Goal: Task Accomplishment & Management: Manage account settings

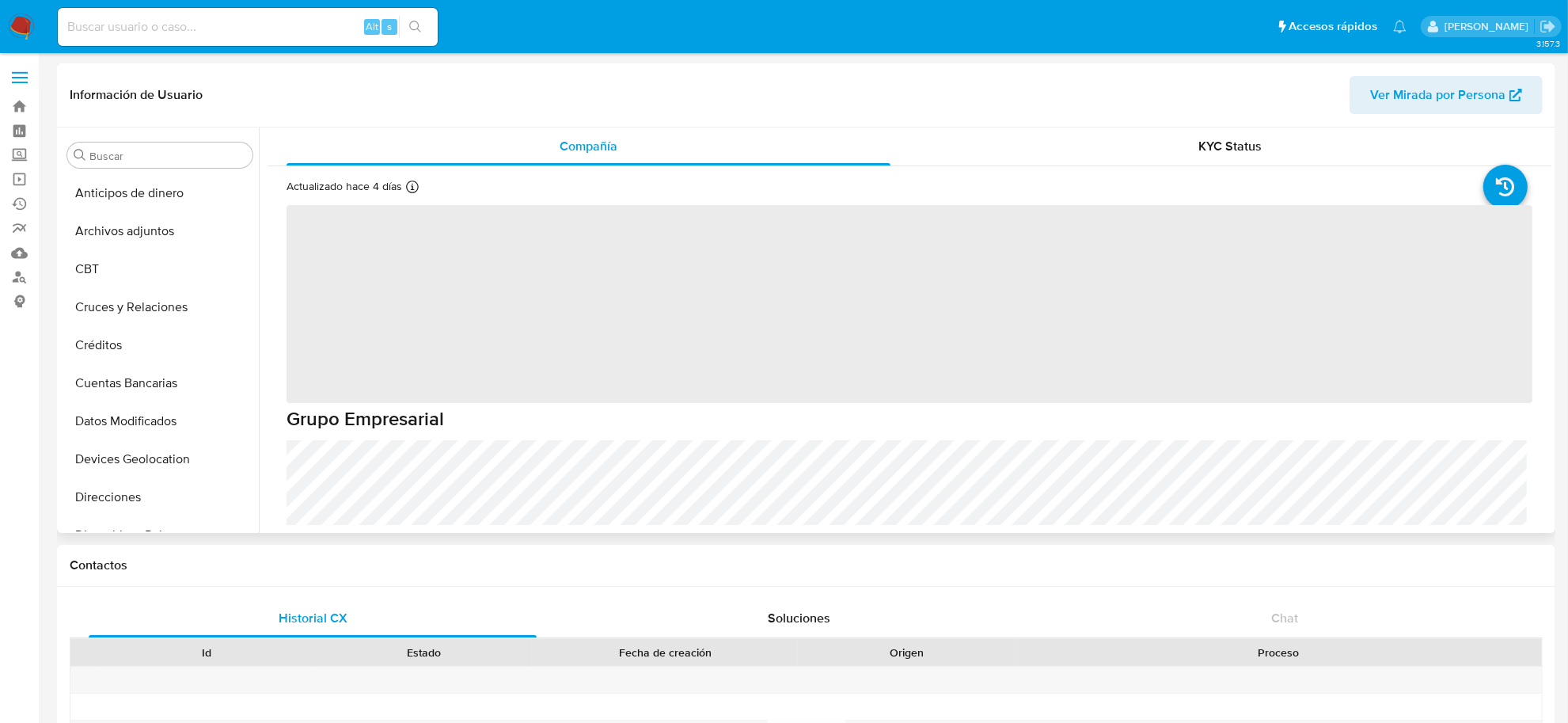
scroll to position [667, 0]
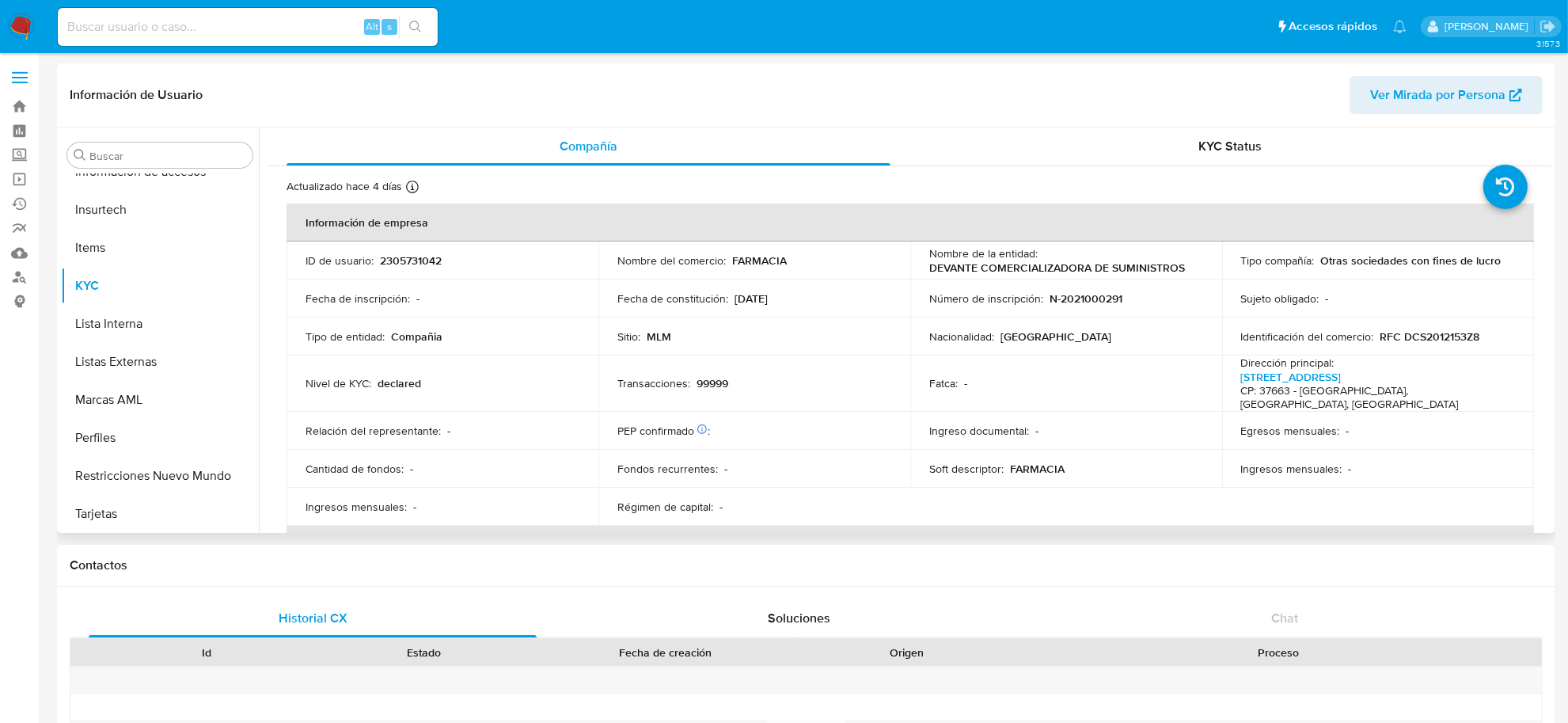
select select "10"
click at [18, 24] on img at bounding box center [21, 26] width 27 height 27
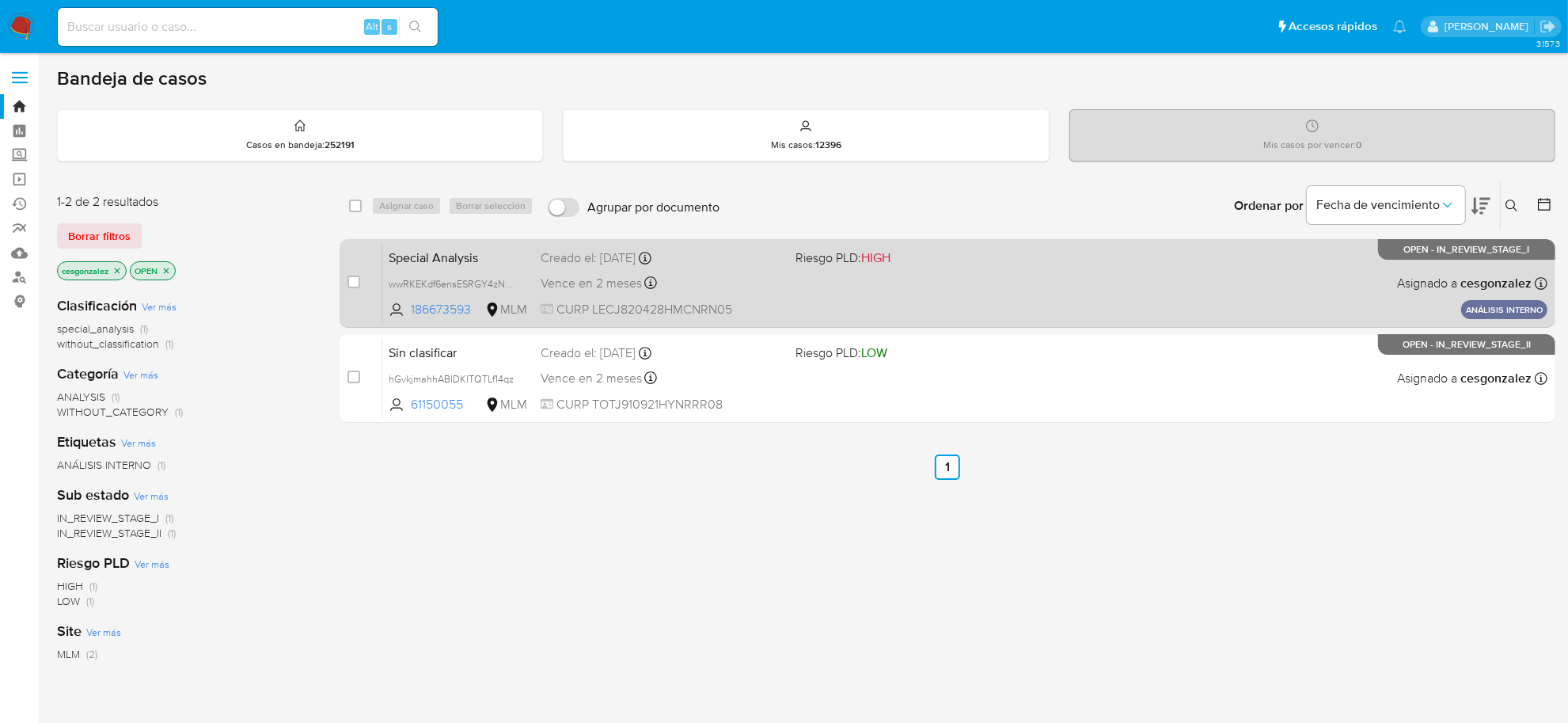
click at [761, 294] on div "Special Analysis wwRKEKdf6ensESRGY4zNMxhU 186673593 MLM Riesgo PLD: HIGH Creado…" at bounding box center [964, 283] width 1165 height 80
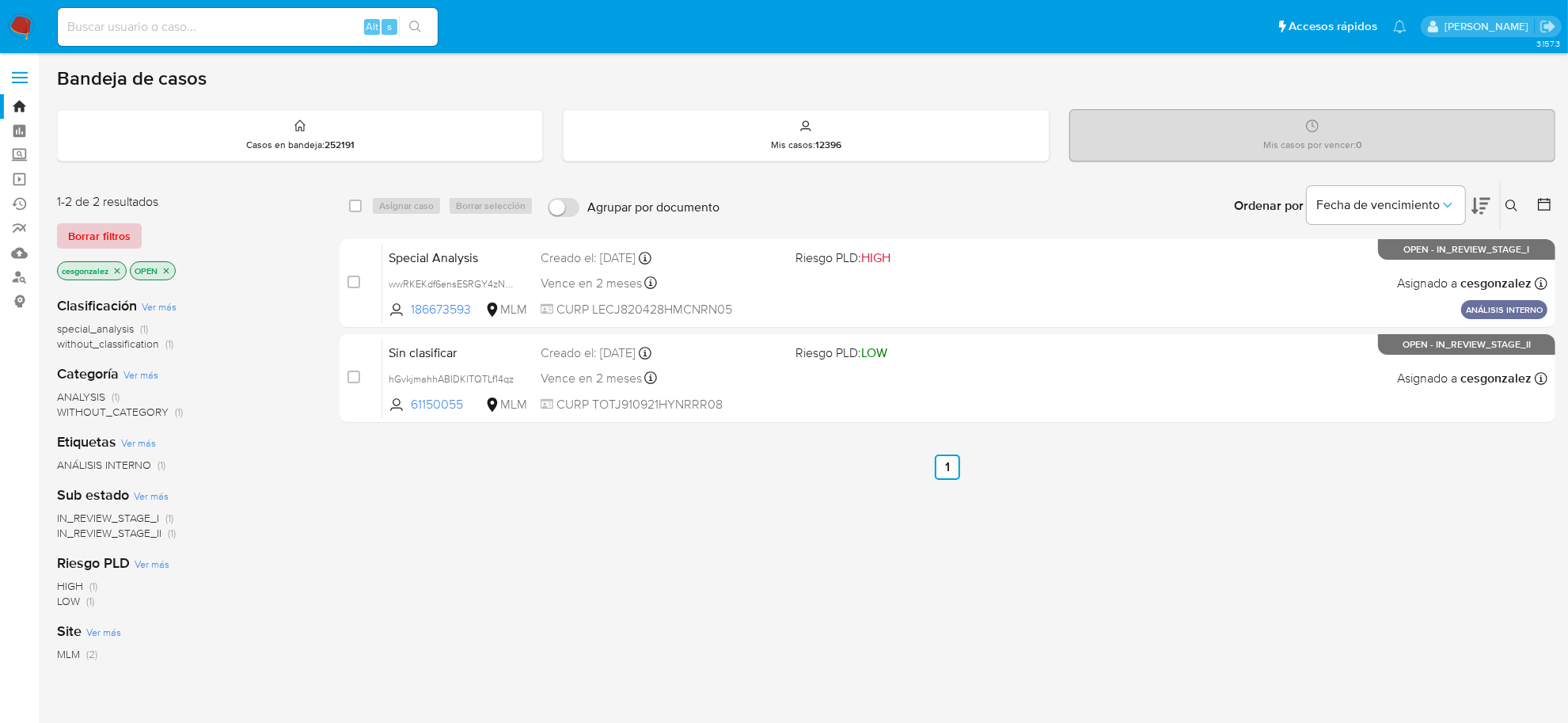
click at [122, 228] on span "Borrar filtros" at bounding box center [99, 236] width 63 height 23
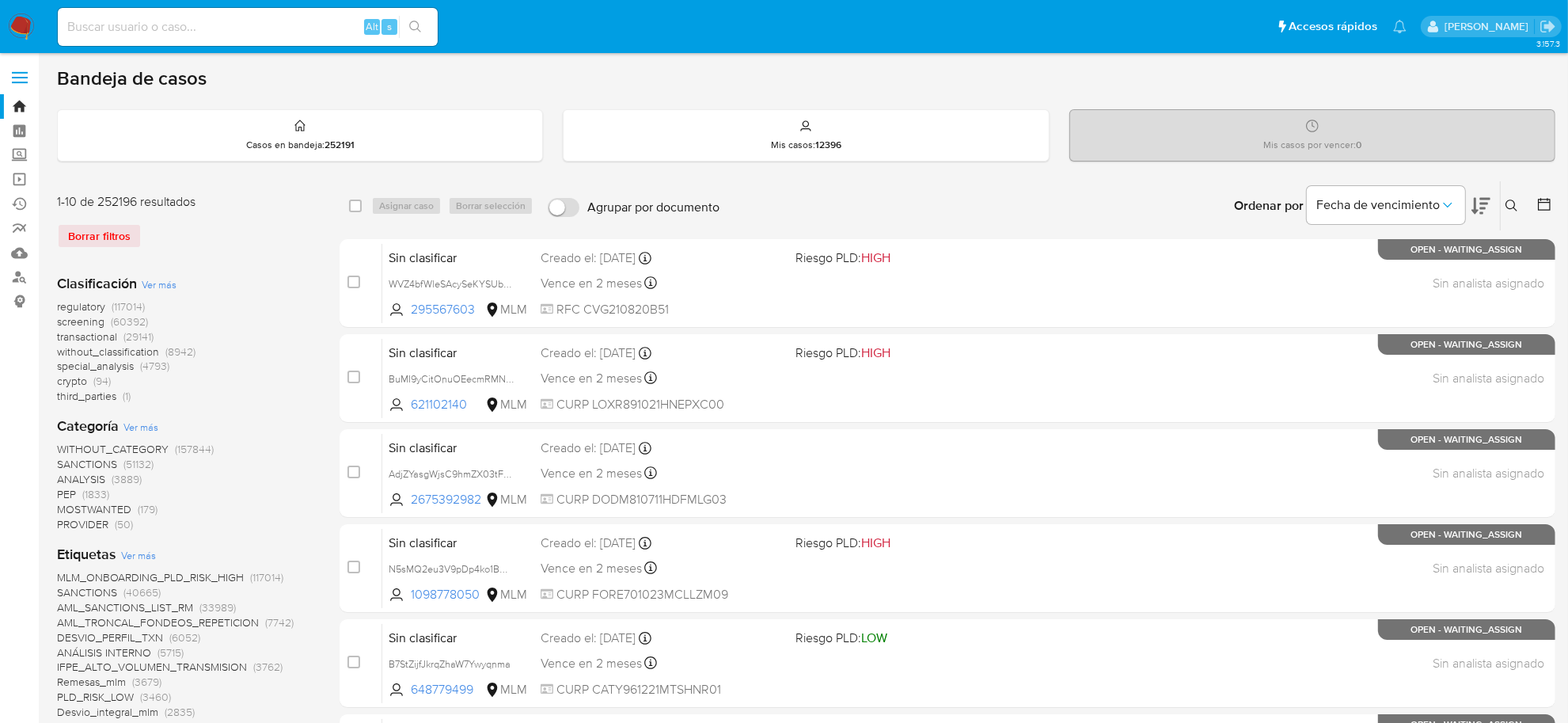
click at [101, 321] on span "screening" at bounding box center [81, 322] width 48 height 16
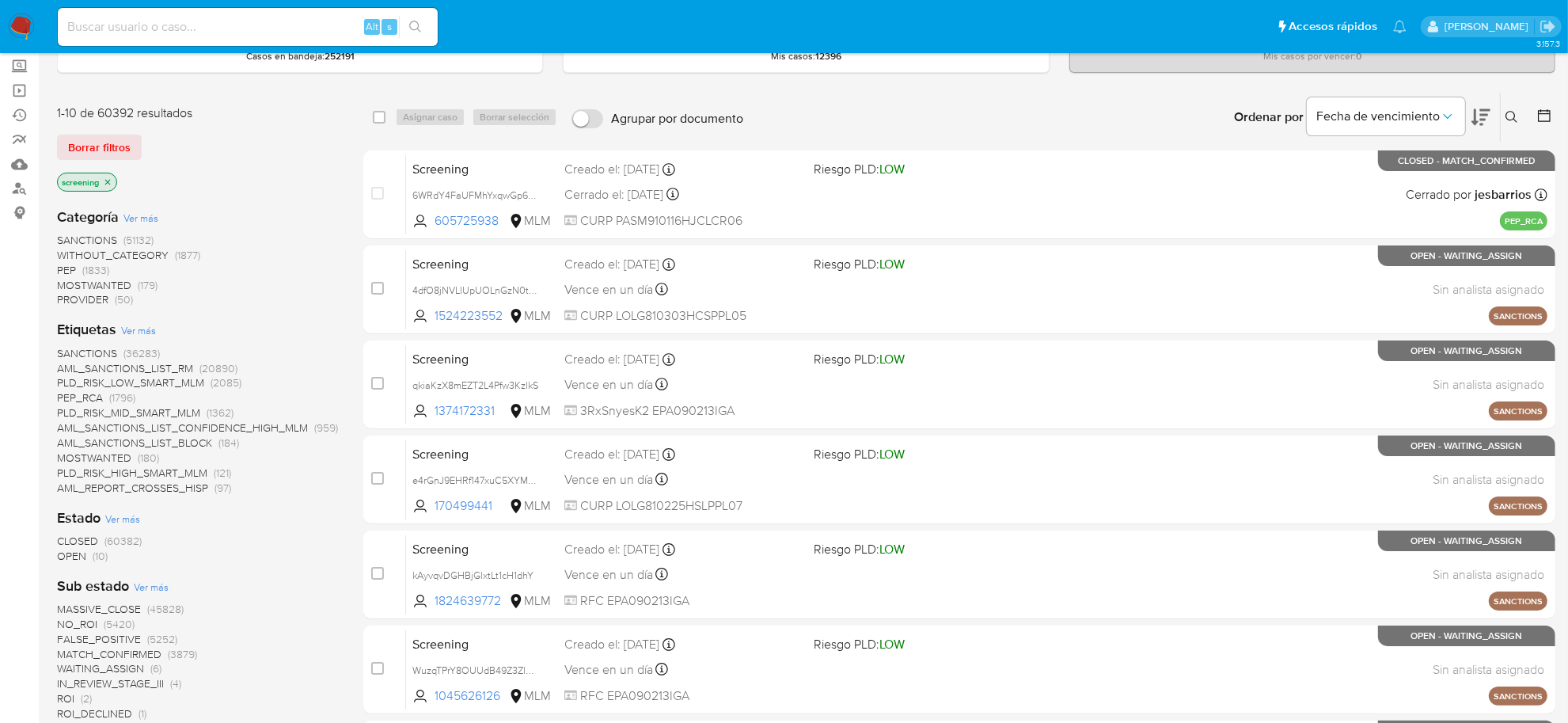
scroll to position [99, 0]
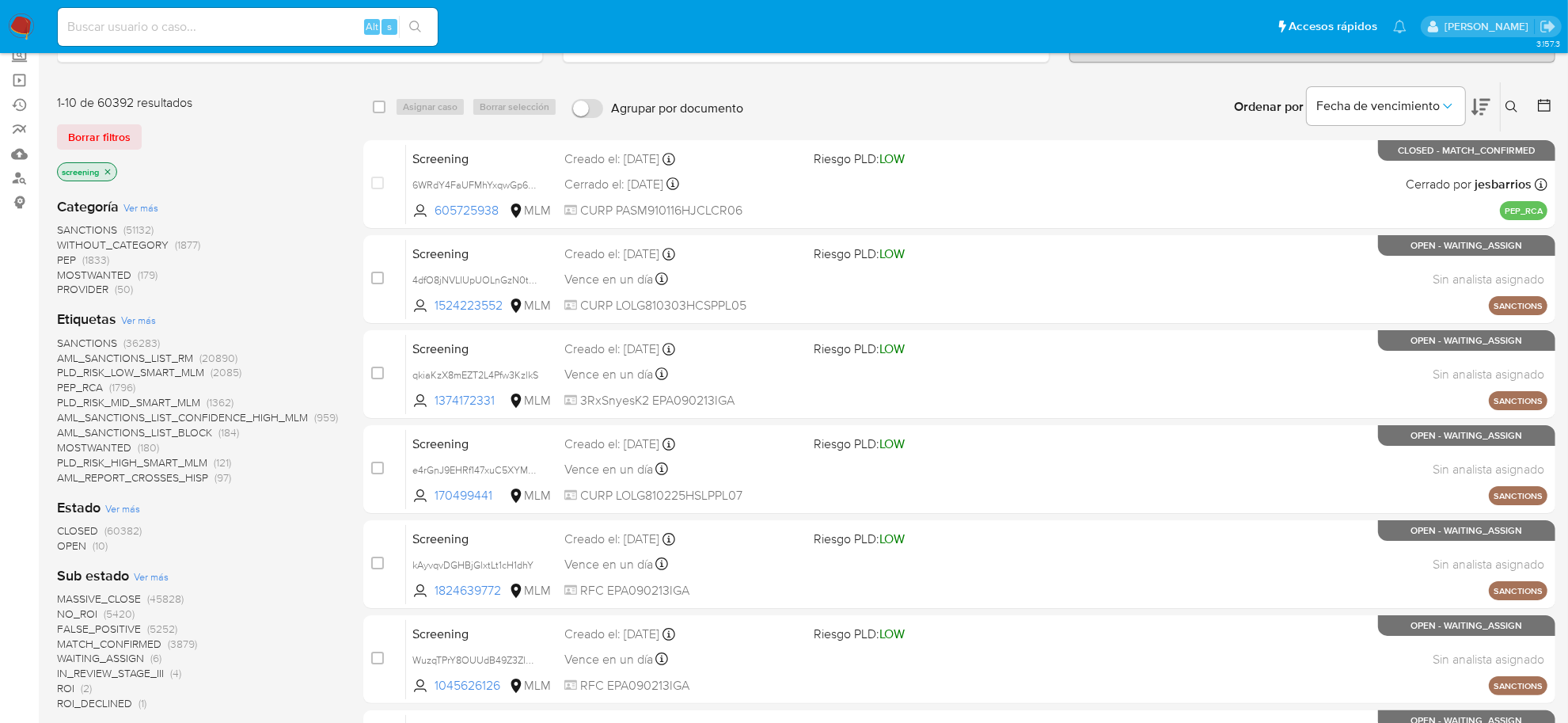
click at [76, 547] on span "OPEN" at bounding box center [72, 546] width 30 height 16
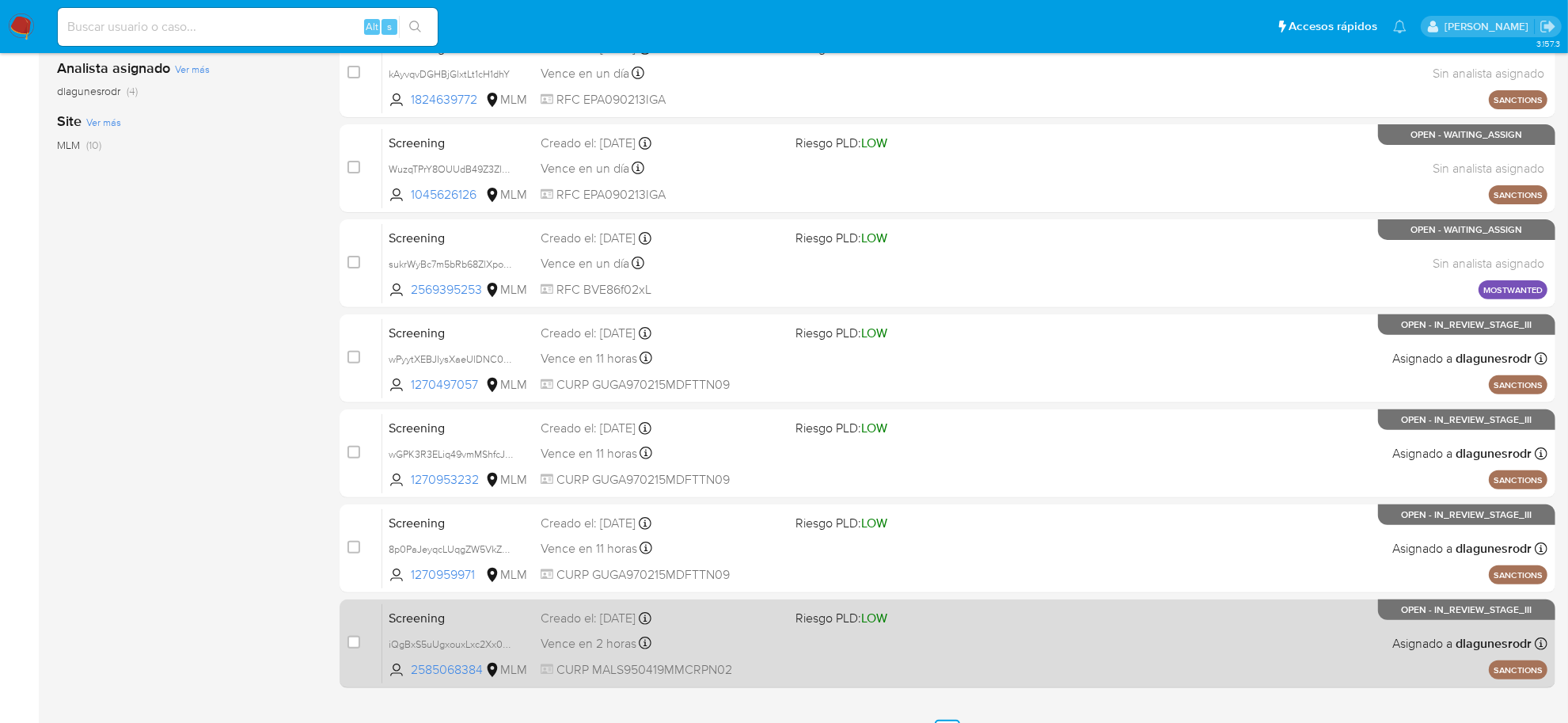
scroll to position [525, 0]
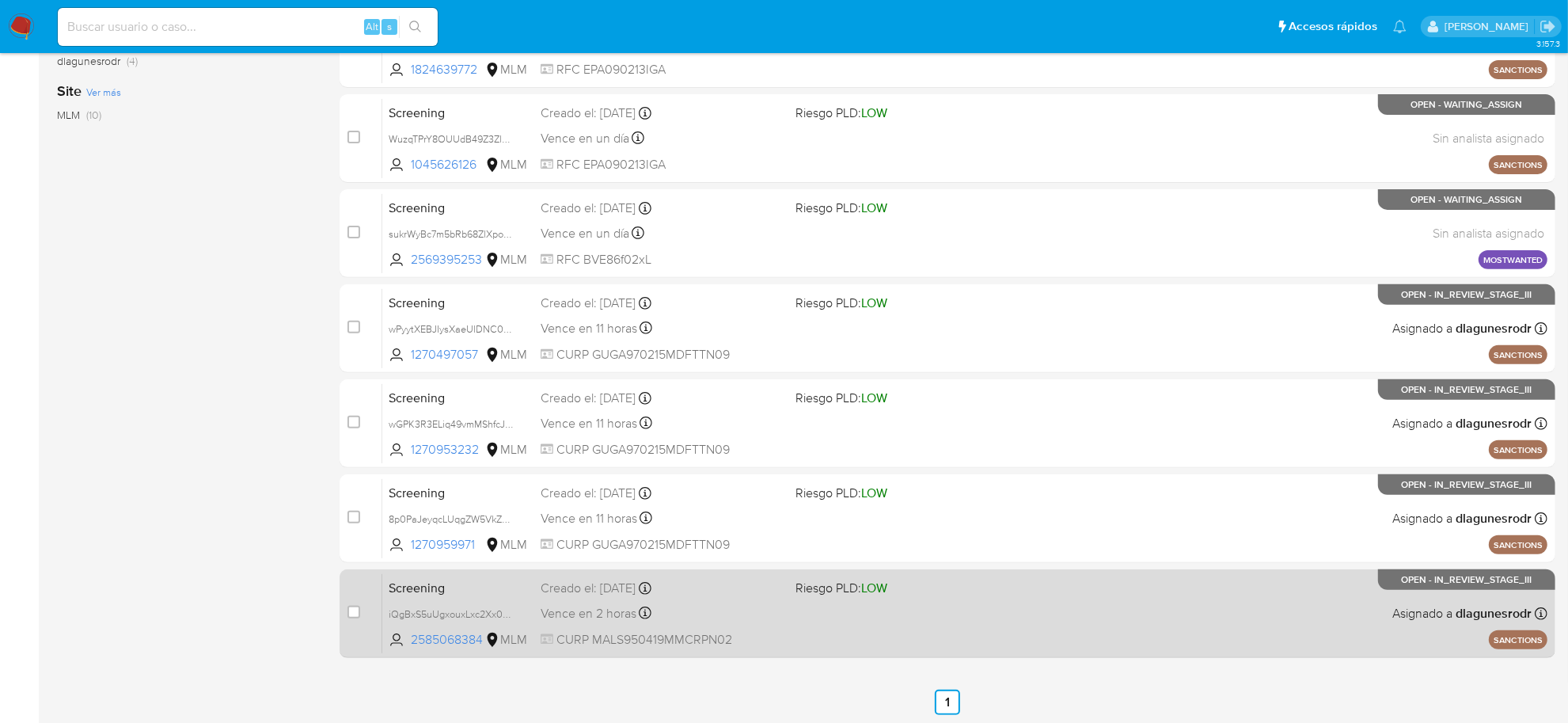
click at [624, 607] on span "Vence en 2 horas" at bounding box center [588, 614] width 96 height 17
click at [350, 615] on input "checkbox" at bounding box center [354, 612] width 13 height 13
checkbox input "true"
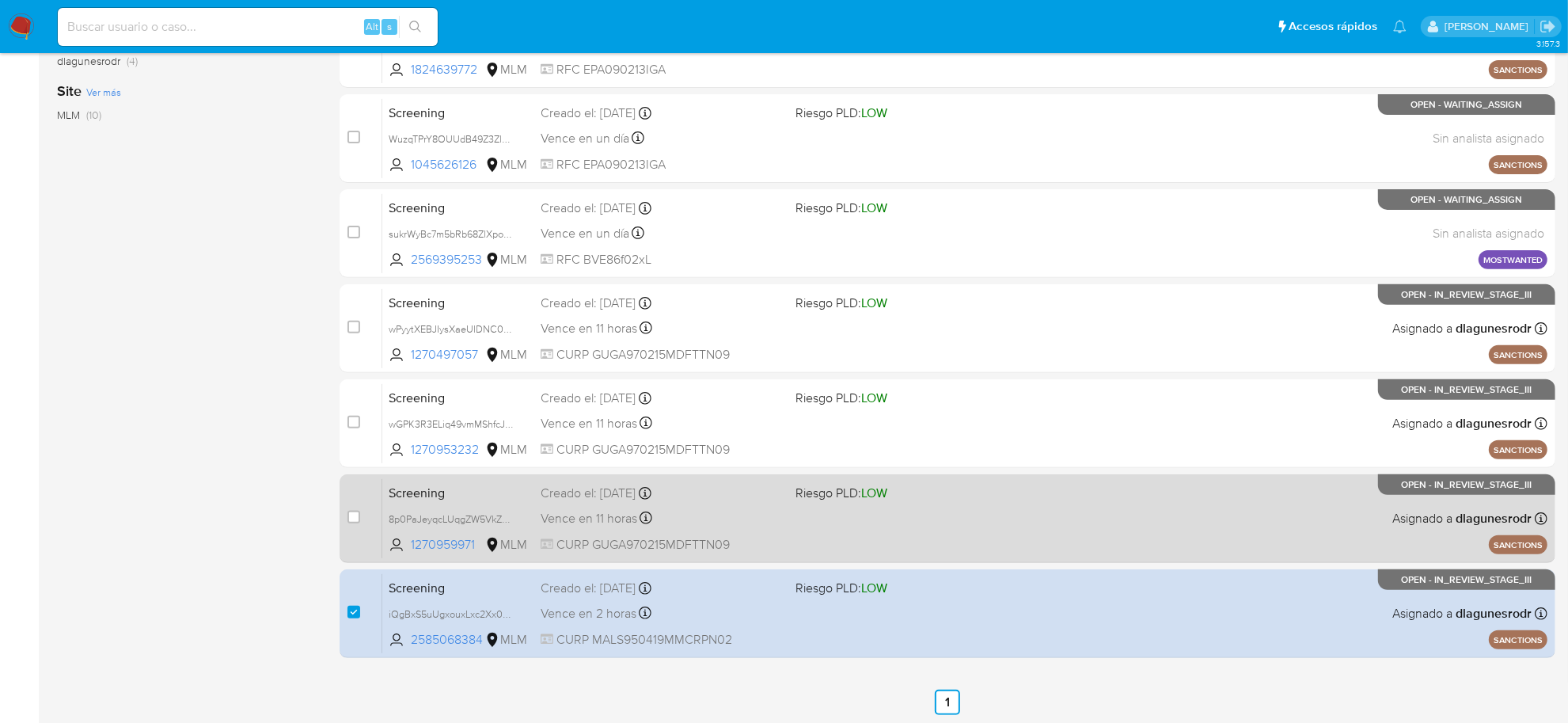
click at [345, 520] on div "case-item-checkbox No es posible asignar el caso Screening 8p0PaJeyqcLUqgZW5VkZ…" at bounding box center [947, 519] width 1215 height 89
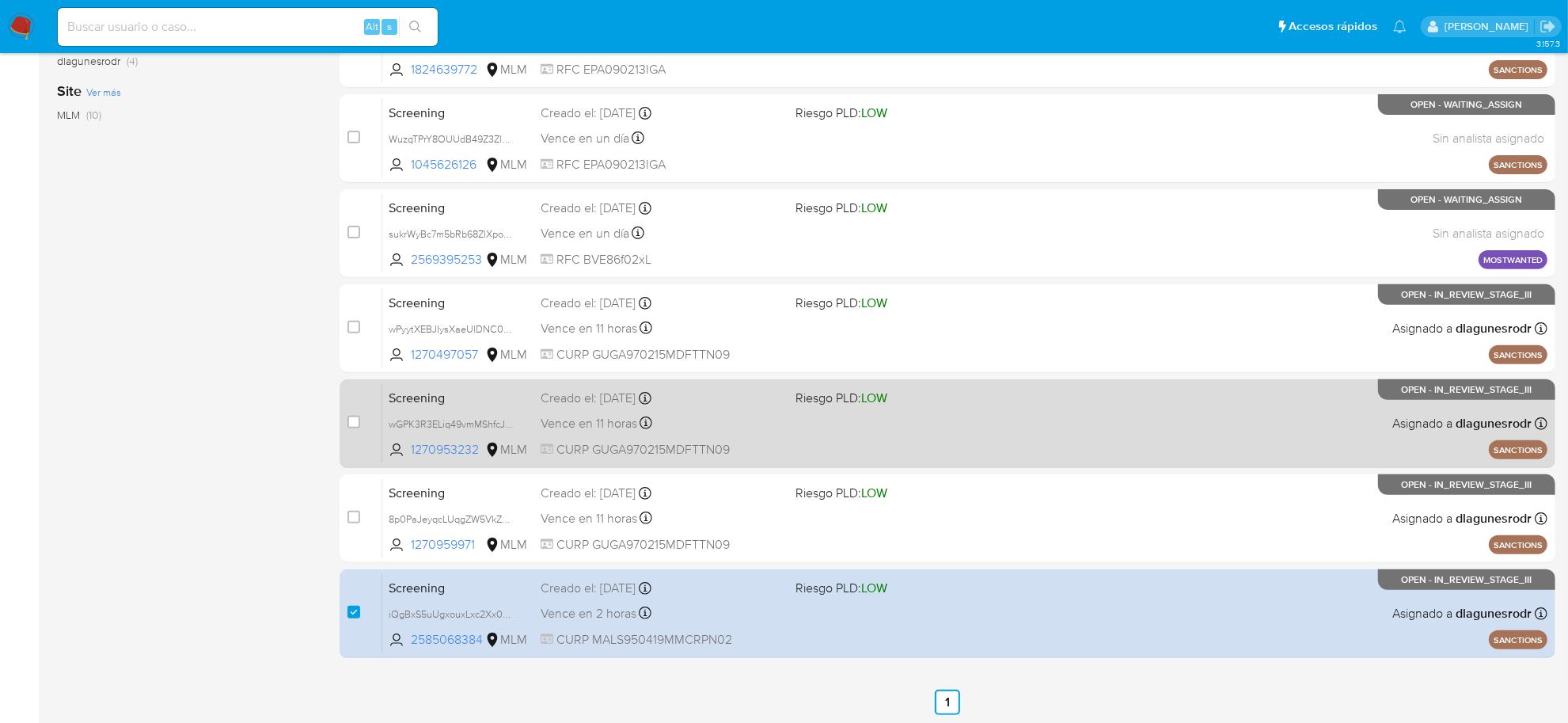
drag, startPoint x: 346, startPoint y: 418, endPoint x: 367, endPoint y: 385, distance: 39.1
click at [347, 417] on input "checkbox" at bounding box center [354, 421] width 13 height 13
checkbox input "true"
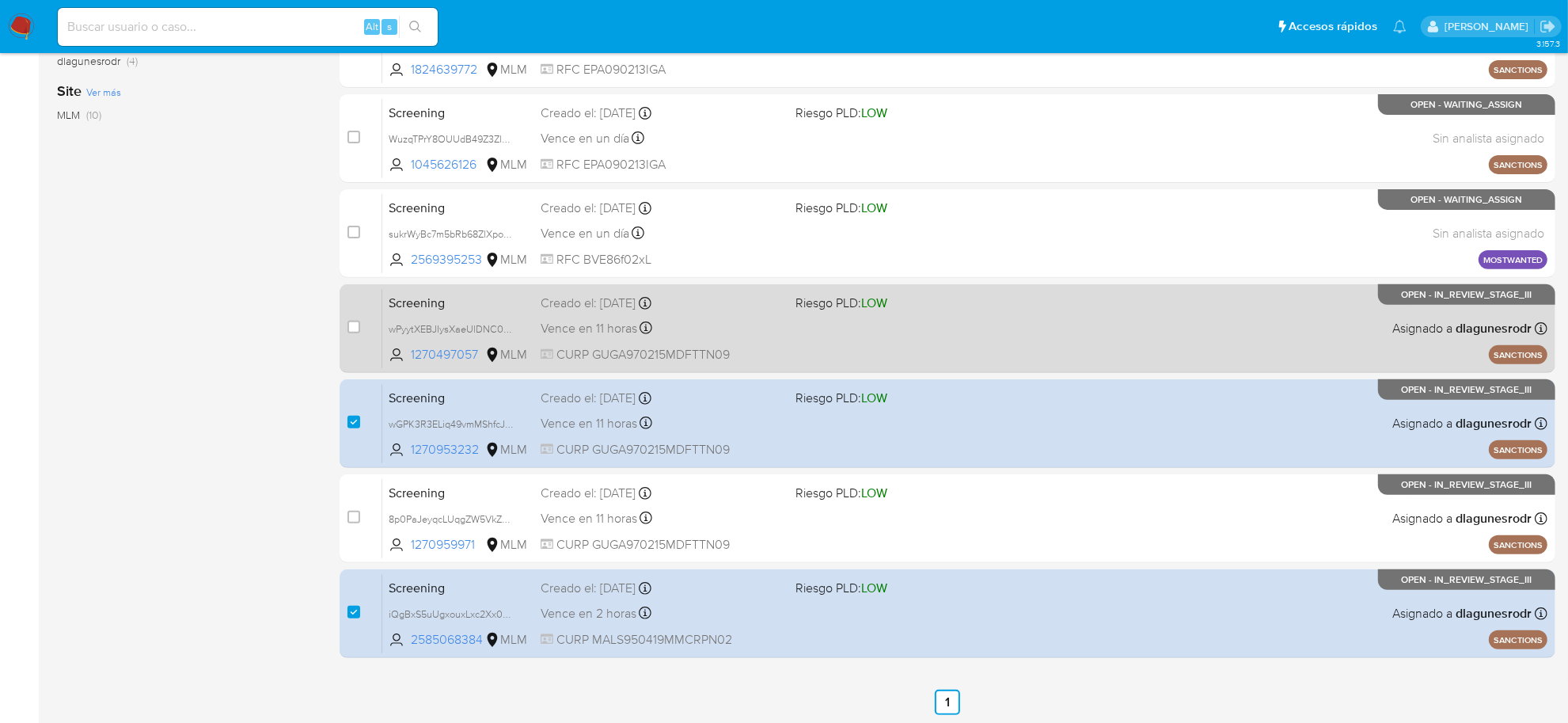
click at [362, 307] on div "case-item-checkbox No es posible asignar el caso" at bounding box center [365, 328] width 35 height 80
click at [347, 323] on input "checkbox" at bounding box center [354, 327] width 13 height 13
checkbox input "true"
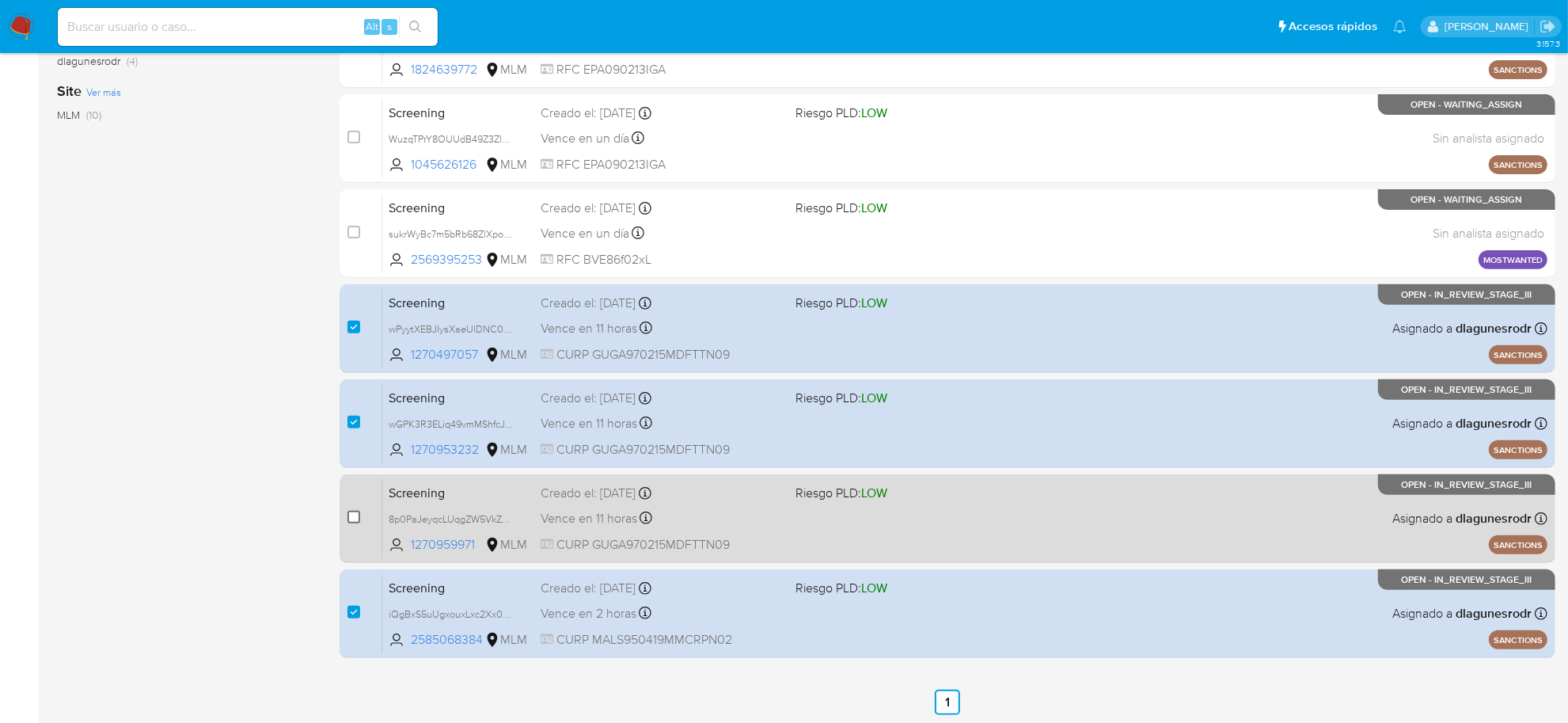
click at [354, 521] on input "checkbox" at bounding box center [354, 517] width 13 height 13
checkbox input "true"
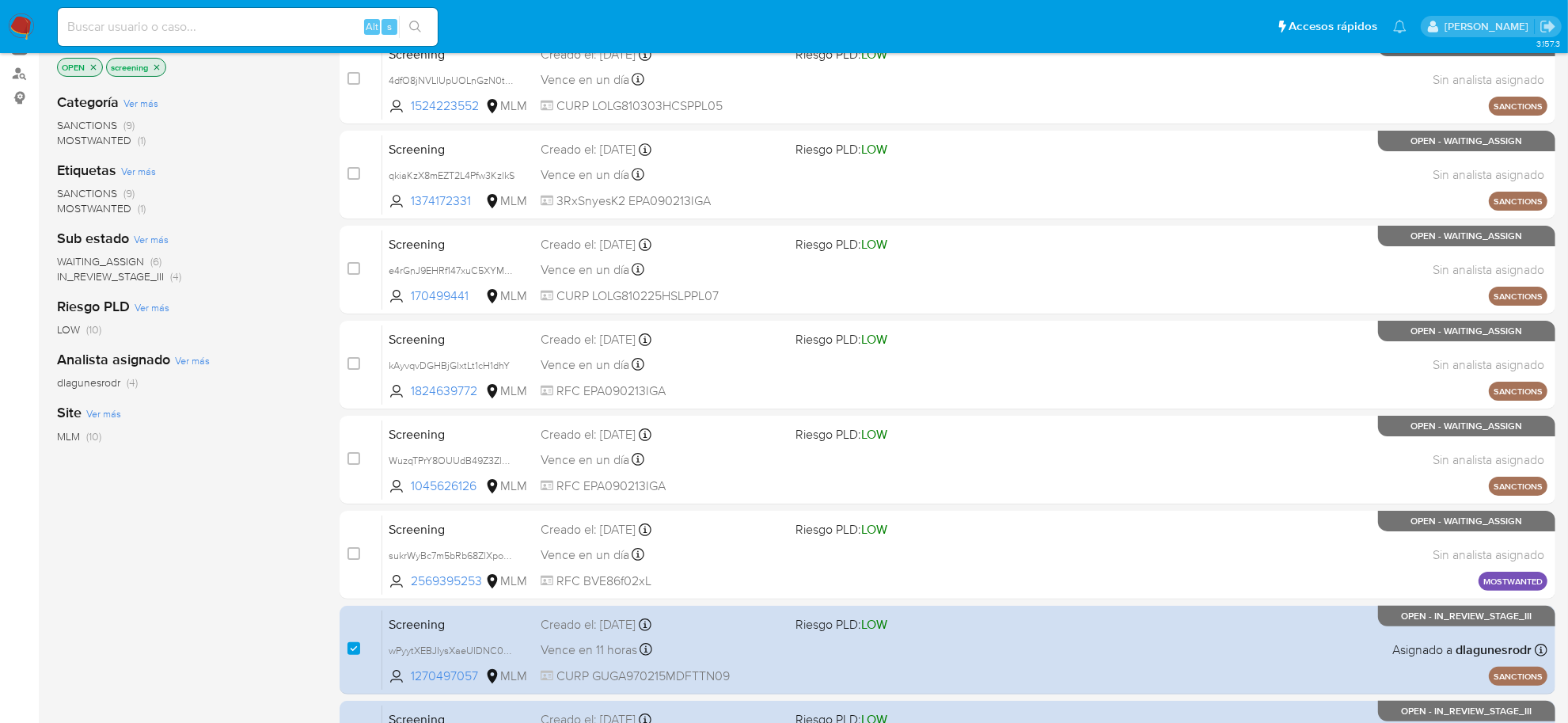
scroll to position [30, 0]
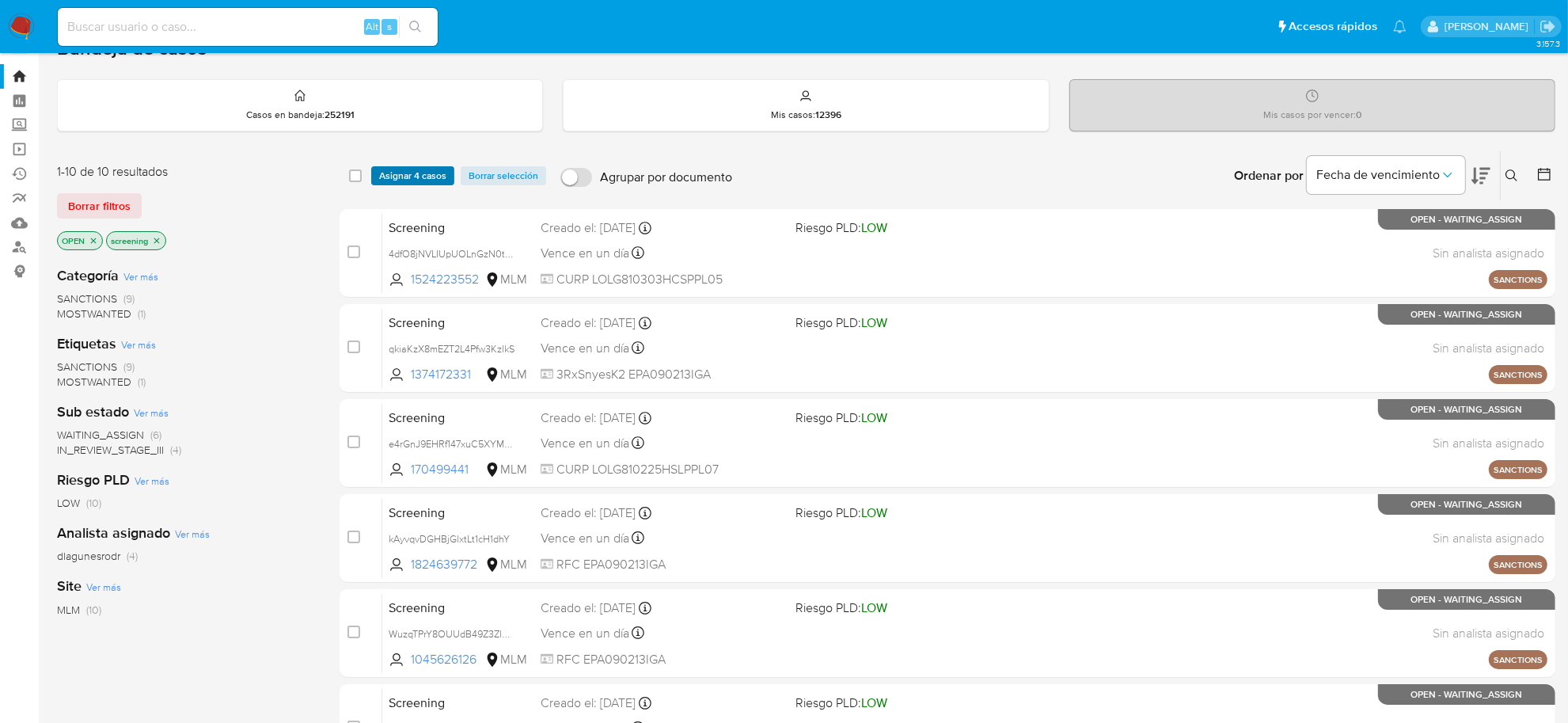
click at [413, 176] on span "Asignar 4 casos" at bounding box center [412, 176] width 67 height 16
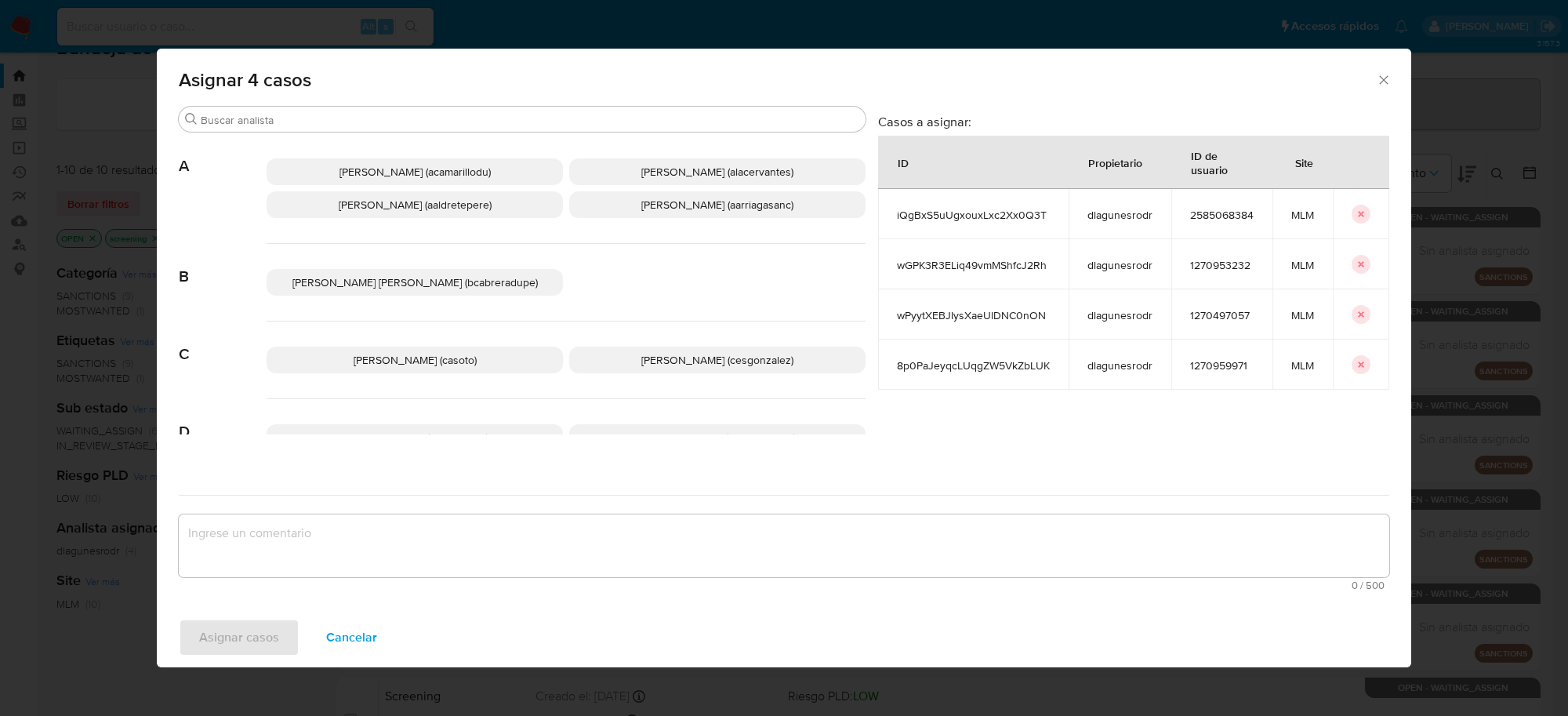
click at [641, 366] on span "Cesar Gonzalez (cesgonzalez)" at bounding box center [717, 360] width 152 height 15
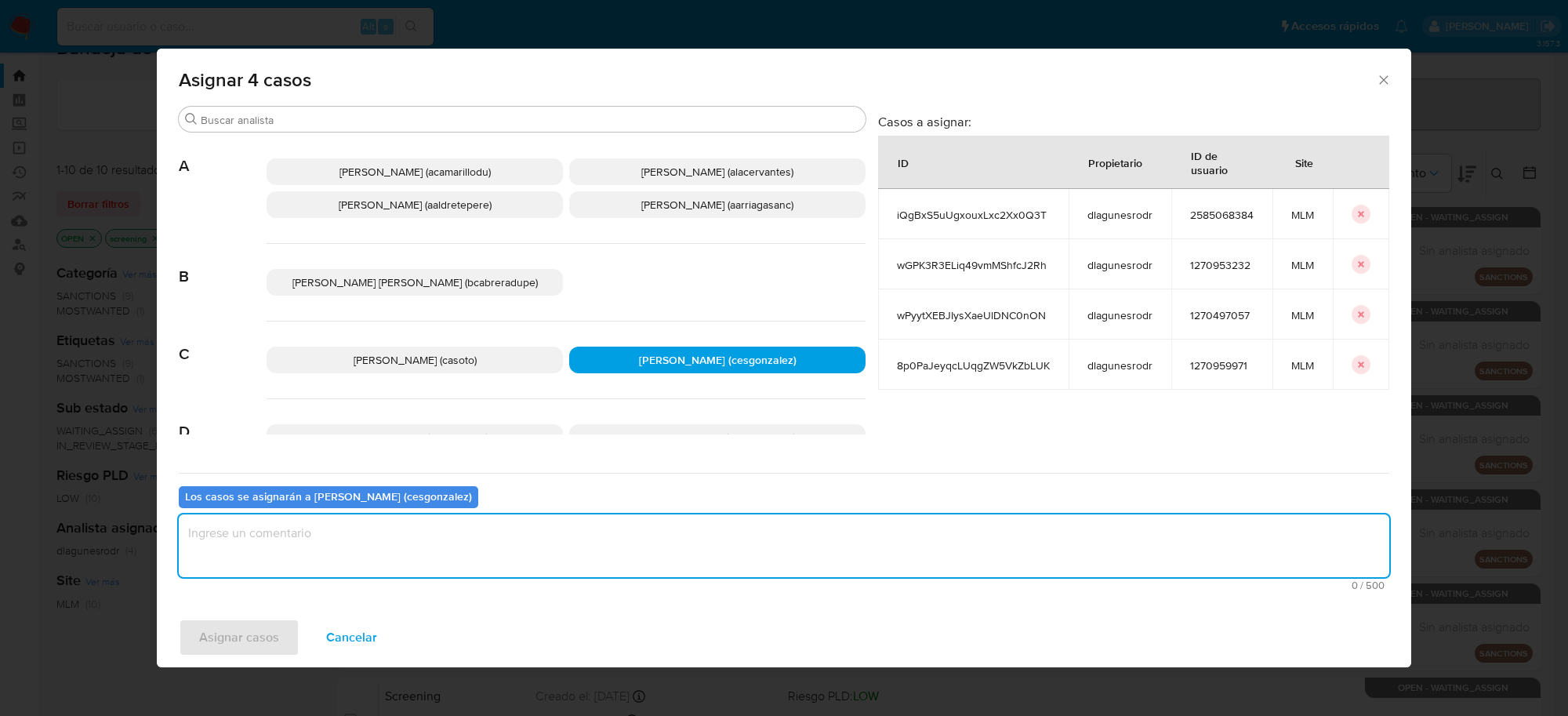
click at [423, 558] on textarea "assign-modal" at bounding box center [784, 546] width 1211 height 63
click at [224, 661] on div "Asignar casos Cancelar" at bounding box center [784, 637] width 1255 height 59
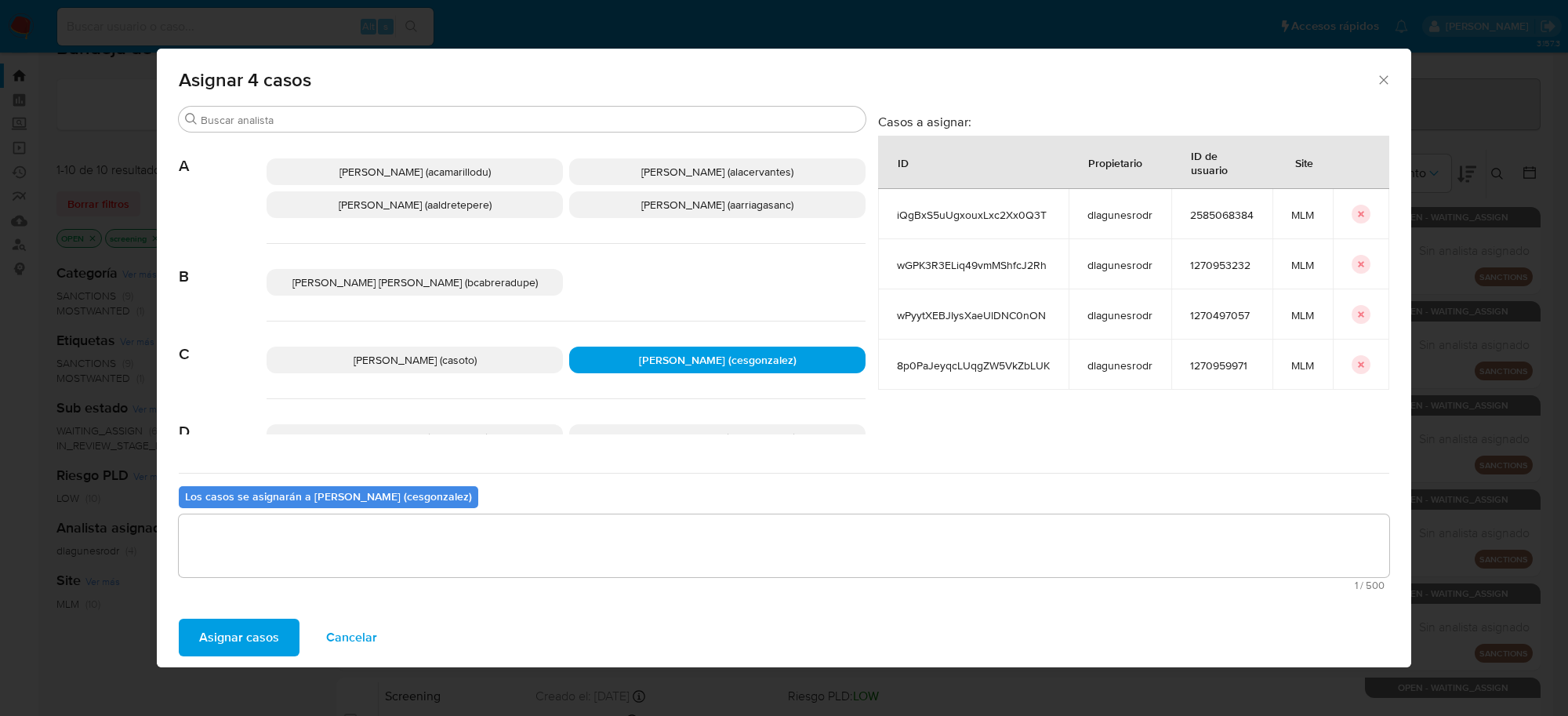
click at [225, 651] on span "Asignar casos" at bounding box center [238, 638] width 80 height 34
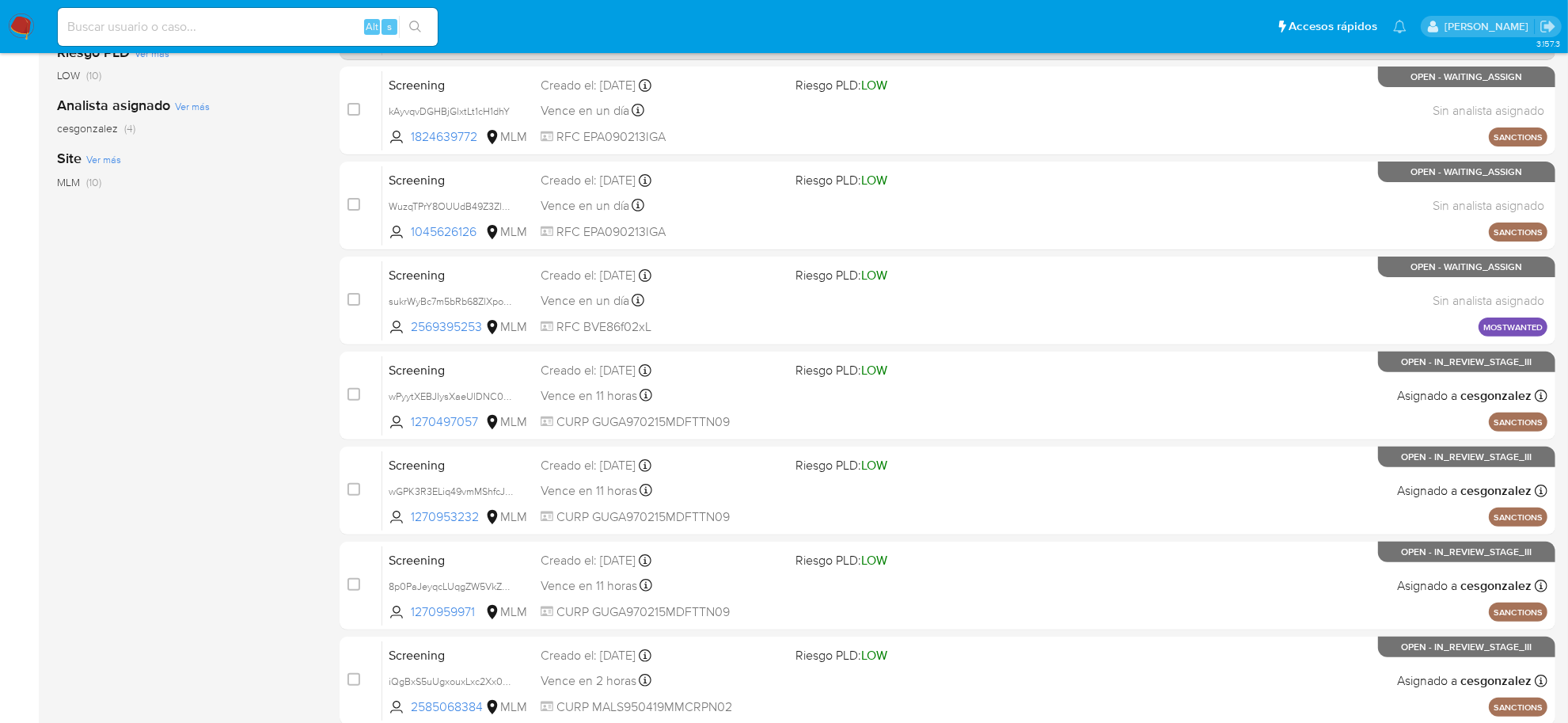
scroll to position [525, 0]
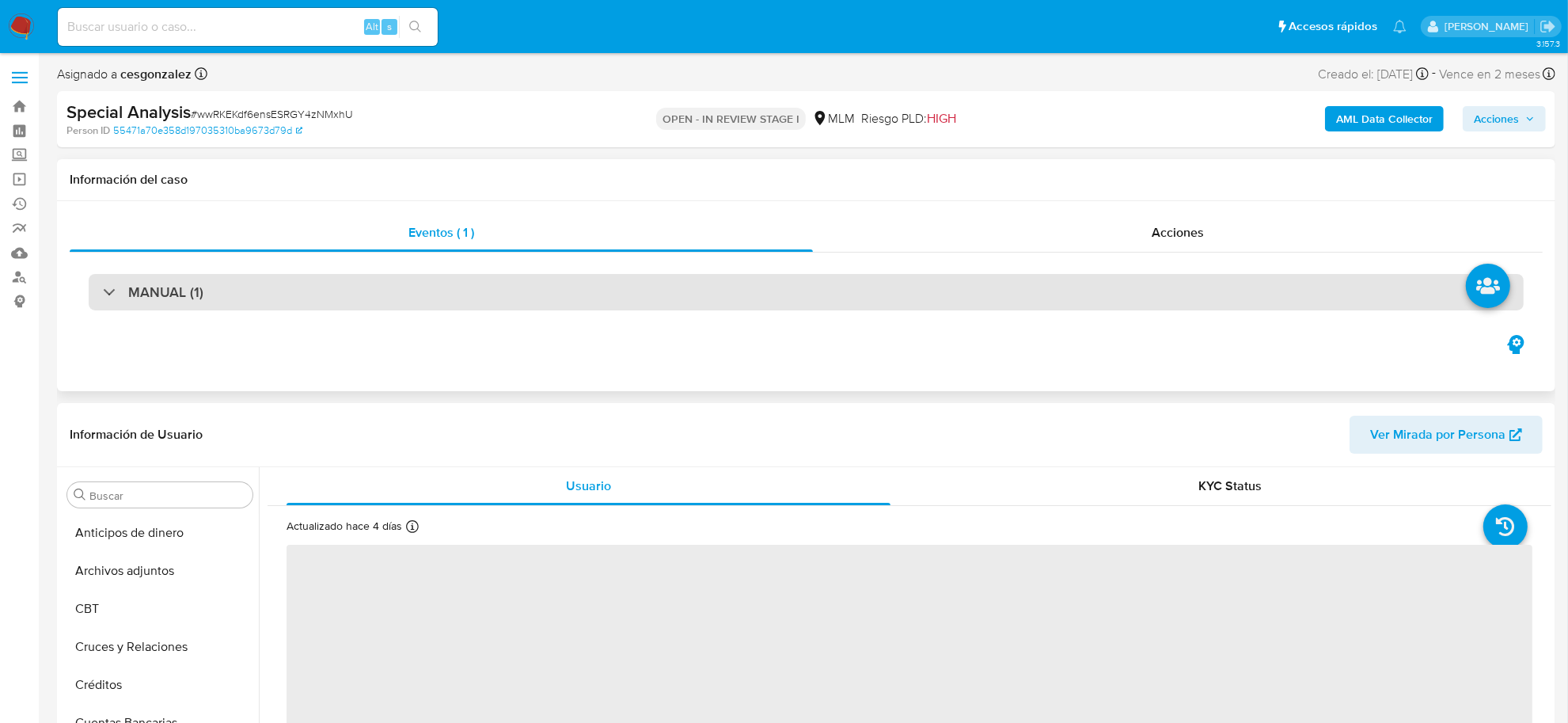
scroll to position [667, 0]
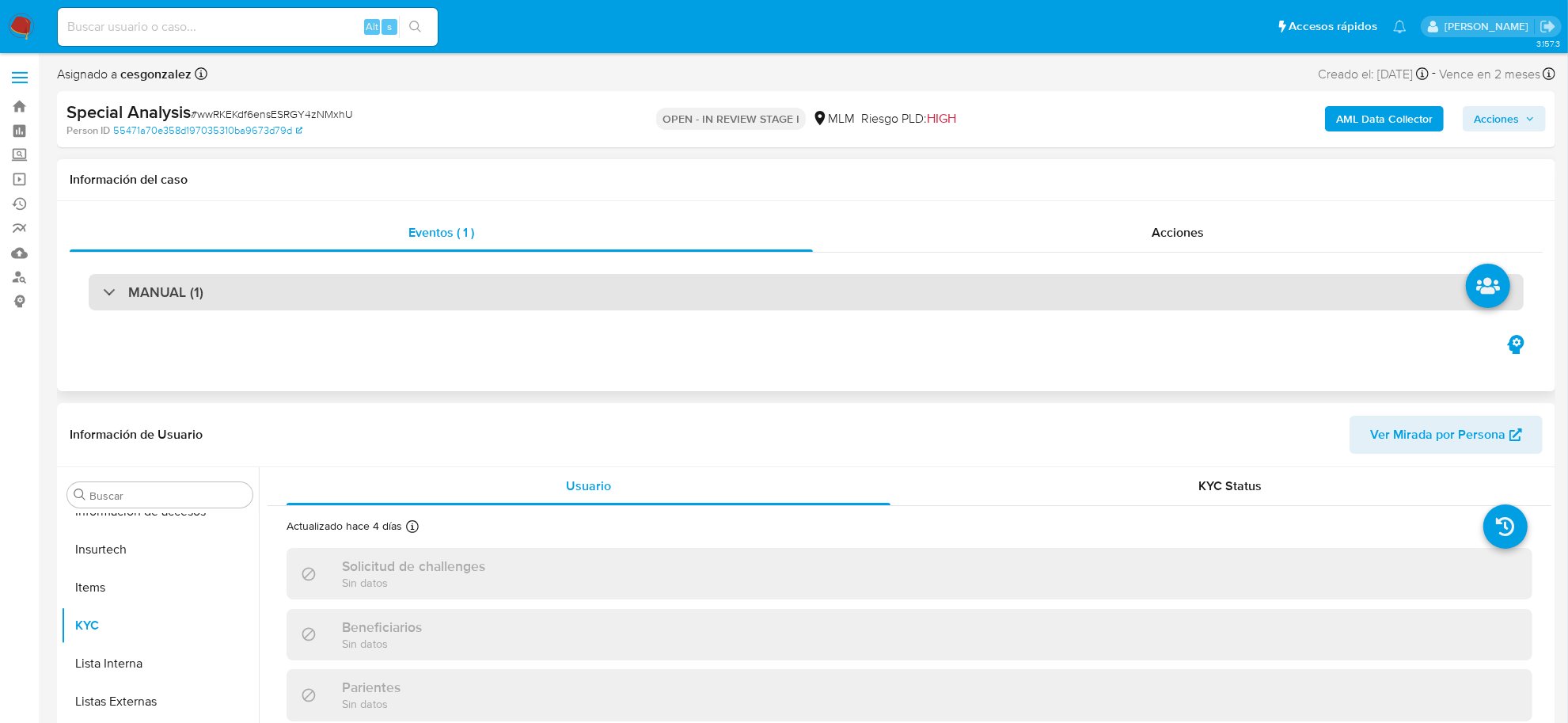
select select "10"
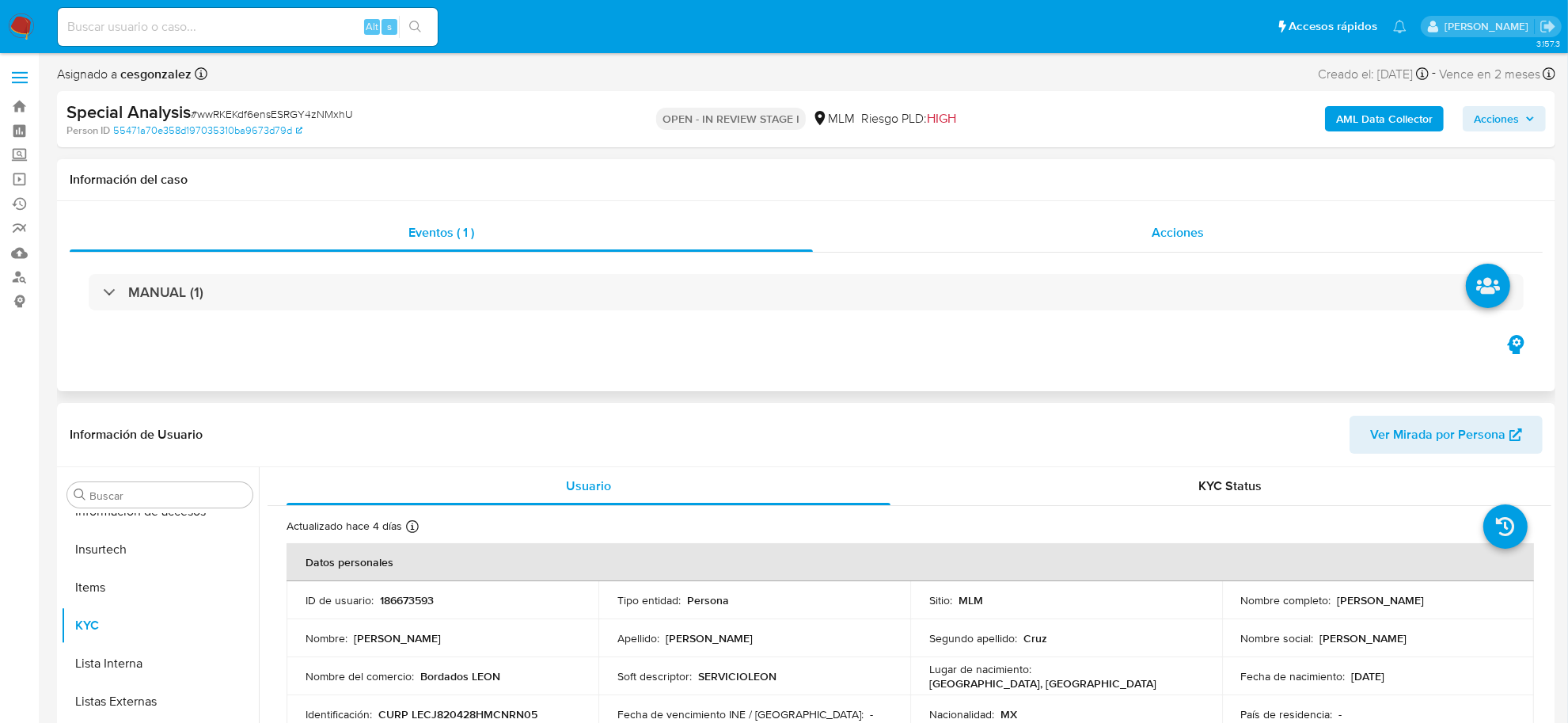
click at [1176, 235] on span "Acciones" at bounding box center [1178, 232] width 52 height 18
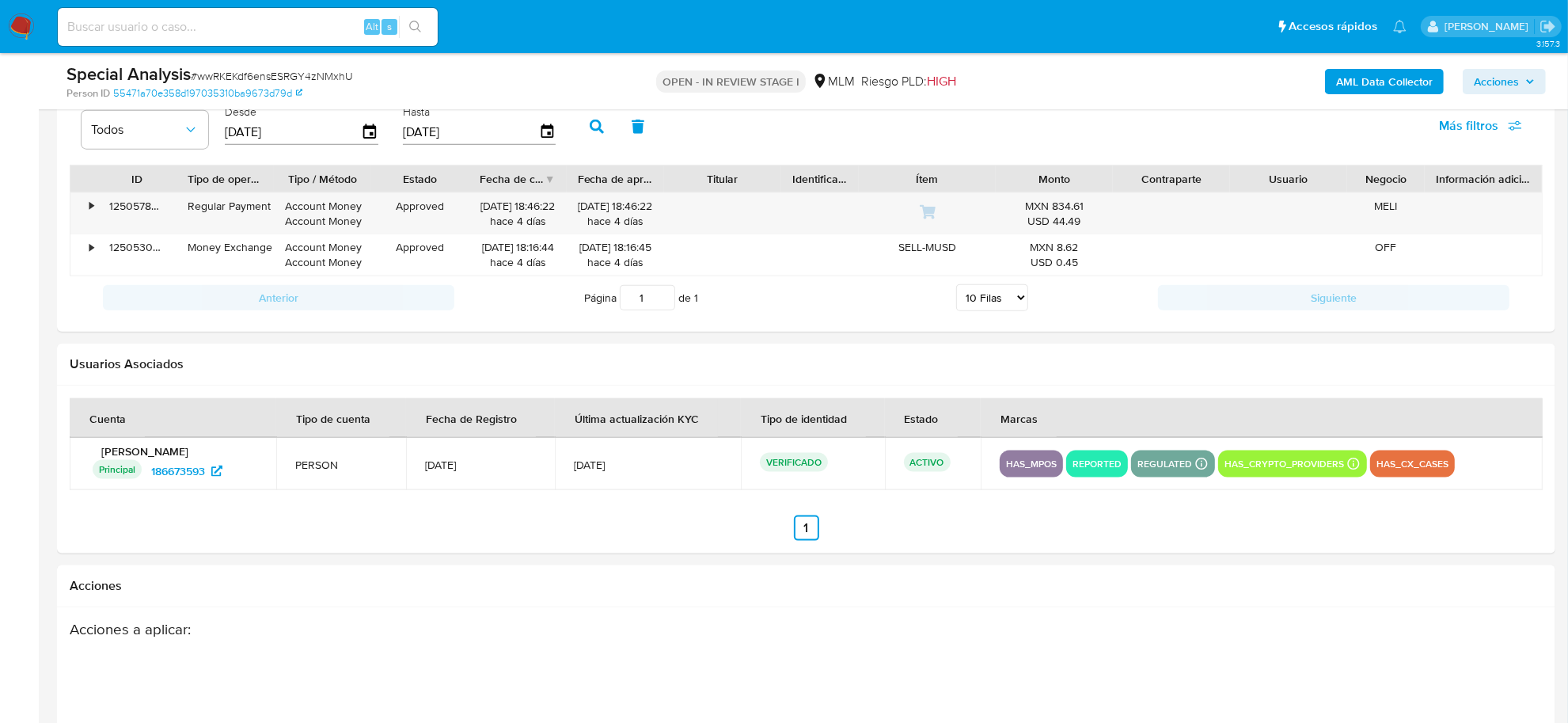
scroll to position [2207, 0]
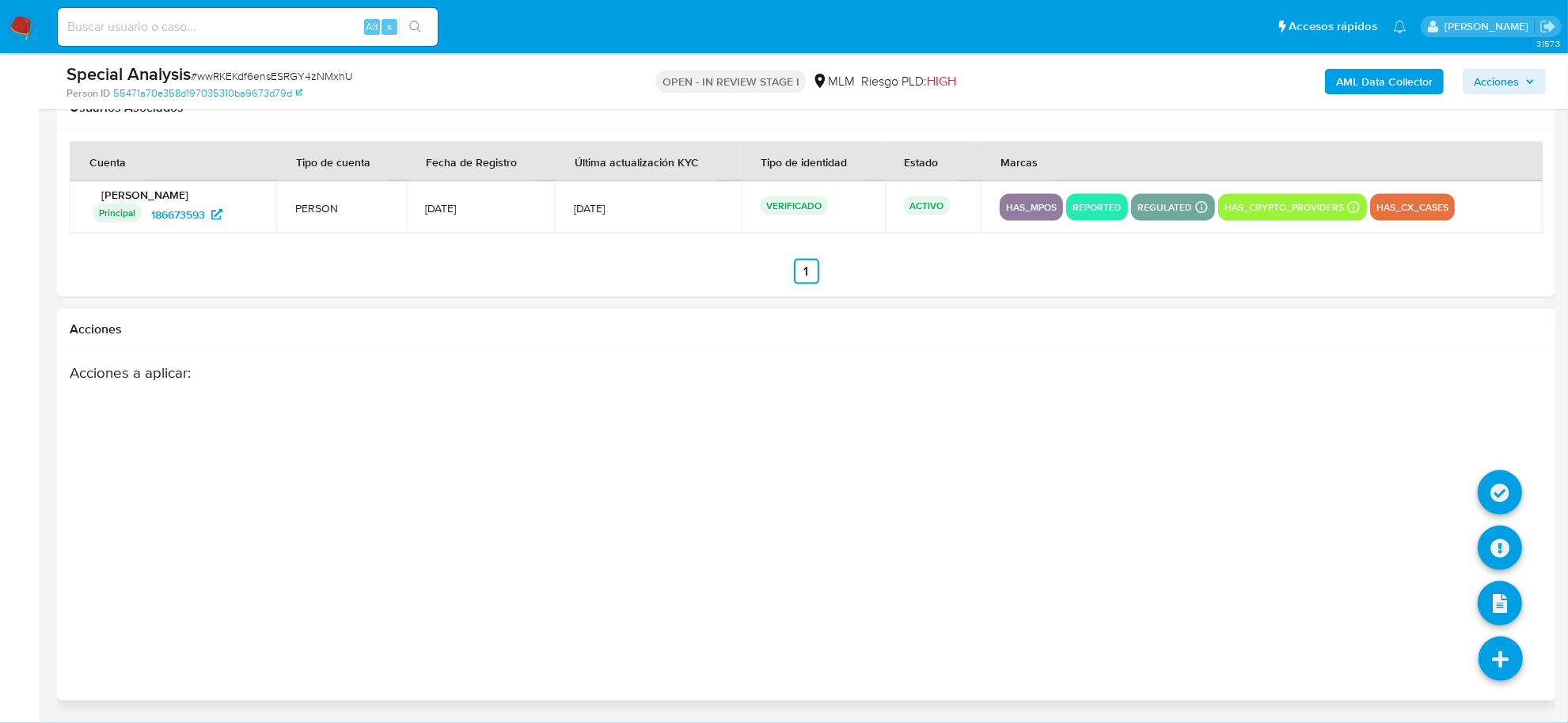
click at [1499, 660] on icon at bounding box center [1500, 658] width 44 height 44
click at [1498, 555] on icon at bounding box center [1499, 547] width 44 height 44
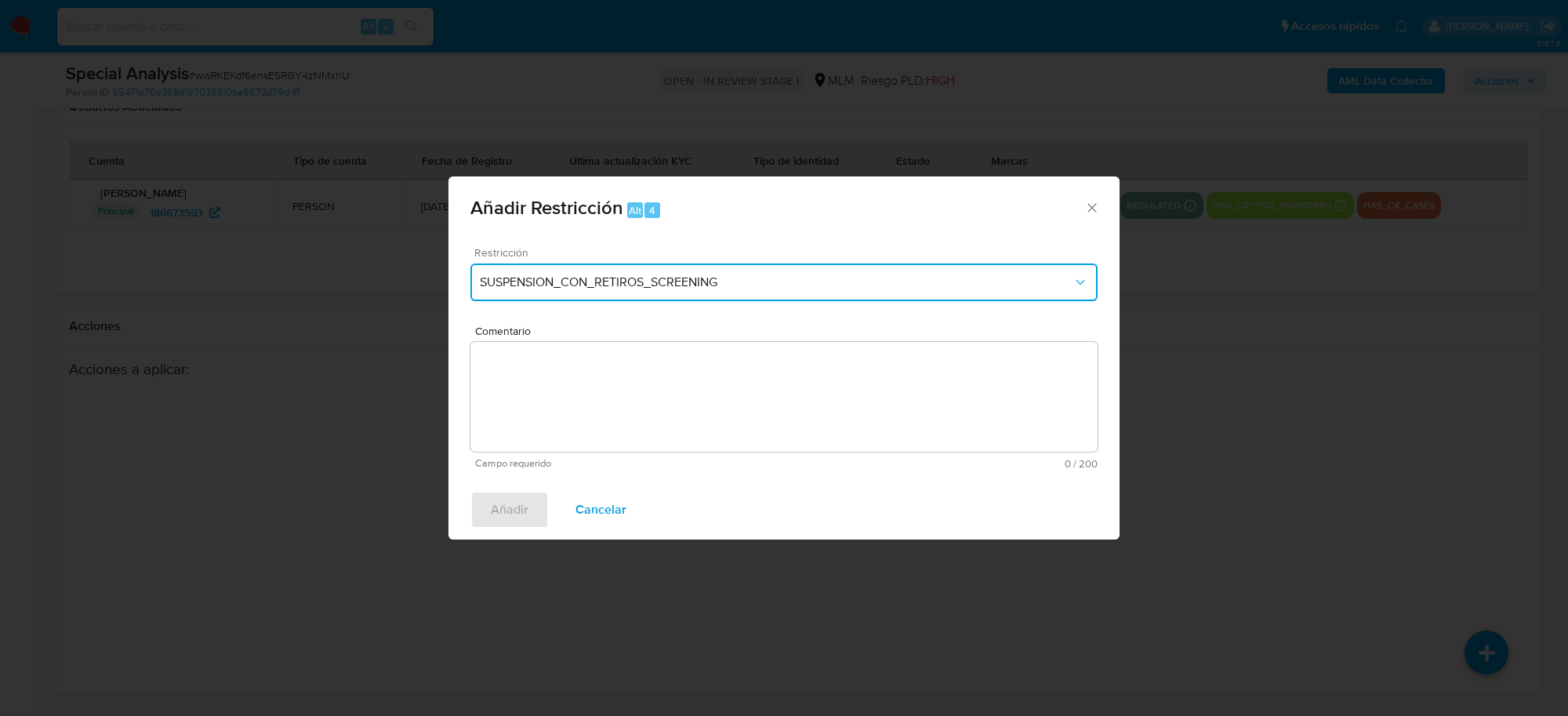
click at [898, 287] on span "SUSPENSION_CON_RETIROS_SCREENING" at bounding box center [776, 282] width 593 height 15
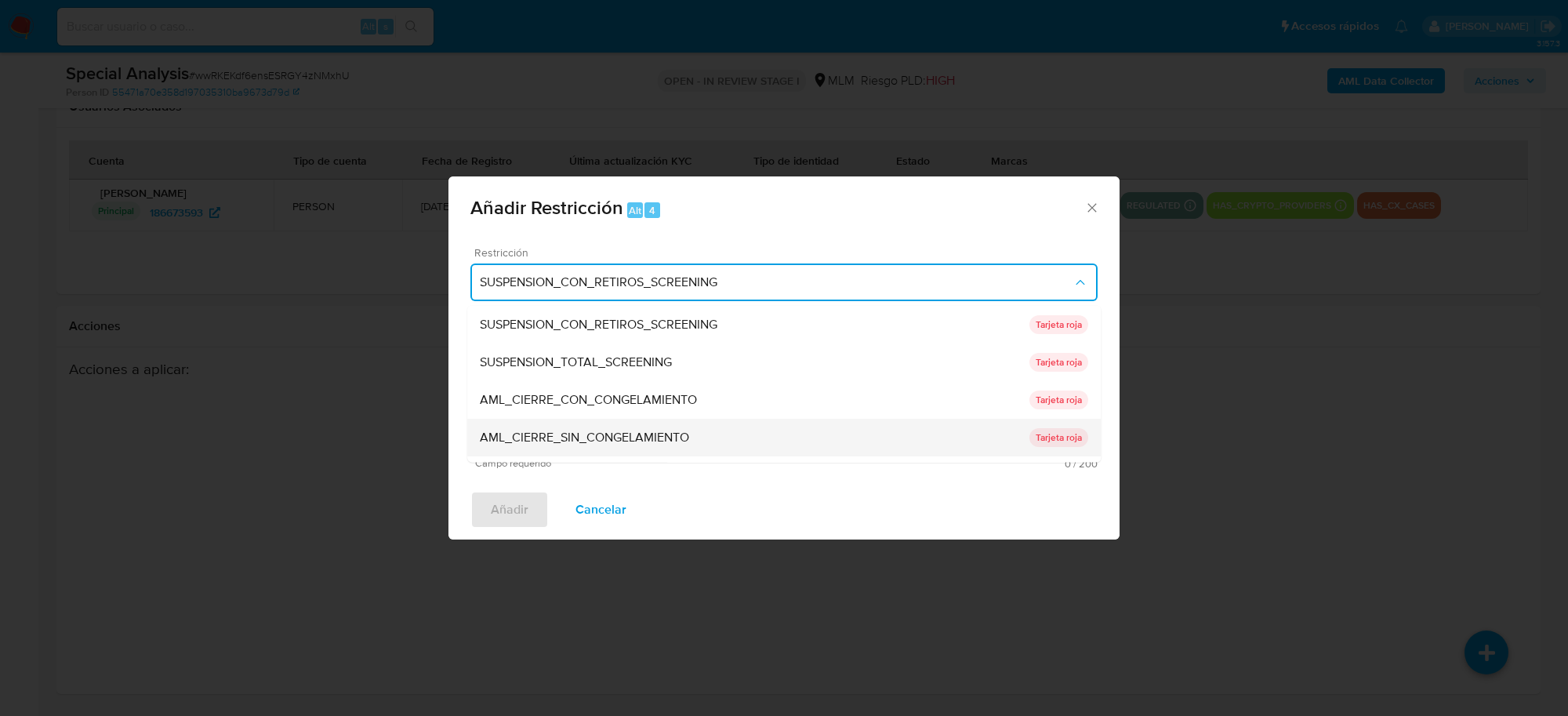
click at [721, 435] on div "AML_CIERRE_SIN_CONGELAMIENTO" at bounding box center [755, 438] width 550 height 38
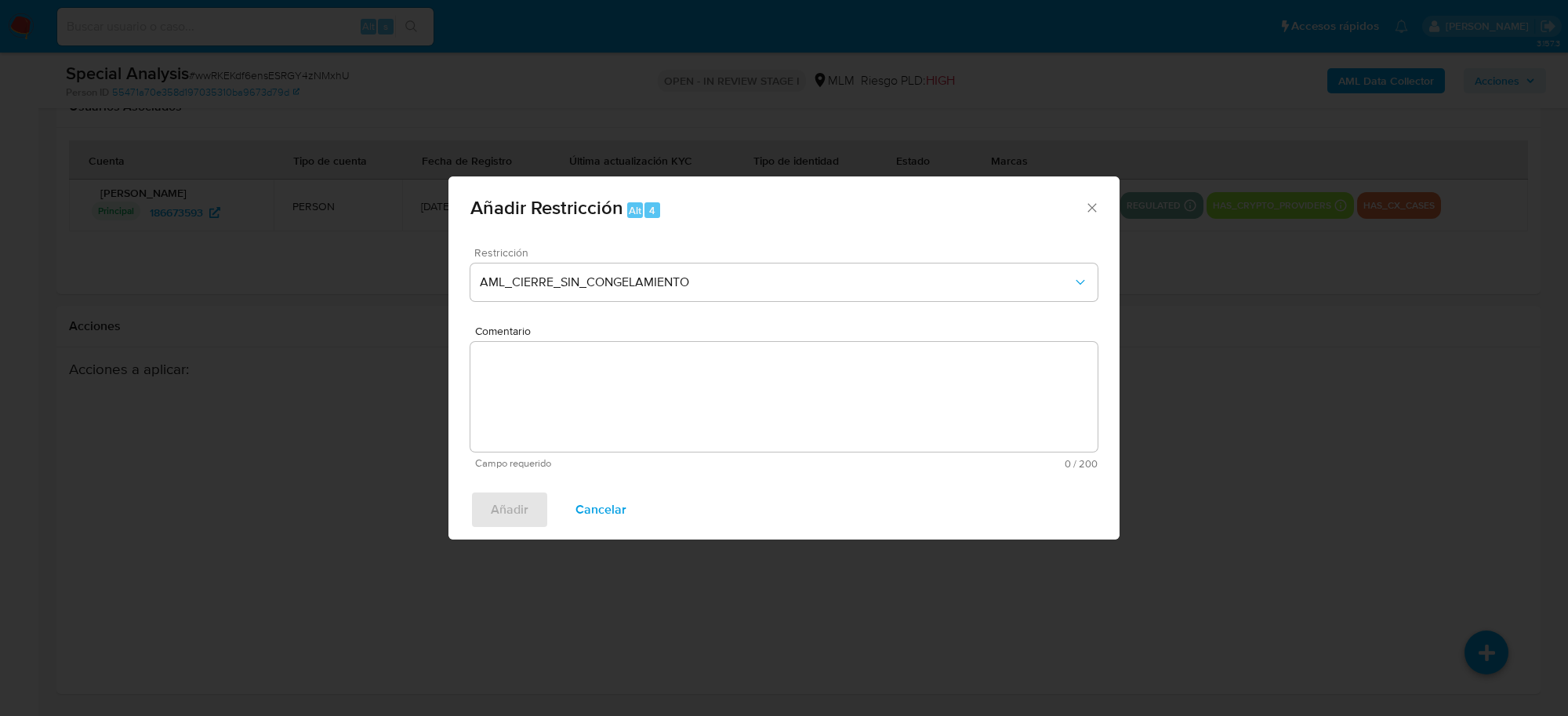
click at [651, 388] on textarea "Comentario" at bounding box center [784, 397] width 627 height 110
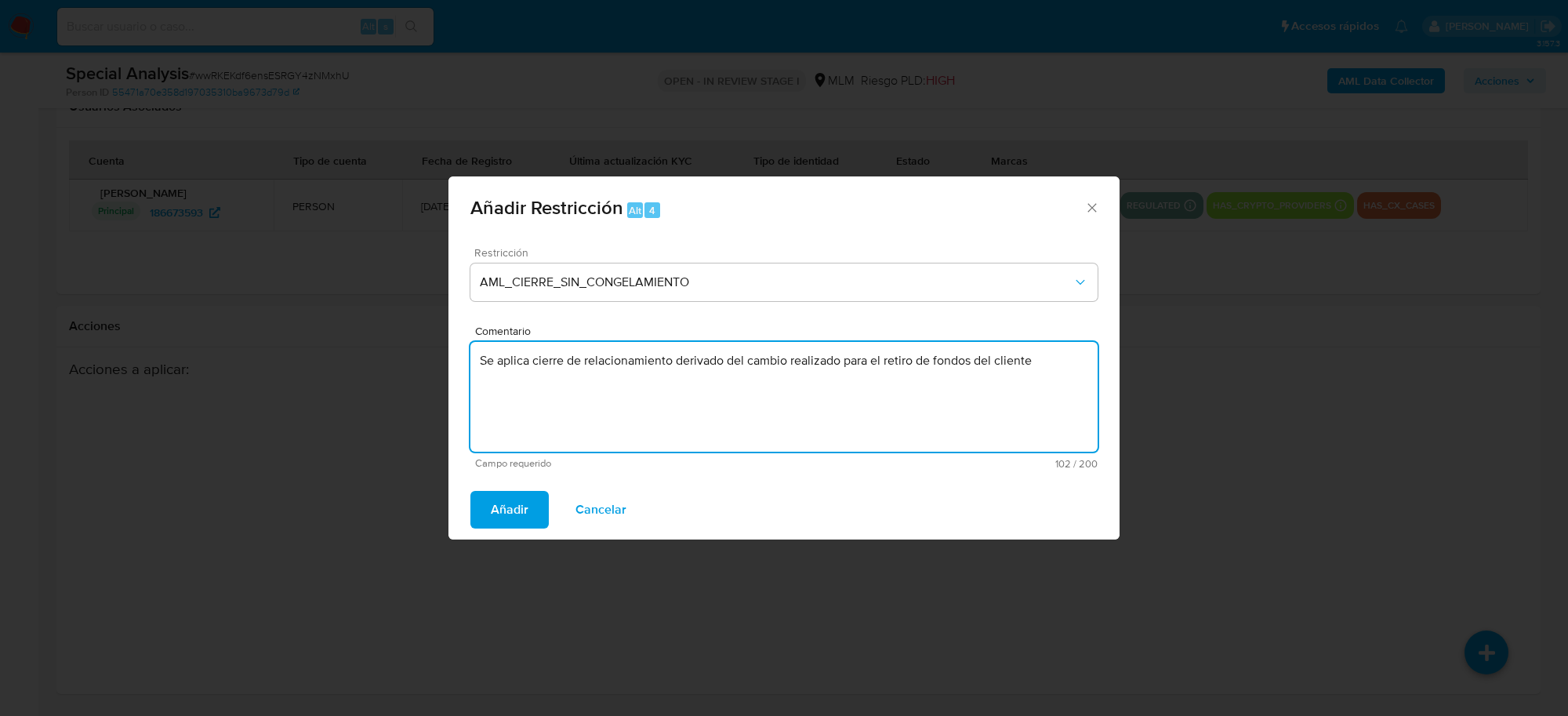
click at [655, 367] on textarea "Se aplica cierre de relacionamiento derivado del cambio realizado para el retir…" at bounding box center [784, 397] width 627 height 110
type textarea "Se aplica cierre de relacionamiento derivado del cambio realizado para el retir…"
click at [515, 506] on span "Añadir" at bounding box center [509, 509] width 38 height 34
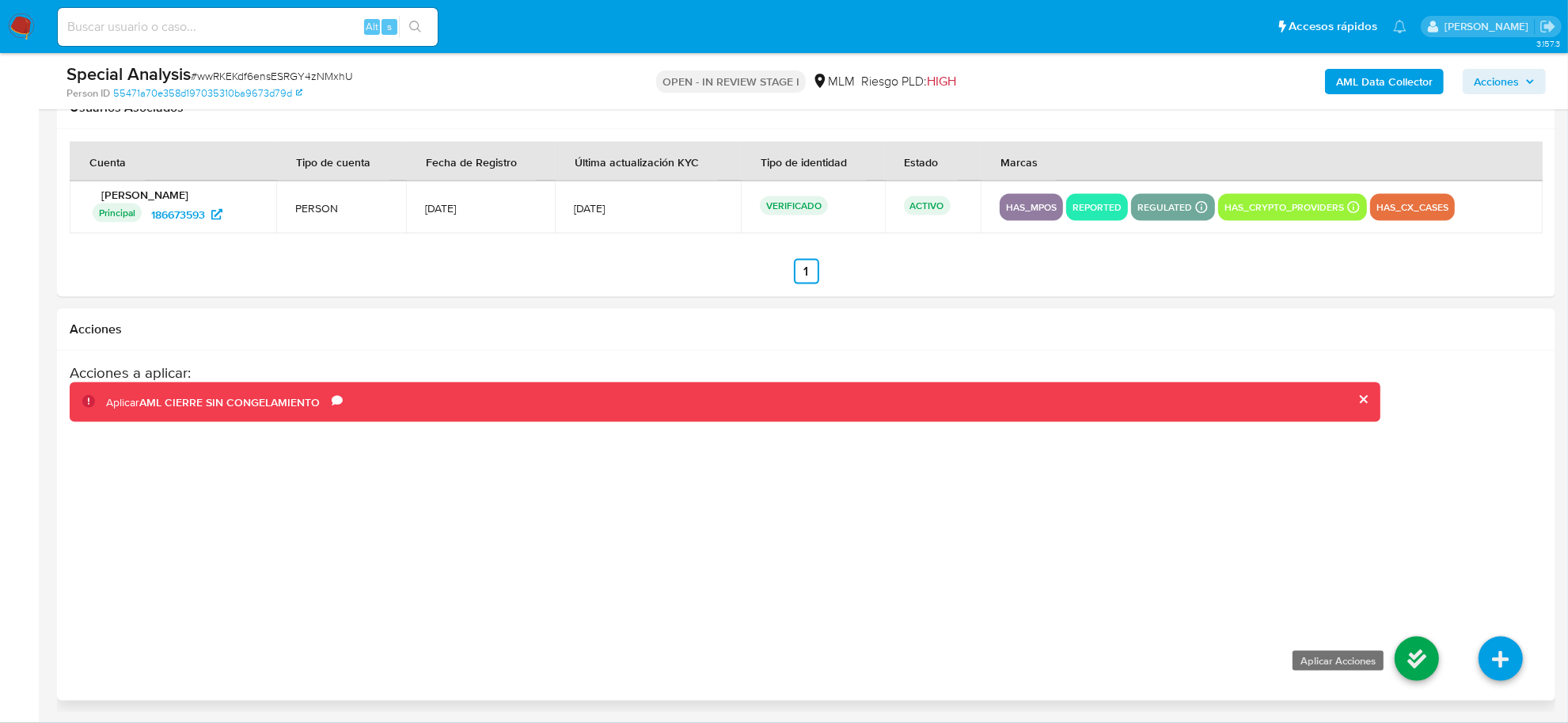
click at [1420, 663] on icon at bounding box center [1416, 658] width 44 height 44
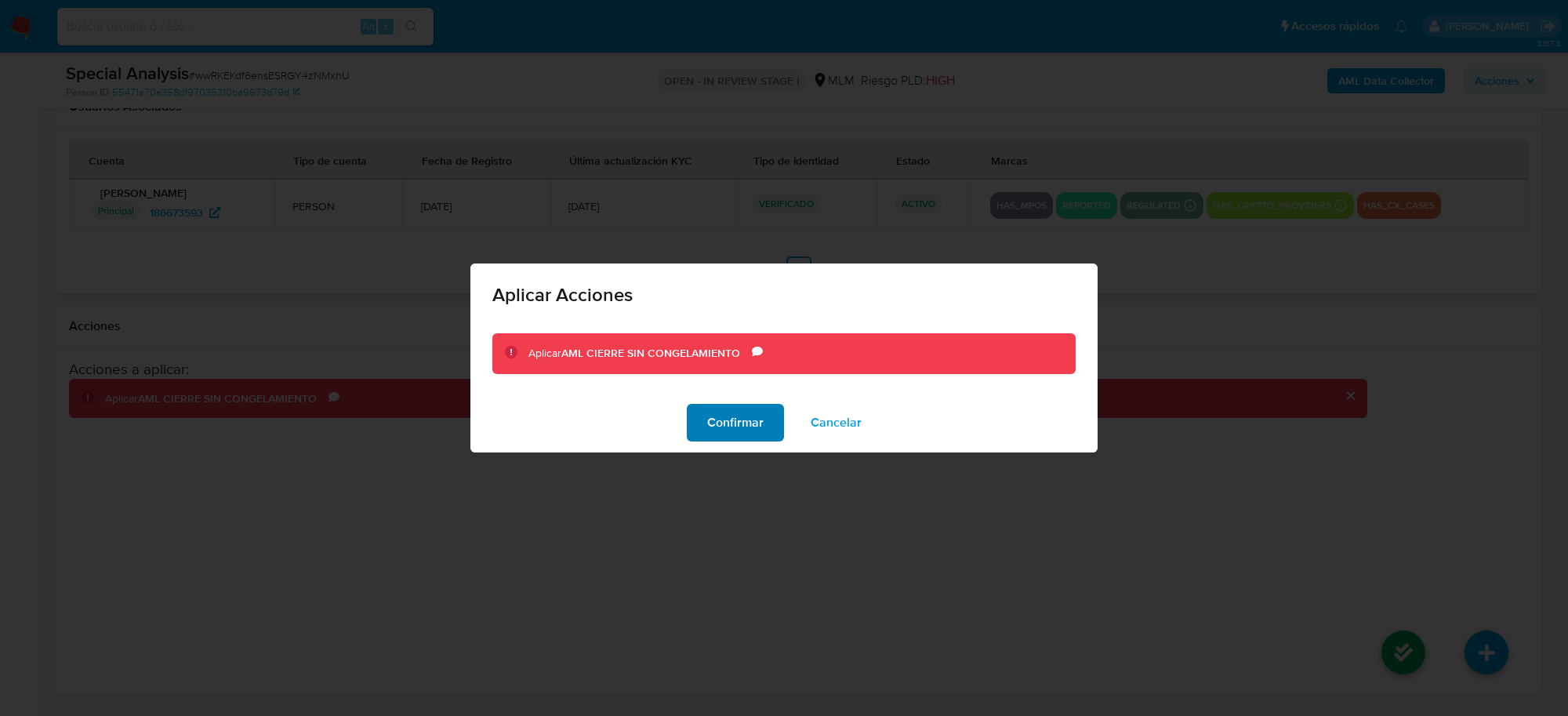
click at [719, 418] on span "Confirmar" at bounding box center [736, 423] width 57 height 34
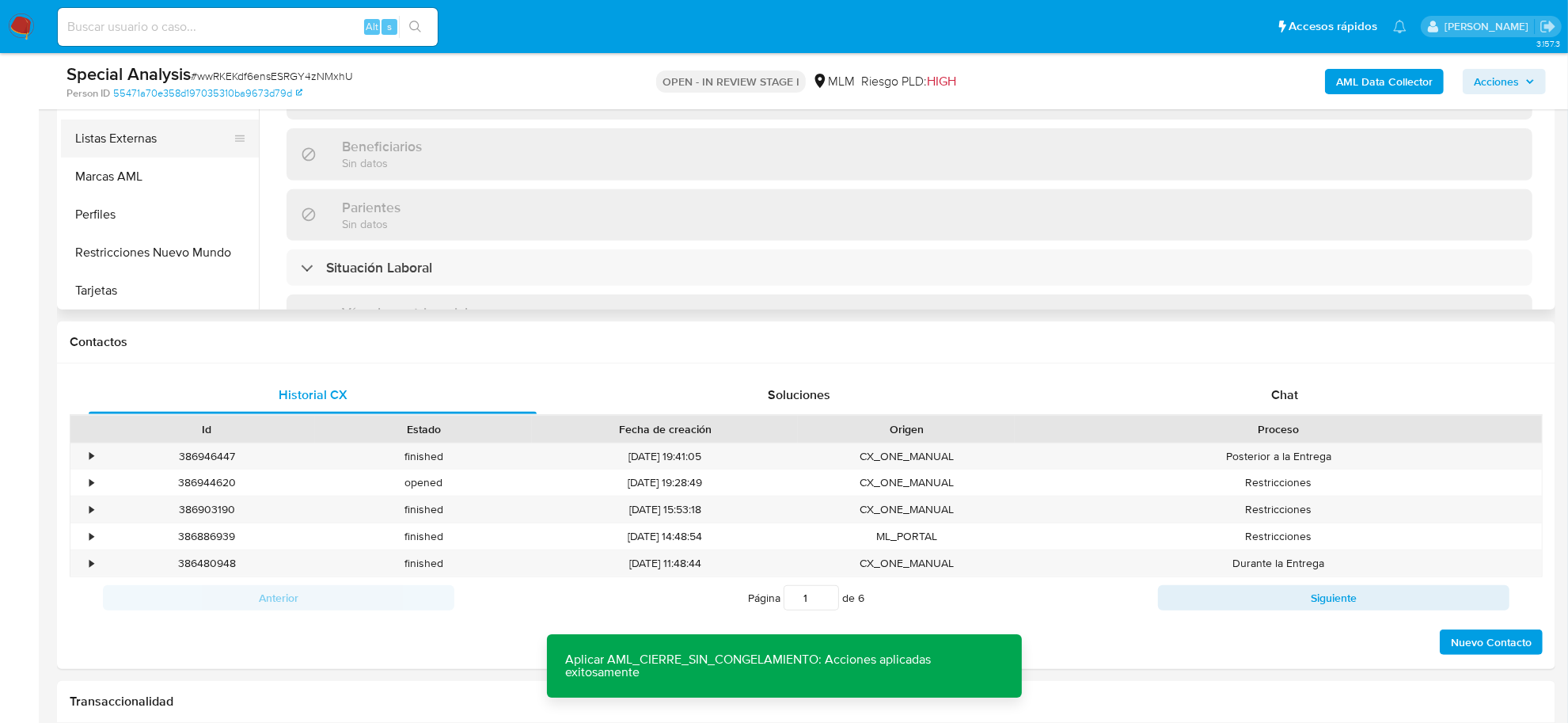
scroll to position [426, 0]
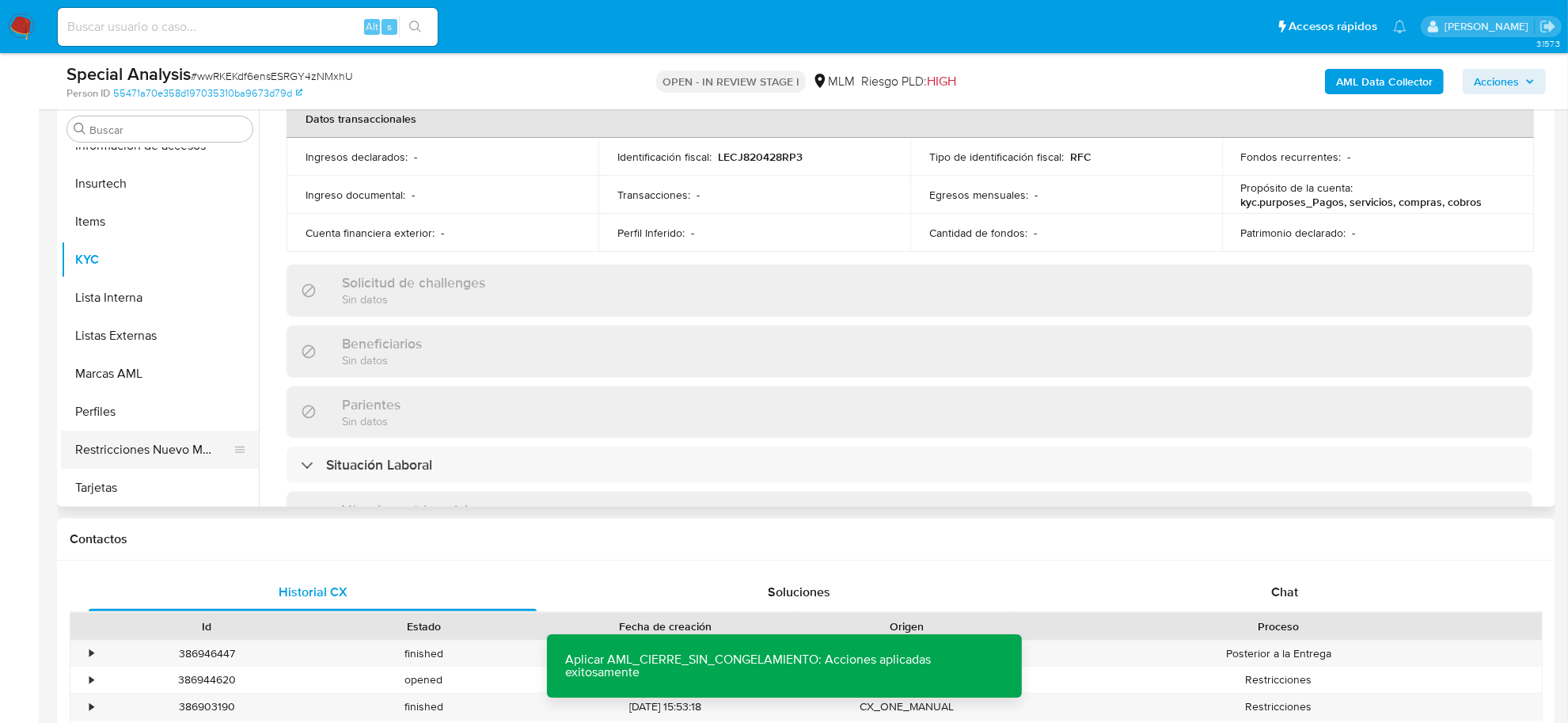
click at [178, 453] on button "Restricciones Nuevo Mundo" at bounding box center [153, 450] width 185 height 38
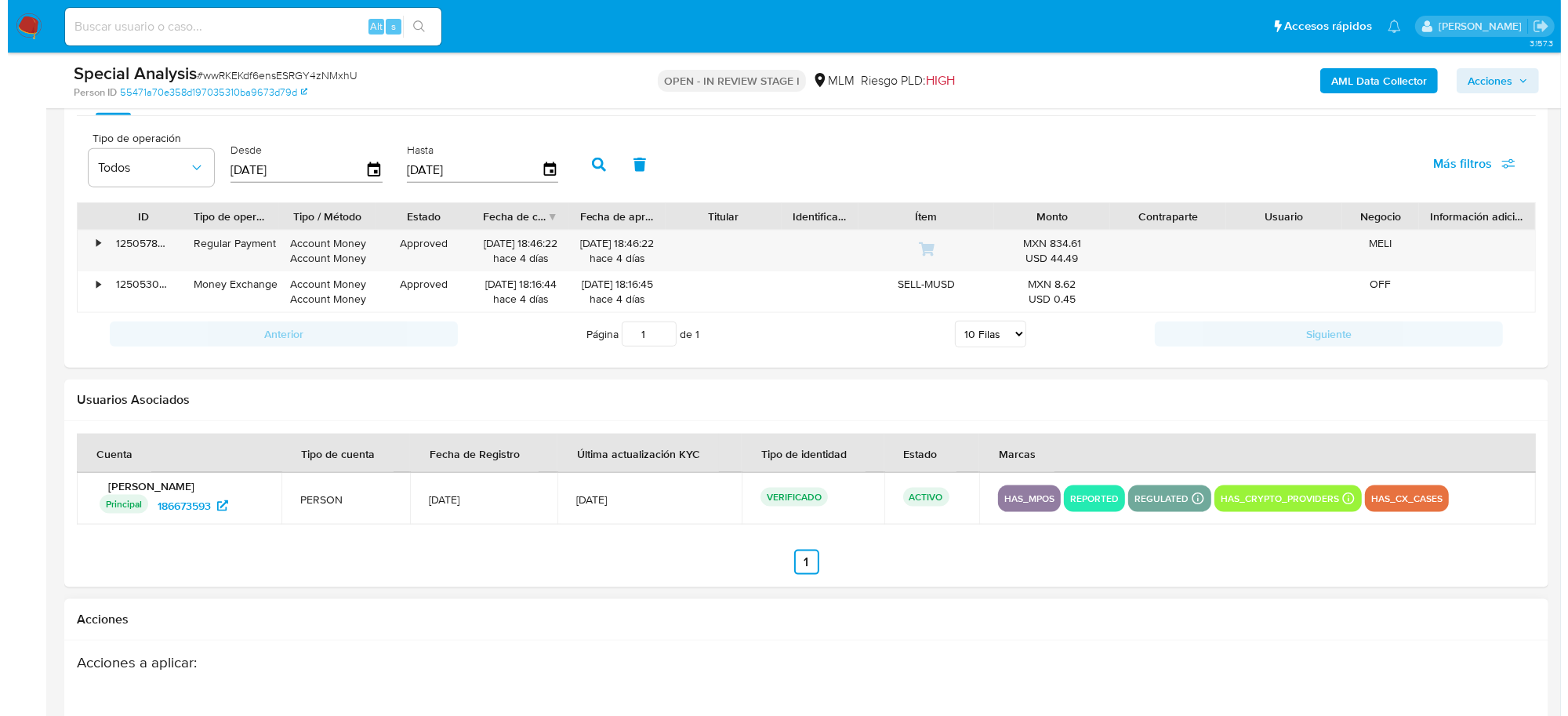
scroll to position [2186, 0]
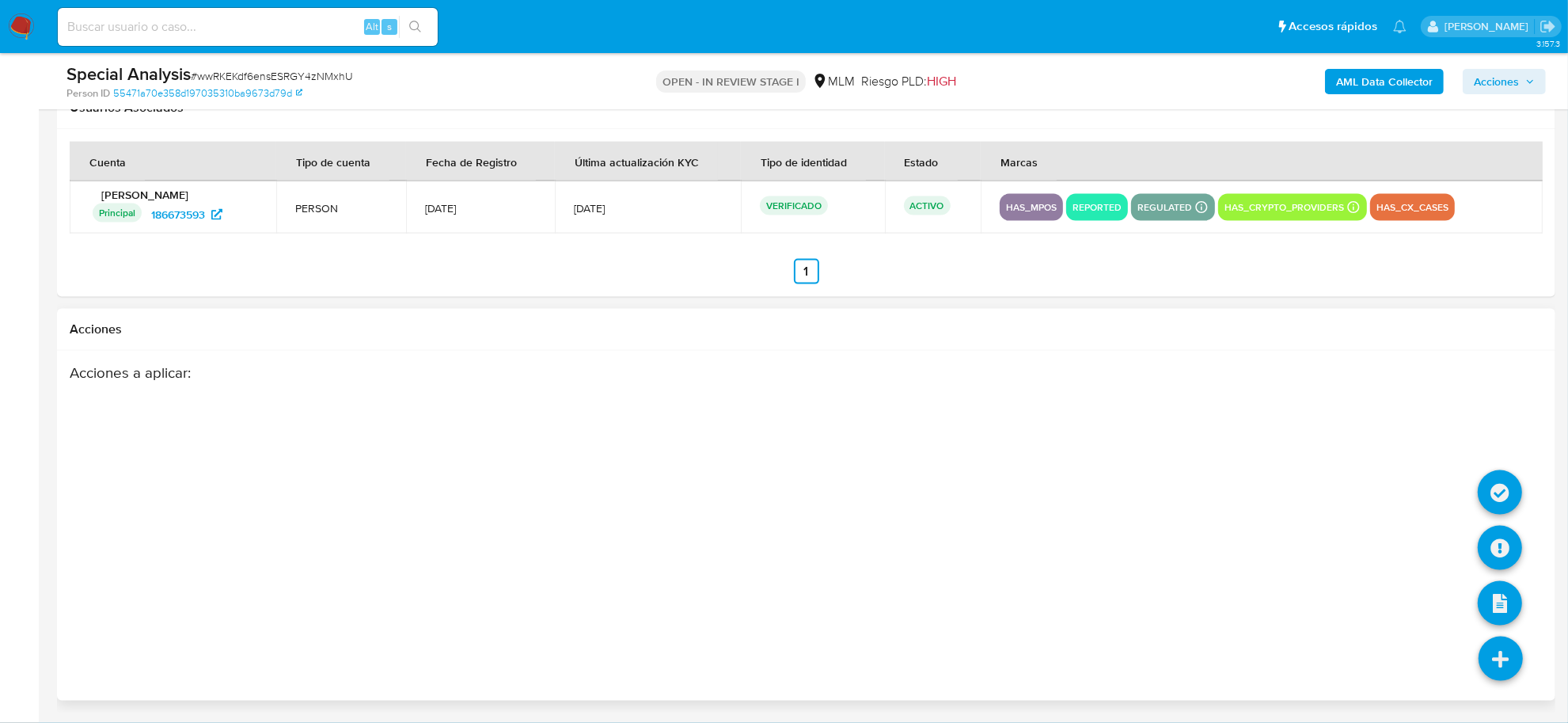
click at [1501, 657] on icon at bounding box center [1500, 658] width 44 height 44
click at [1497, 500] on icon at bounding box center [1499, 492] width 44 height 44
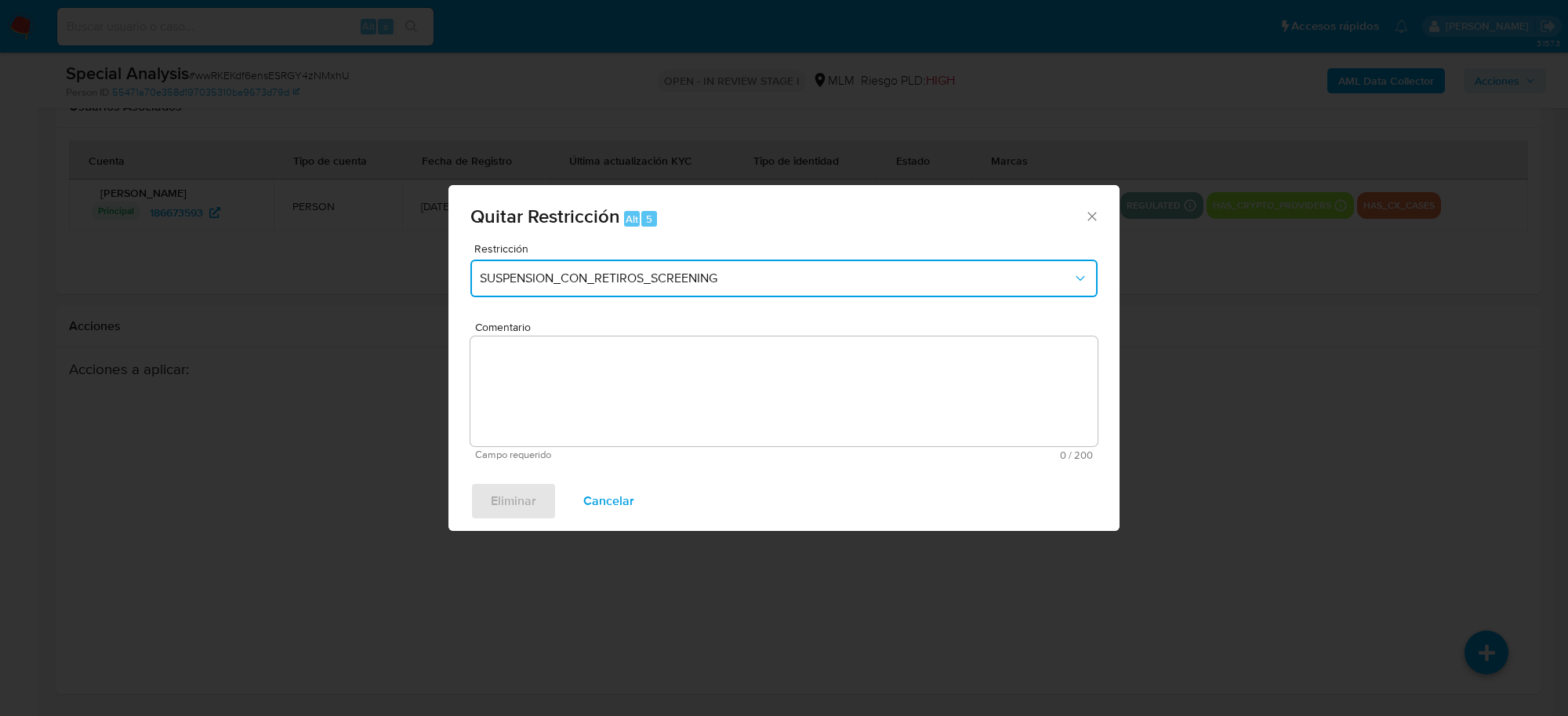
click at [888, 291] on button "SUSPENSION_CON_RETIROS_SCREENING" at bounding box center [784, 279] width 627 height 38
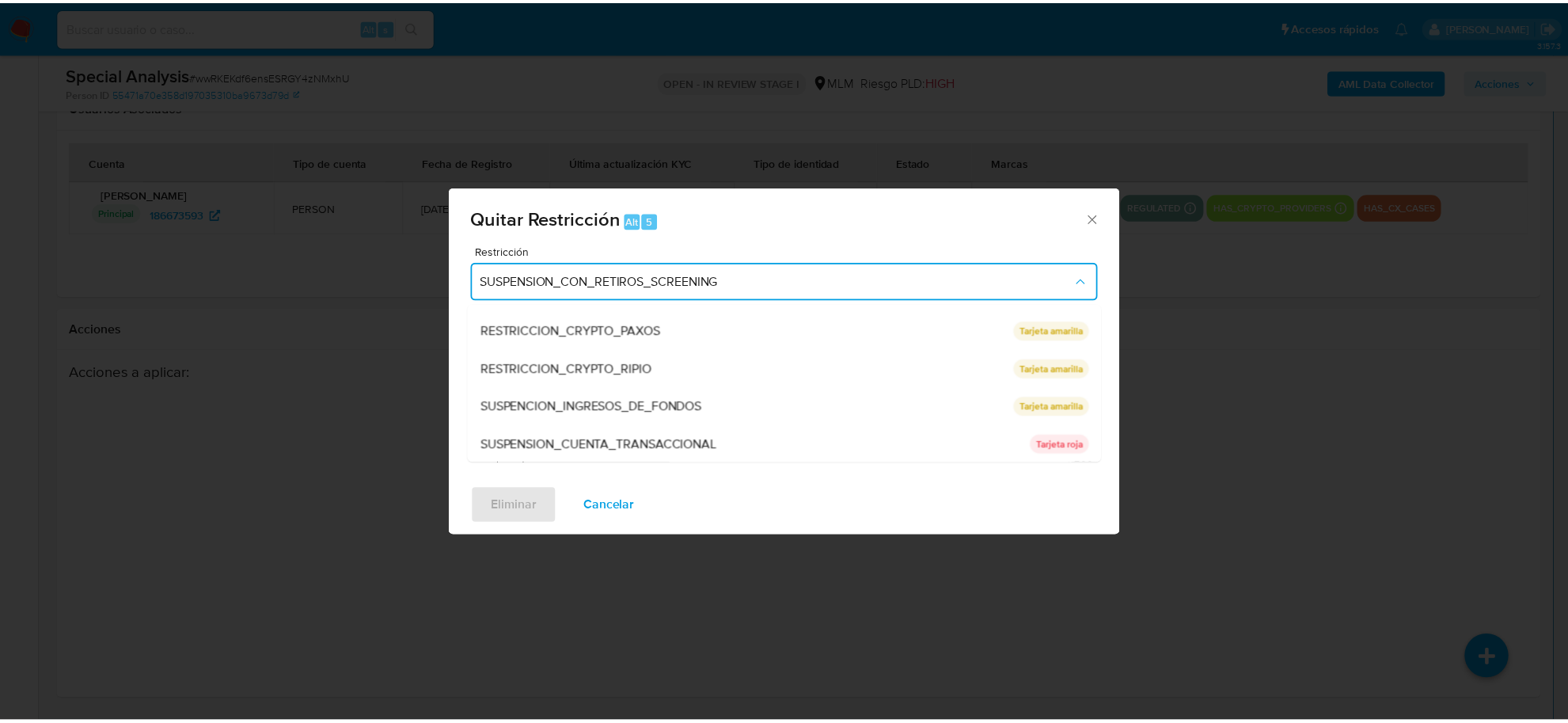
scroll to position [222, 0]
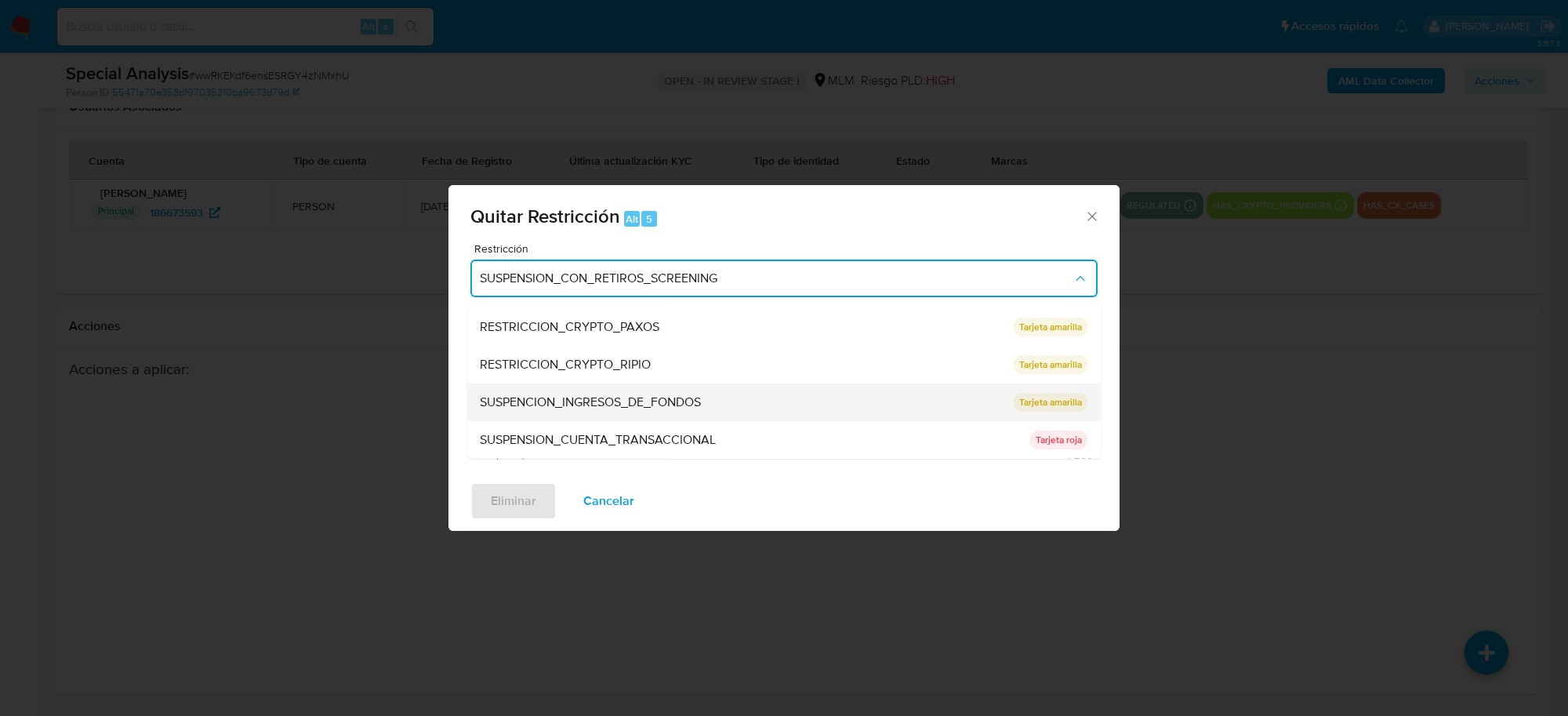
click at [741, 396] on div "SUSPENCION_INGRESOS_DE_FONDOS" at bounding box center [742, 403] width 524 height 38
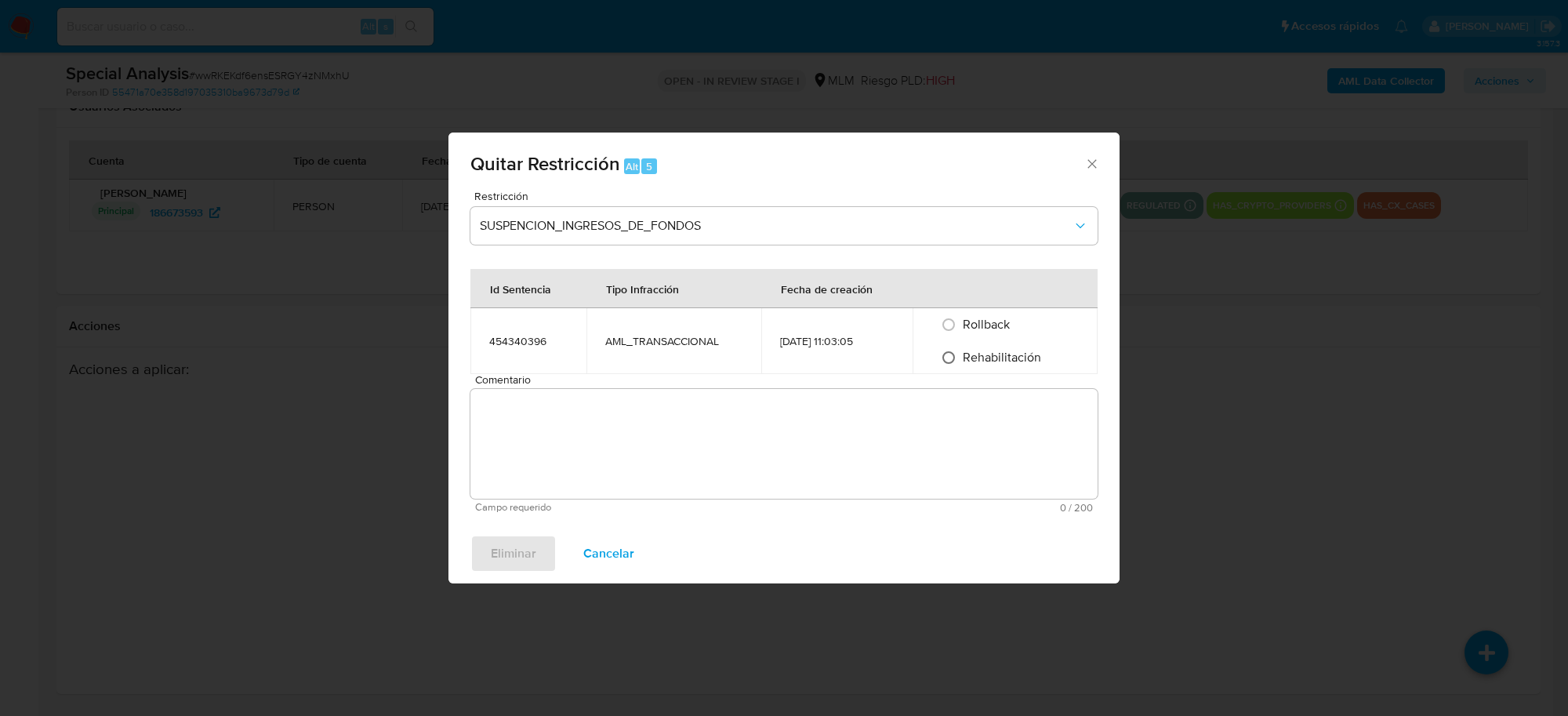
click at [949, 361] on input "Rehabilitación" at bounding box center [948, 357] width 25 height 25
radio input "true"
click at [950, 355] on input "Rehabilitación" at bounding box center [948, 357] width 25 height 25
click at [751, 448] on textarea "Comentario" at bounding box center [784, 444] width 627 height 110
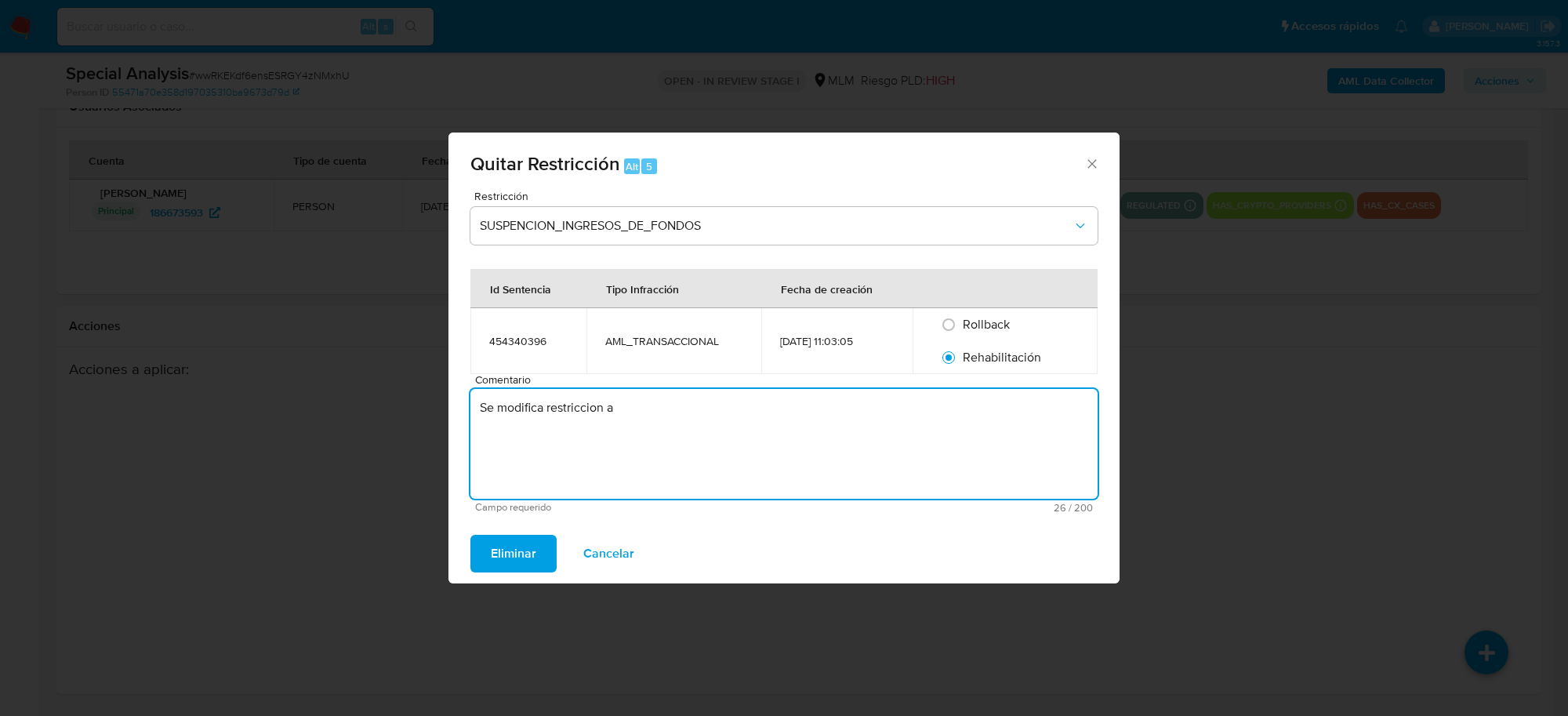
paste textarea "Se aplica cierre de relacionamiento derivado del cambio realizado para el retir…"
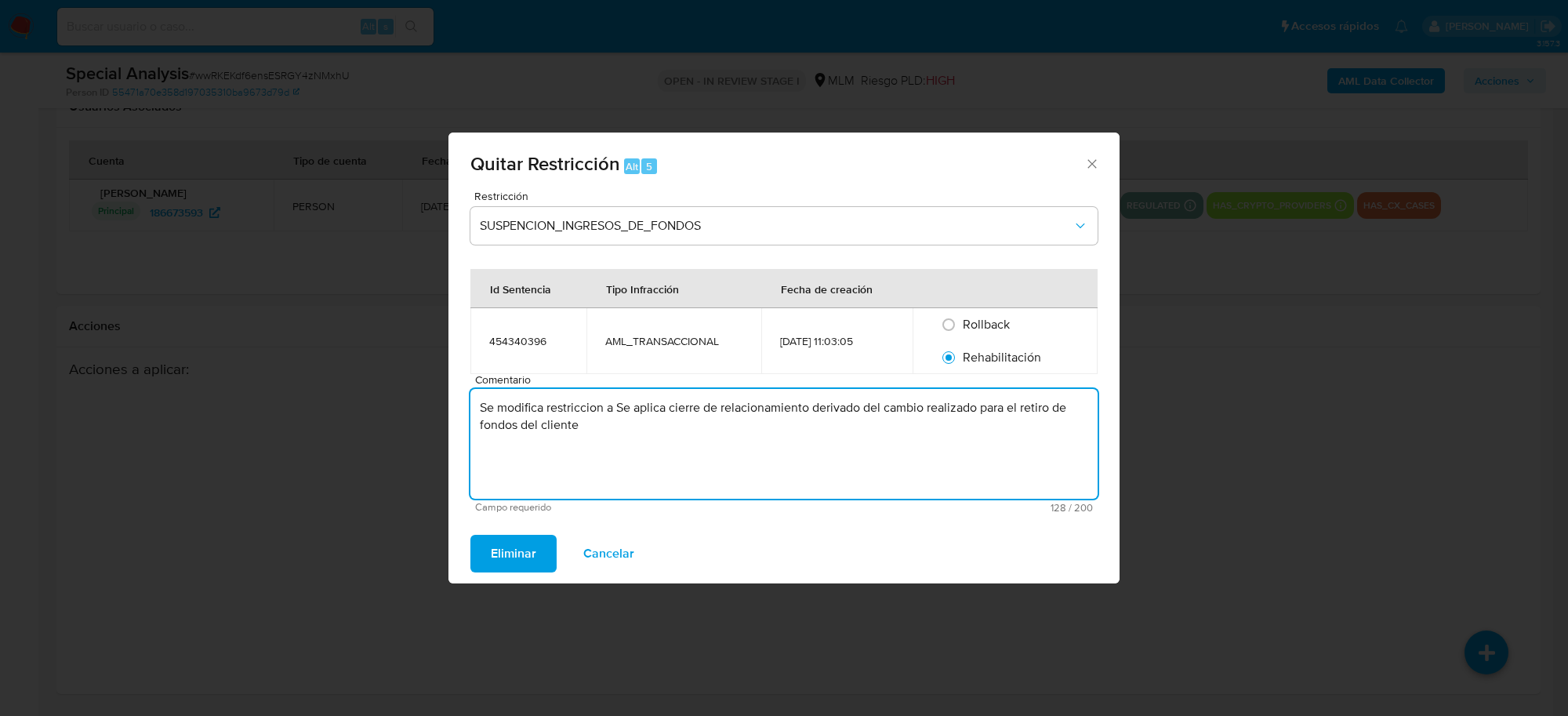
drag, startPoint x: 620, startPoint y: 405, endPoint x: 669, endPoint y: 404, distance: 49.0
click at [669, 404] on textarea "Se modifica restriccion a Se aplica cierre de relacionamiento derivado del camb…" at bounding box center [784, 444] width 627 height 110
type textarea "Se modifica restriccion a cierre de relacionamiento derivado del cambio realiza…"
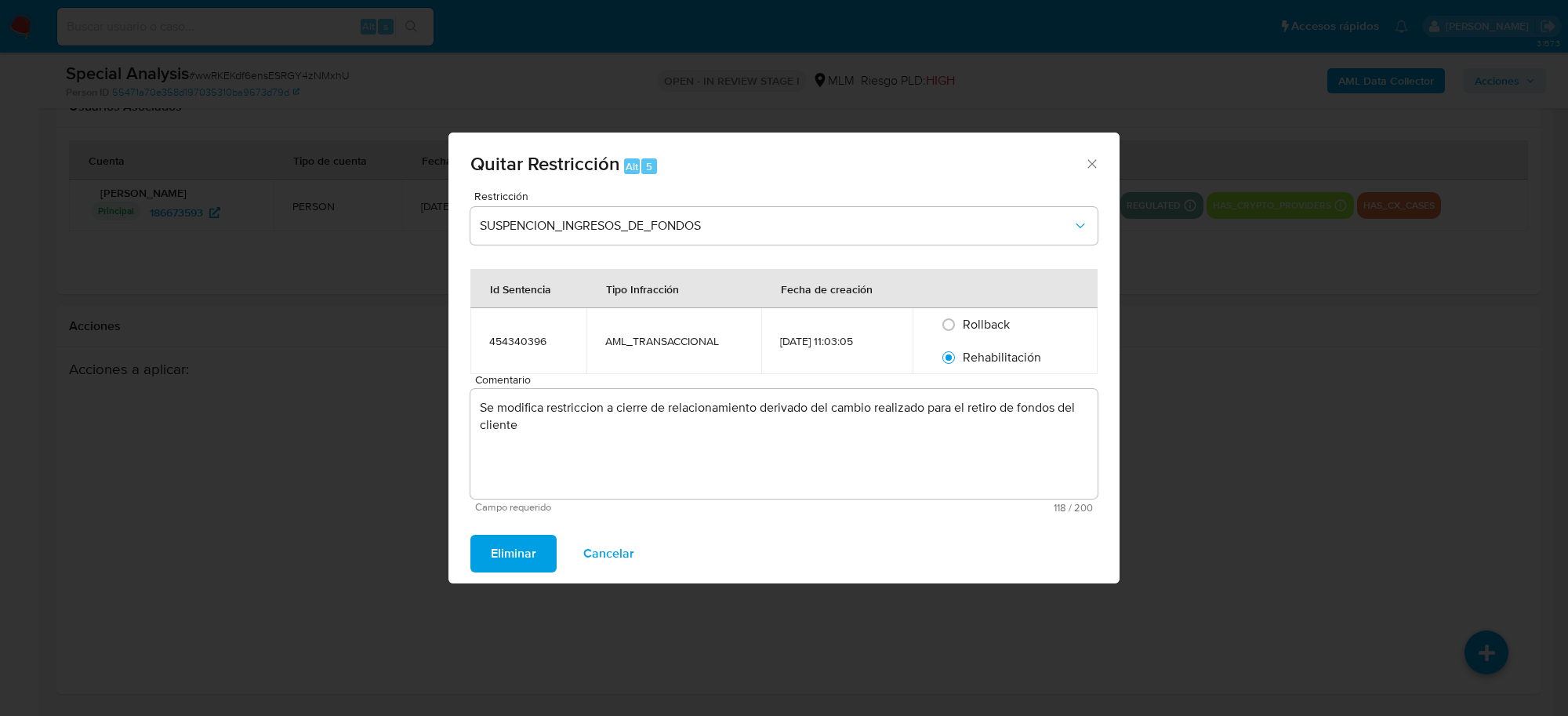
click at [518, 546] on span "Eliminar" at bounding box center [513, 553] width 46 height 34
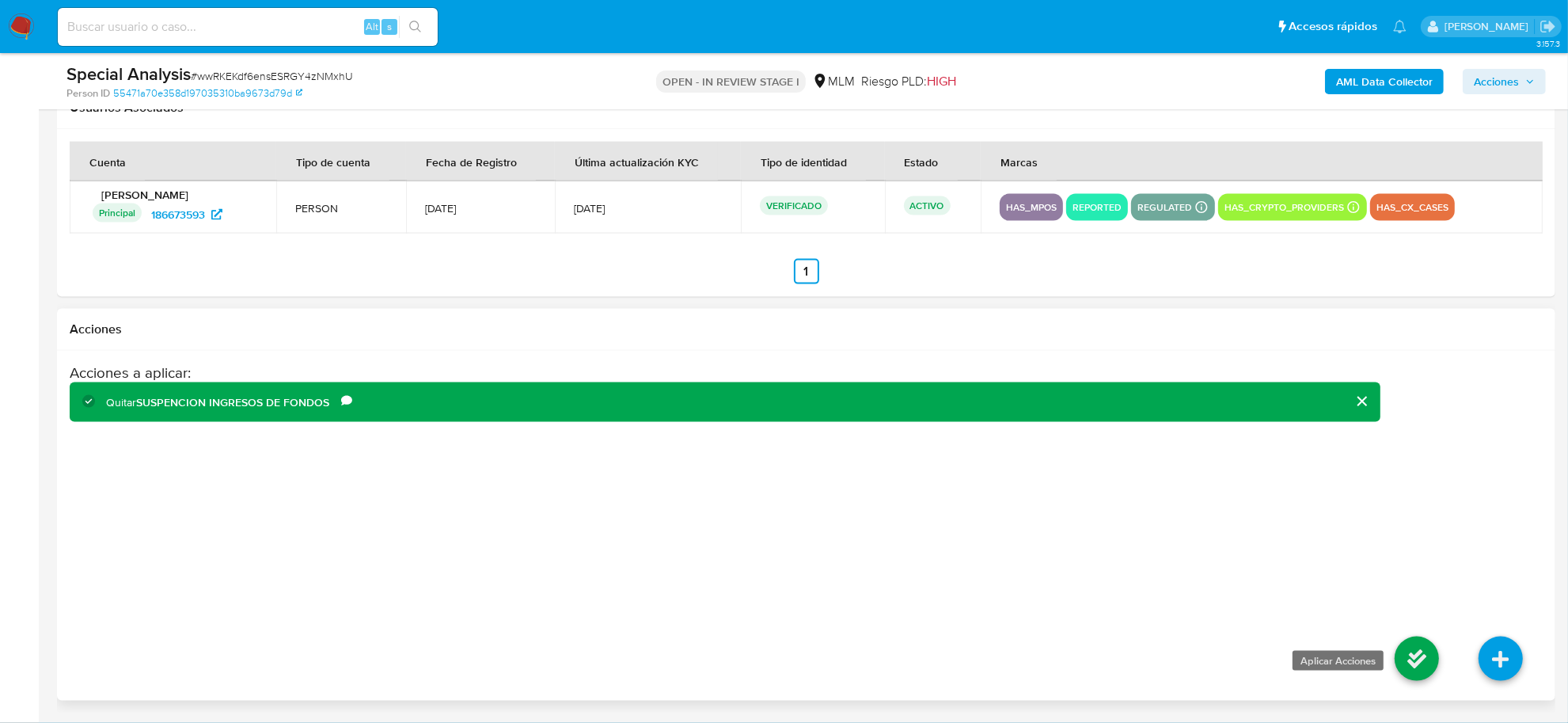
click at [1432, 667] on icon at bounding box center [1416, 658] width 44 height 44
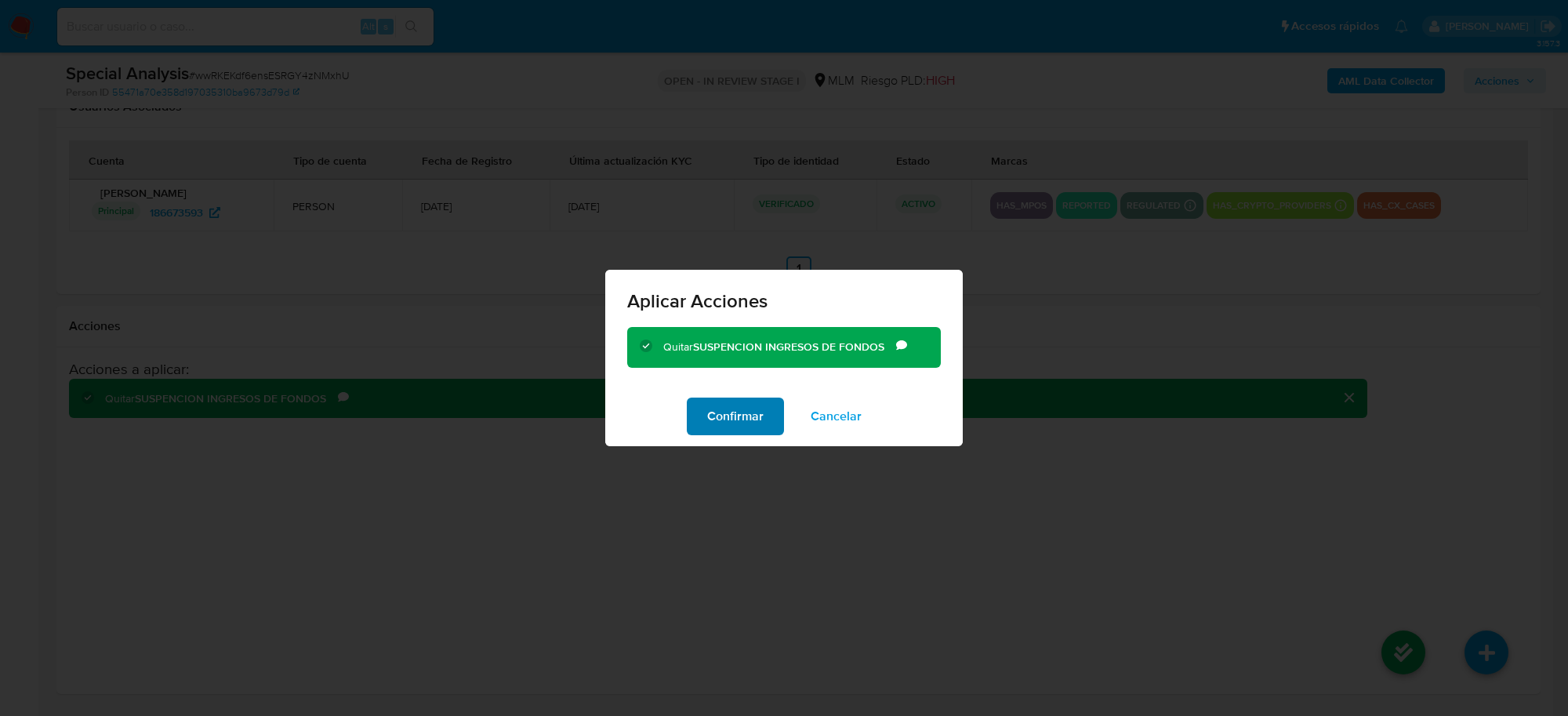
click at [762, 417] on span "Confirmar" at bounding box center [736, 417] width 57 height 34
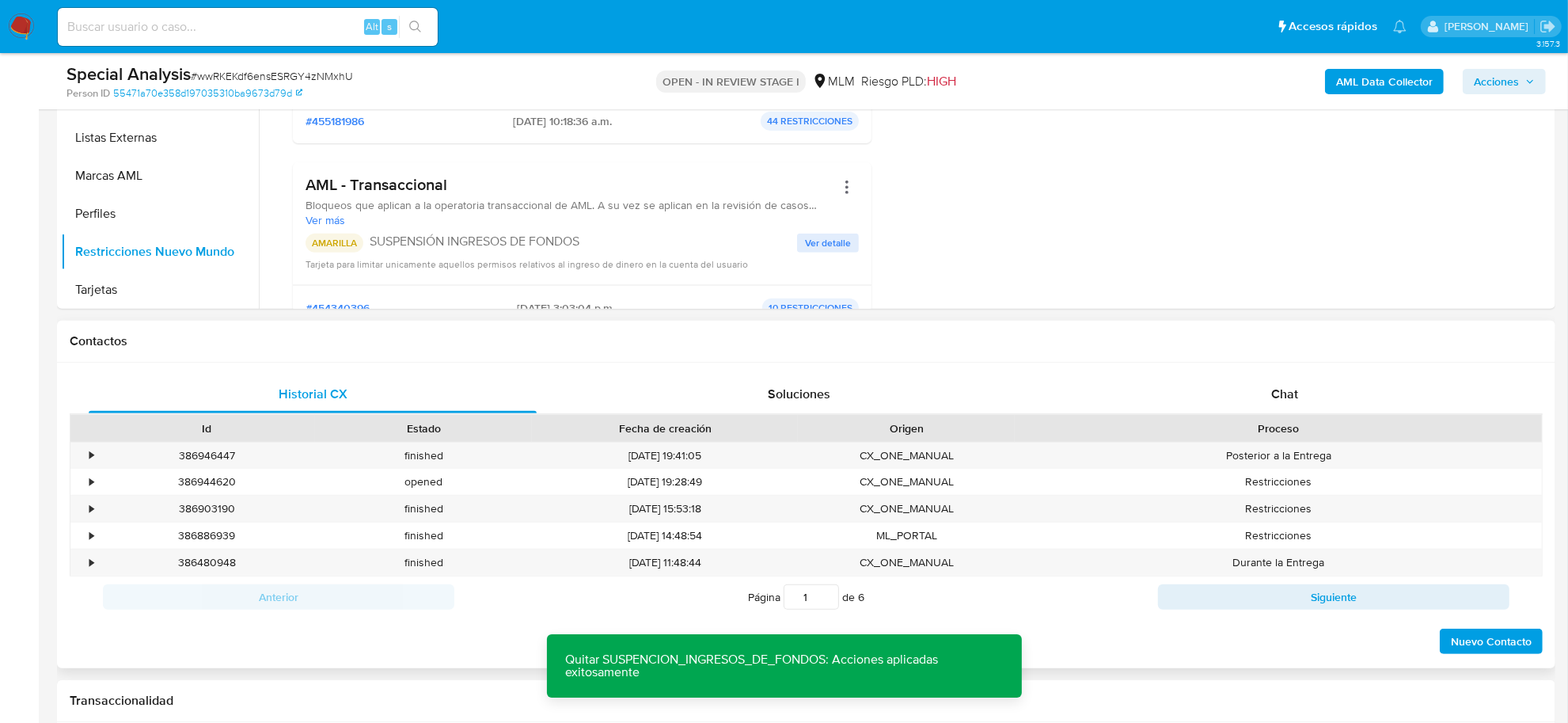
scroll to position [525, 0]
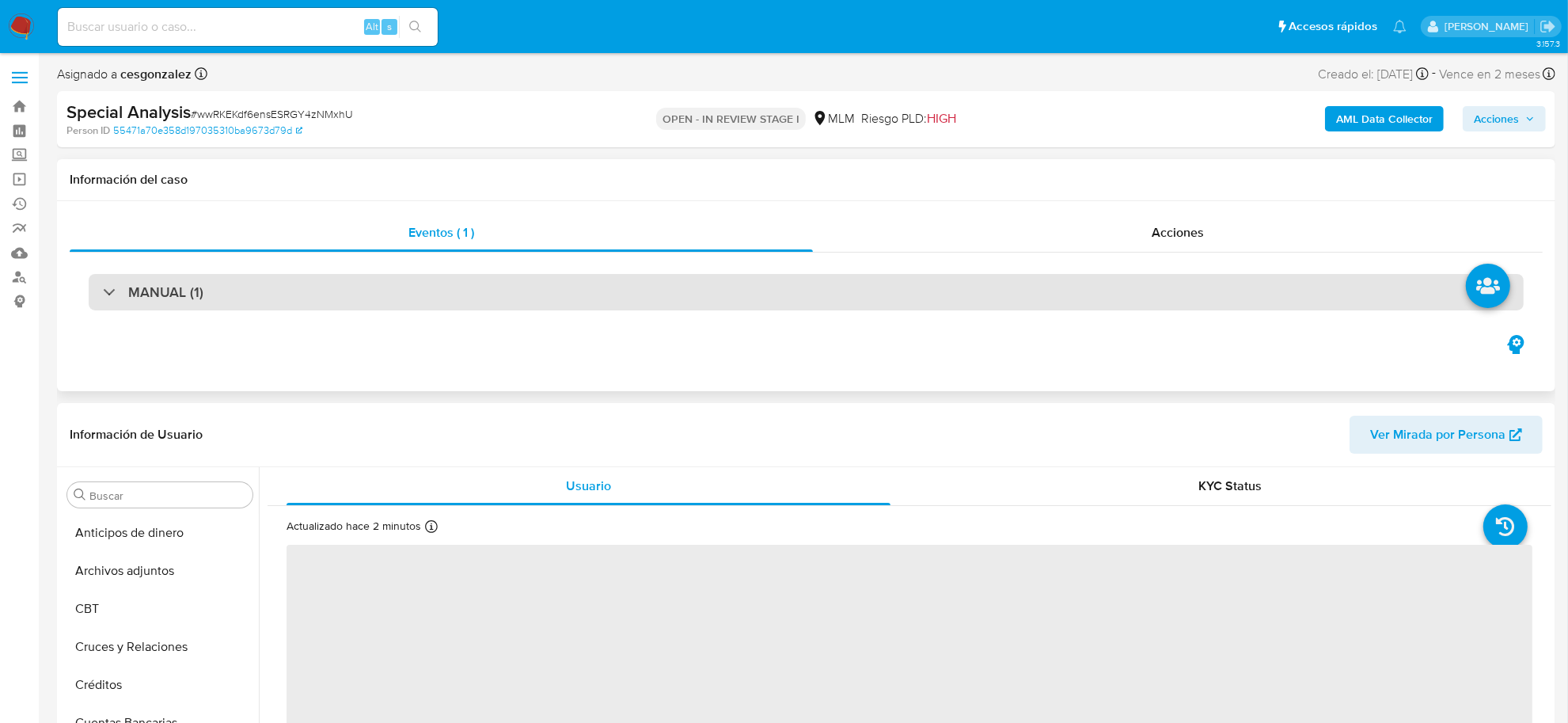
scroll to position [667, 0]
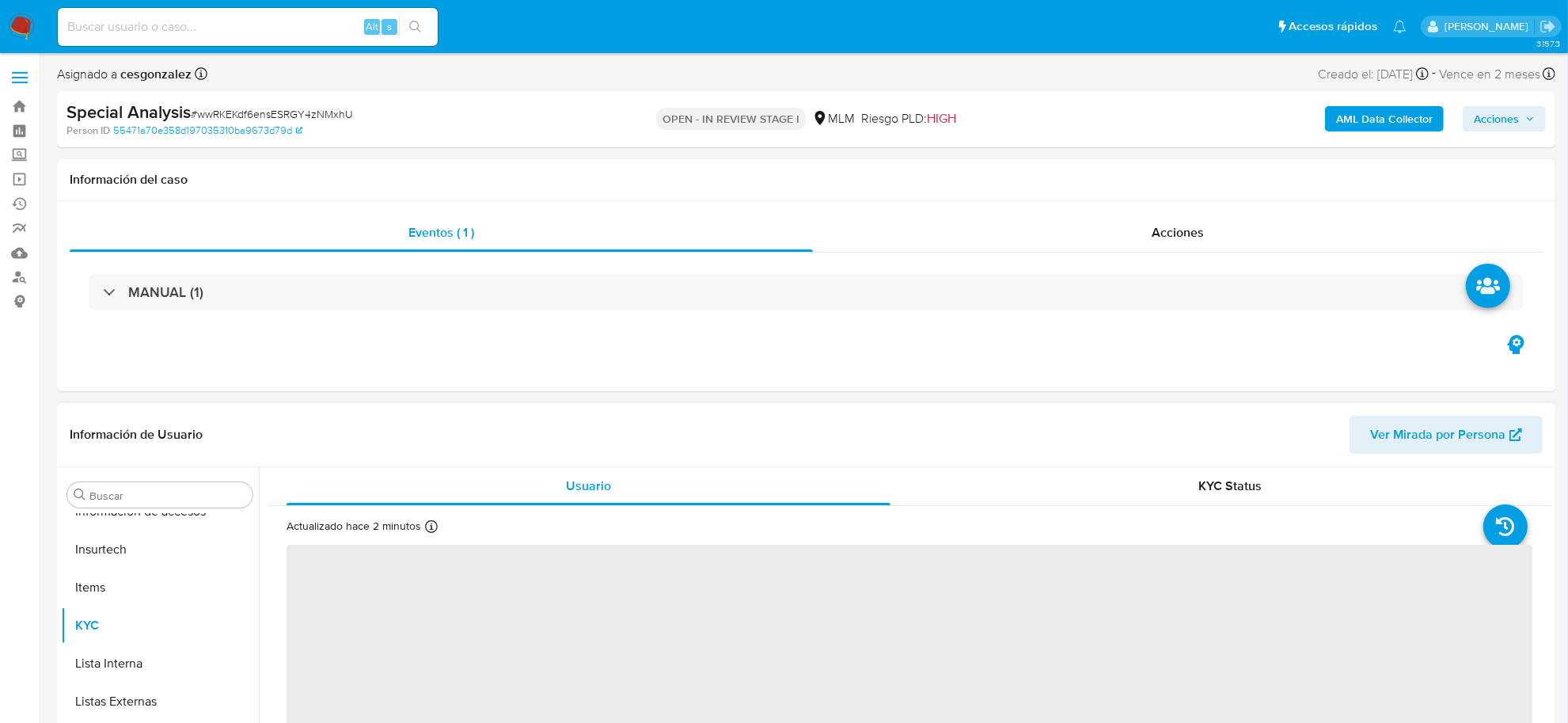
select select "10"
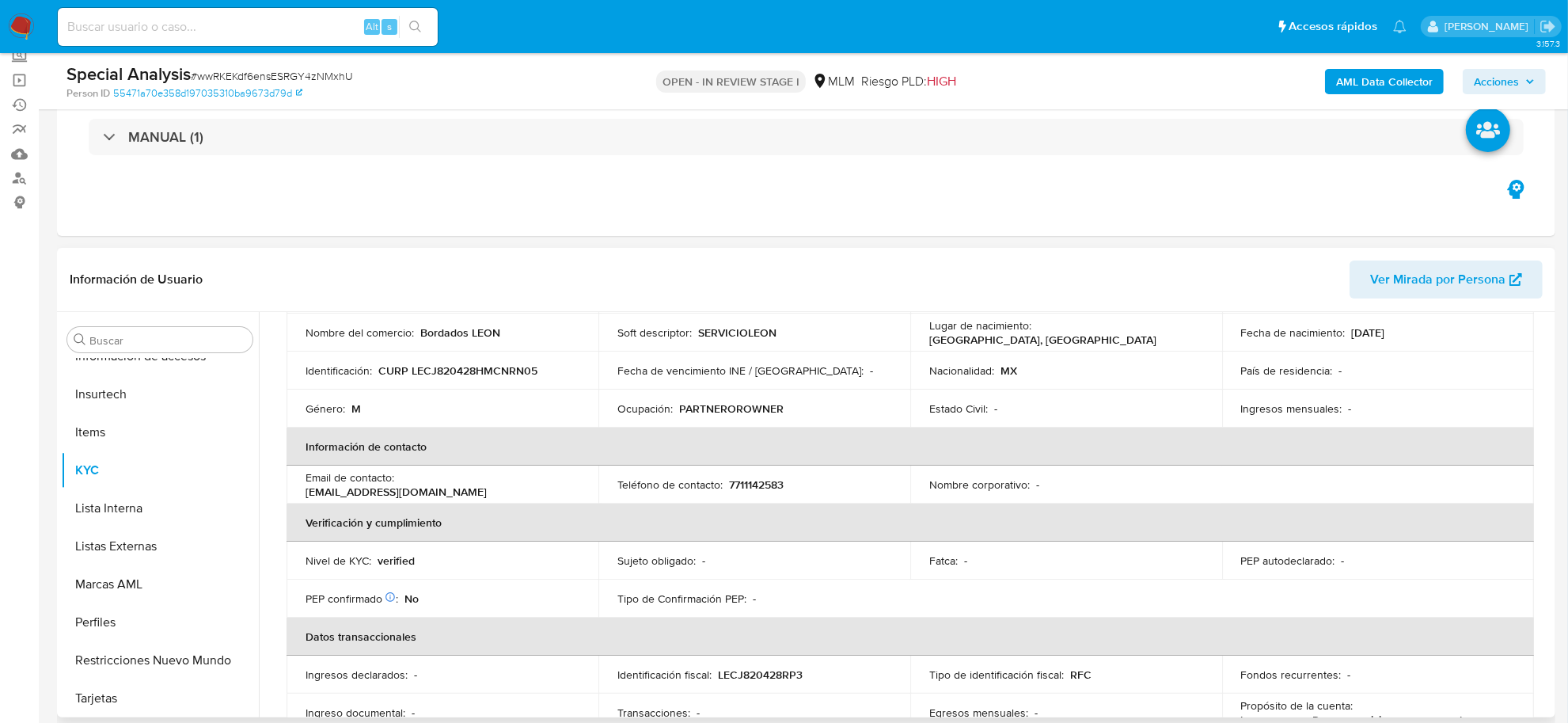
scroll to position [198, 0]
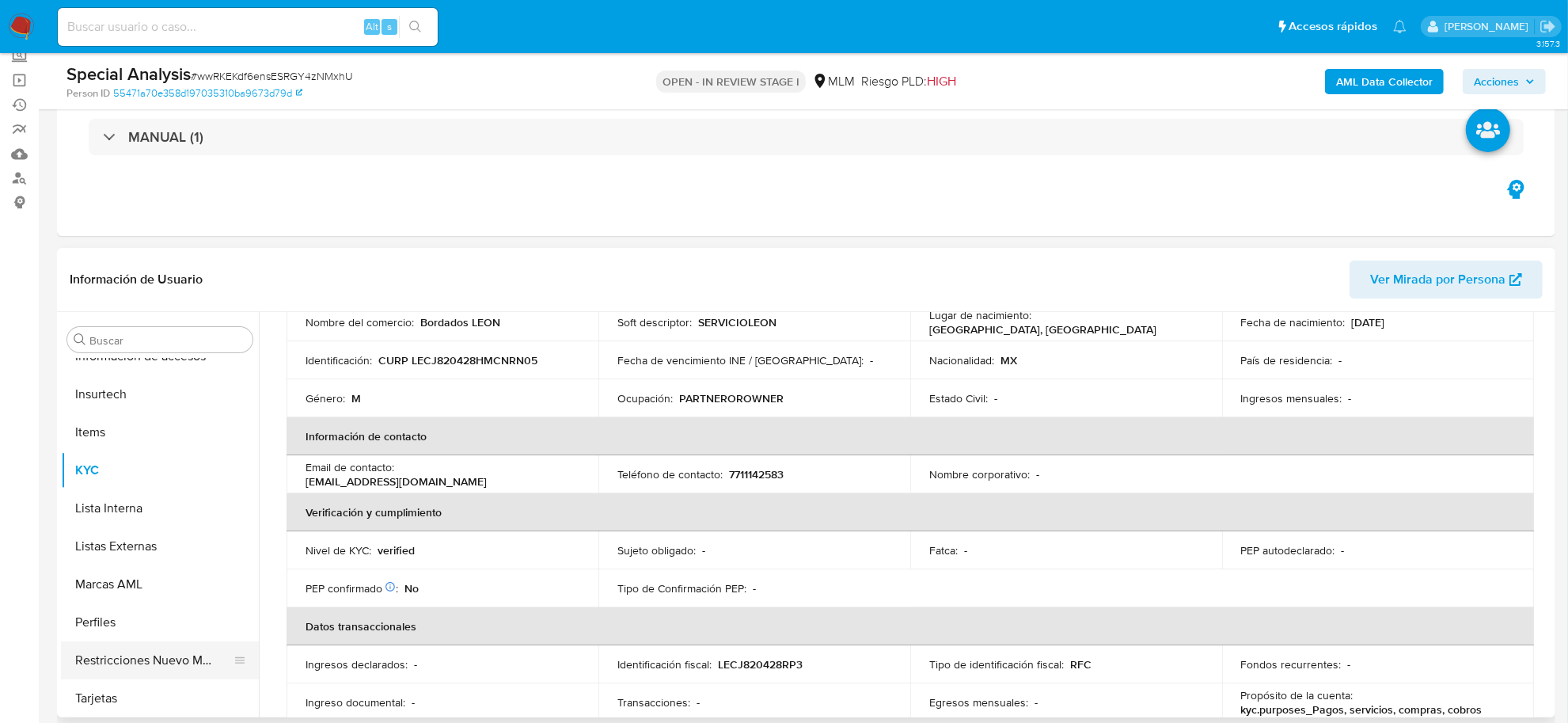
click at [167, 654] on button "Restricciones Nuevo Mundo" at bounding box center [153, 660] width 185 height 38
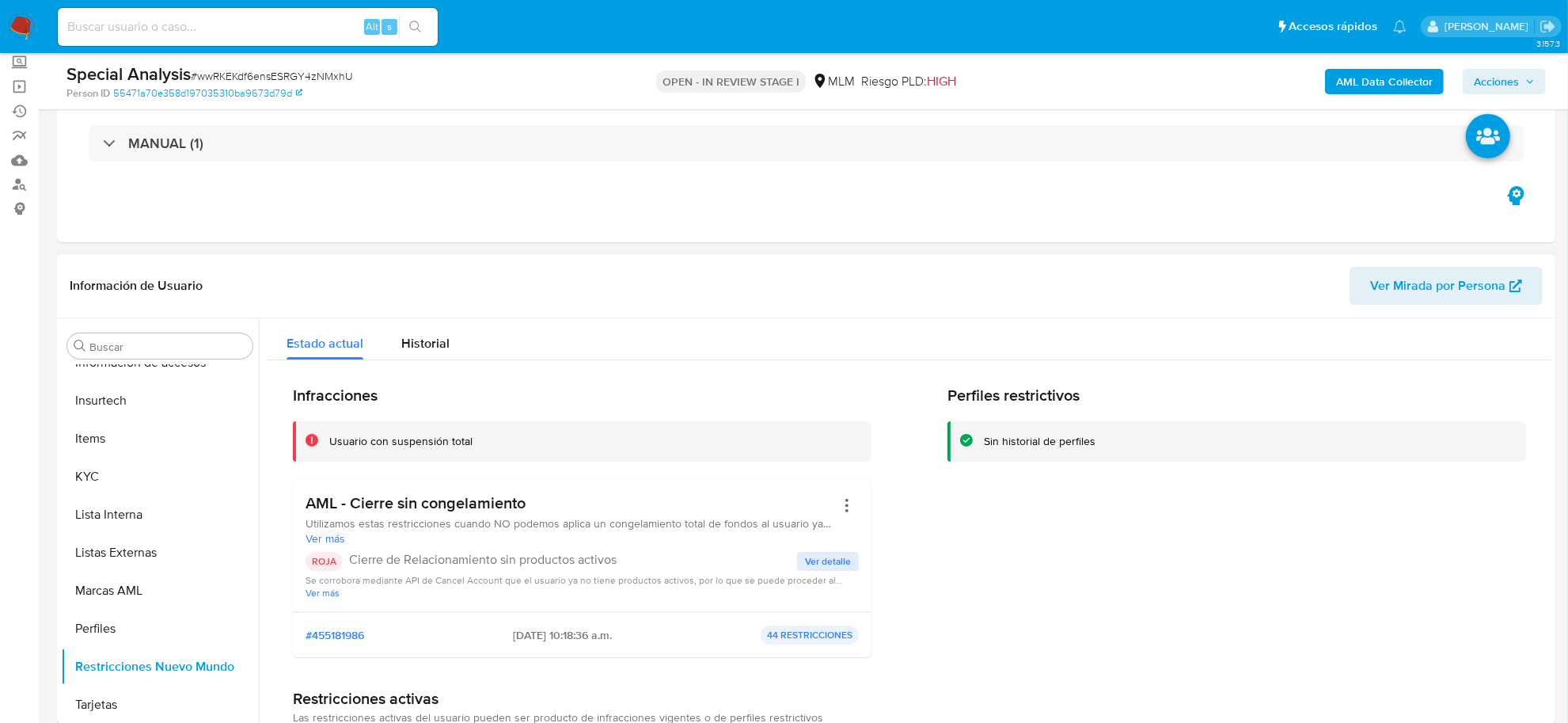
scroll to position [0, 0]
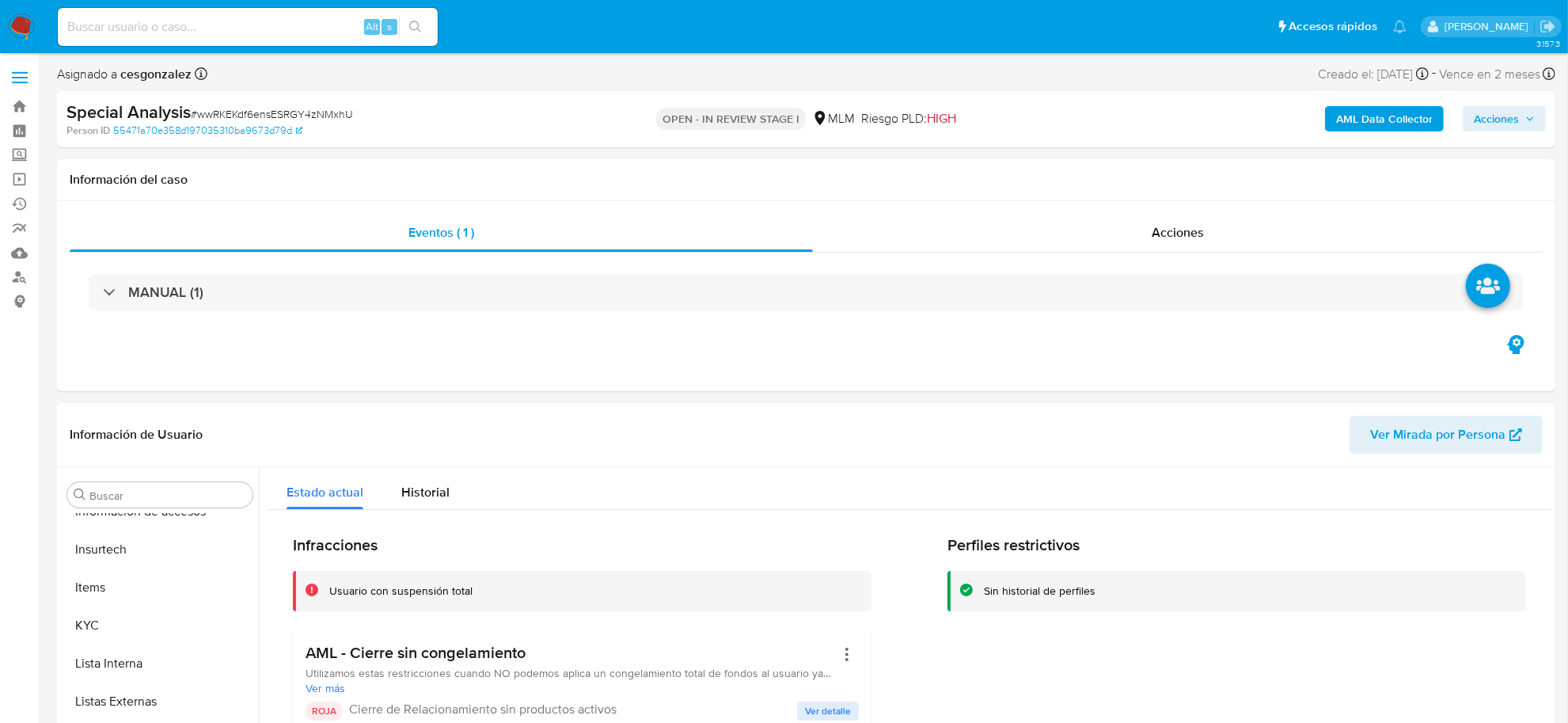
click at [1514, 119] on span "Acciones" at bounding box center [1496, 118] width 45 height 25
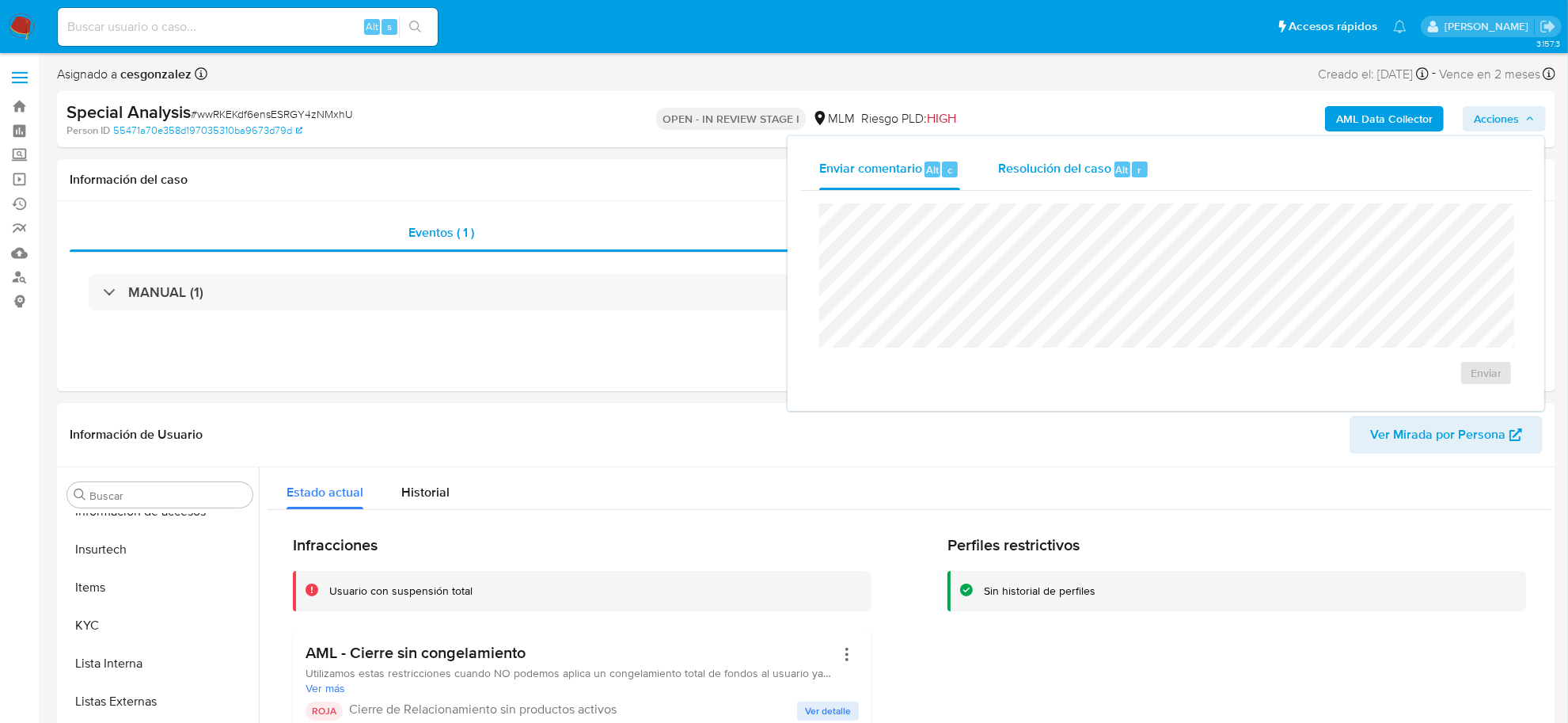
click at [1064, 171] on span "Resolución del caso" at bounding box center [1055, 169] width 113 height 18
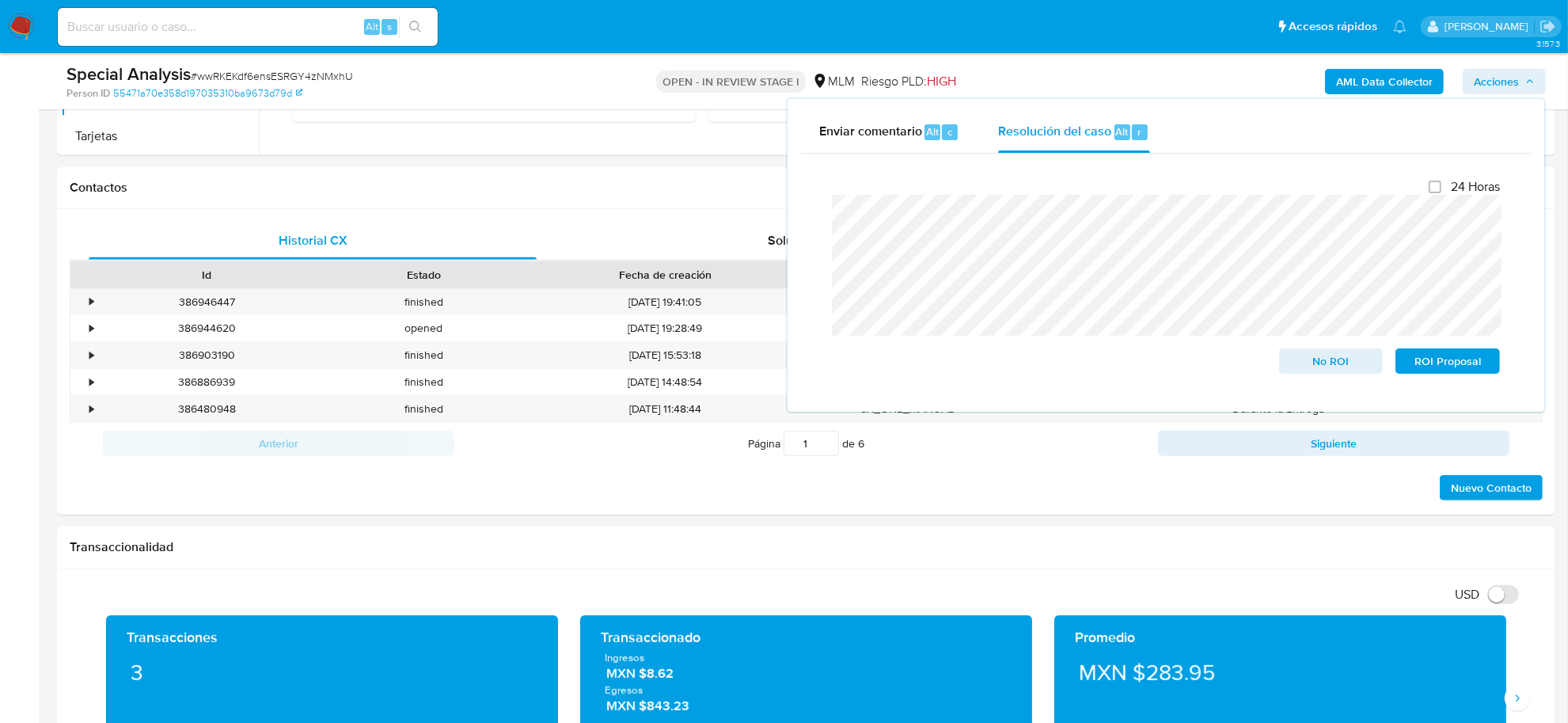
scroll to position [693, 0]
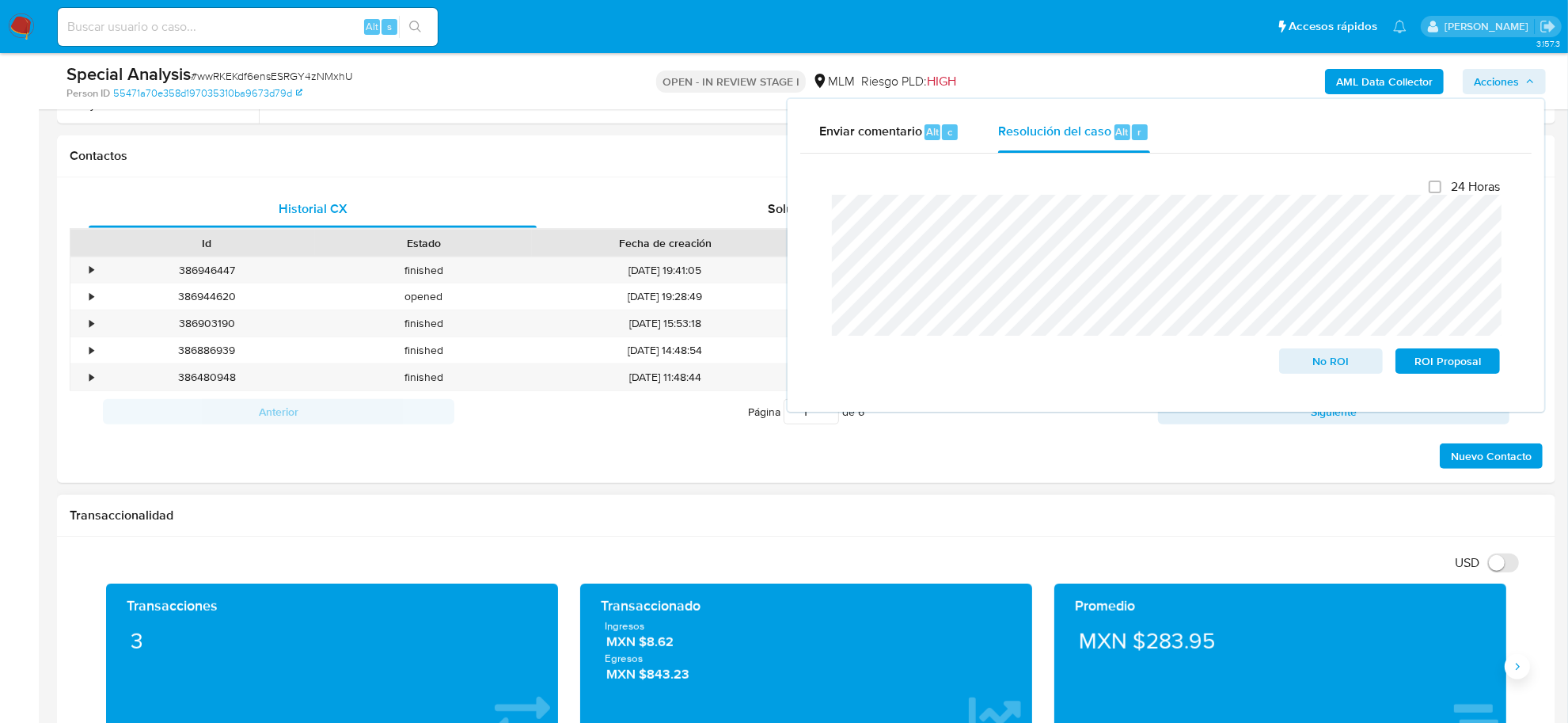
click at [1524, 673] on icon "Siguiente" at bounding box center [1517, 667] width 13 height 13
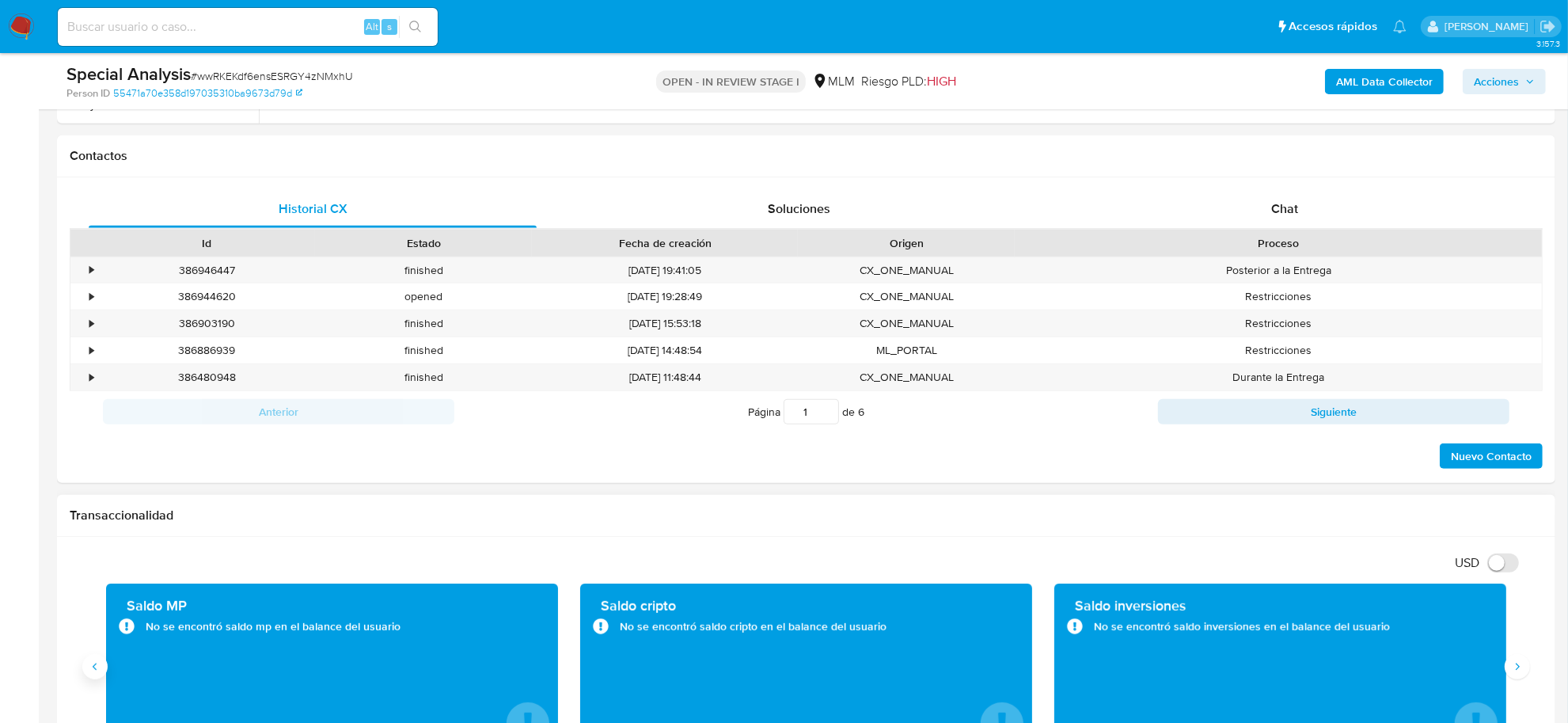
click at [100, 669] on icon "Anterior" at bounding box center [95, 667] width 13 height 13
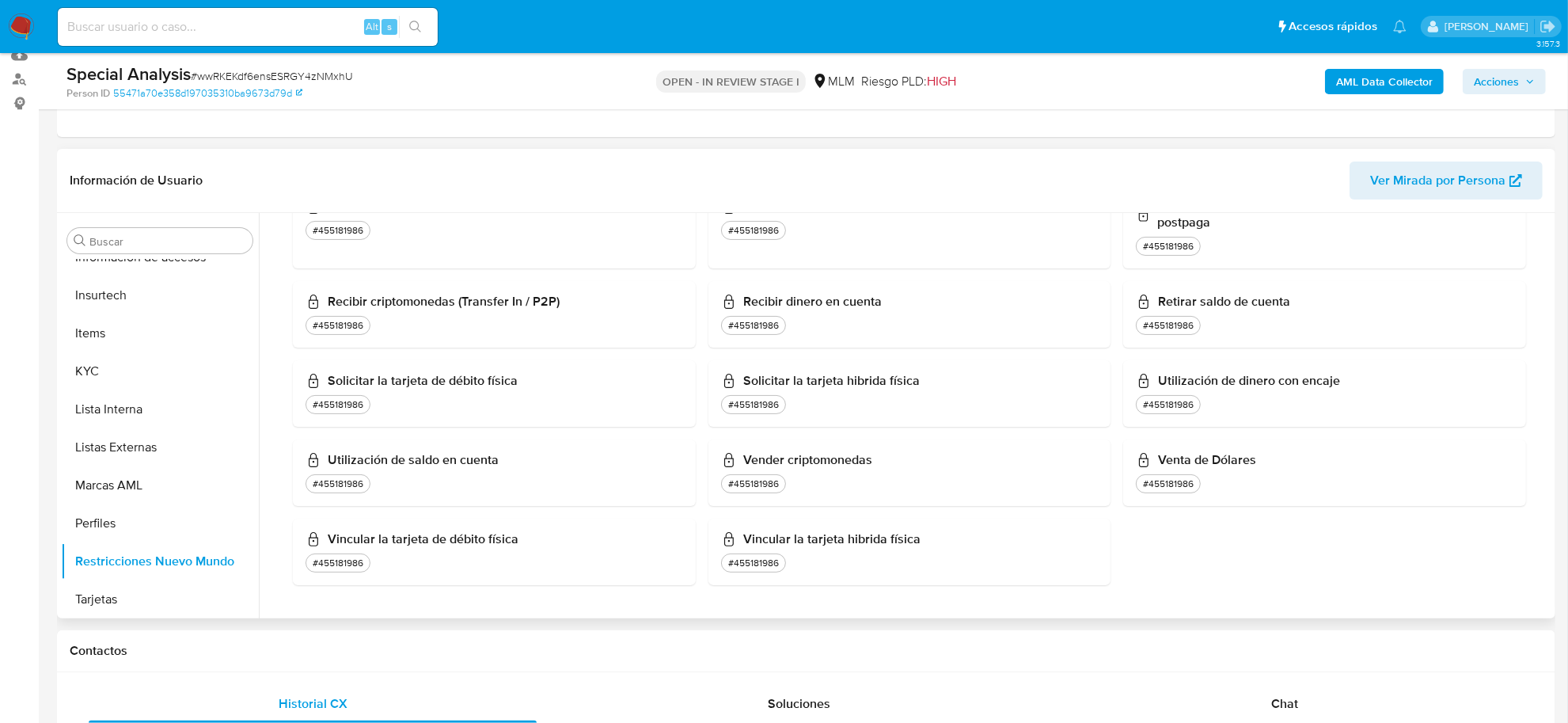
scroll to position [1140, 0]
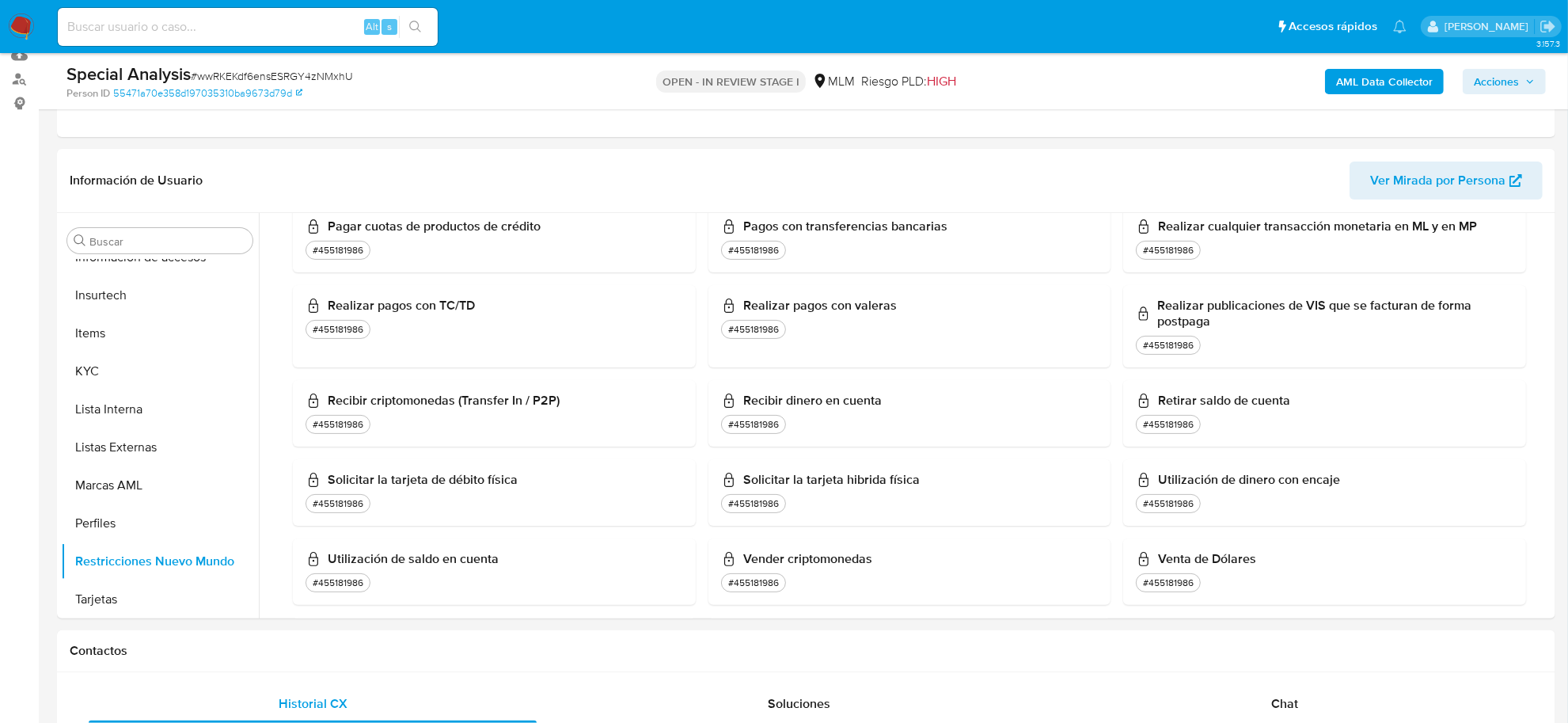
click at [1517, 84] on span "Acciones" at bounding box center [1496, 81] width 45 height 25
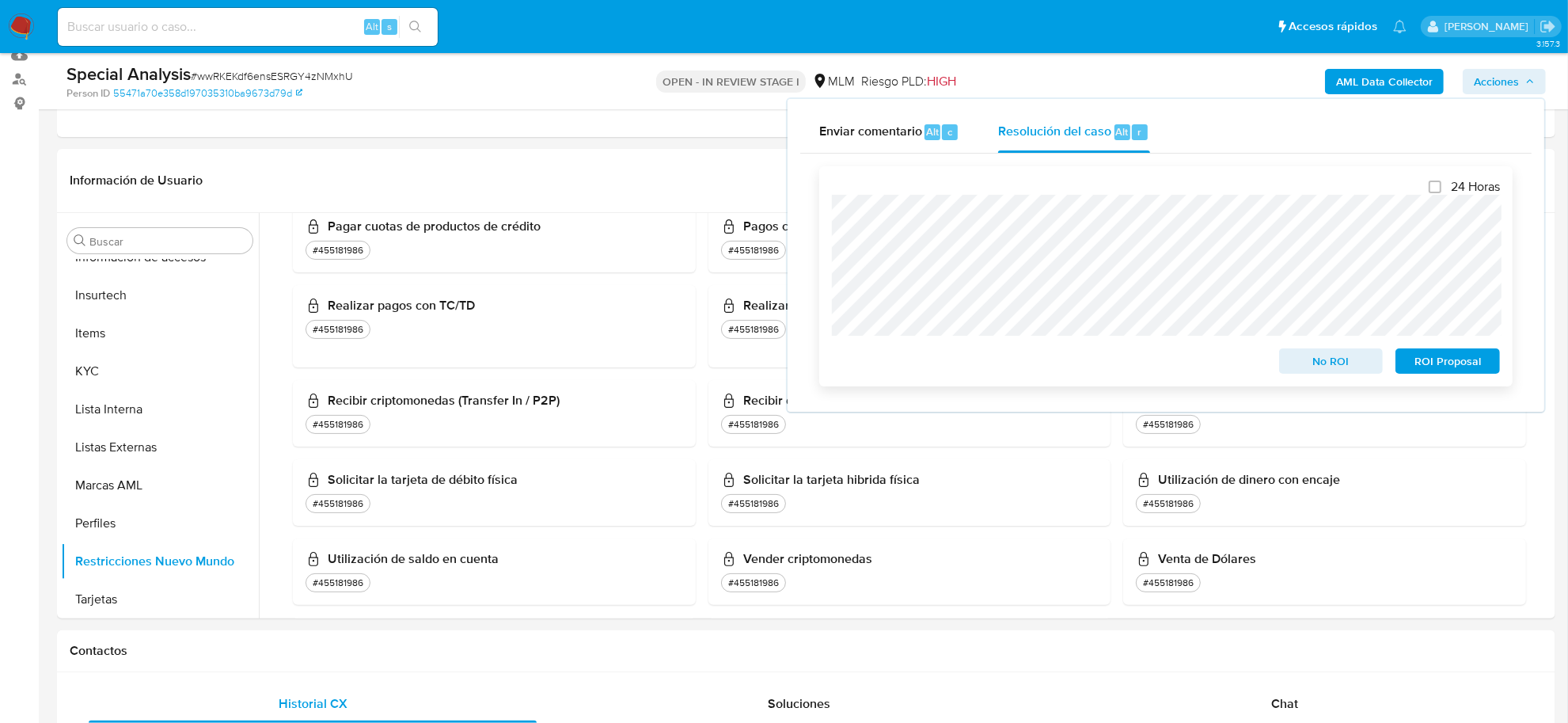
click at [1314, 354] on span "No ROI" at bounding box center [1331, 362] width 83 height 23
click at [1323, 365] on span "No ROI" at bounding box center [1331, 362] width 83 height 23
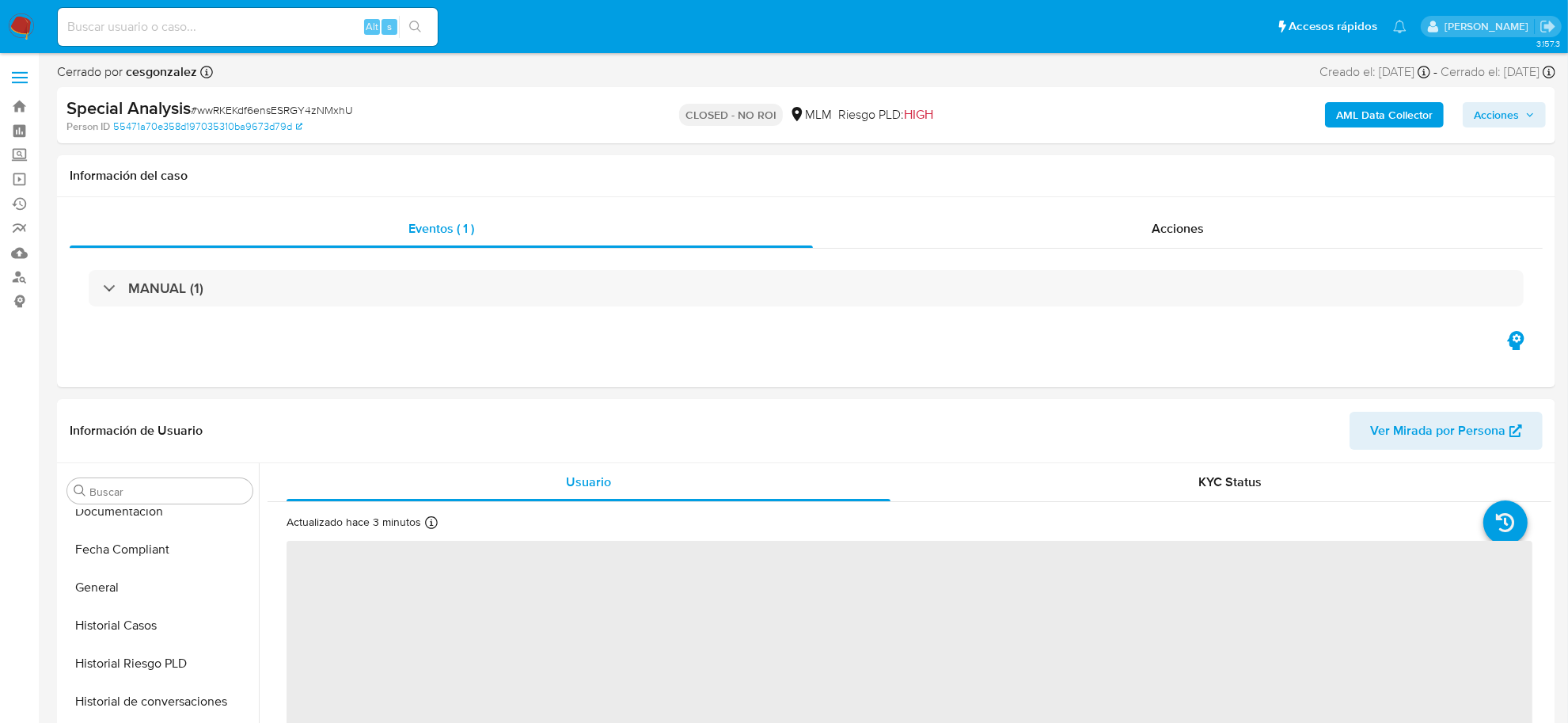
scroll to position [667, 0]
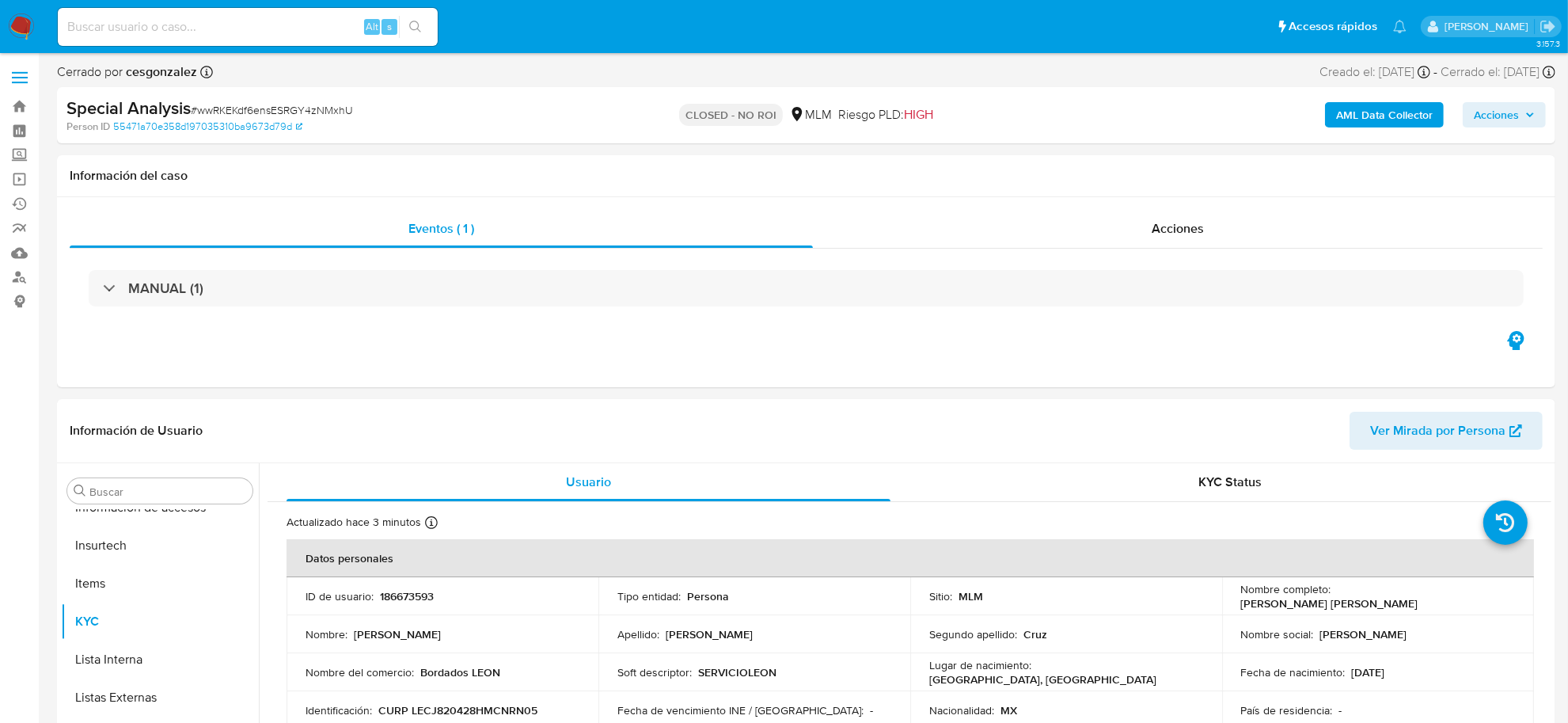
select select "10"
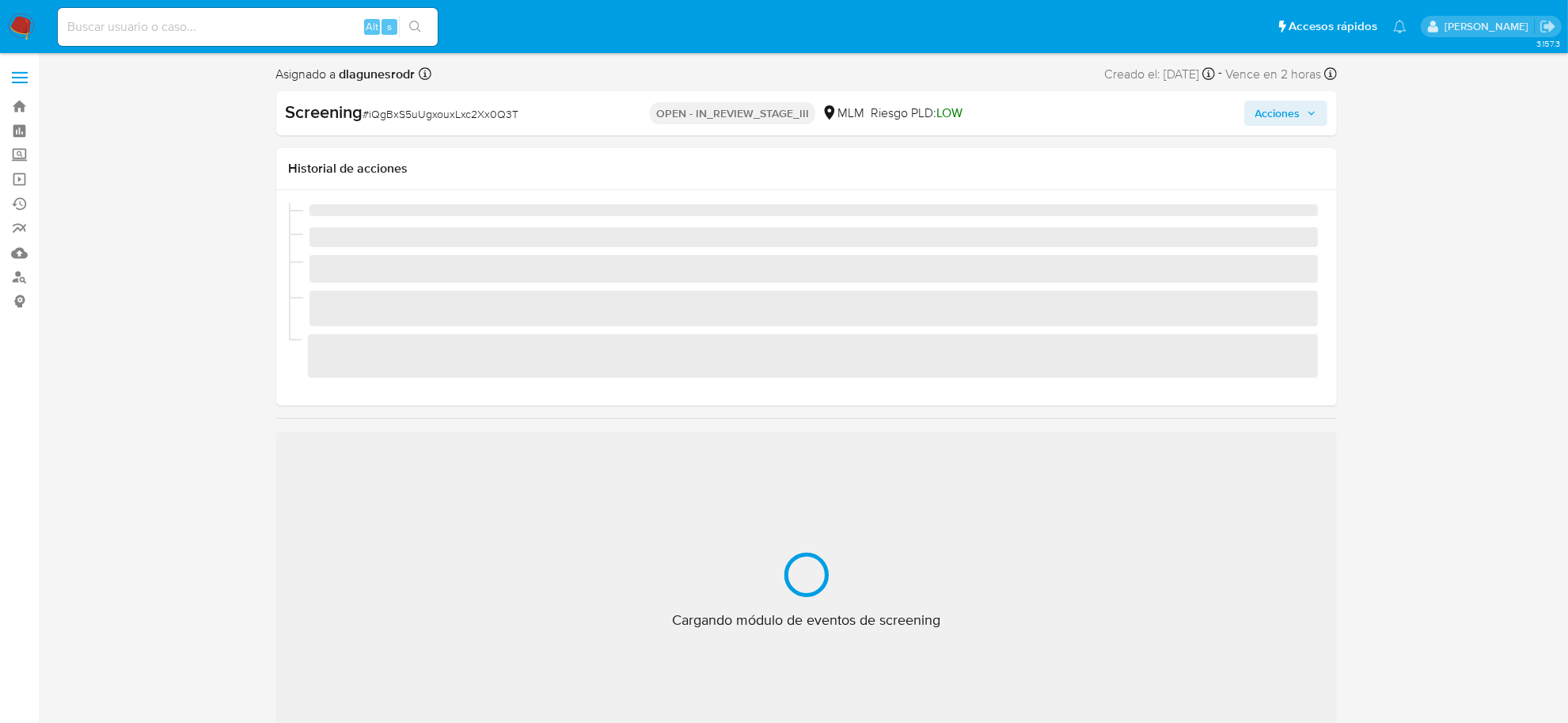
scroll to position [667, 0]
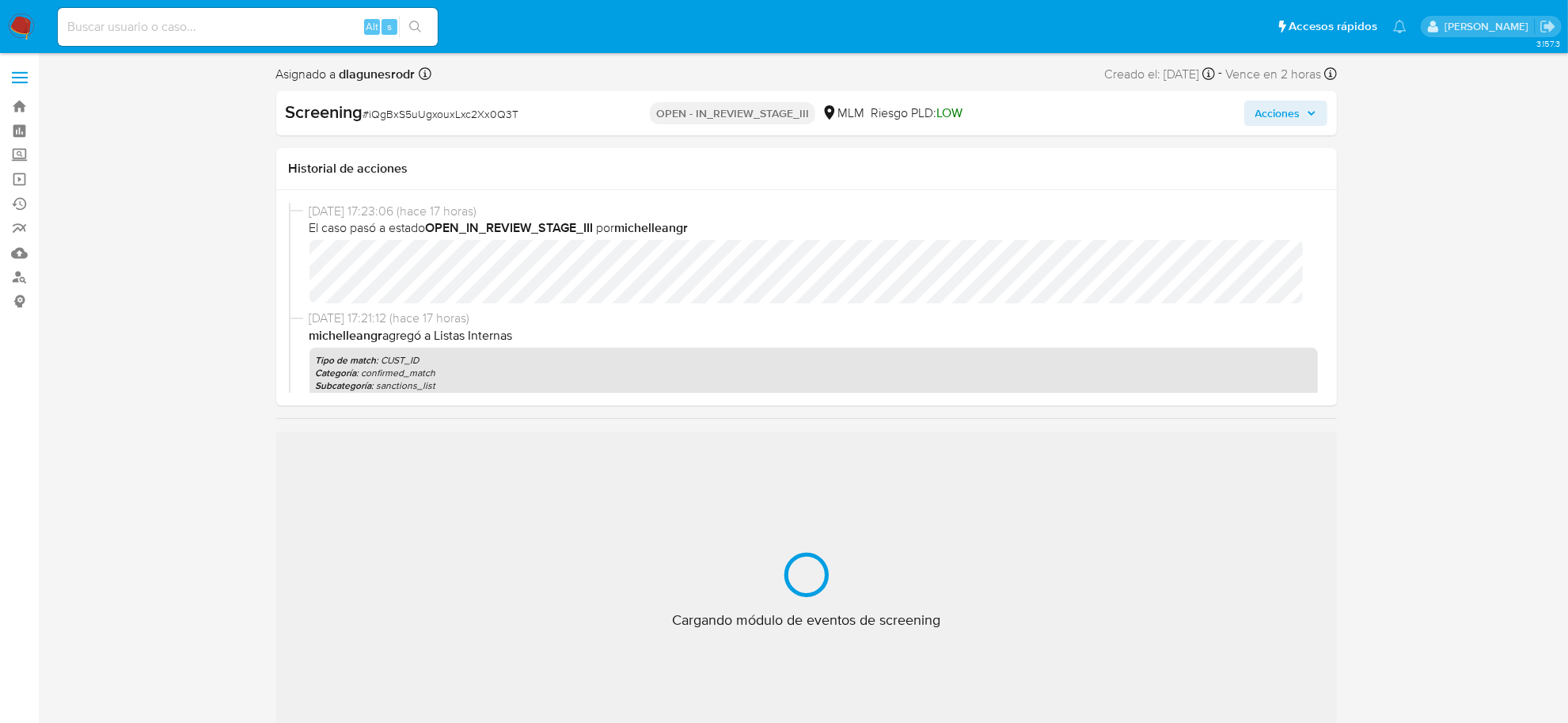
select select "10"
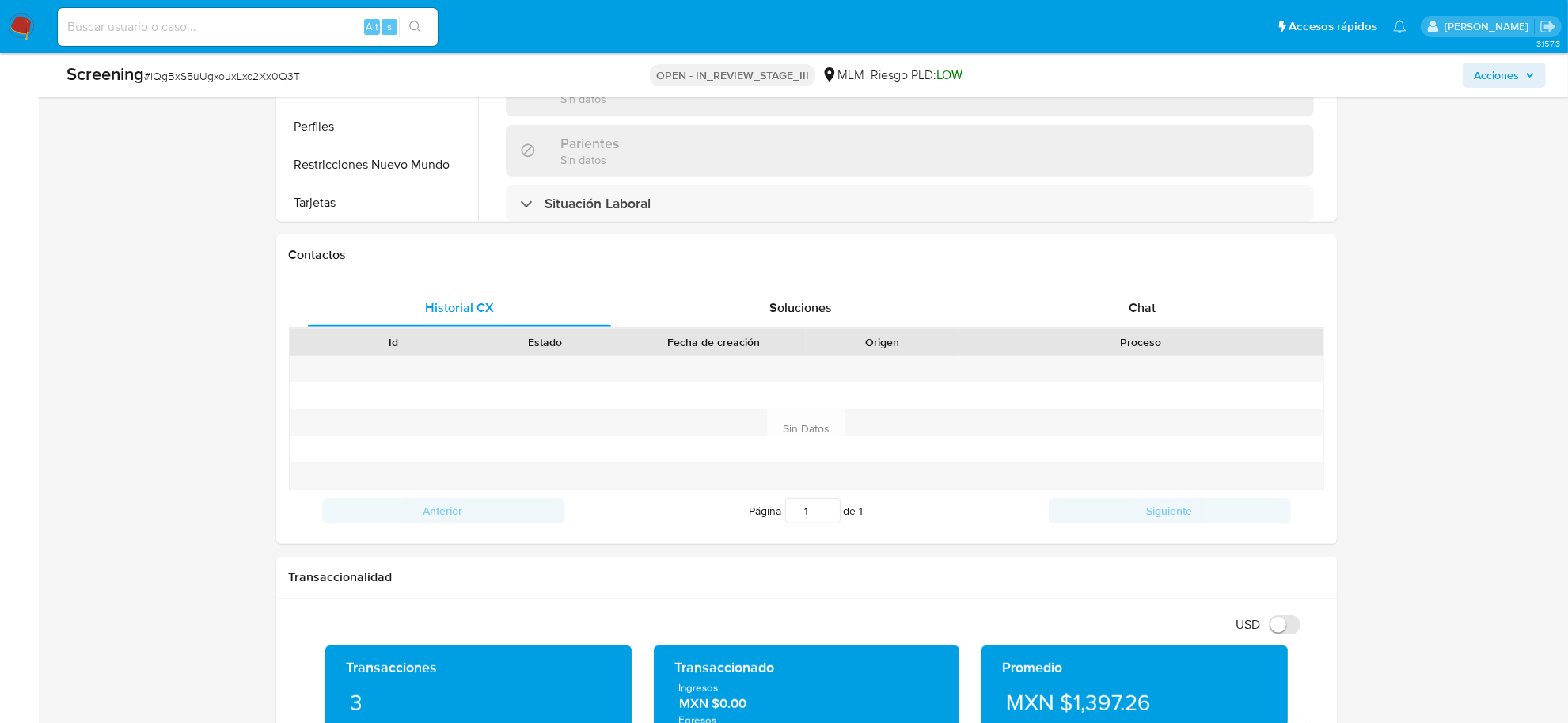
scroll to position [1089, 0]
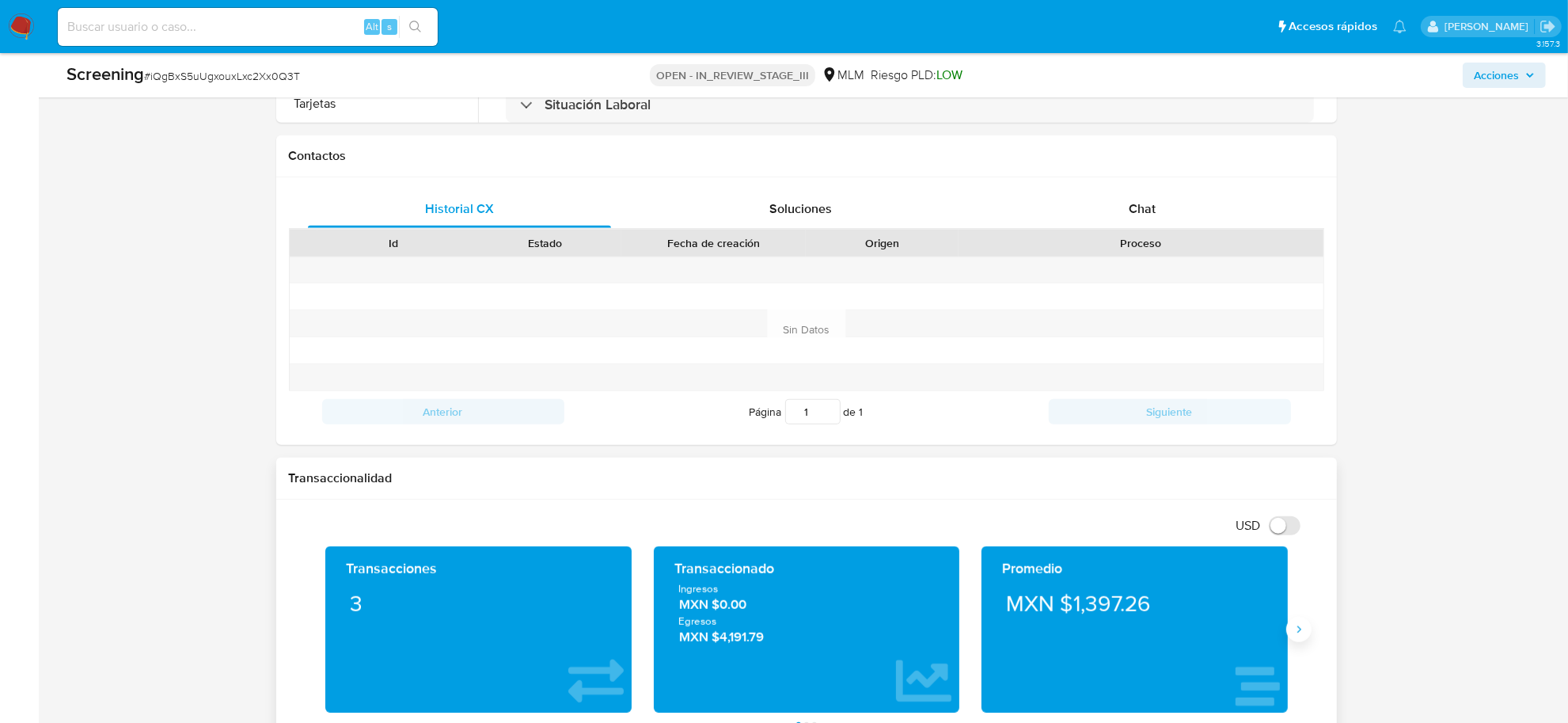
click at [1304, 629] on icon "Siguiente" at bounding box center [1299, 629] width 13 height 13
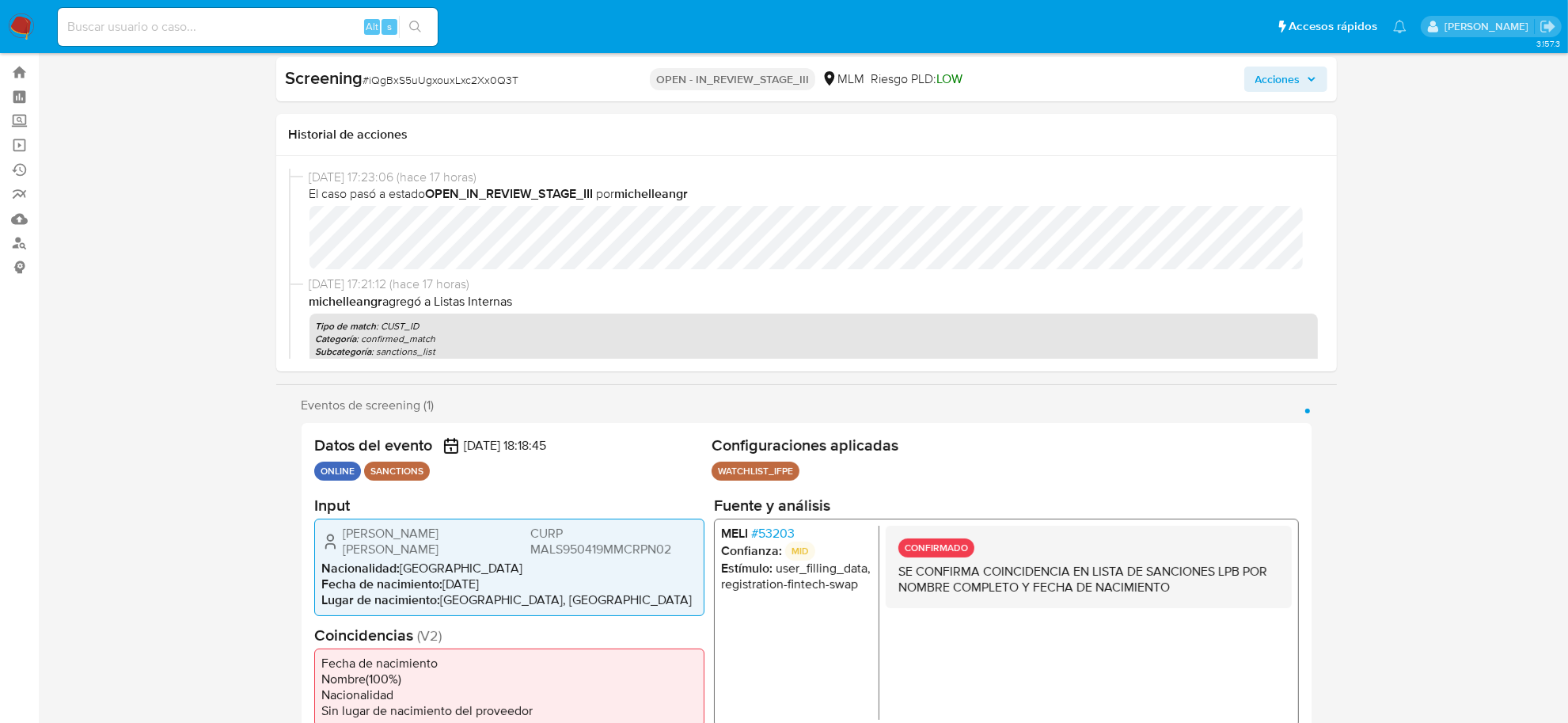
scroll to position [0, 0]
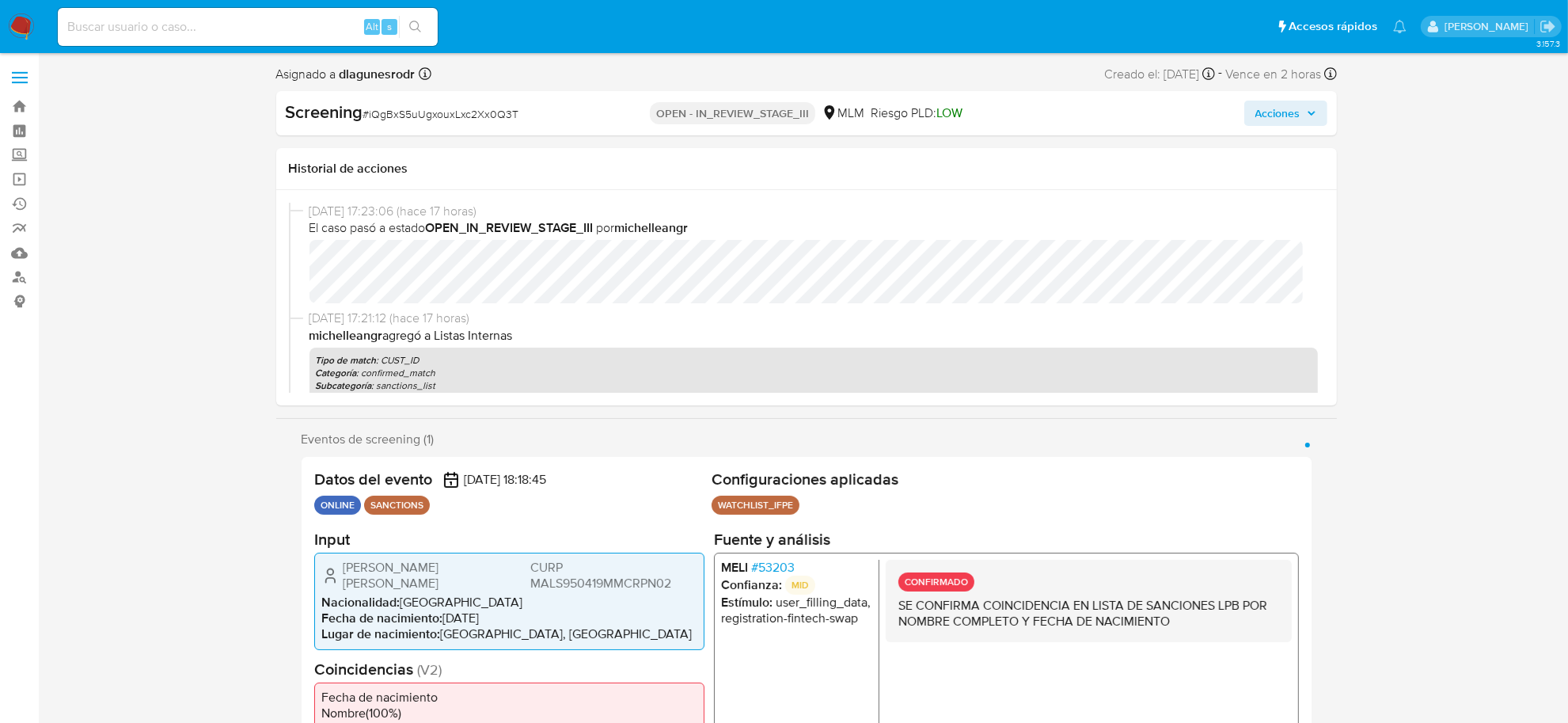
click at [1310, 121] on span "Acciones" at bounding box center [1286, 114] width 61 height 23
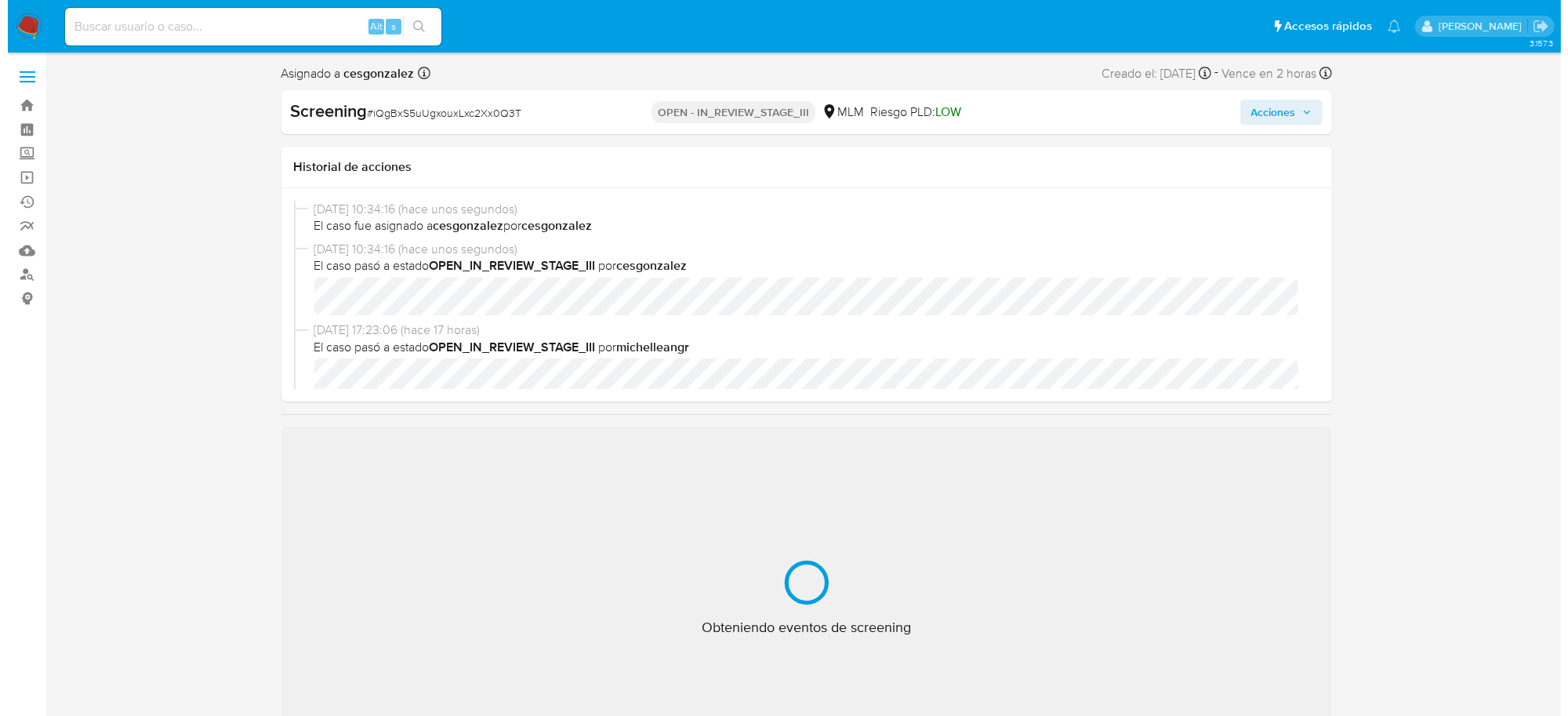
scroll to position [98, 0]
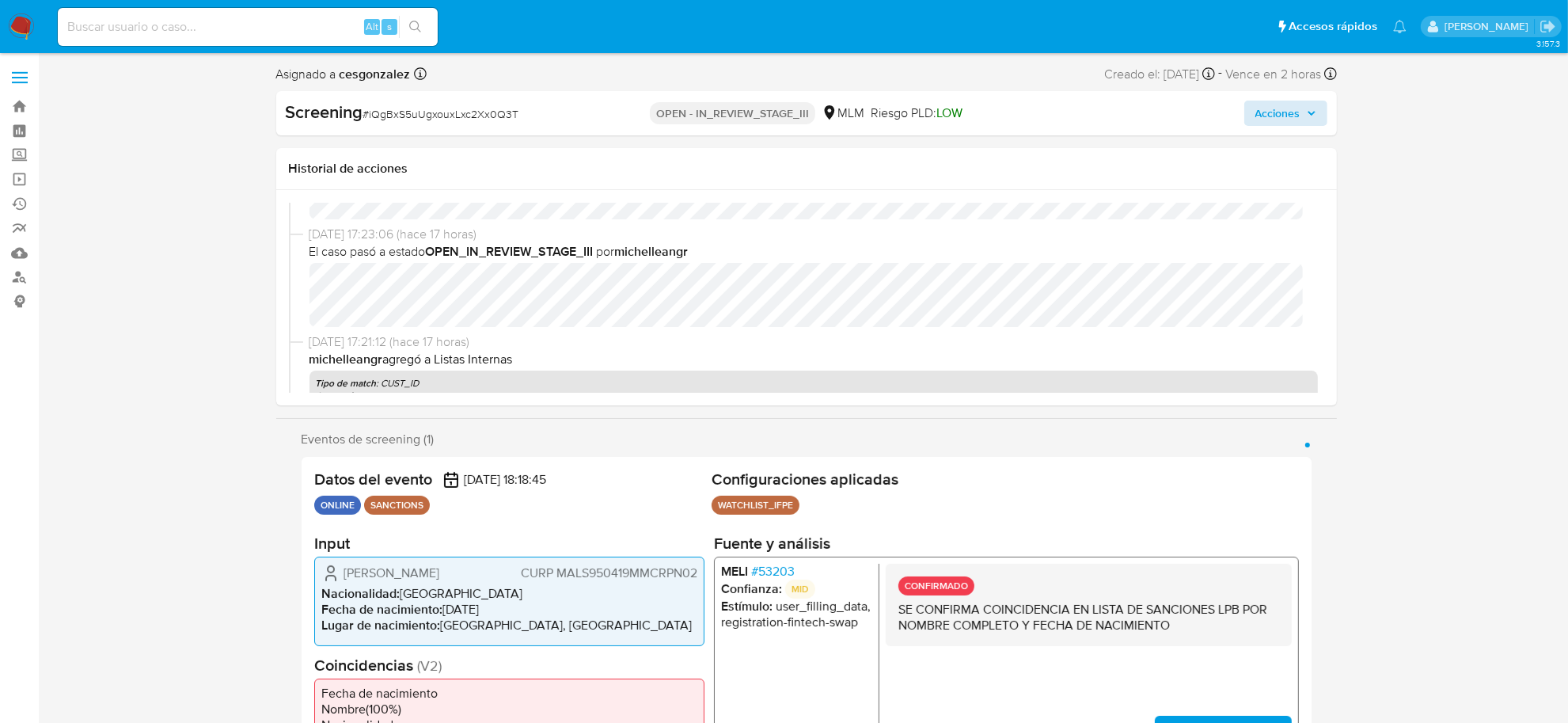
select select "10"
click at [1294, 103] on span "Acciones" at bounding box center [1278, 113] width 45 height 25
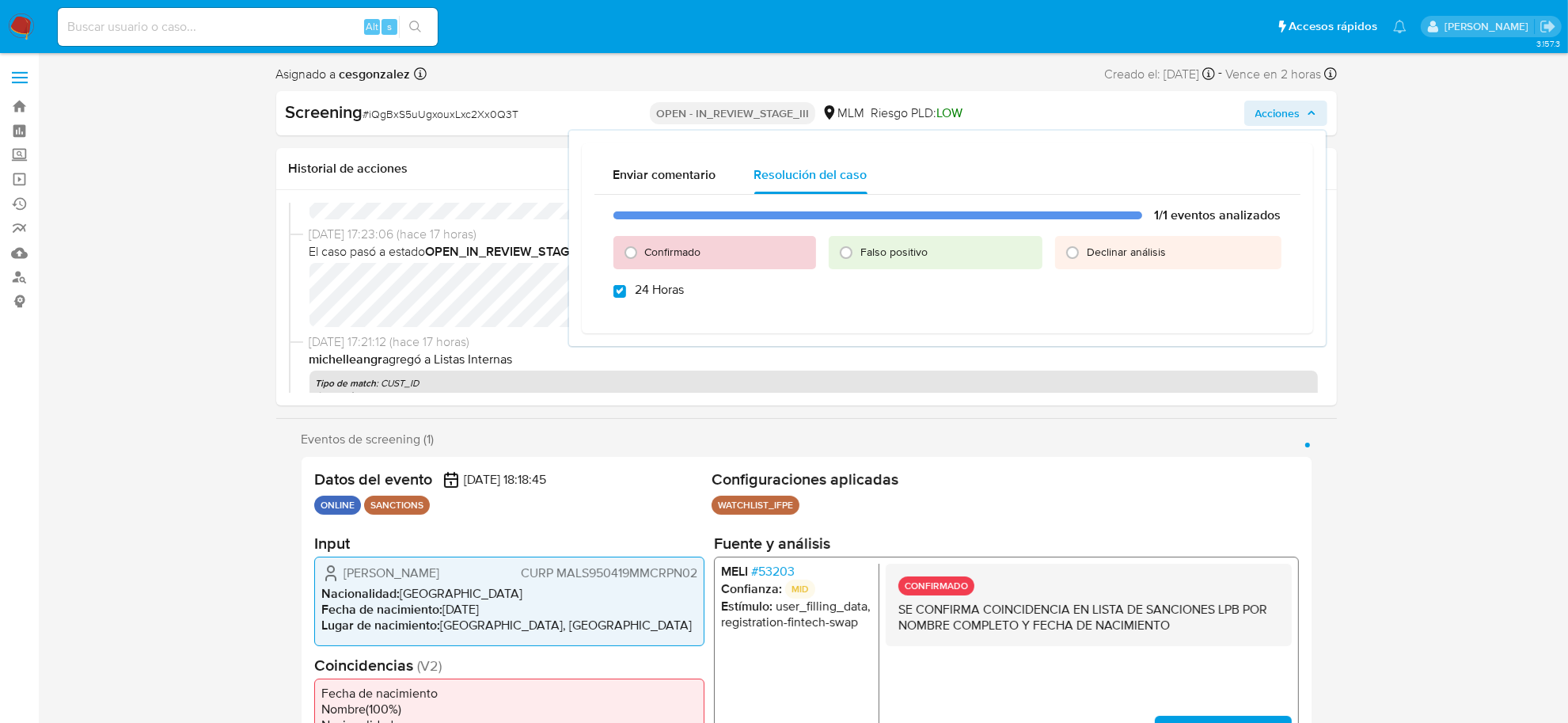
checkbox input "true"
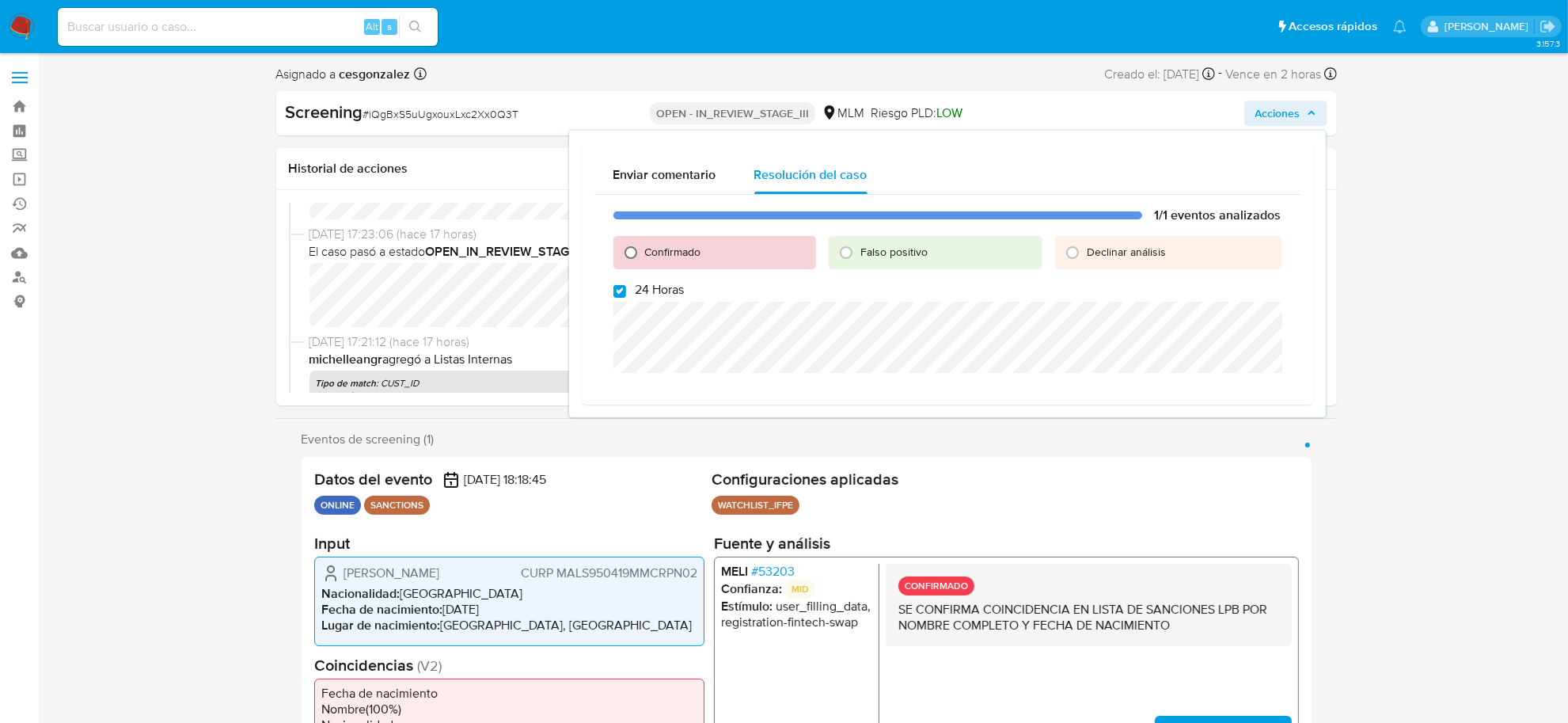
click at [629, 255] on input "Confirmado" at bounding box center [631, 252] width 25 height 25
radio input "true"
click at [616, 294] on input "24 Horas" at bounding box center [619, 291] width 13 height 13
checkbox input "false"
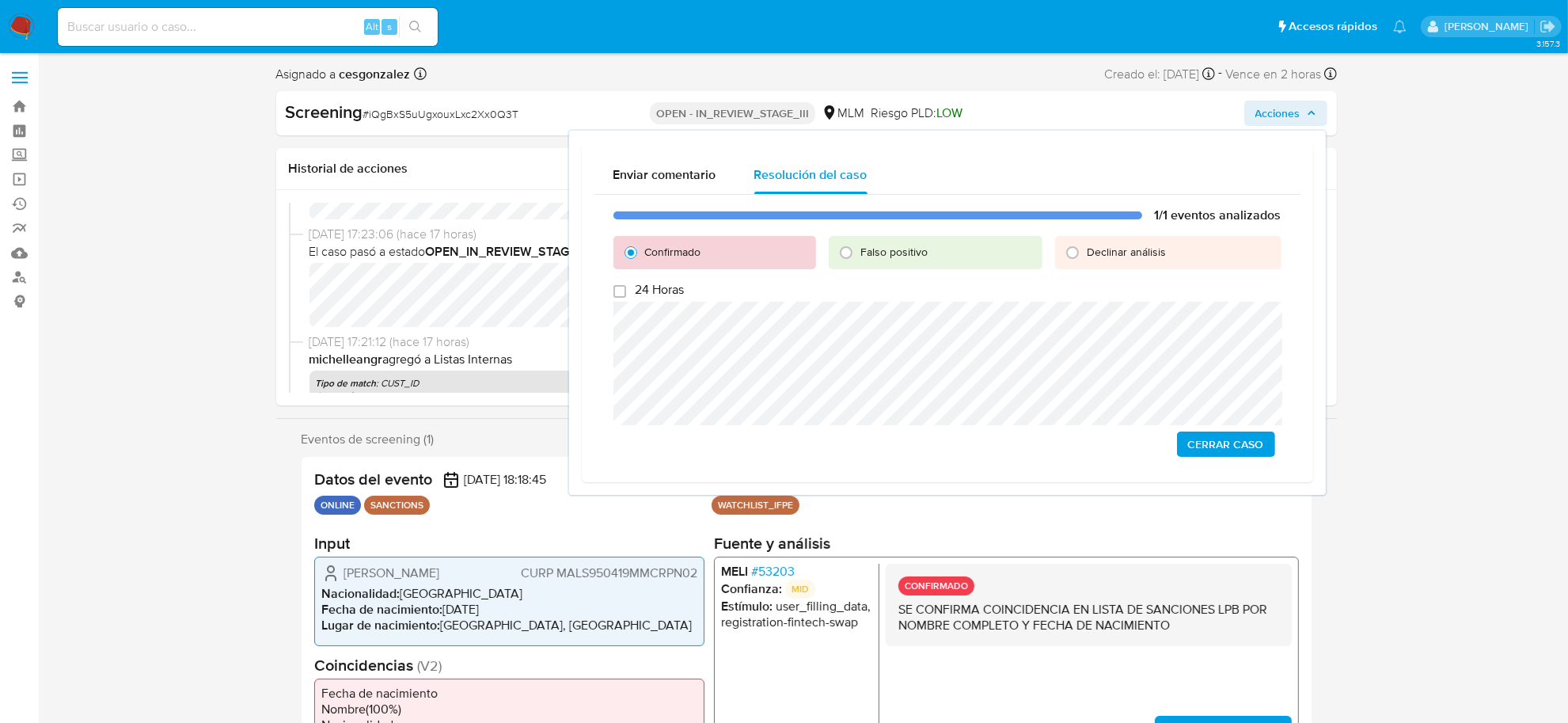
click at [1209, 453] on span "Cerrar Caso" at bounding box center [1225, 444] width 76 height 23
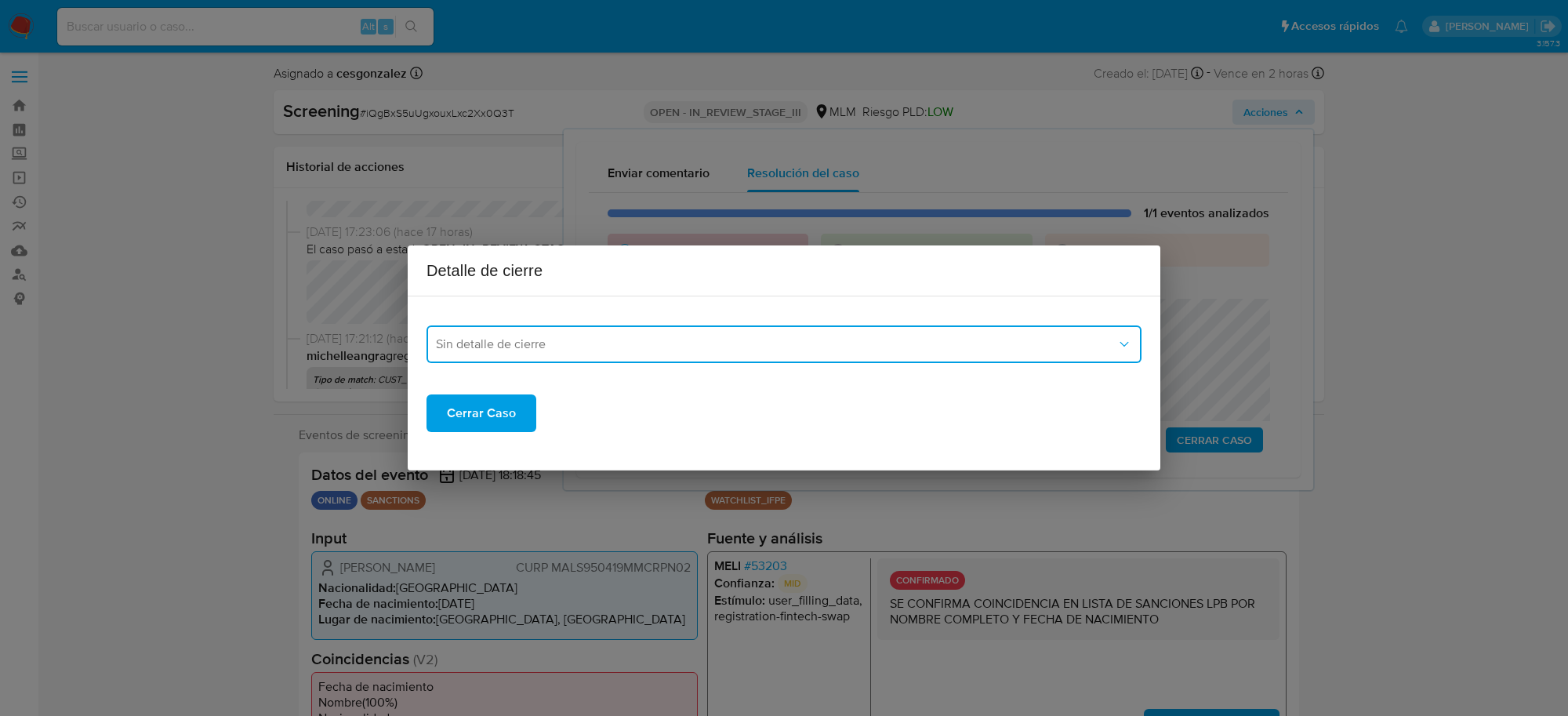
click at [595, 355] on button "Sin detalle de cierre" at bounding box center [784, 344] width 715 height 38
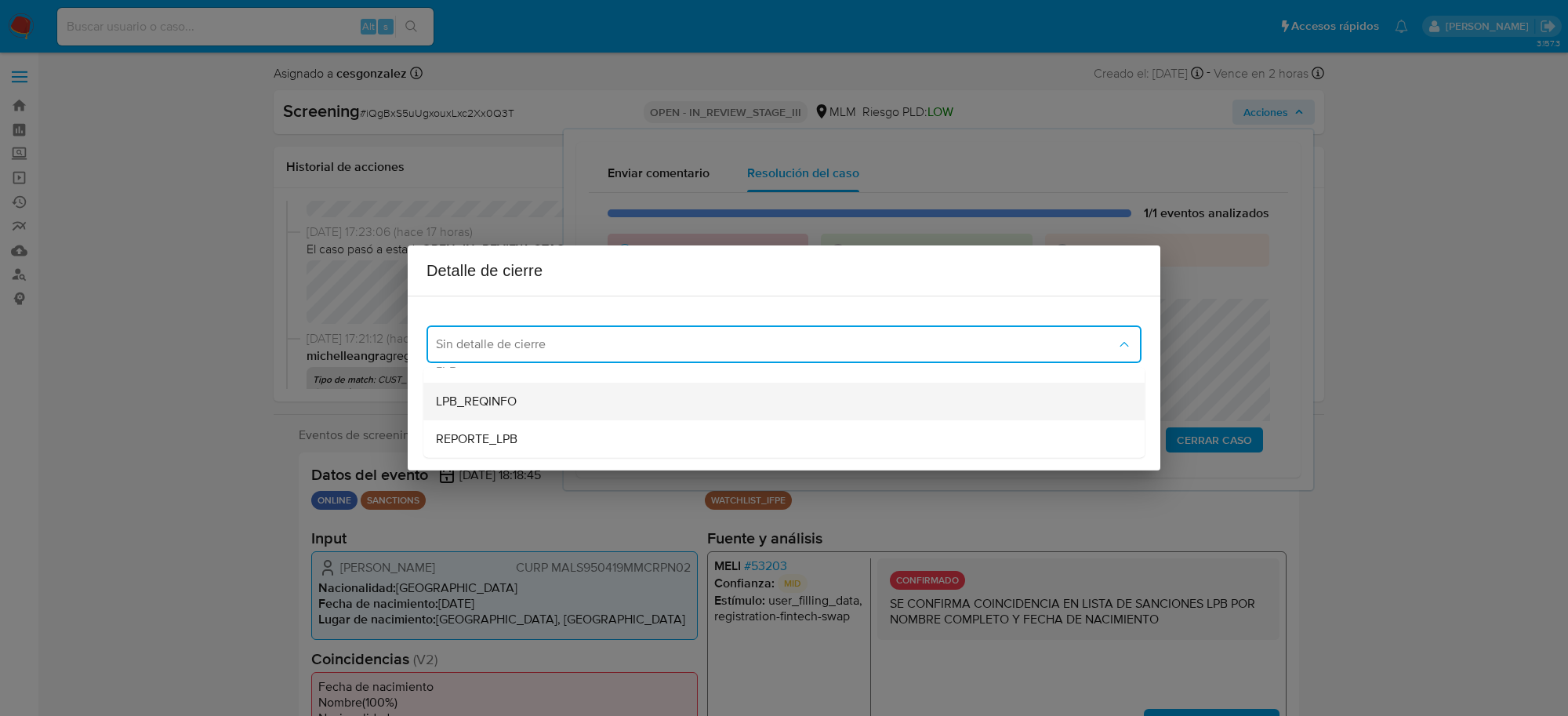
click at [480, 383] on div "LPB_REQINFO" at bounding box center [784, 402] width 696 height 38
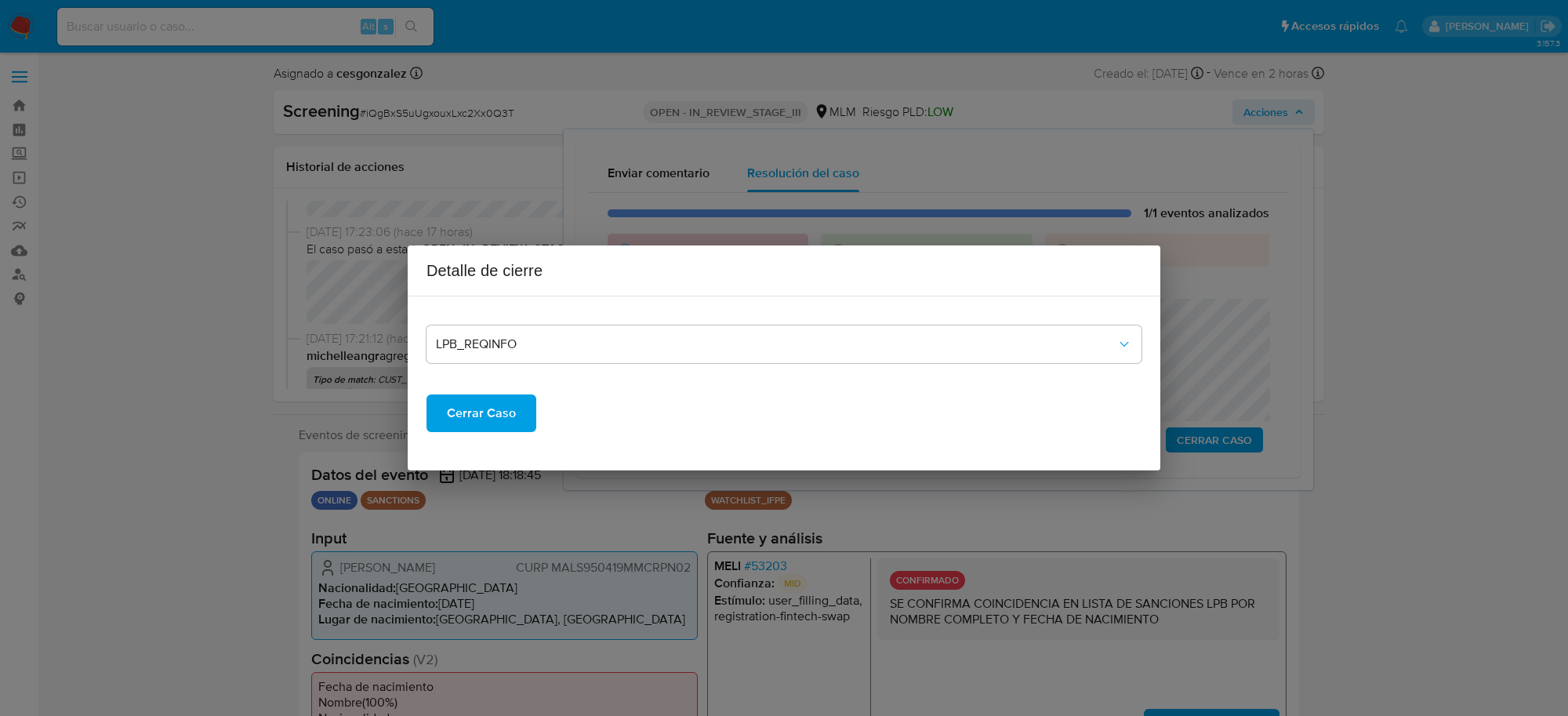
click at [480, 379] on div "Cerrar Caso" at bounding box center [784, 400] width 715 height 63
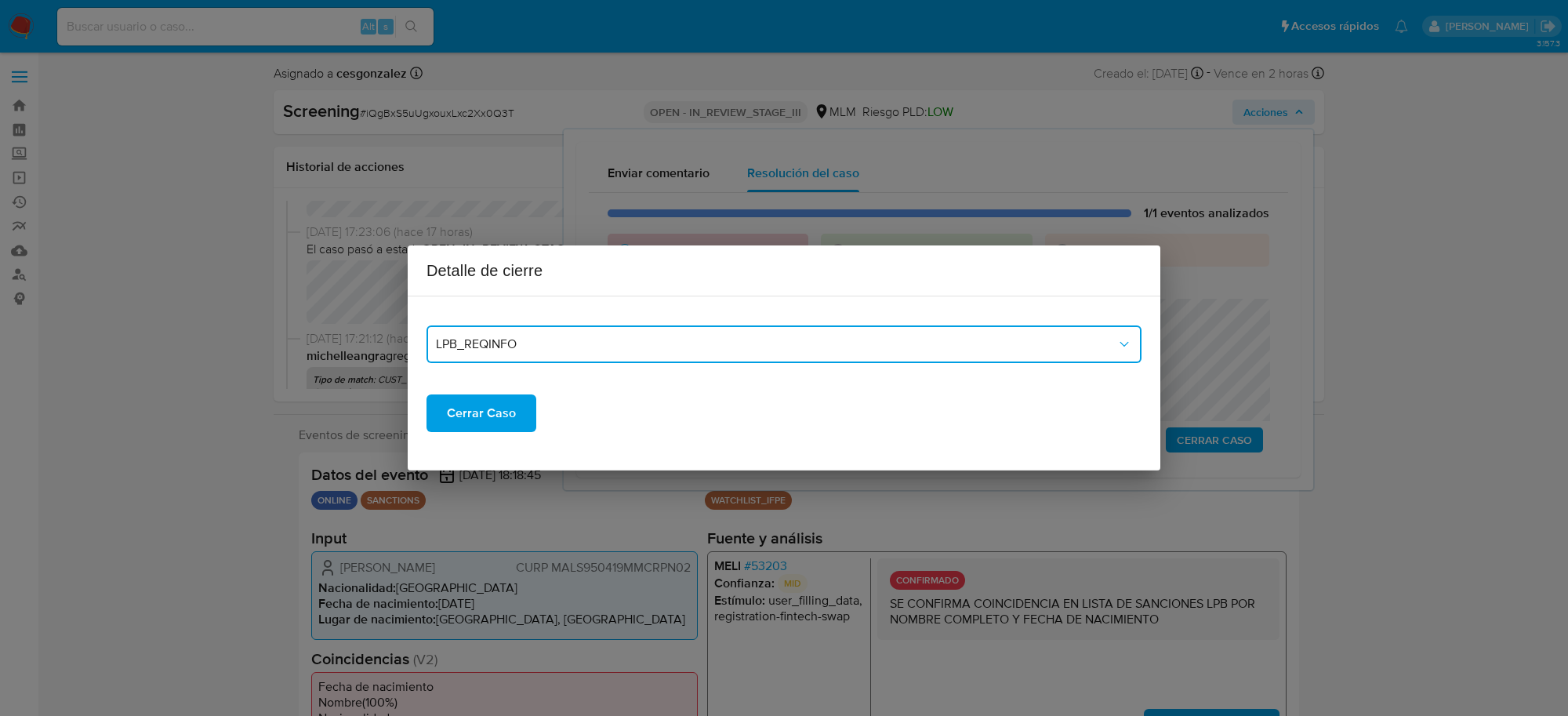
click at [754, 338] on span "LPB_REQINFO" at bounding box center [776, 344] width 681 height 15
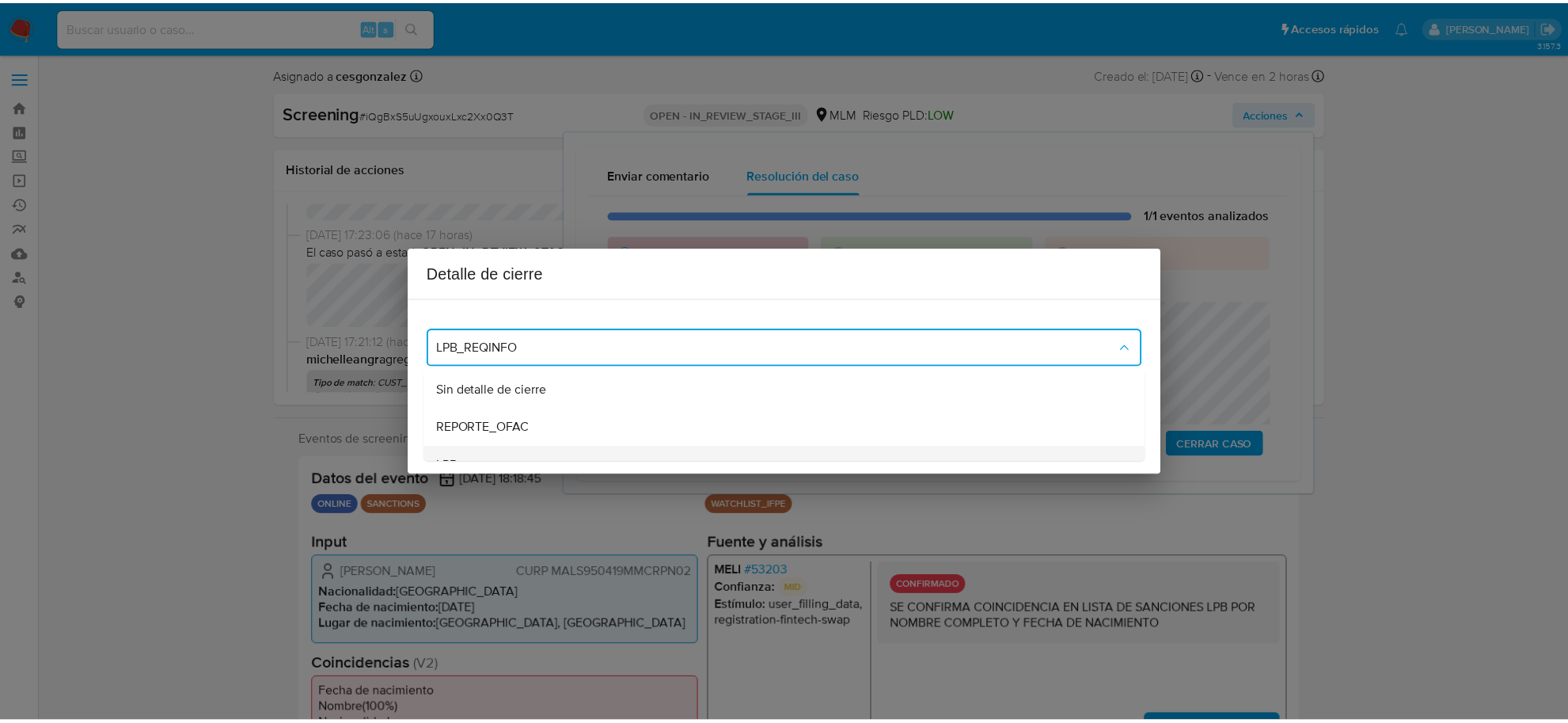
scroll to position [87, 0]
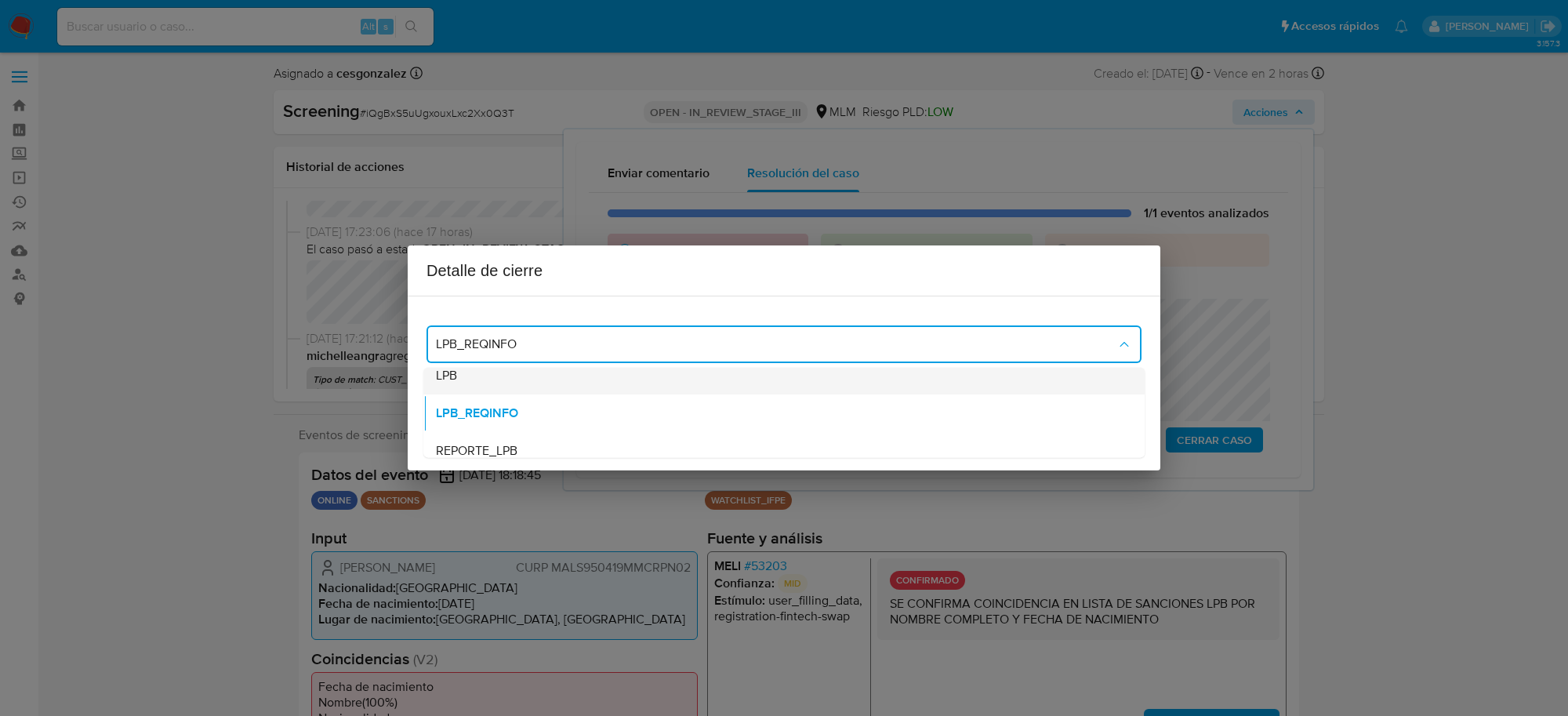
click at [489, 382] on div "LPB" at bounding box center [784, 376] width 696 height 38
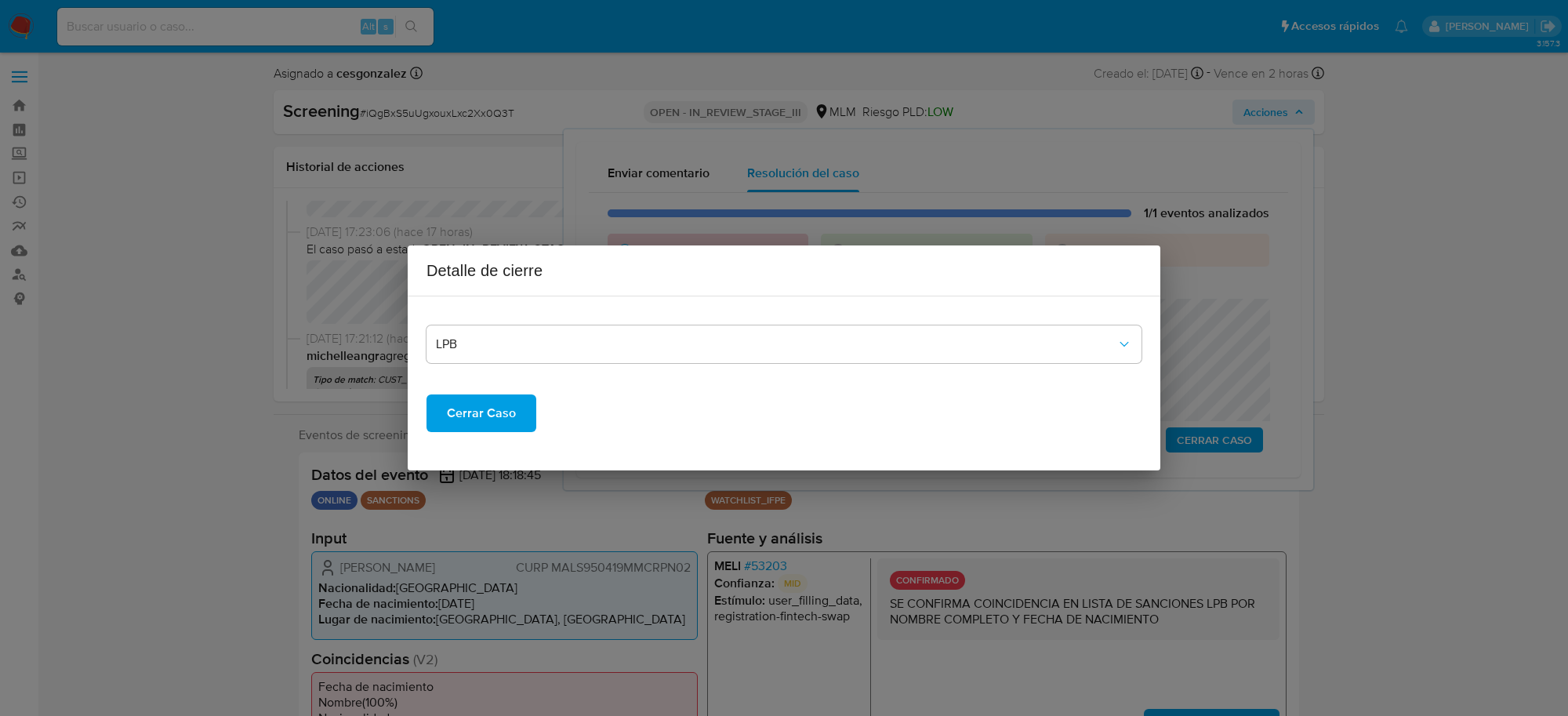
click at [490, 410] on span "Cerrar Caso" at bounding box center [481, 413] width 69 height 34
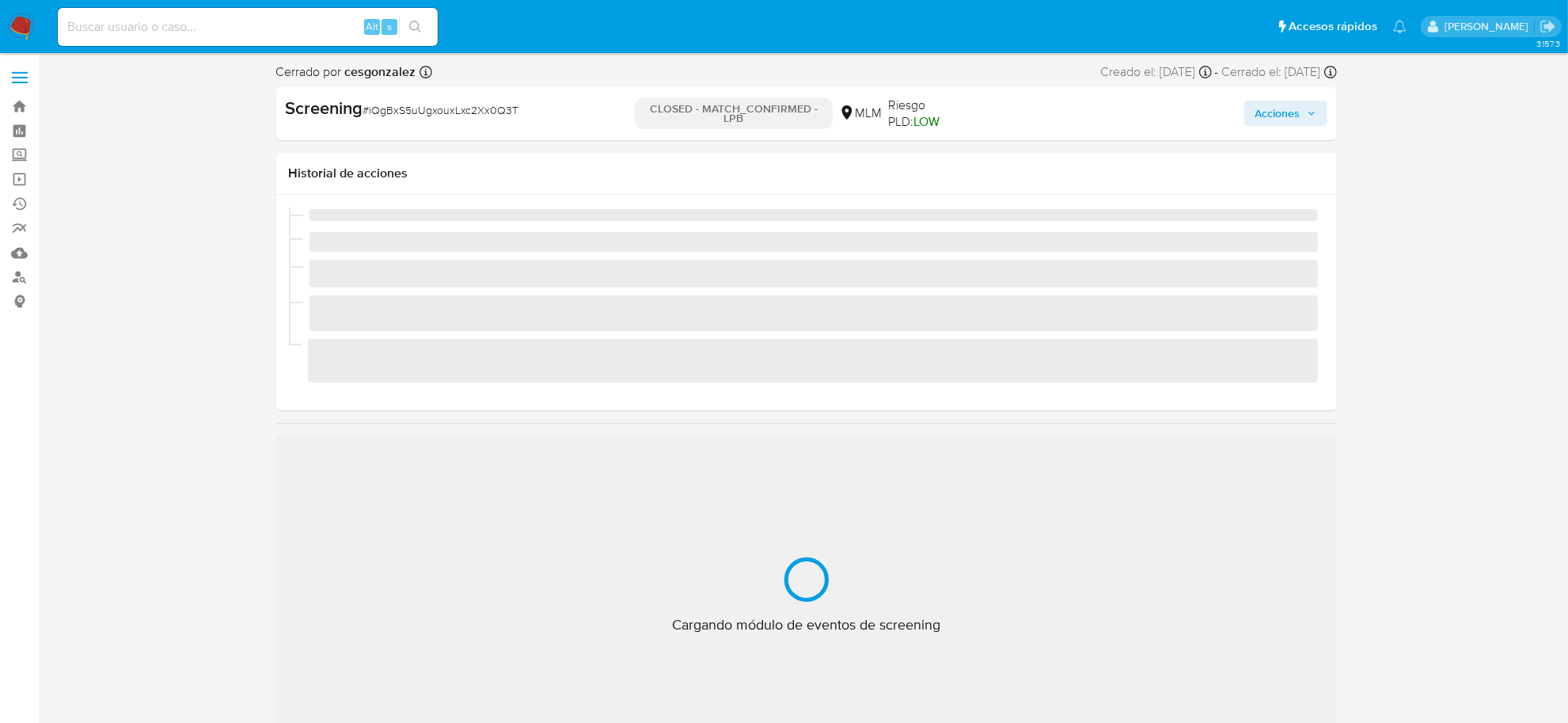
scroll to position [667, 0]
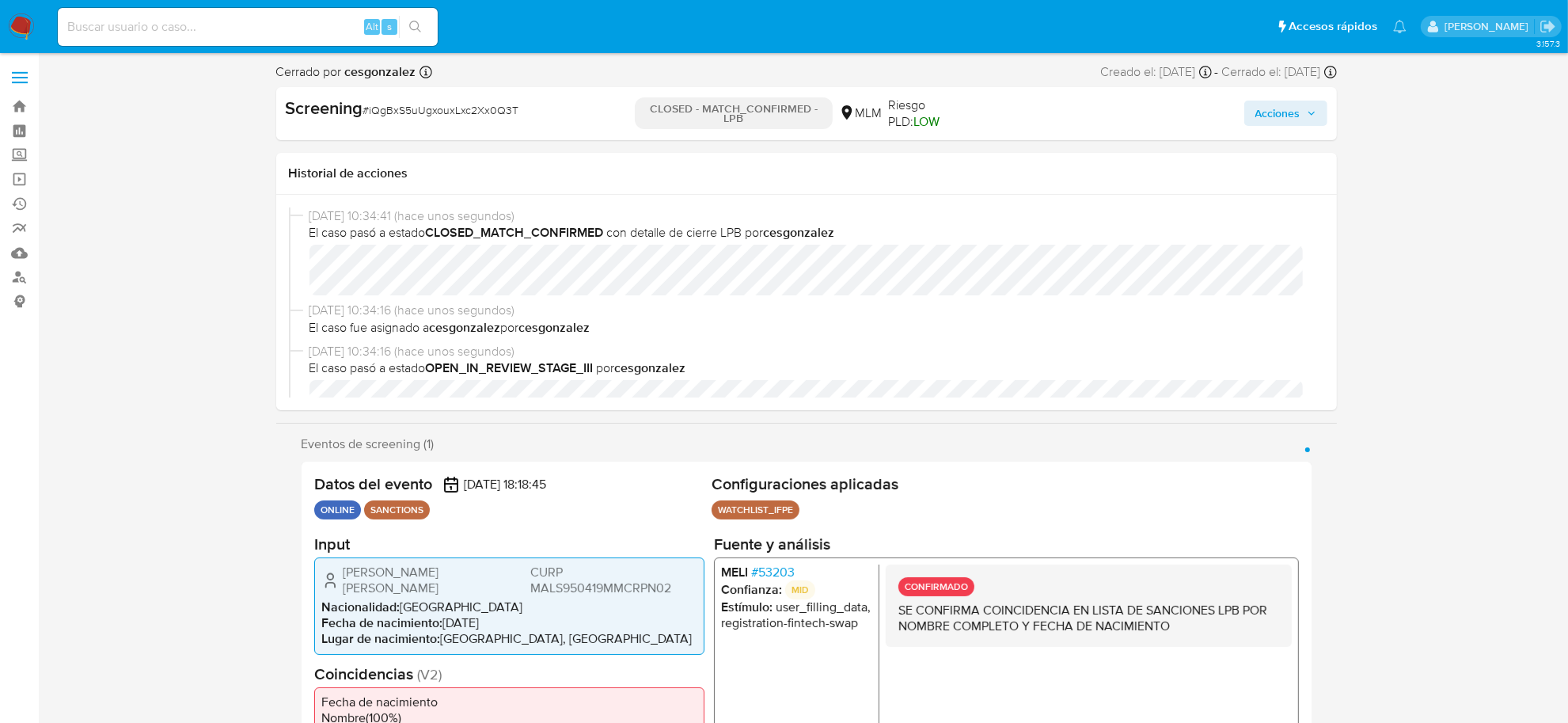
select select "10"
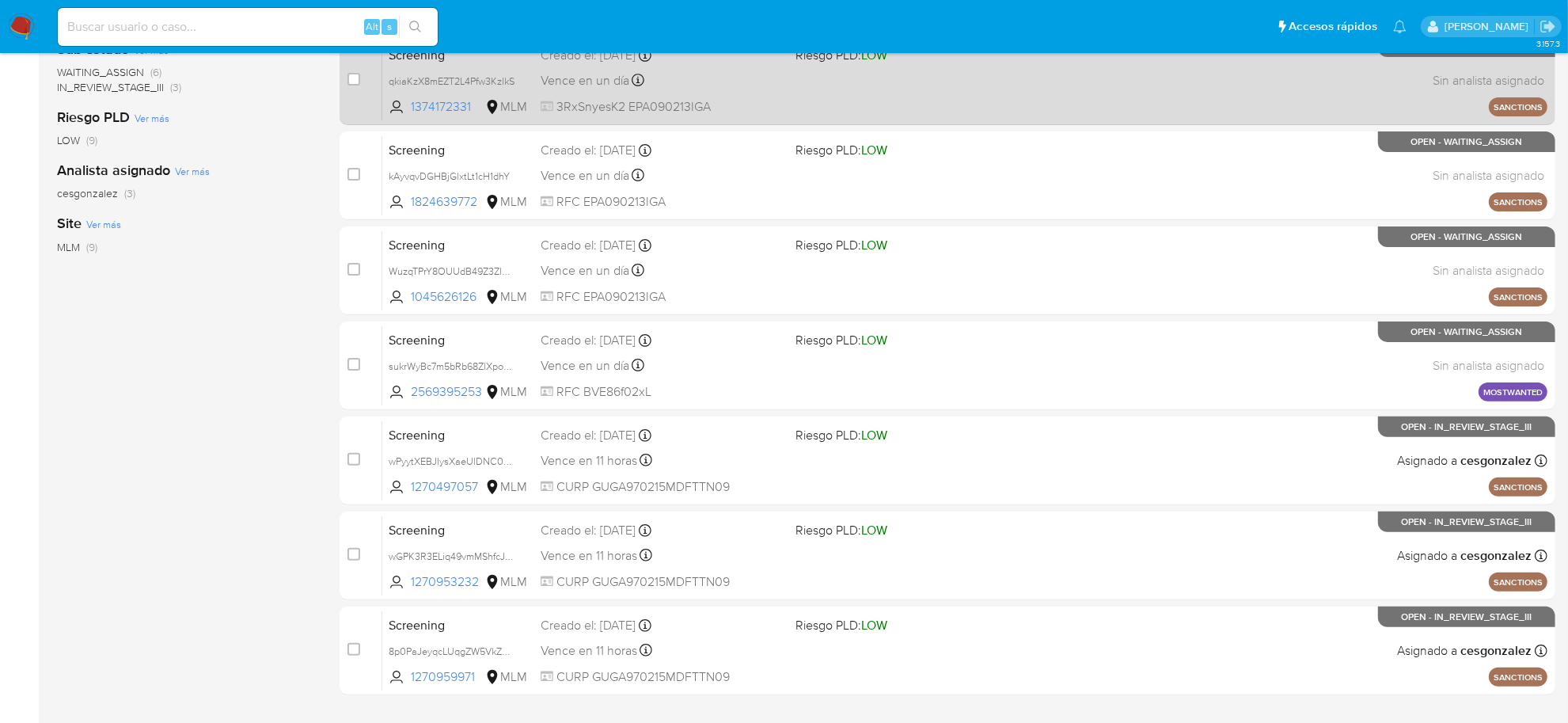
scroll to position [430, 0]
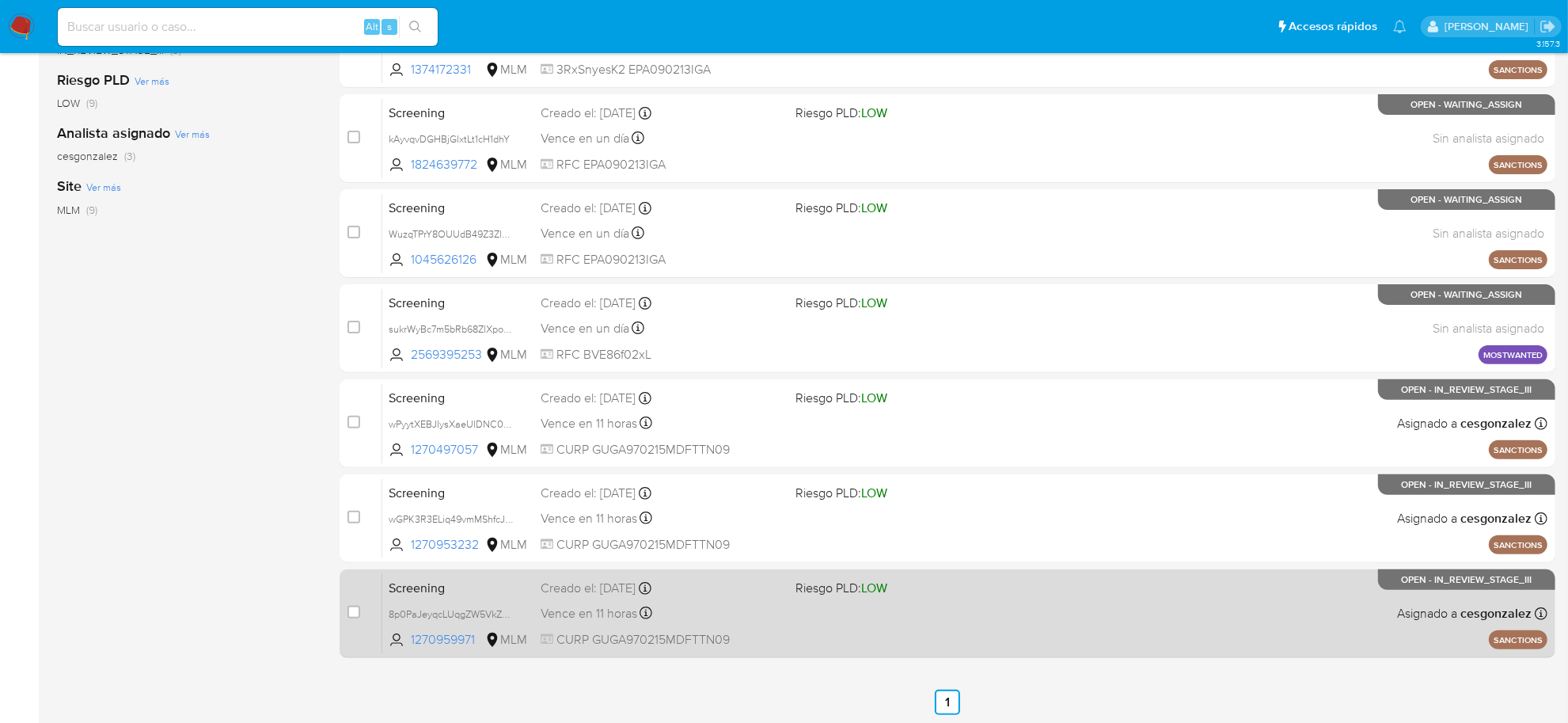
click at [715, 602] on div "Vence en 11 horas Vence el 09/09/2025 21:25:25" at bounding box center [661, 613] width 242 height 22
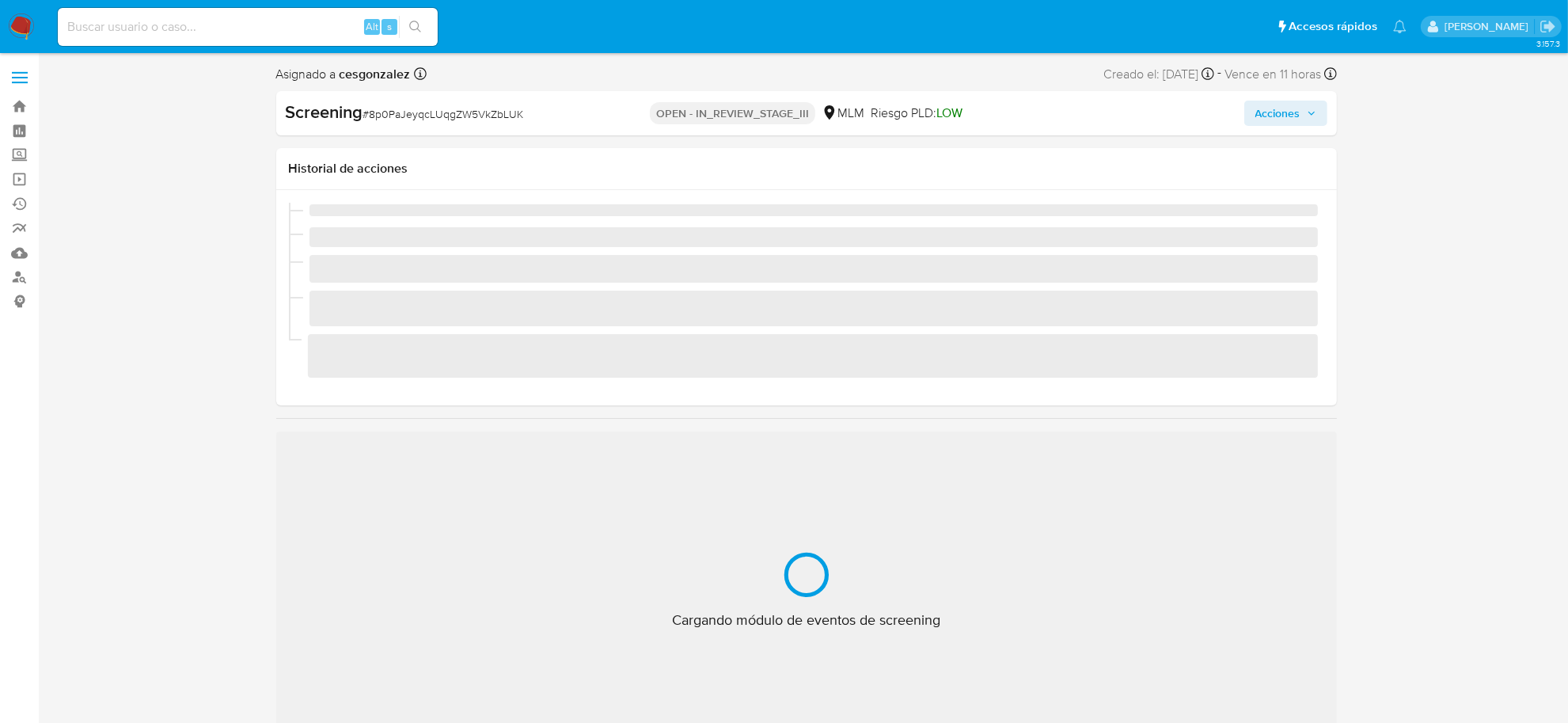
scroll to position [667, 0]
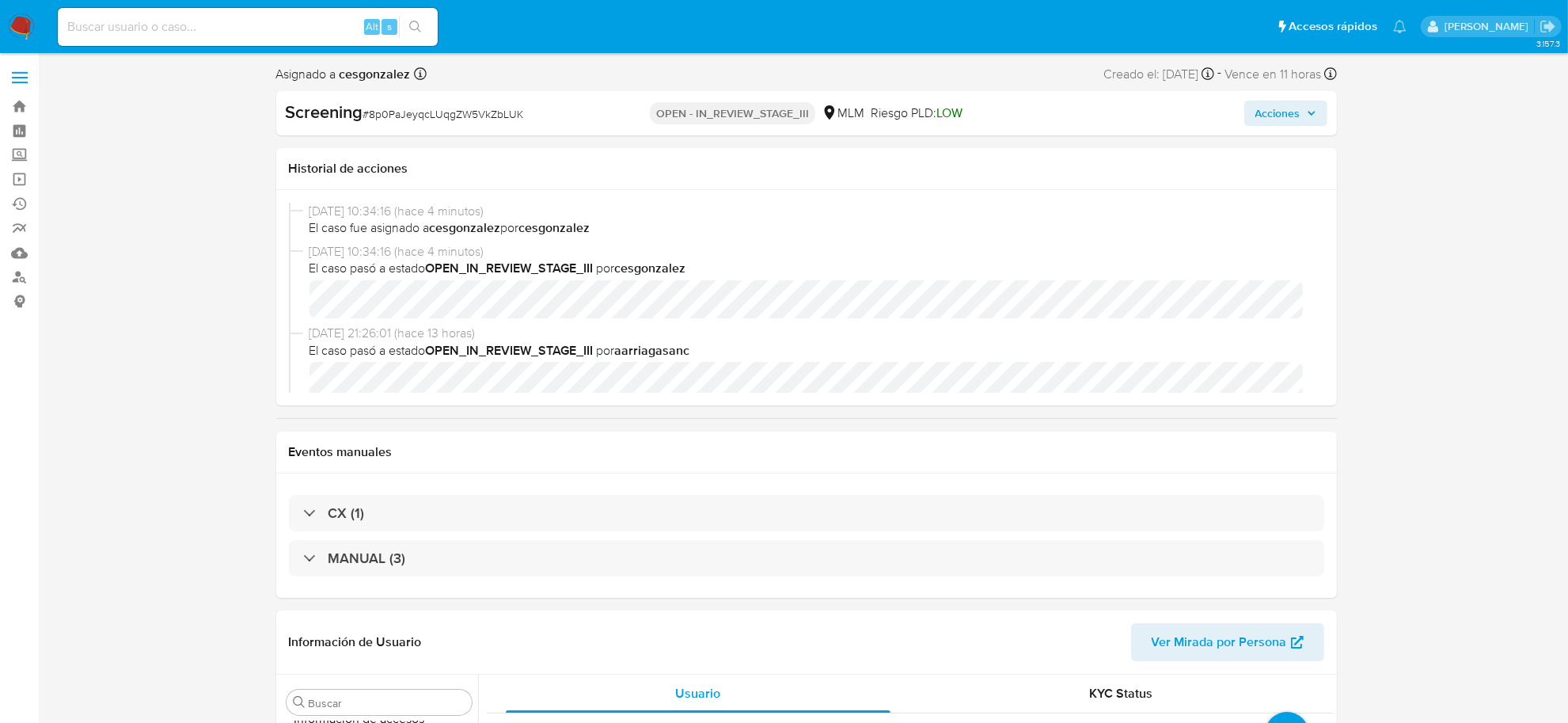
select select "10"
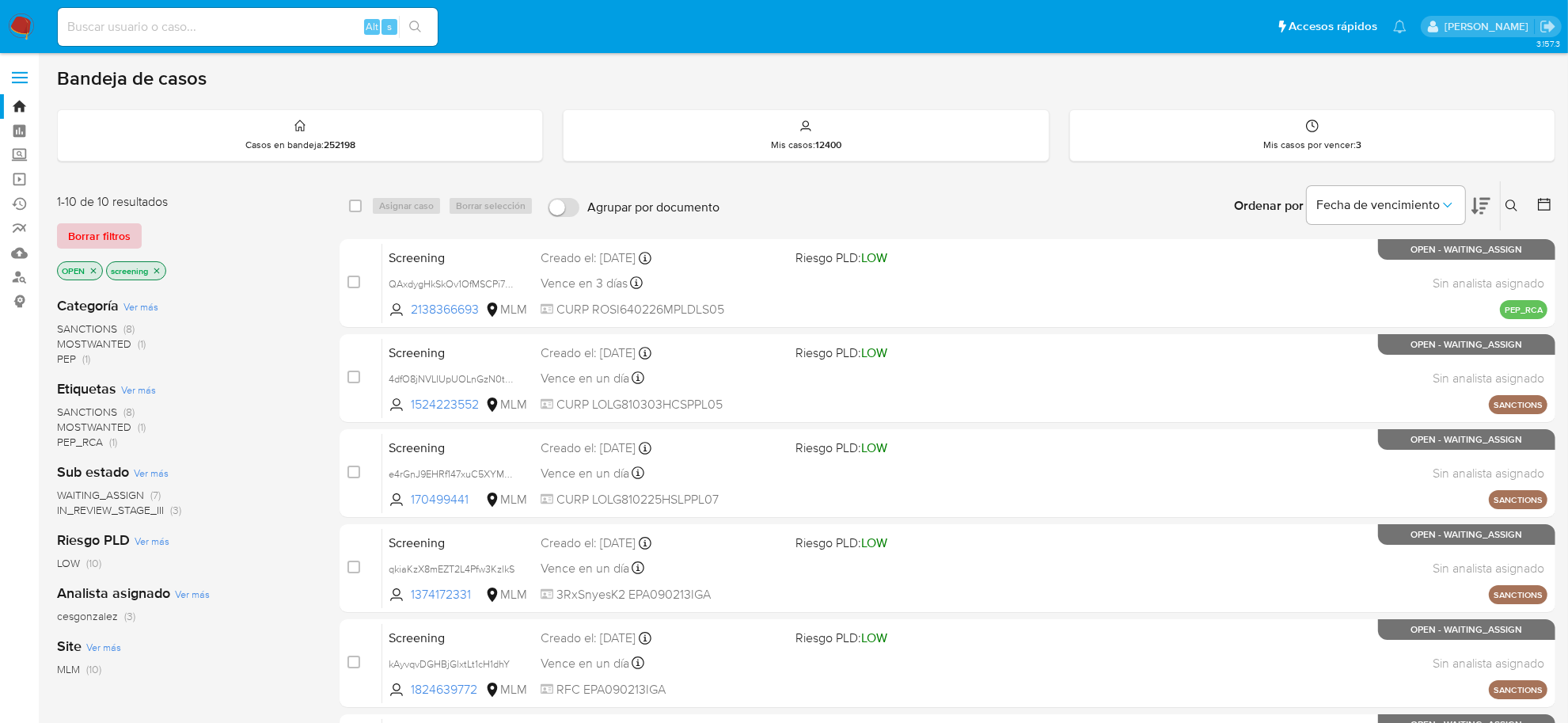
click at [112, 243] on span "Borrar filtros" at bounding box center [99, 236] width 63 height 23
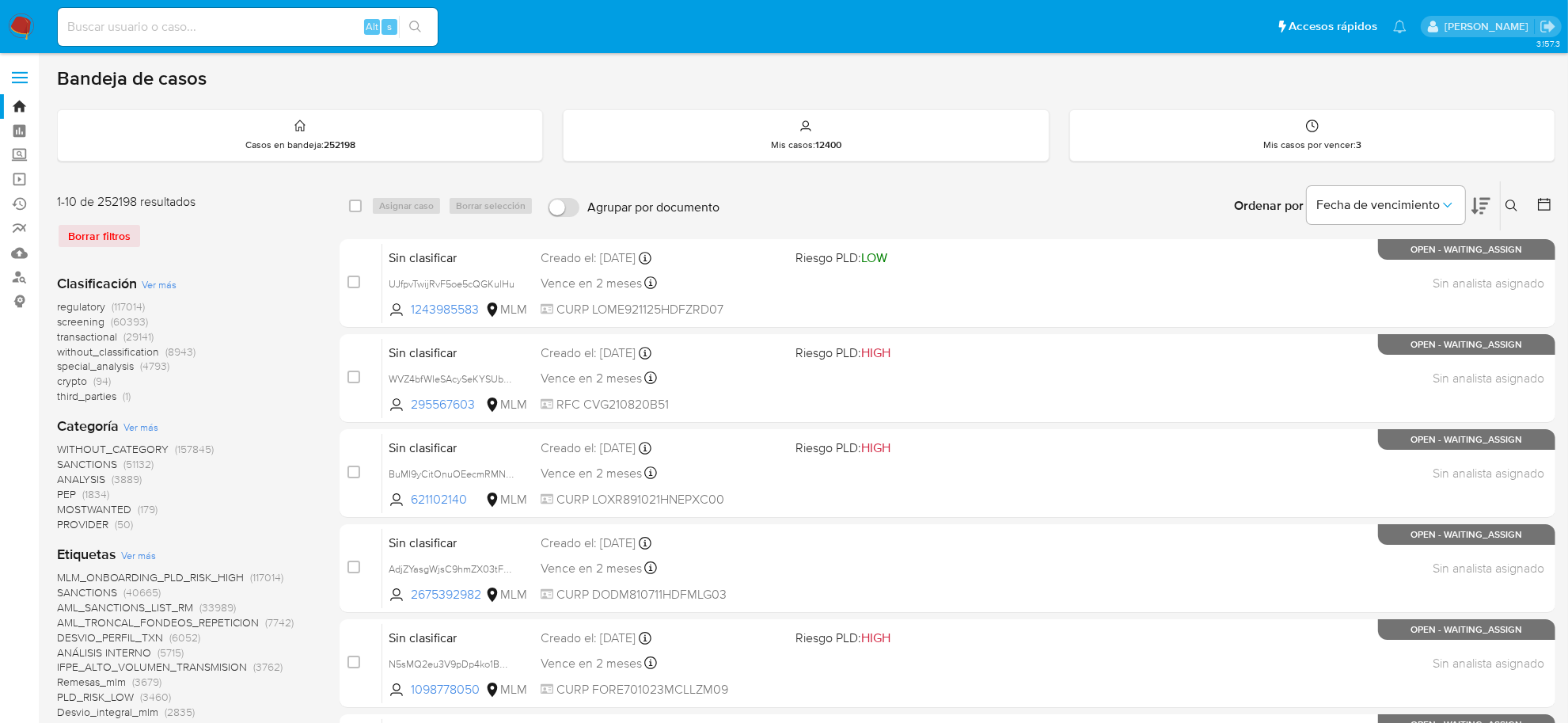
click at [1548, 200] on icon at bounding box center [1544, 204] width 16 height 16
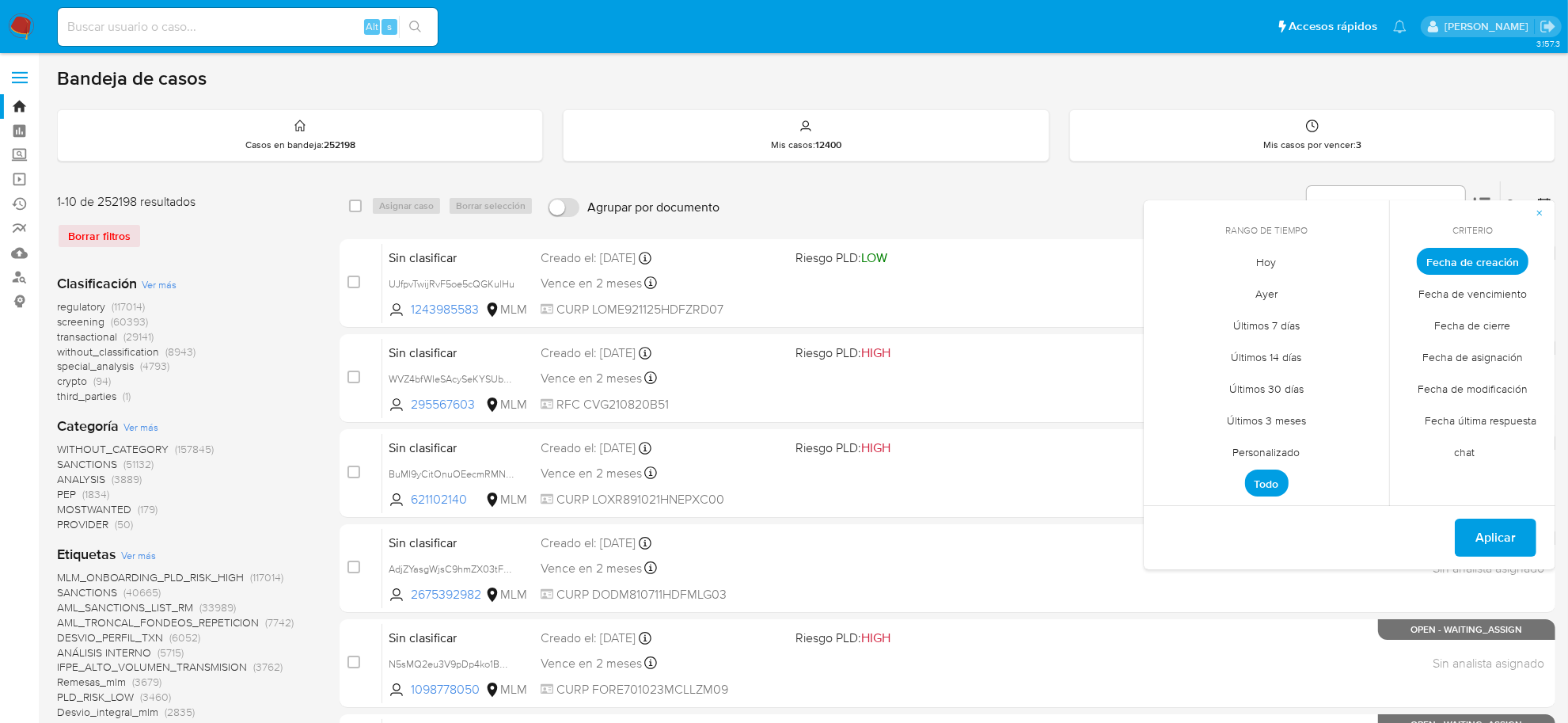
click at [1481, 328] on span "Fecha de cierre" at bounding box center [1473, 325] width 109 height 32
click at [1264, 494] on span "Todo" at bounding box center [1267, 482] width 43 height 27
click at [1270, 488] on span "Todo" at bounding box center [1267, 482] width 43 height 27
click at [1264, 483] on span "Todo" at bounding box center [1267, 482] width 43 height 27
click at [1260, 452] on span "Personalizado" at bounding box center [1267, 452] width 101 height 32
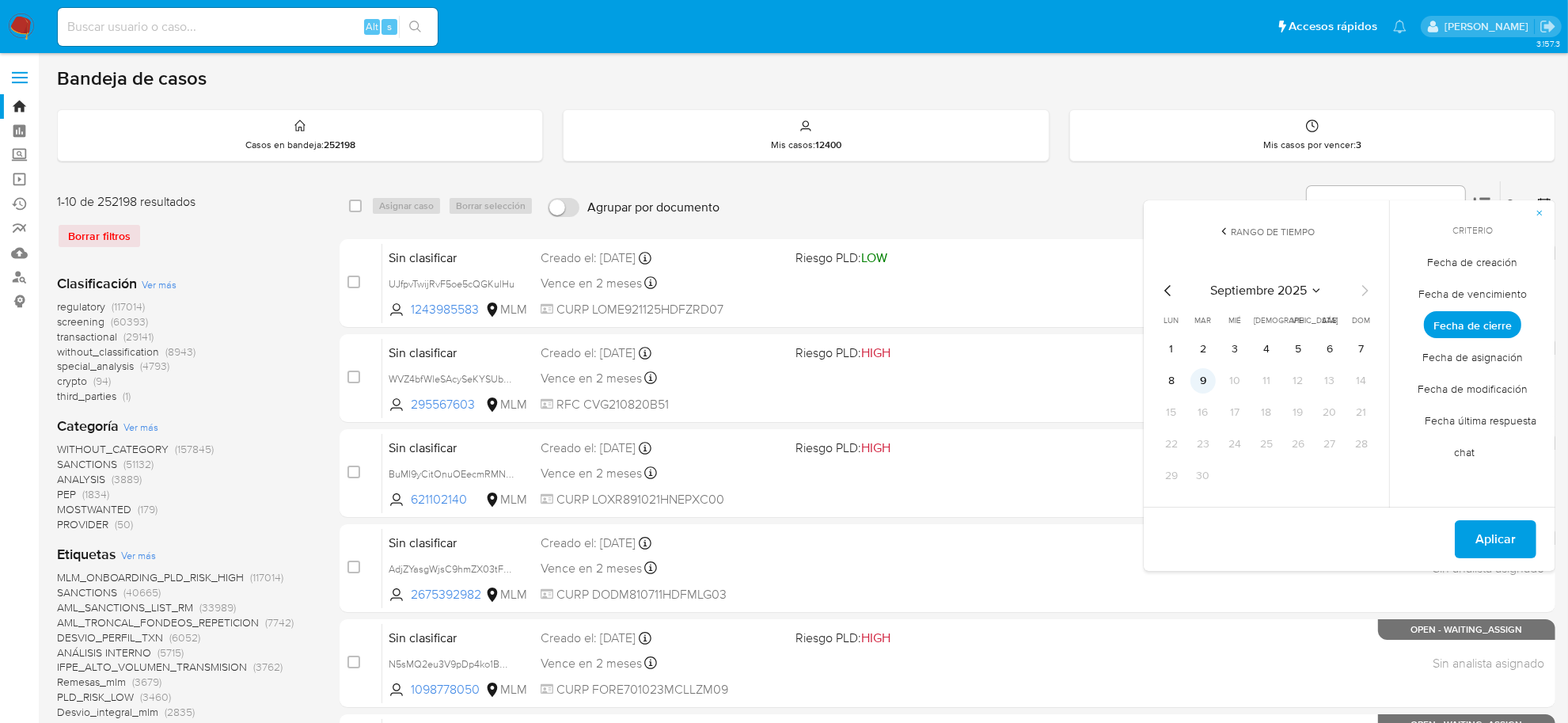
click at [1201, 378] on button "9" at bounding box center [1202, 381] width 25 height 25
click at [1489, 545] on span "Aplicar" at bounding box center [1495, 539] width 40 height 35
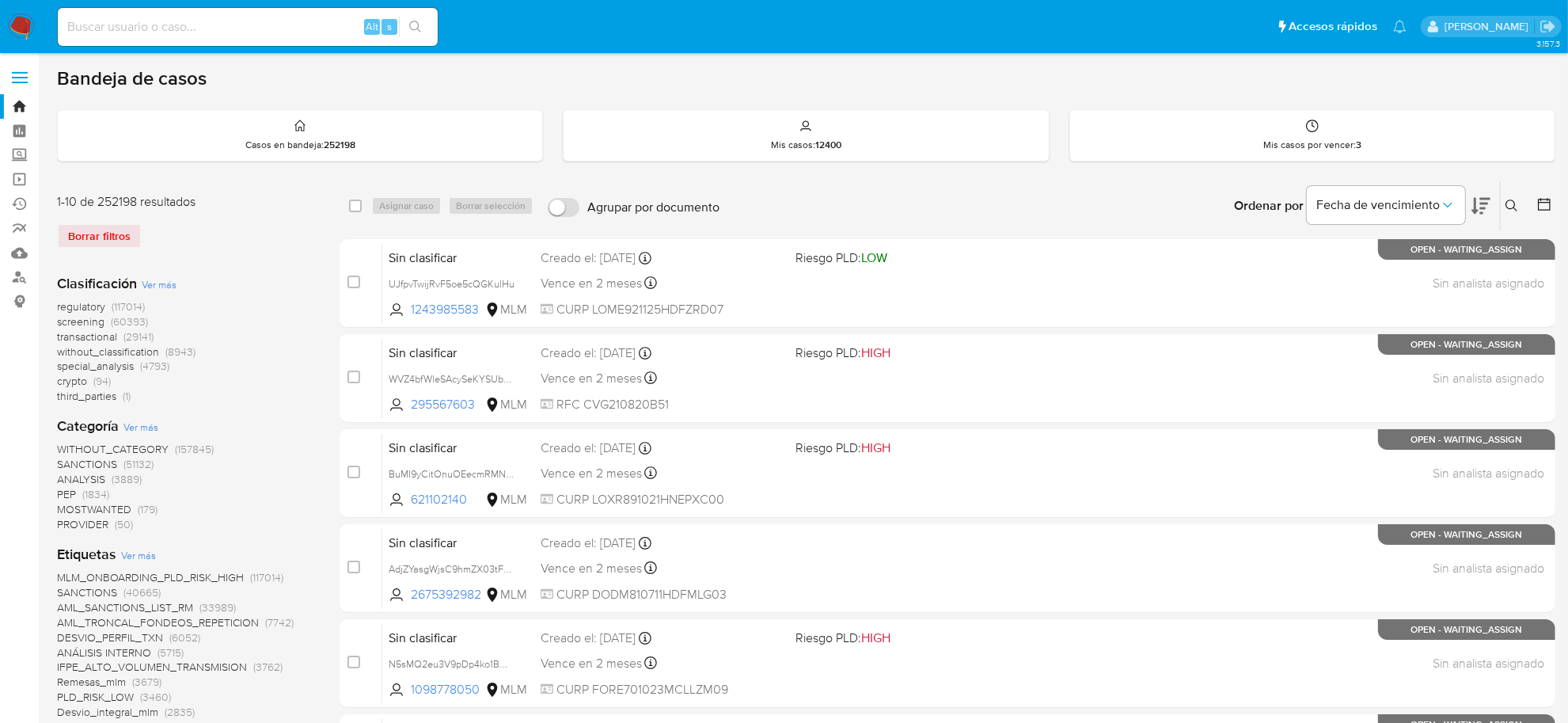
click at [1544, 200] on icon at bounding box center [1544, 204] width 16 height 16
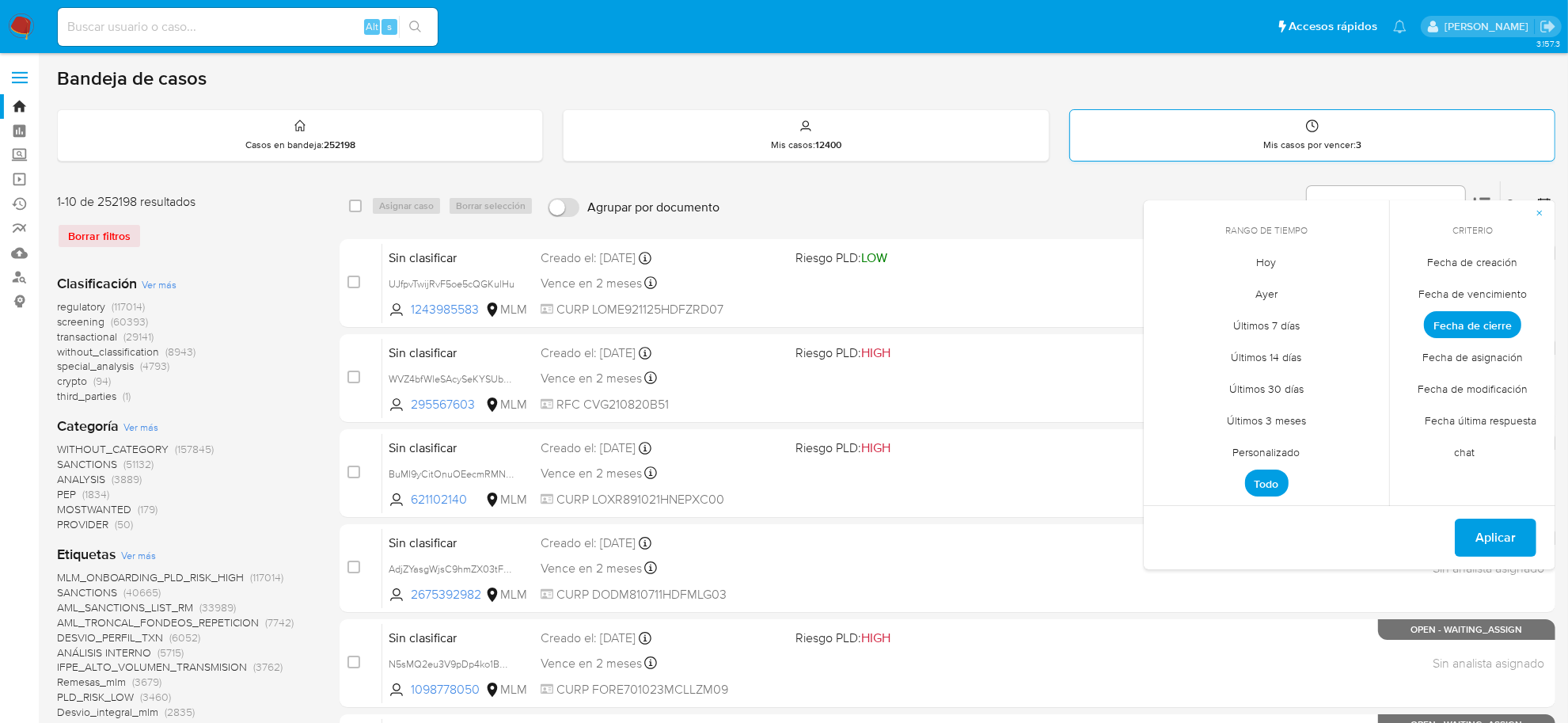
click at [1318, 141] on p "Mis casos por vencer : 3" at bounding box center [1312, 144] width 98 height 13
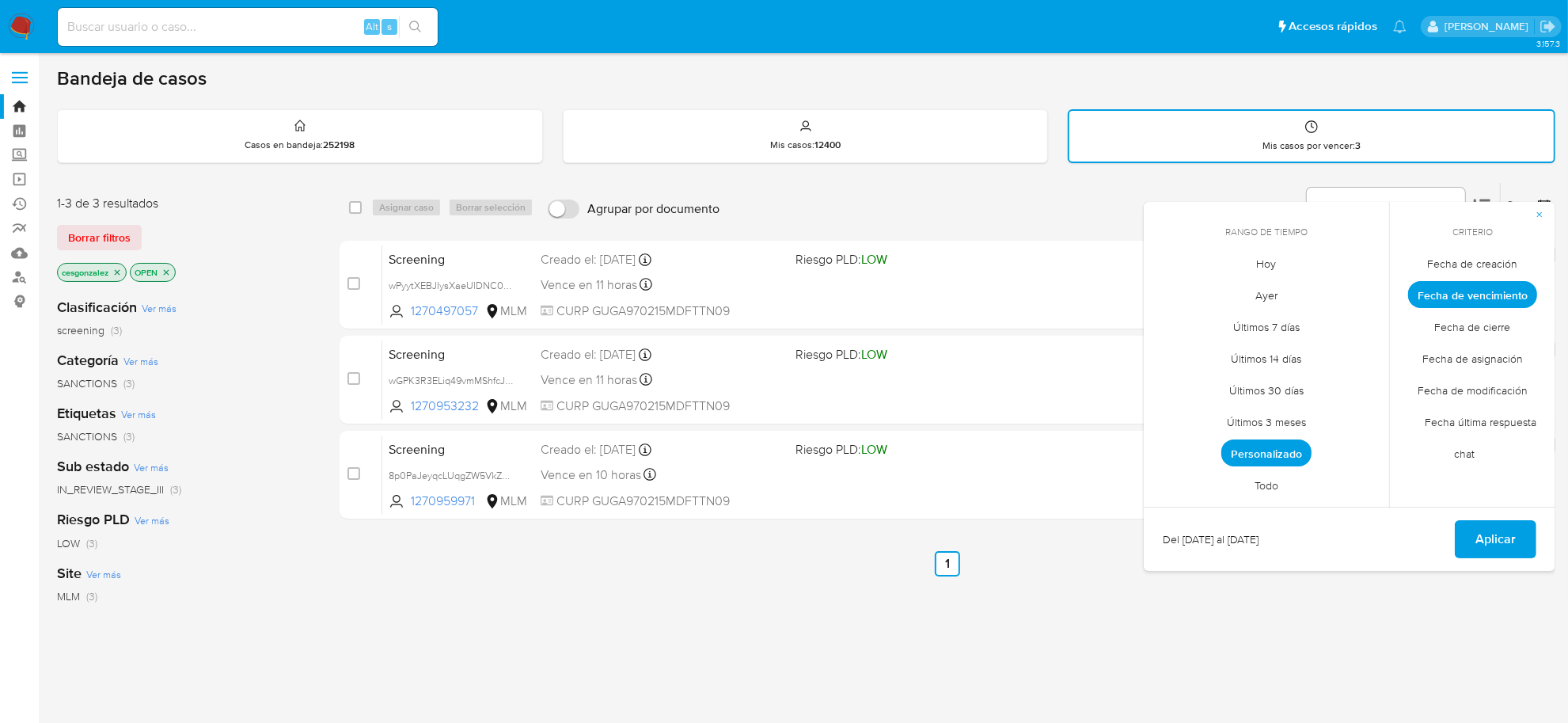
click at [1102, 627] on div "select-all-cases-checkbox Asignar caso Borrar selección Agrupar por documento O…" at bounding box center [947, 541] width 1215 height 717
click at [1537, 212] on icon "button" at bounding box center [1539, 214] width 10 height 10
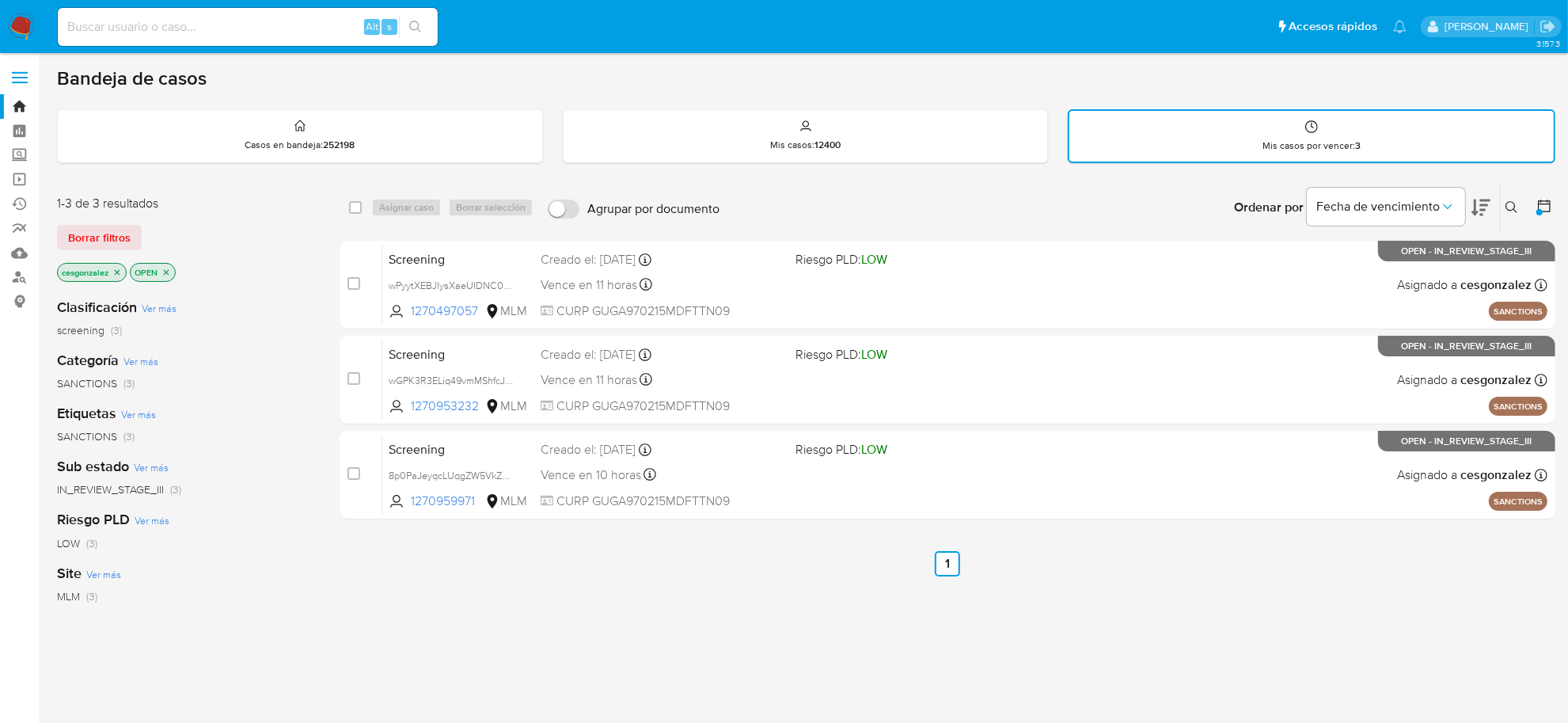
click at [1550, 202] on icon at bounding box center [1544, 206] width 13 height 13
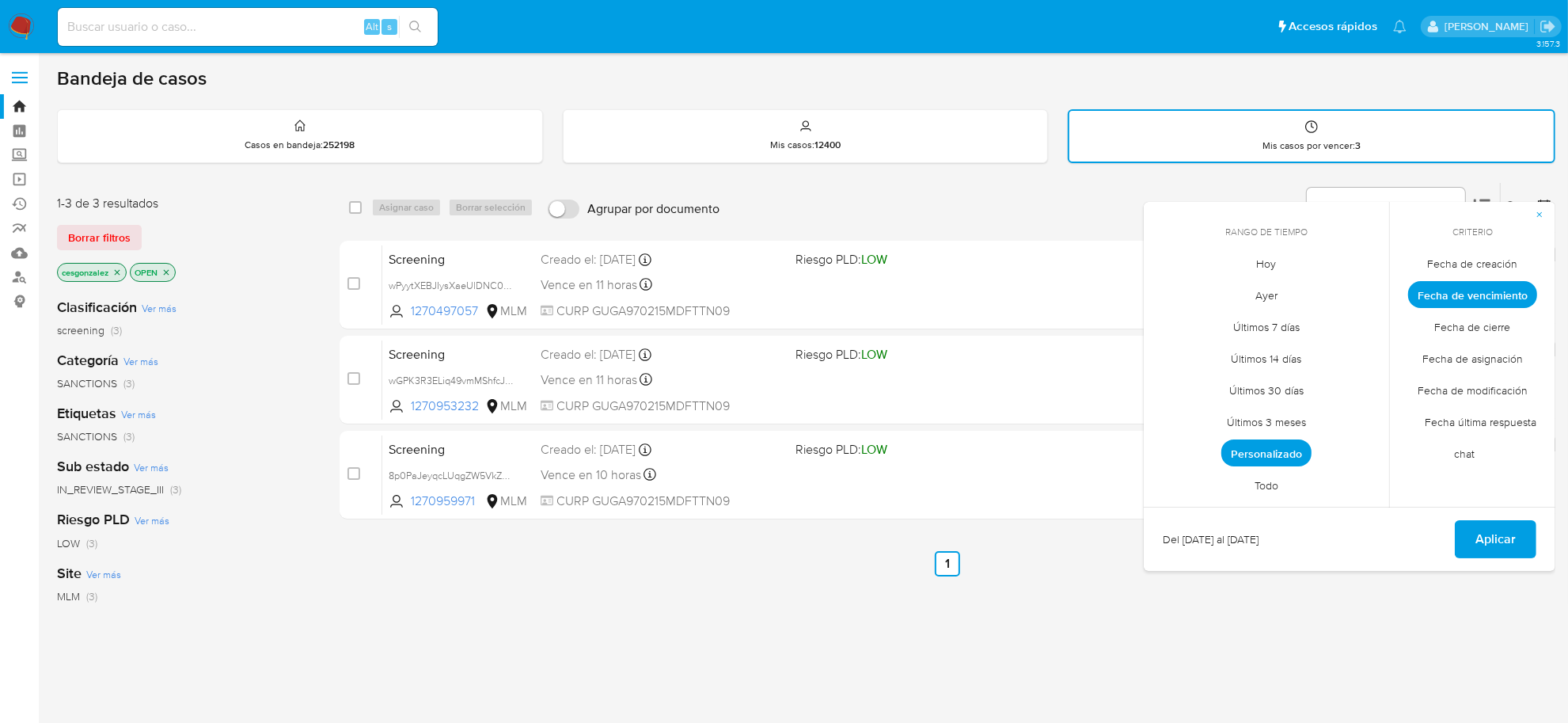
click at [1471, 330] on span "Fecha de cierre" at bounding box center [1473, 327] width 109 height 32
click at [1491, 536] on span "Aplicar" at bounding box center [1495, 539] width 40 height 35
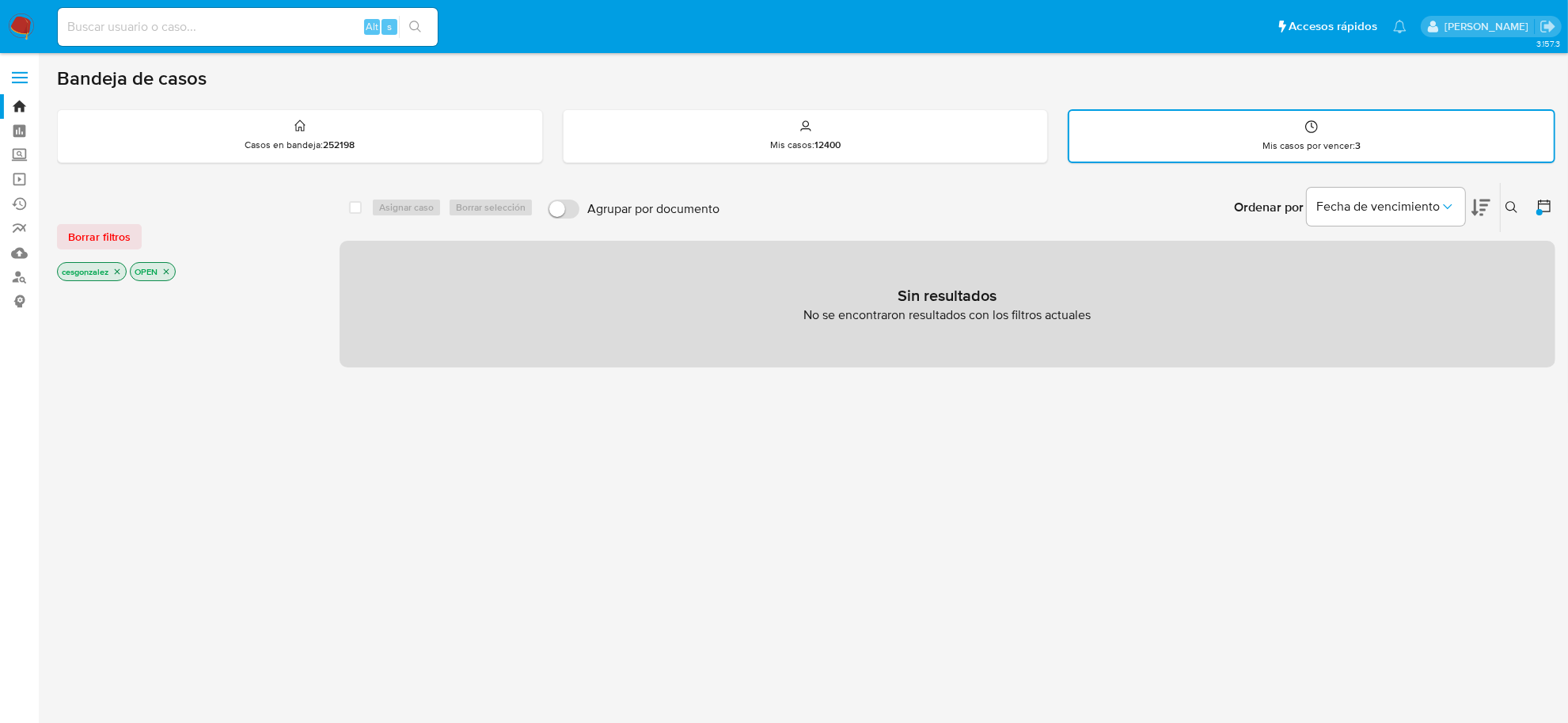
click at [1541, 206] on icon at bounding box center [1544, 206] width 16 height 16
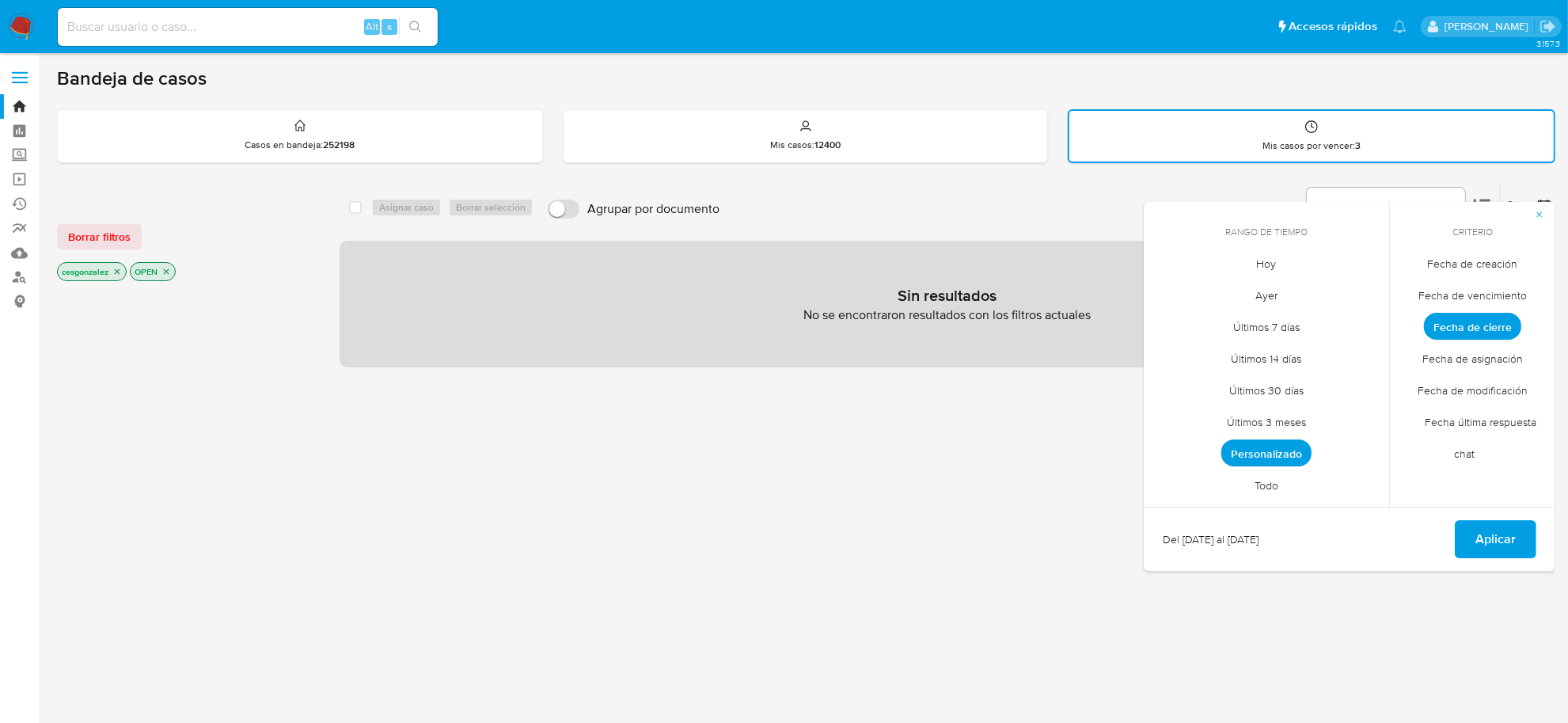
click at [1254, 452] on span "Personalizado" at bounding box center [1267, 453] width 90 height 27
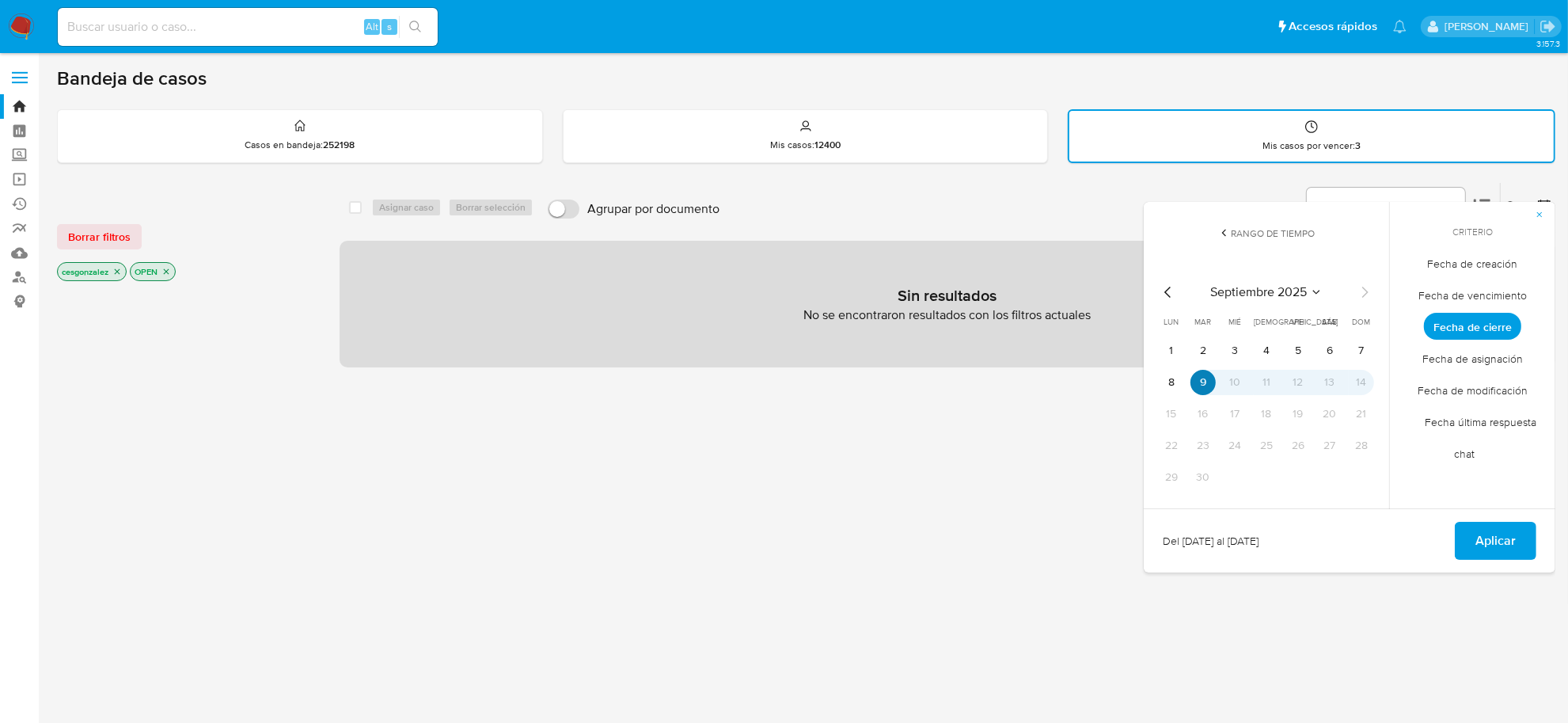
click at [1200, 381] on button "9" at bounding box center [1202, 381] width 25 height 25
click at [1505, 543] on span "Aplicar" at bounding box center [1495, 541] width 40 height 35
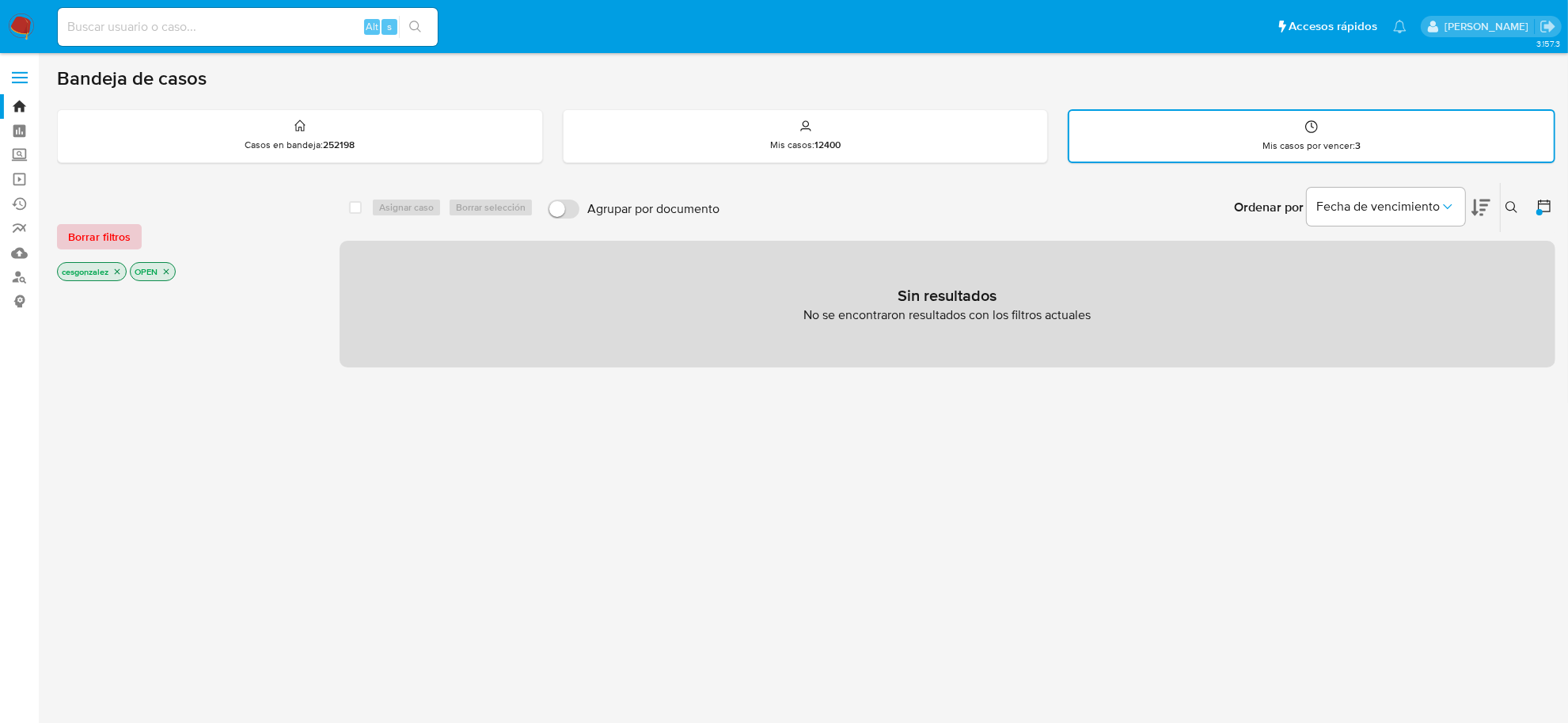
click at [96, 237] on span "Borrar filtros" at bounding box center [99, 237] width 63 height 23
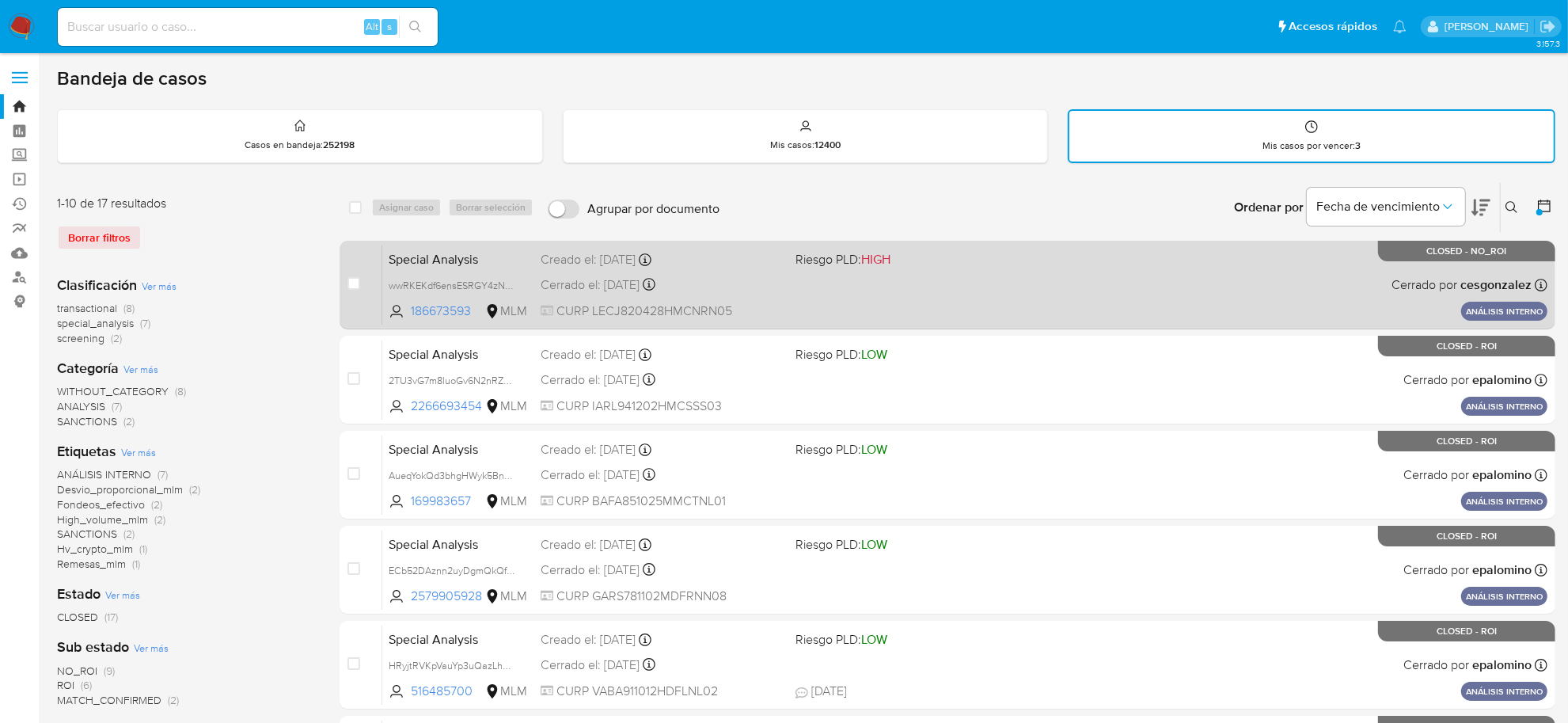
click at [584, 285] on div "Cerrado el: 09/09/2025 Cerrado el: 09/09/2025 10:26:09" at bounding box center [661, 285] width 242 height 17
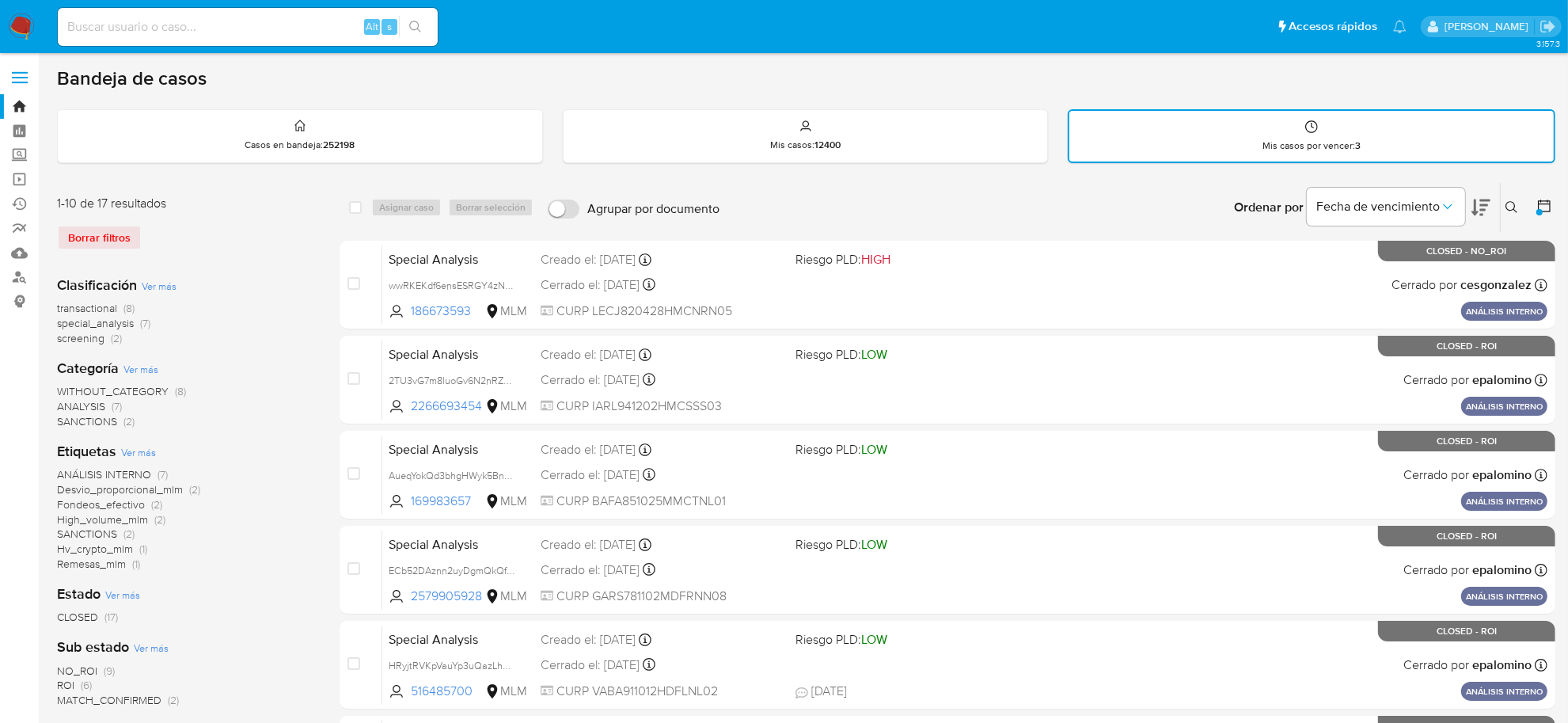
click at [1538, 202] on icon at bounding box center [1544, 206] width 13 height 13
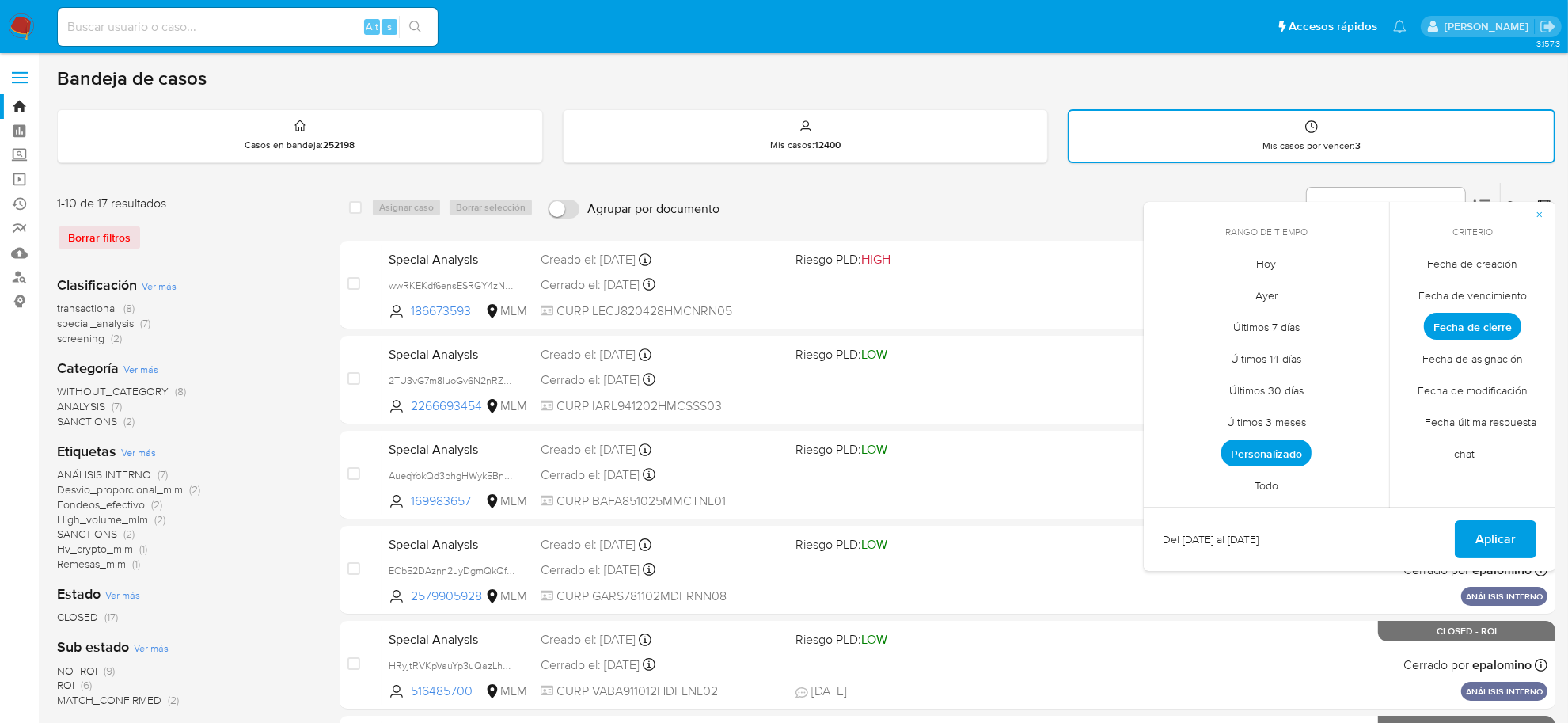
click at [1273, 494] on span "Todo" at bounding box center [1267, 485] width 57 height 32
click at [1497, 263] on span "Fecha de creación" at bounding box center [1472, 263] width 123 height 32
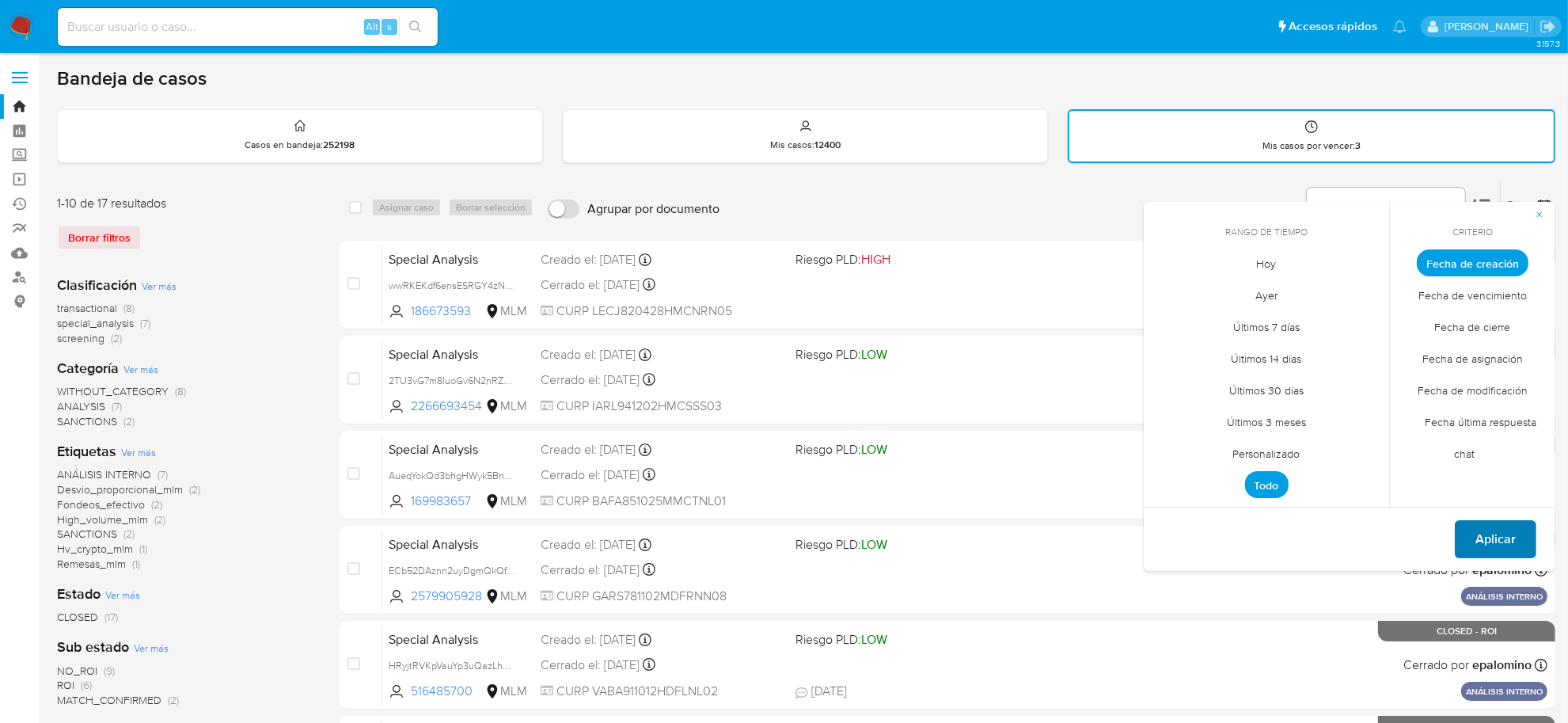
click at [1513, 532] on span "Aplicar" at bounding box center [1495, 539] width 40 height 35
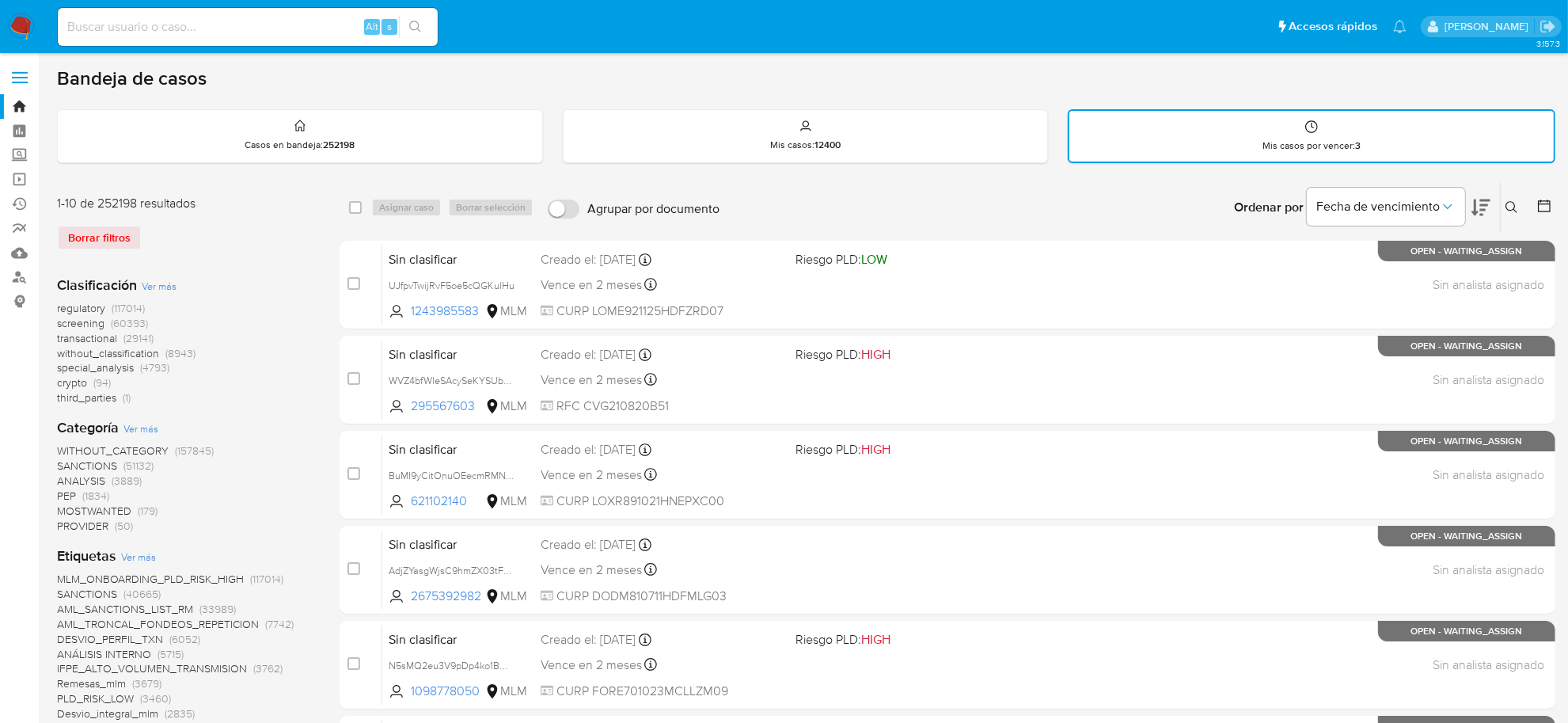
click at [1512, 198] on button at bounding box center [1513, 208] width 26 height 19
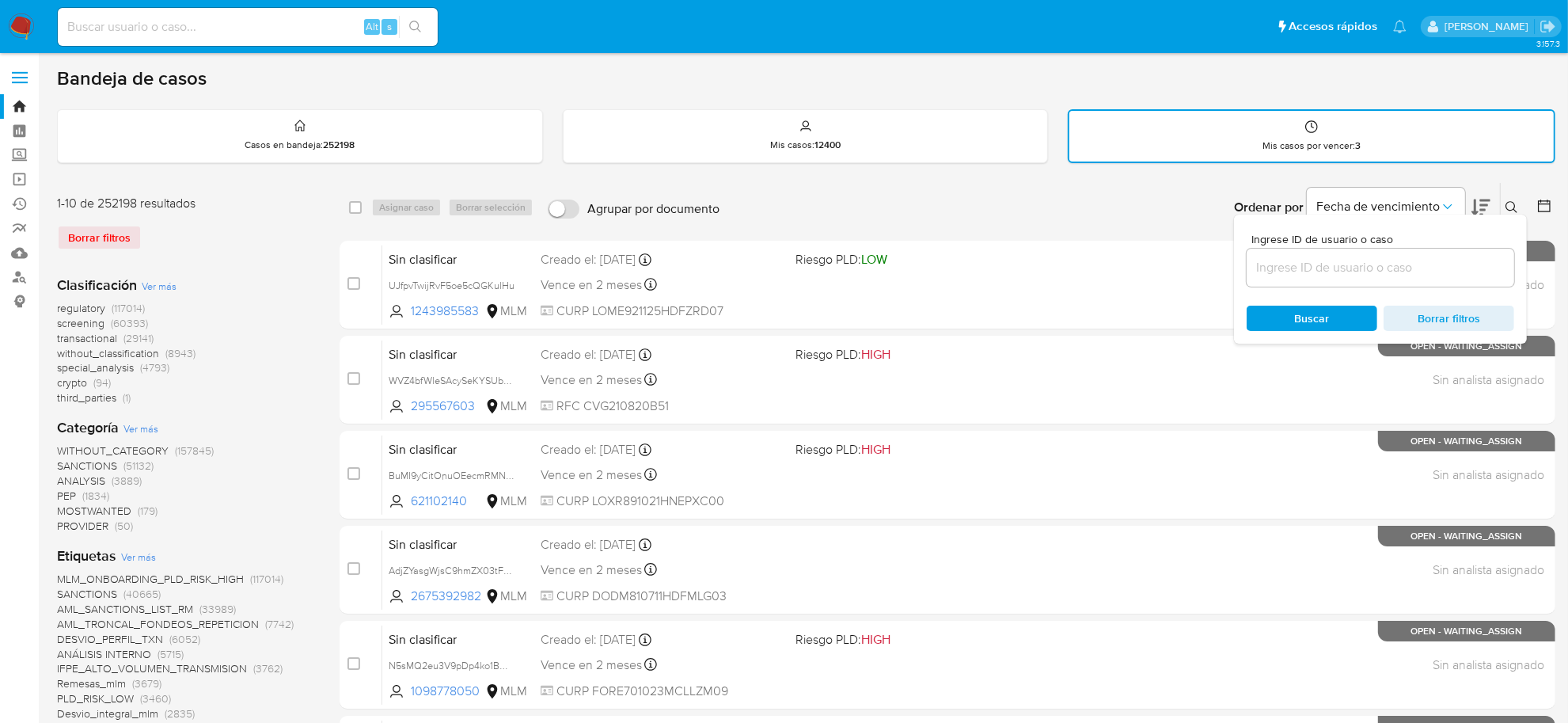
click at [1386, 268] on input at bounding box center [1380, 268] width 268 height 21
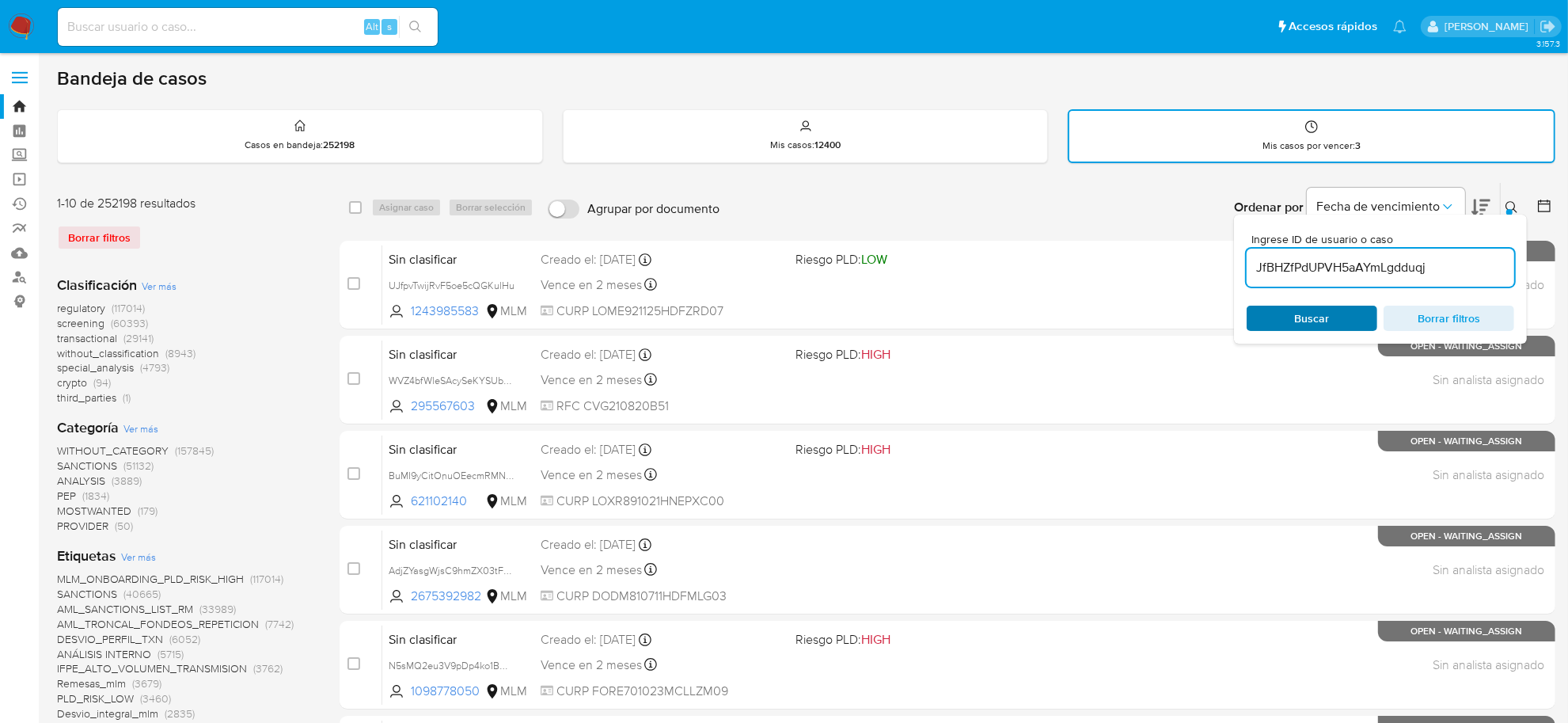
type input "JfBHZfPdUPVH5aAYmLgdduqj"
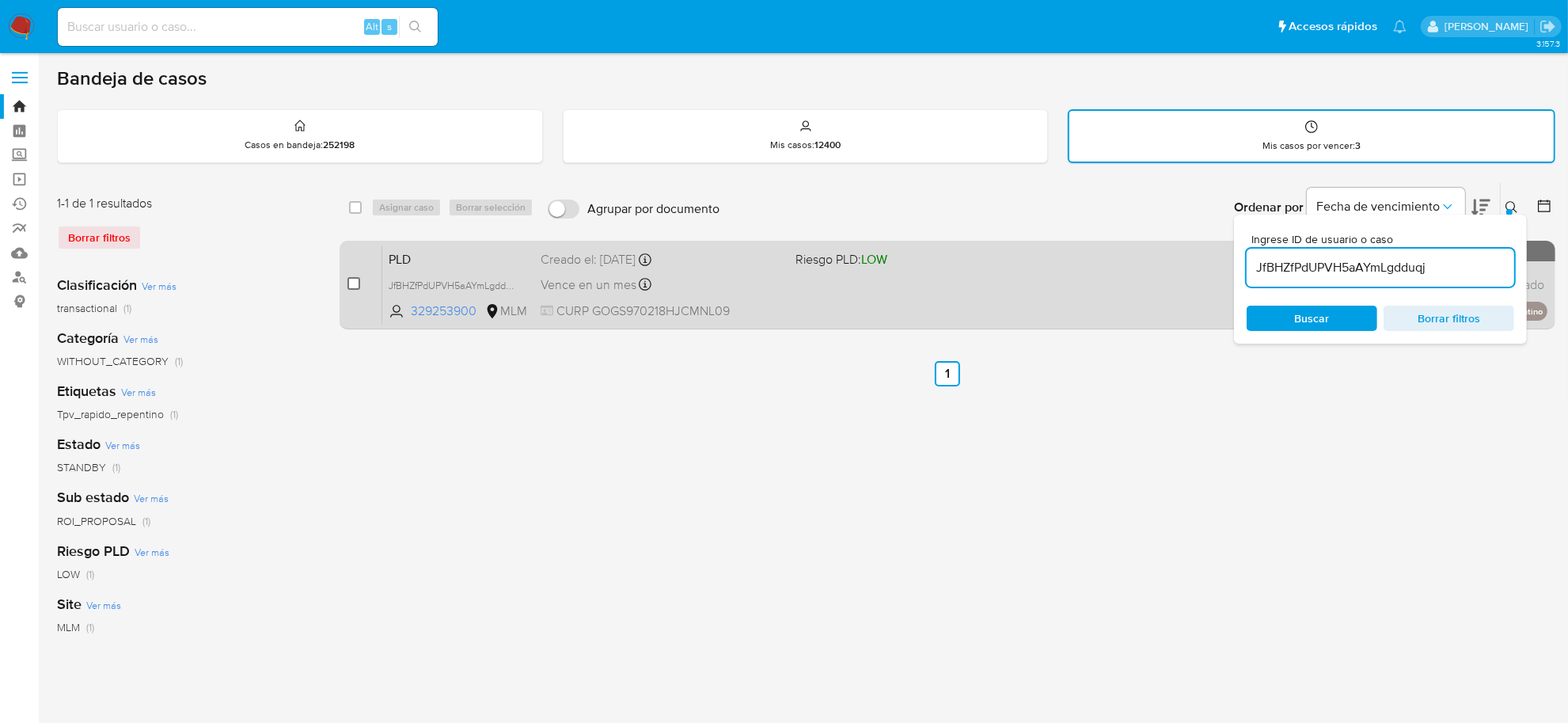
click at [348, 286] on input "checkbox" at bounding box center [354, 283] width 13 height 13
checkbox input "true"
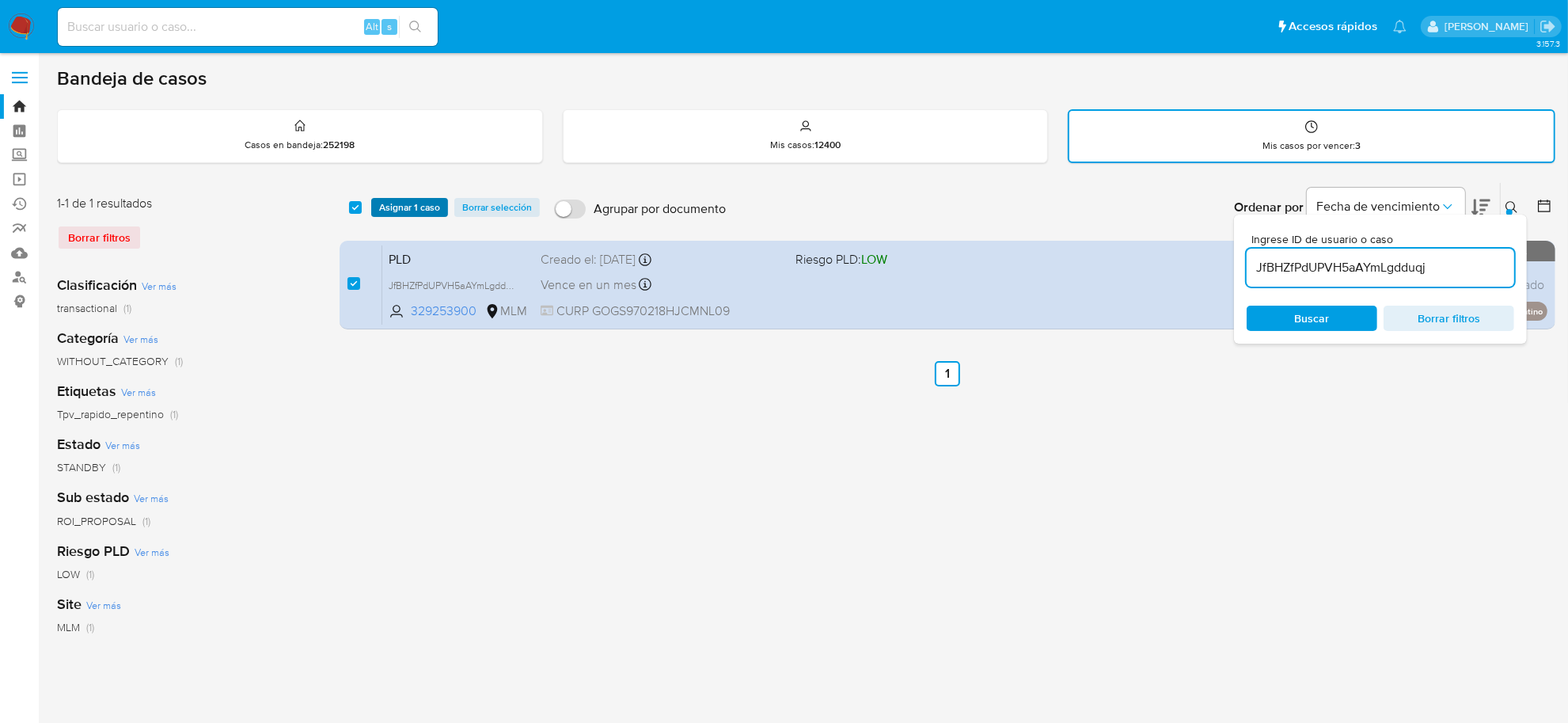
click at [400, 200] on span "Asignar 1 caso" at bounding box center [409, 208] width 61 height 16
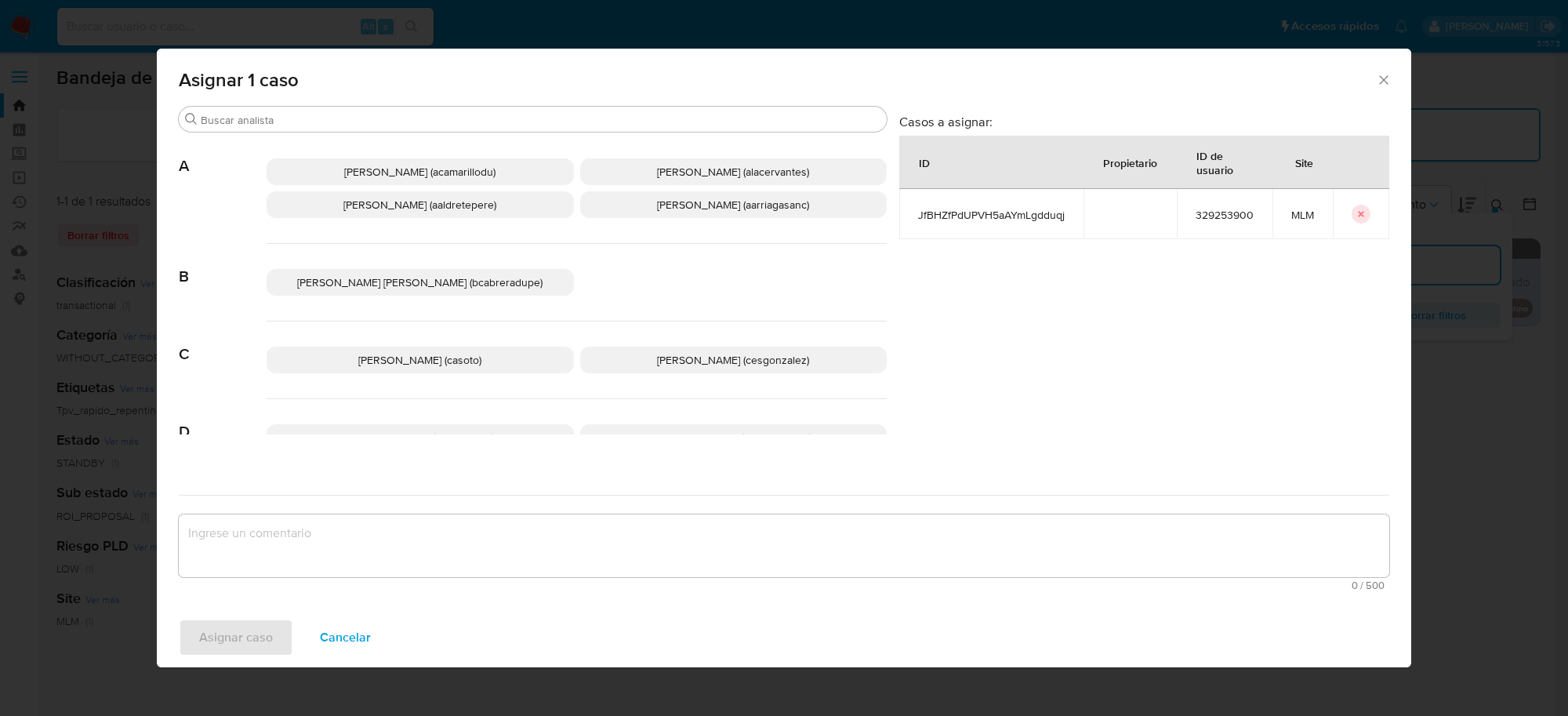
click at [464, 355] on span "Carlos Sosa (casoto)" at bounding box center [419, 360] width 123 height 15
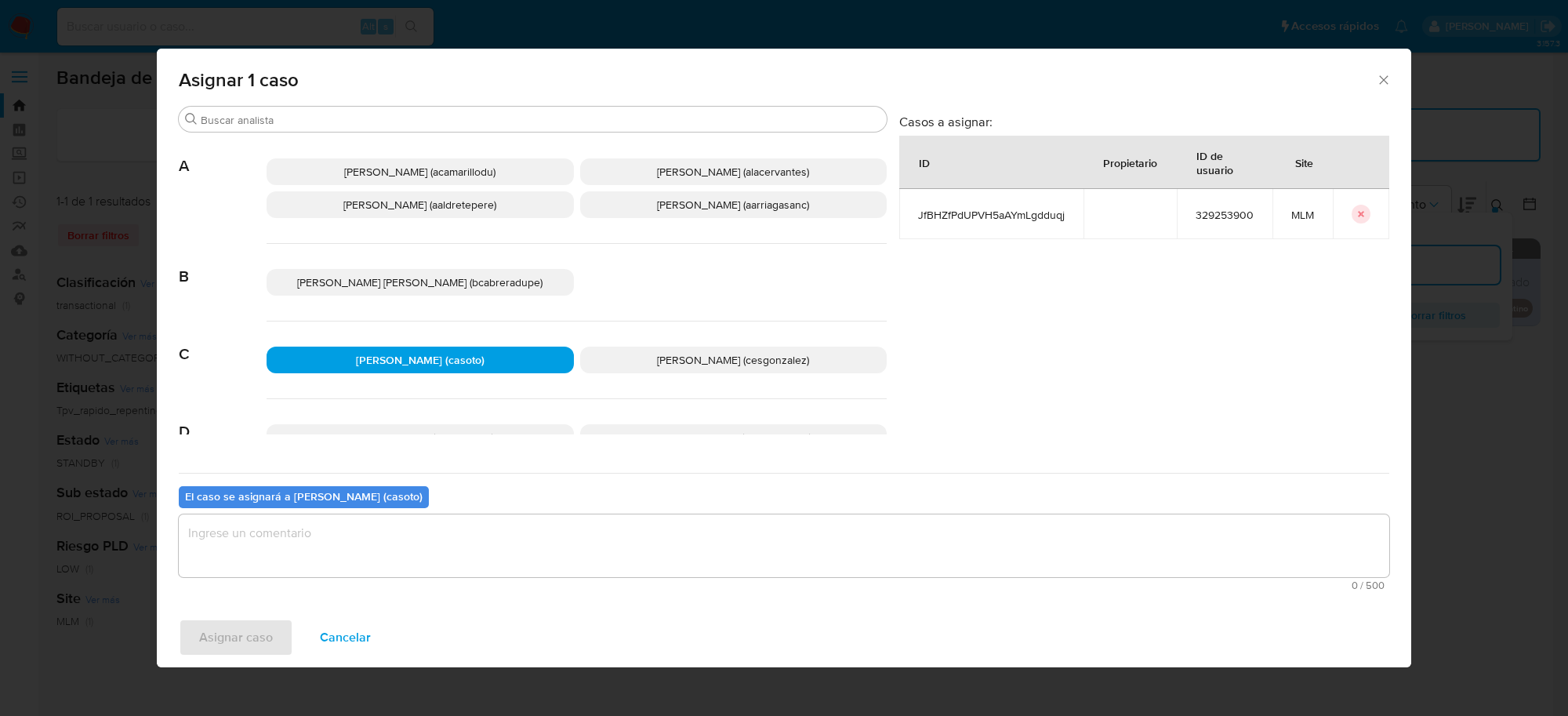
click at [374, 542] on textarea "assign-modal" at bounding box center [784, 546] width 1211 height 63
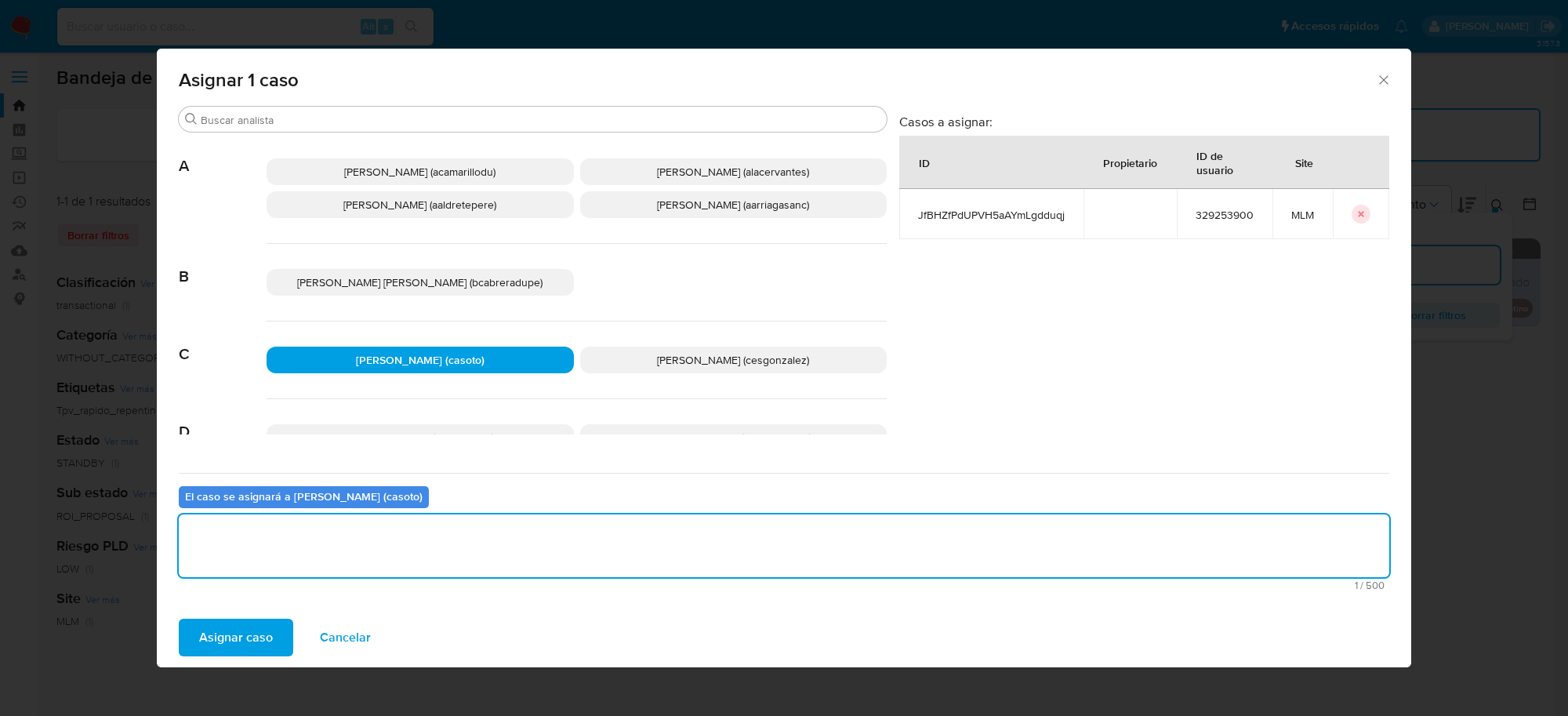
click at [268, 620] on span "Asignar caso" at bounding box center [236, 638] width 74 height 34
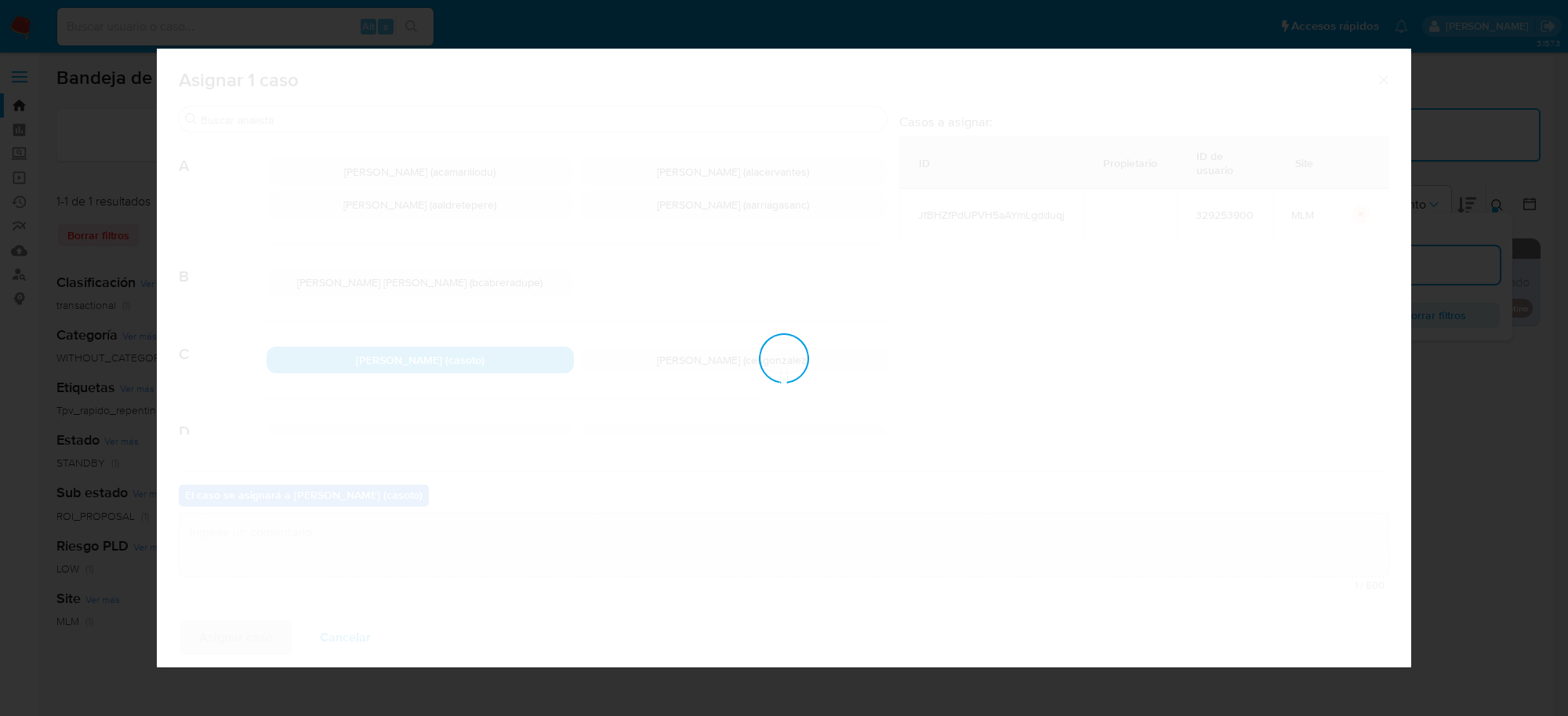
checkbox input "false"
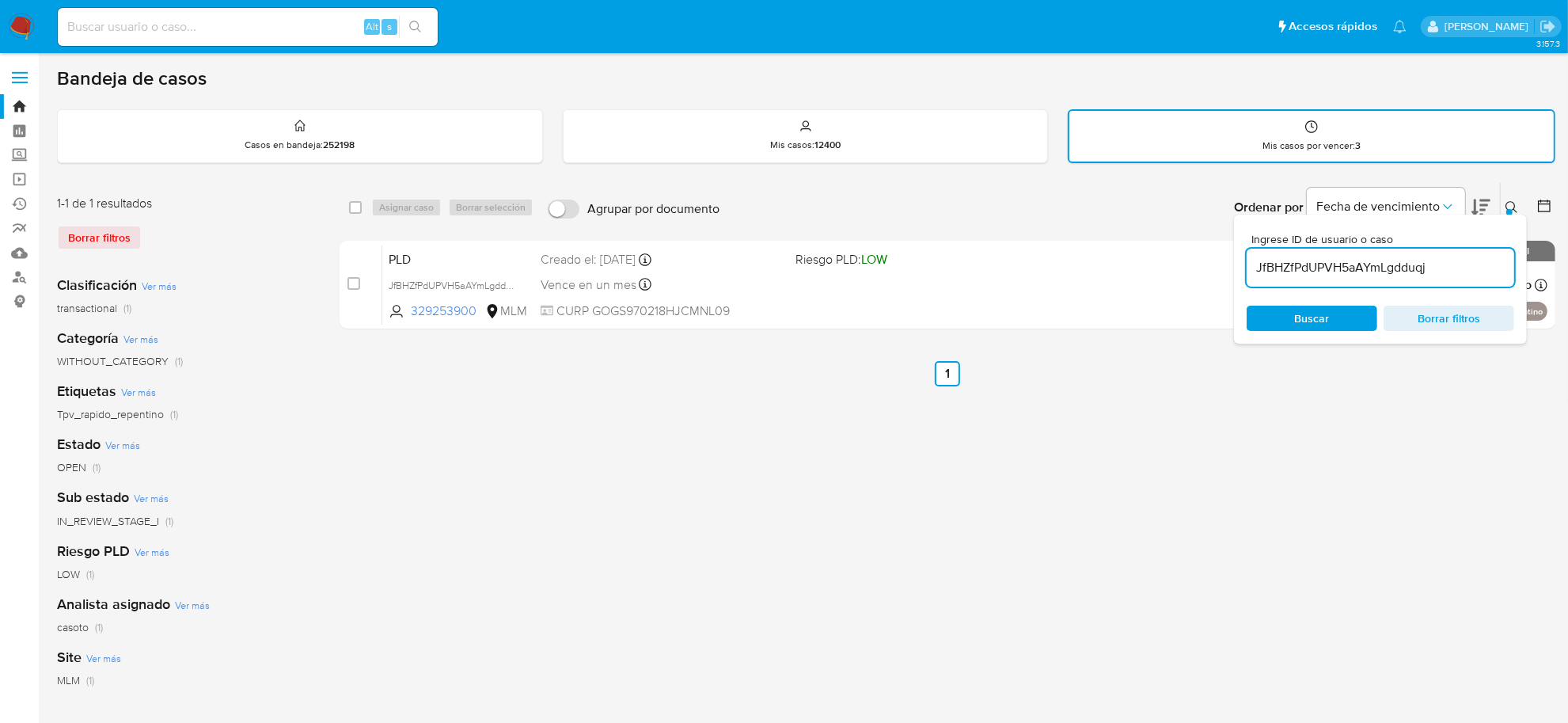
click at [1516, 202] on icon at bounding box center [1512, 207] width 13 height 13
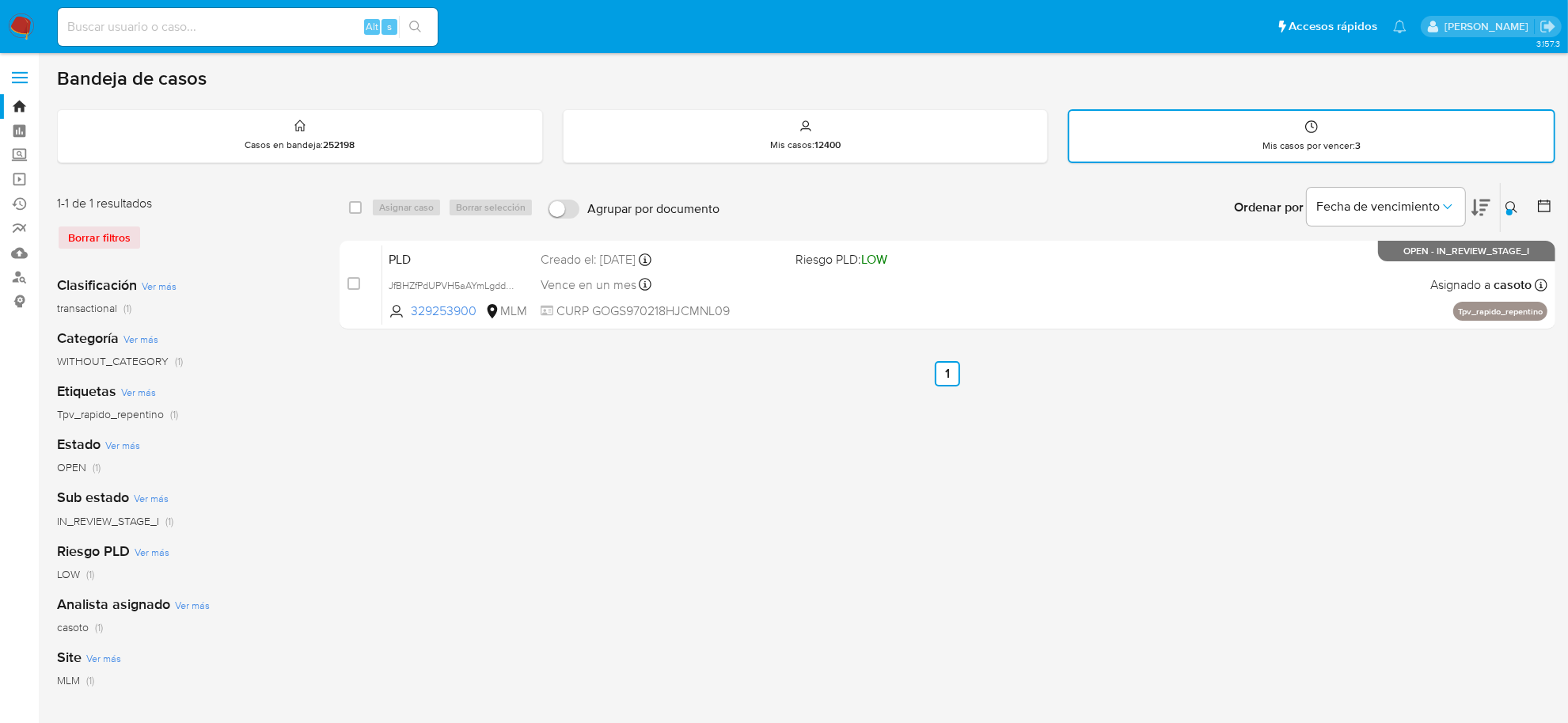
click at [96, 246] on div "Borrar filtros" at bounding box center [184, 237] width 254 height 25
click at [96, 240] on div "Borrar filtros" at bounding box center [184, 237] width 254 height 25
click at [26, 23] on img at bounding box center [21, 26] width 27 height 27
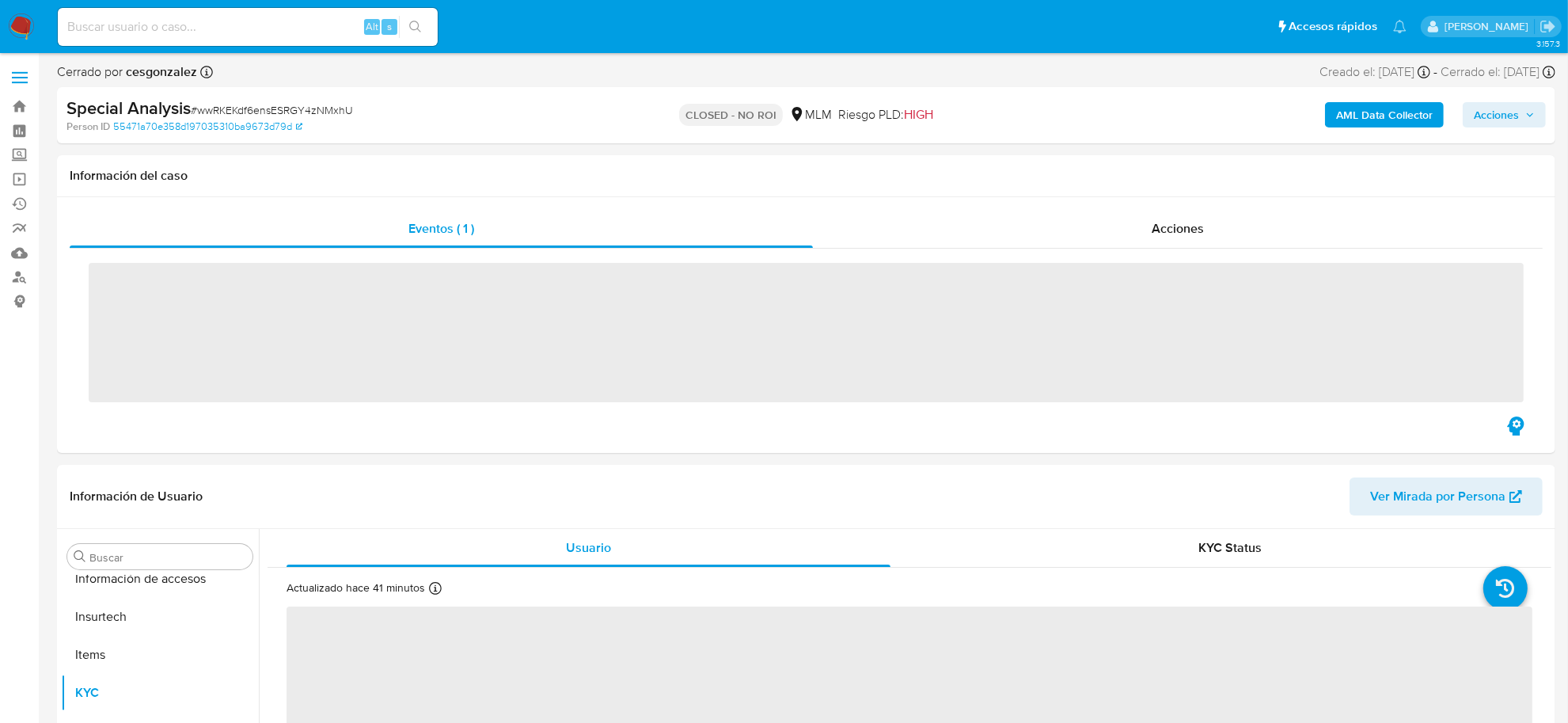
scroll to position [667, 0]
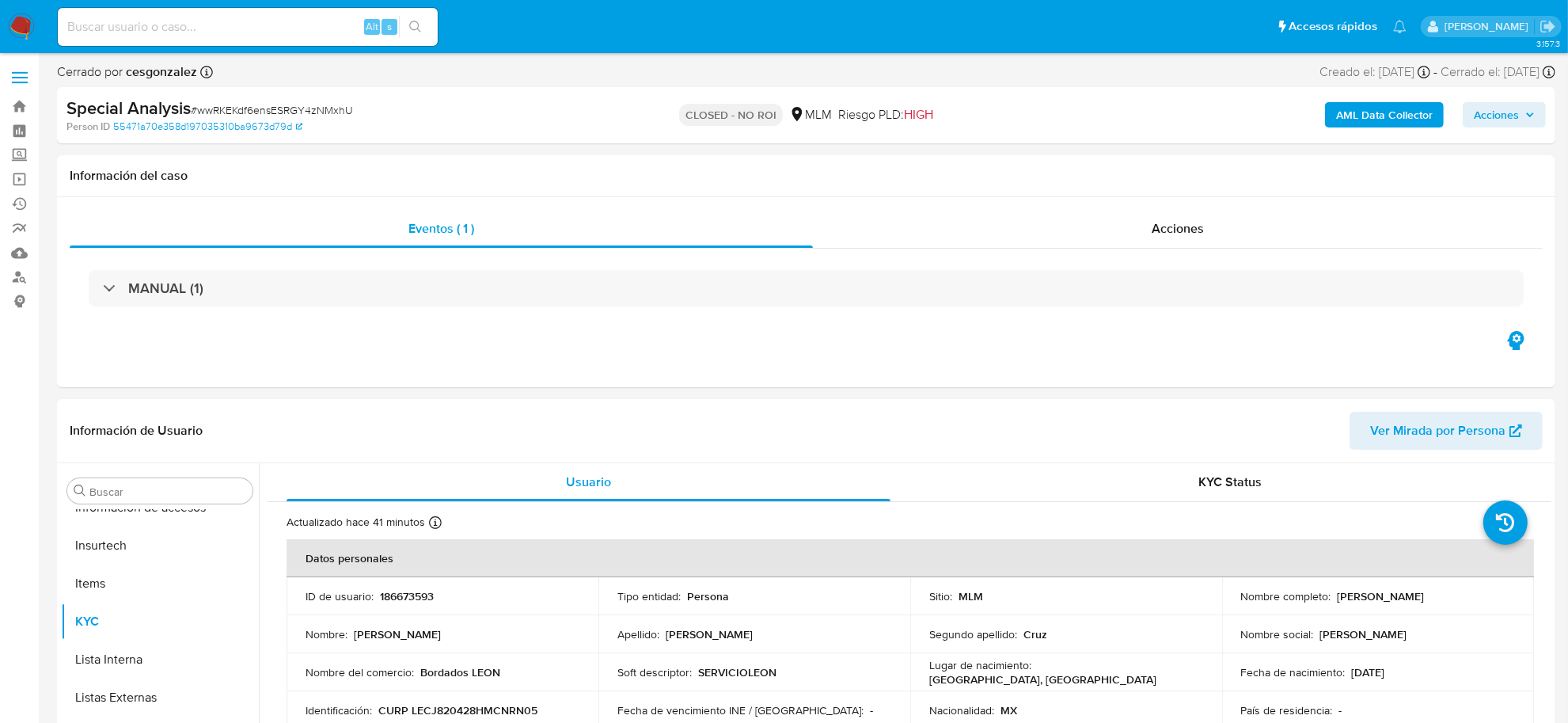
select select "10"
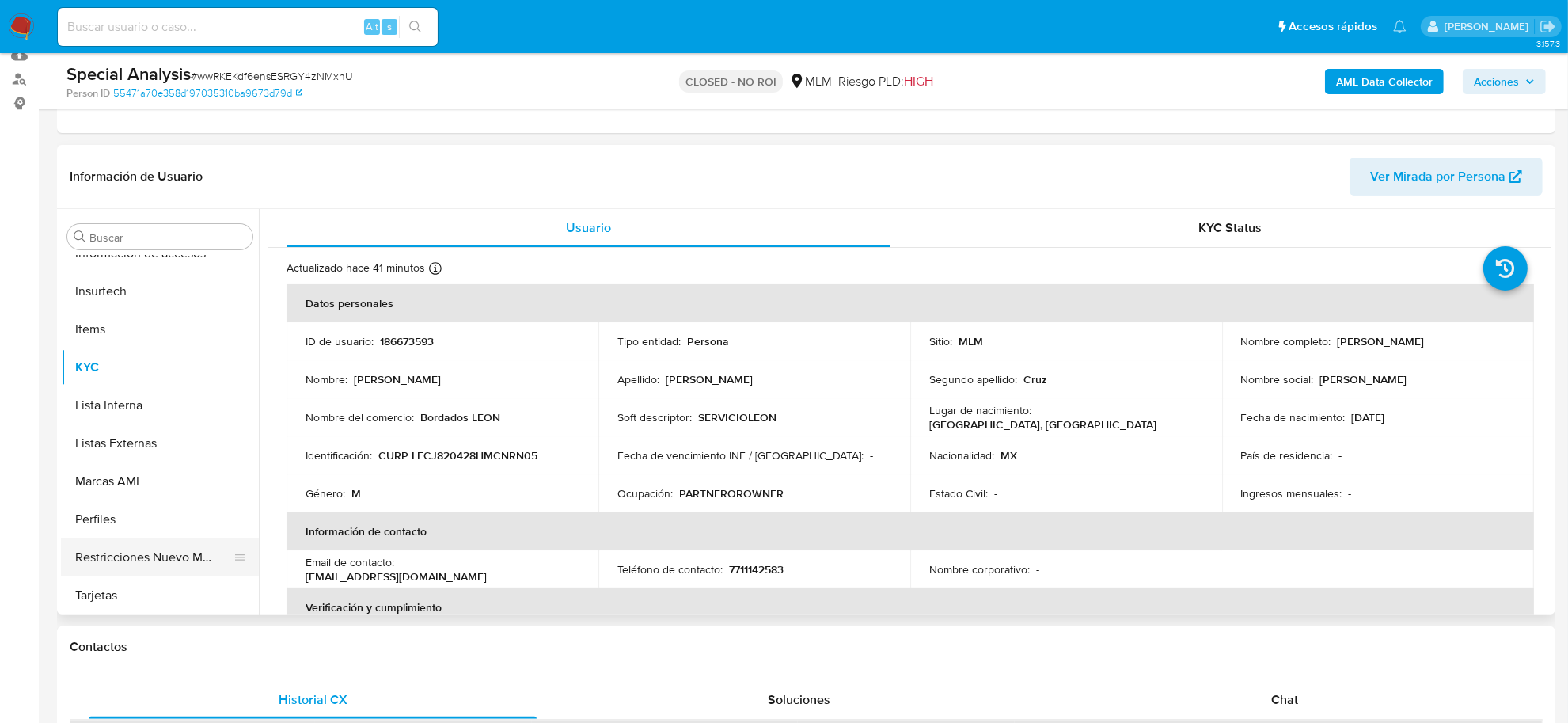
click at [171, 544] on button "Restricciones Nuevo Mundo" at bounding box center [153, 558] width 185 height 38
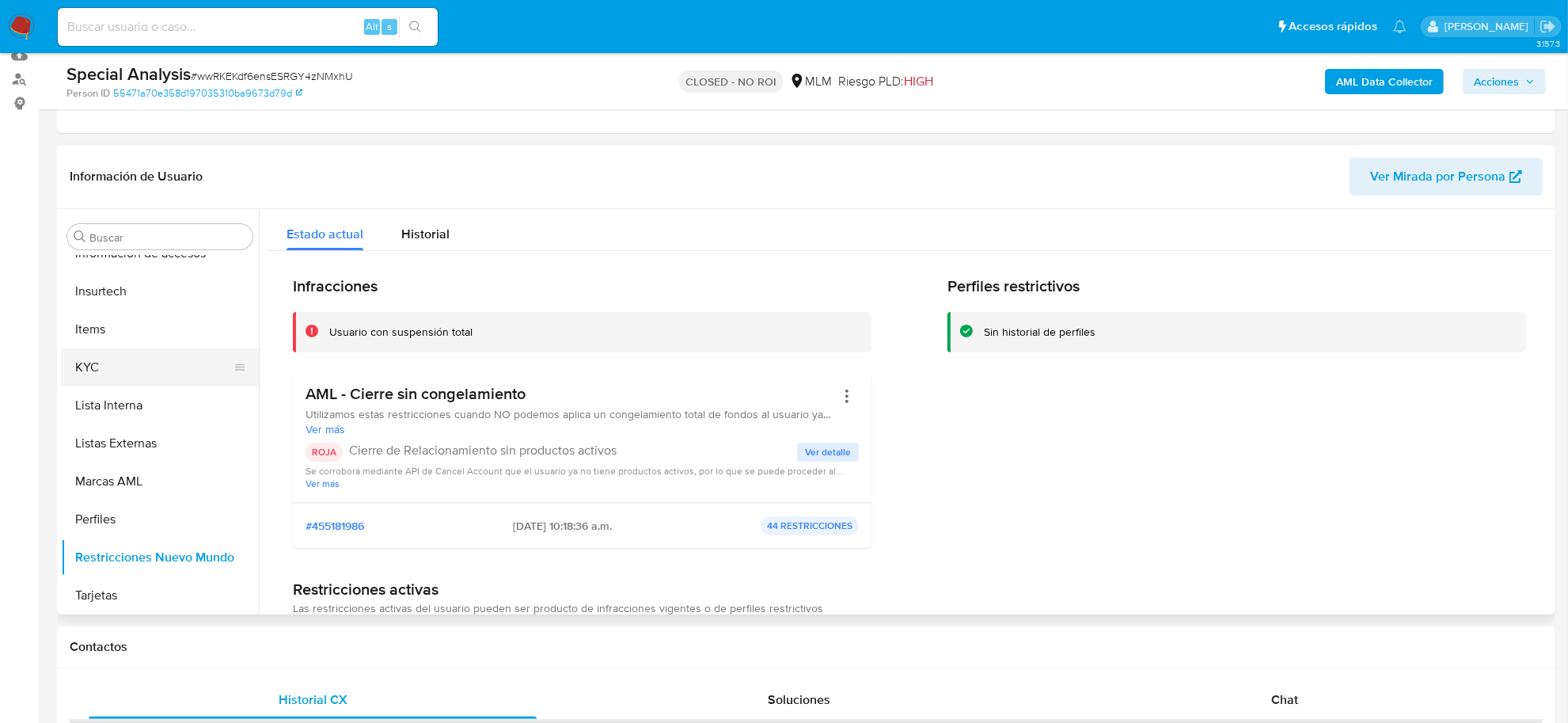
click at [99, 366] on button "KYC" at bounding box center [153, 368] width 185 height 38
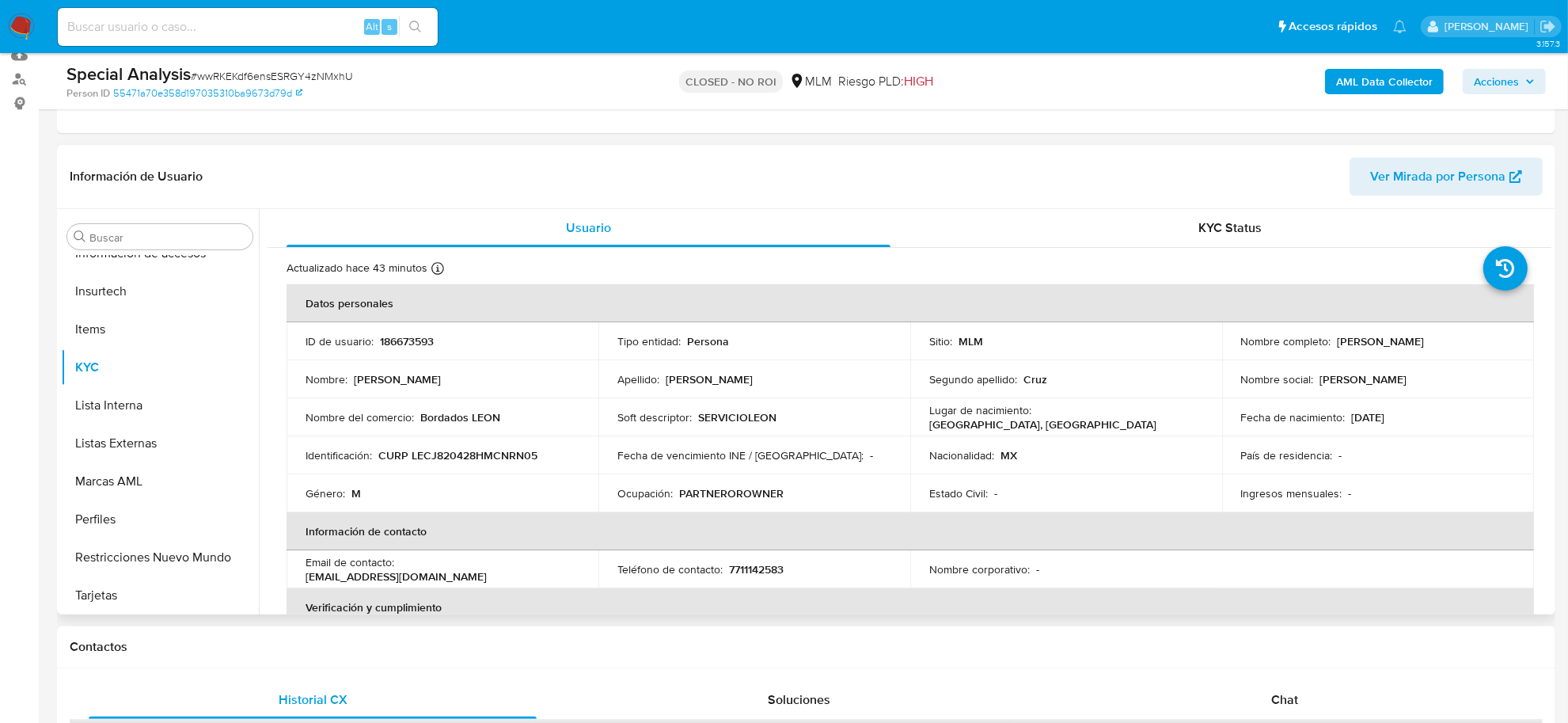
drag, startPoint x: 1331, startPoint y: 339, endPoint x: 1465, endPoint y: 342, distance: 134.0
click at [1469, 342] on div "Nombre completo : Jean Paul Leon Cruz" at bounding box center [1378, 341] width 274 height 14
copy p "Jean Paul Leon Cruz"
click at [1532, 84] on icon "button" at bounding box center [1530, 81] width 10 height 10
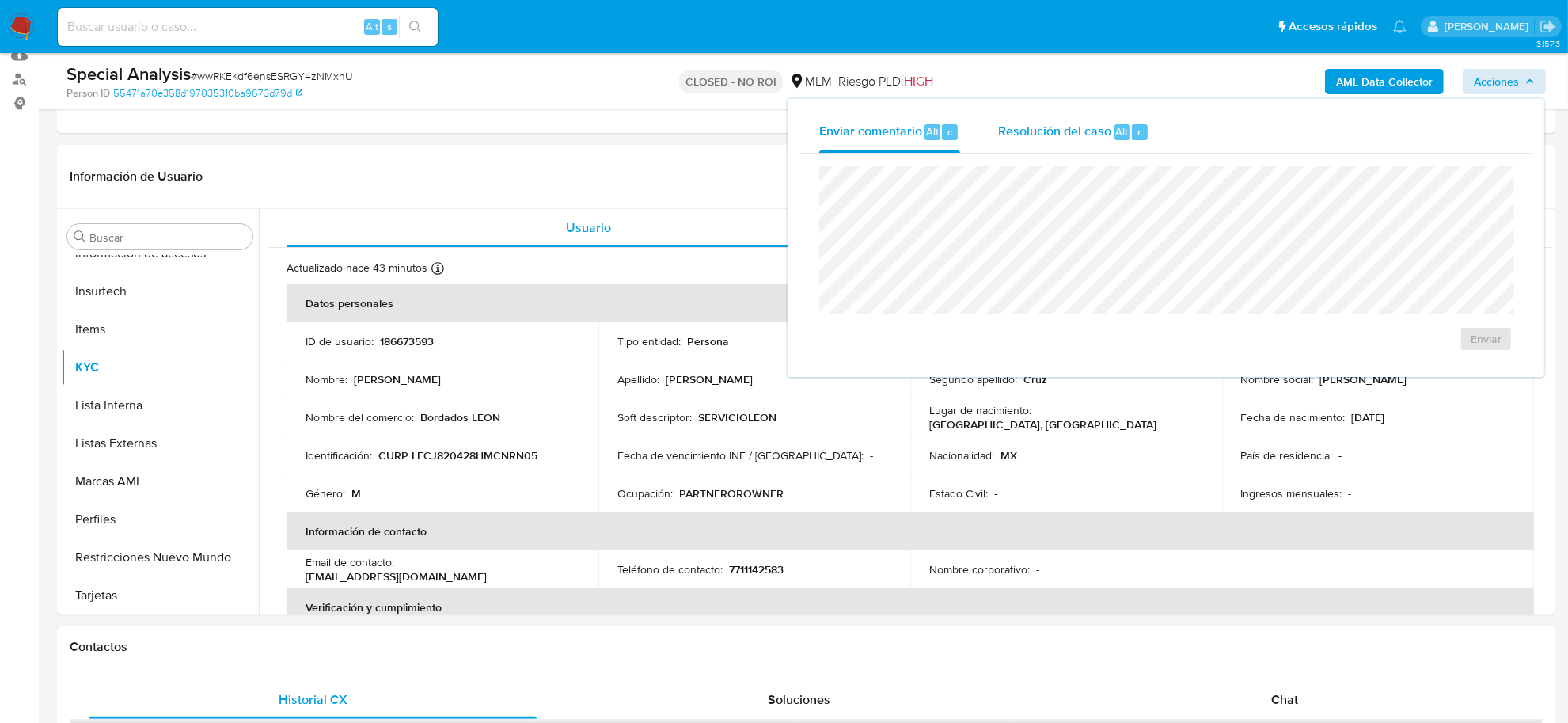
click at [1098, 124] on span "Resolución del caso" at bounding box center [1055, 130] width 113 height 18
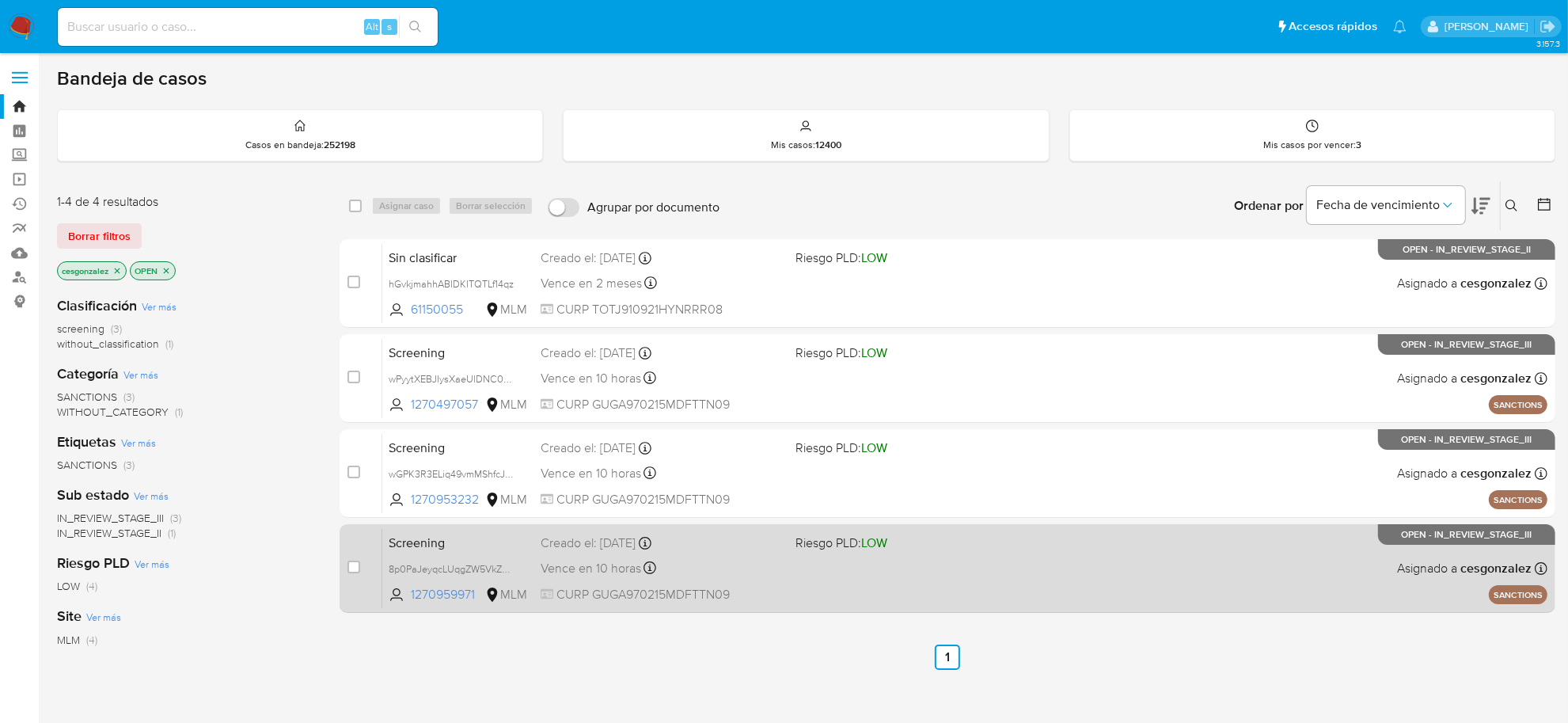
click at [562, 557] on div "Vence en 10 horas Vence el [DATE] 21:25:25" at bounding box center [661, 567] width 242 height 22
click at [681, 571] on div "Vence en 10 horas Vence el [DATE] 21:25:25" at bounding box center [661, 567] width 242 height 22
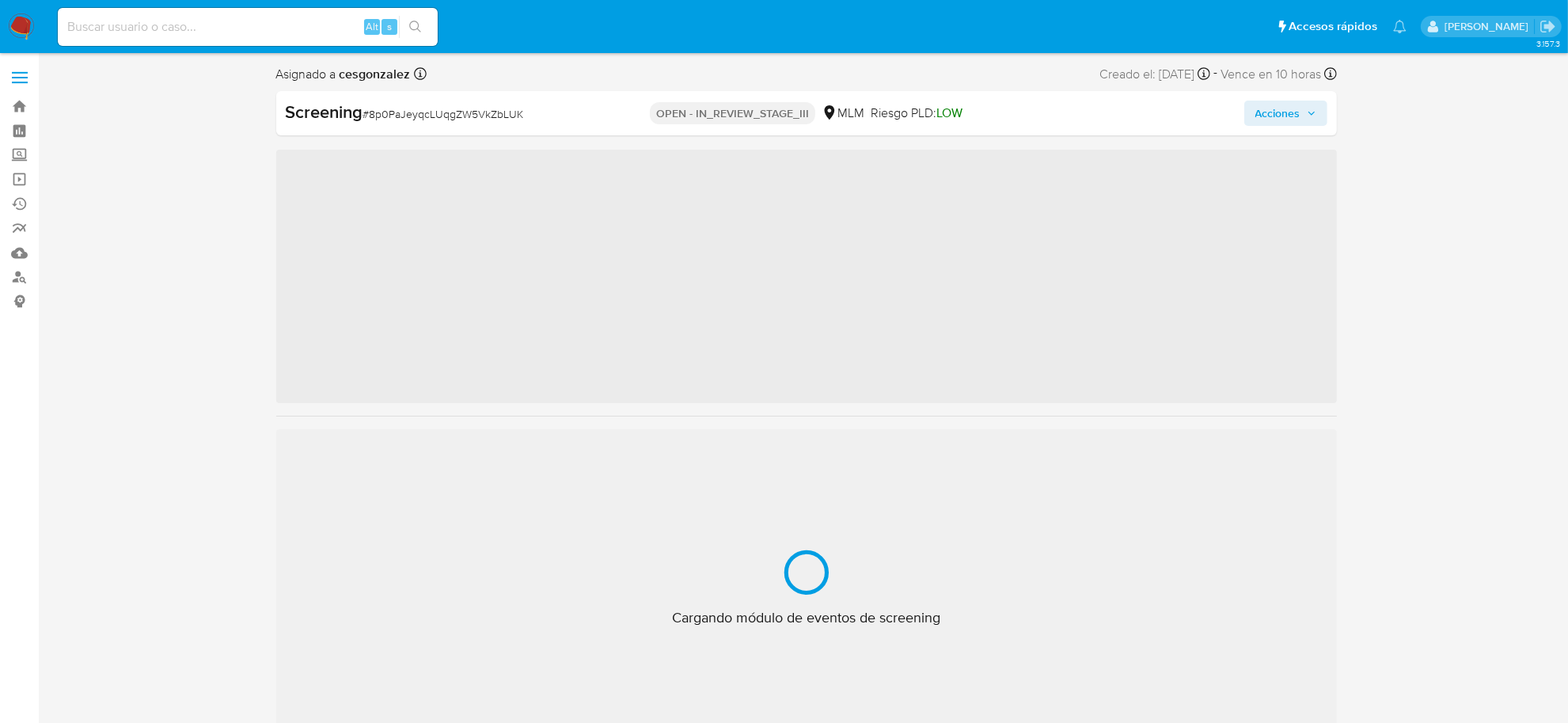
scroll to position [667, 0]
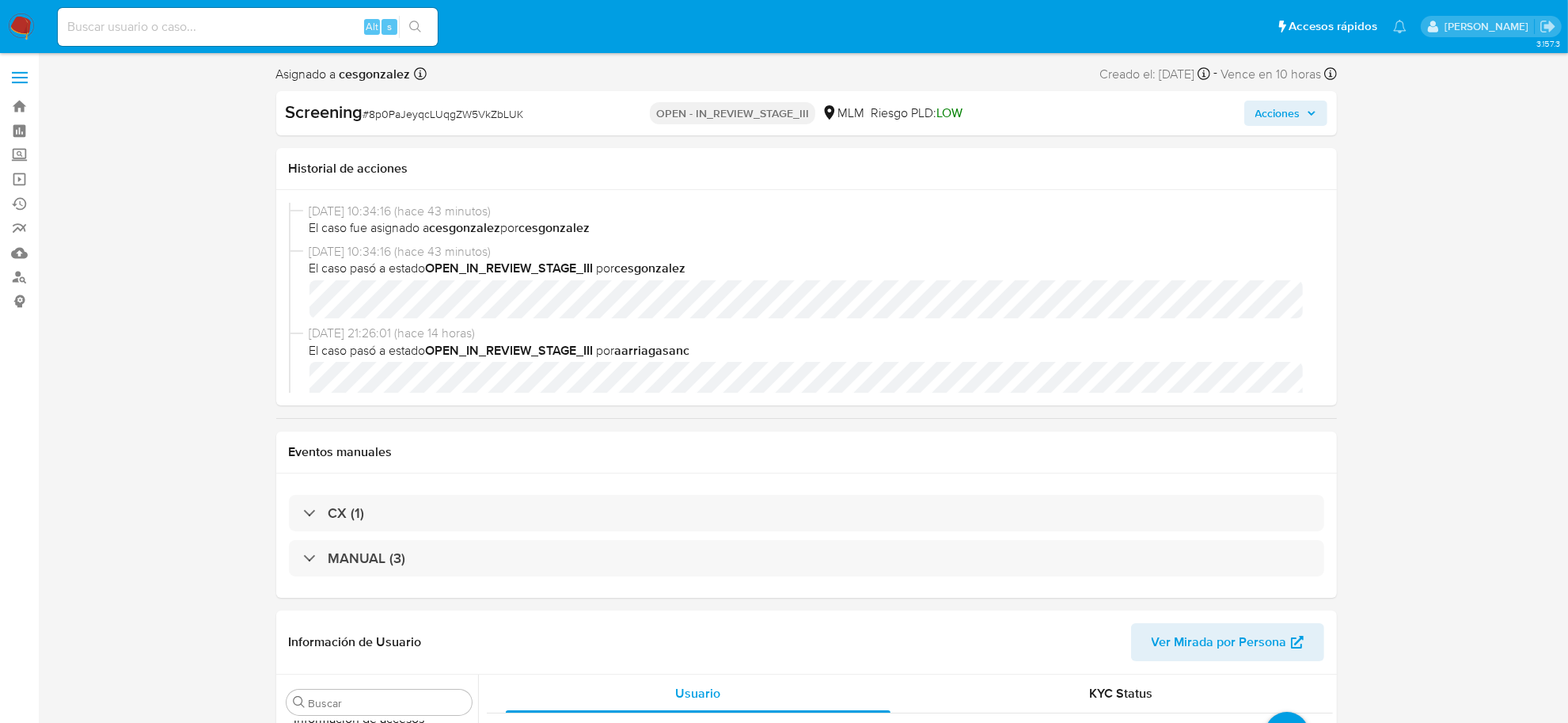
select select "10"
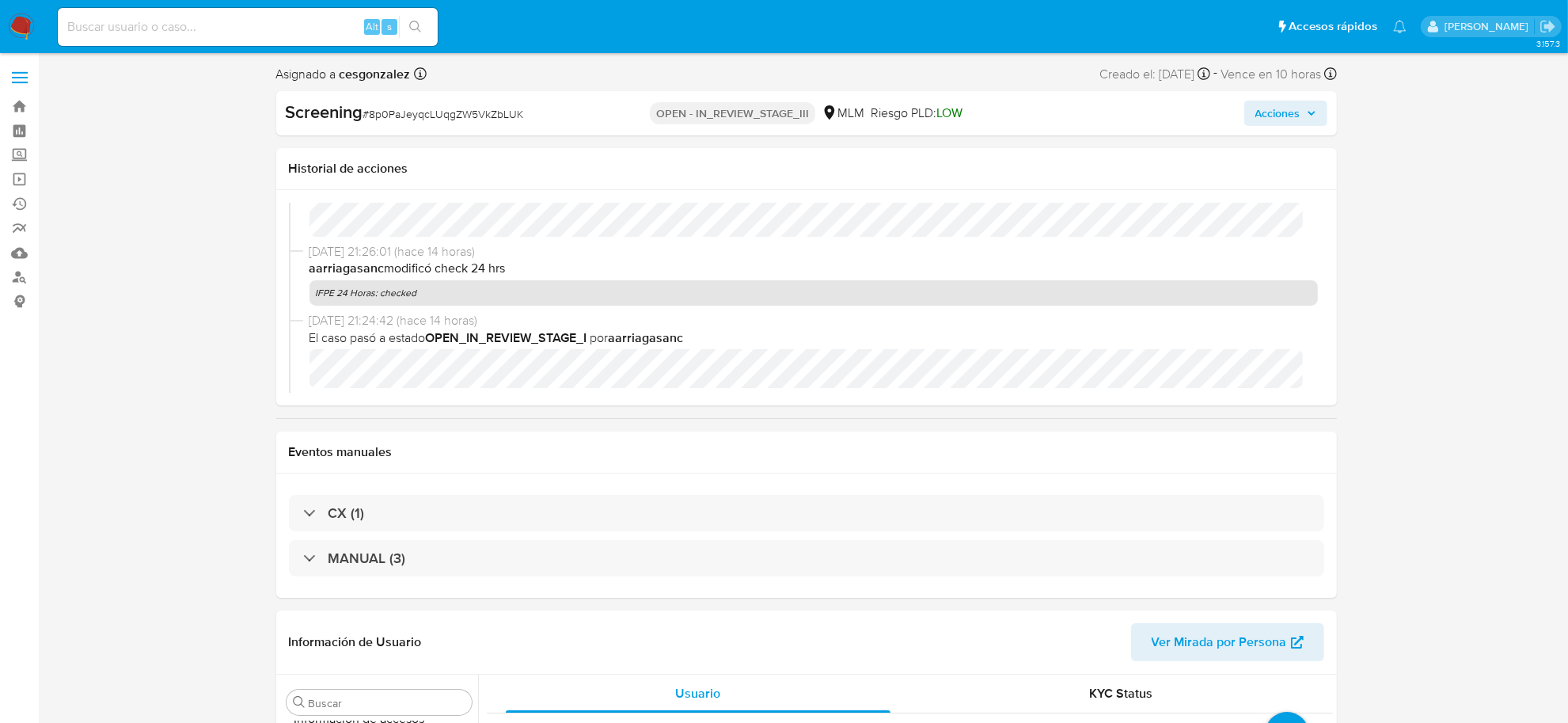
scroll to position [0, 0]
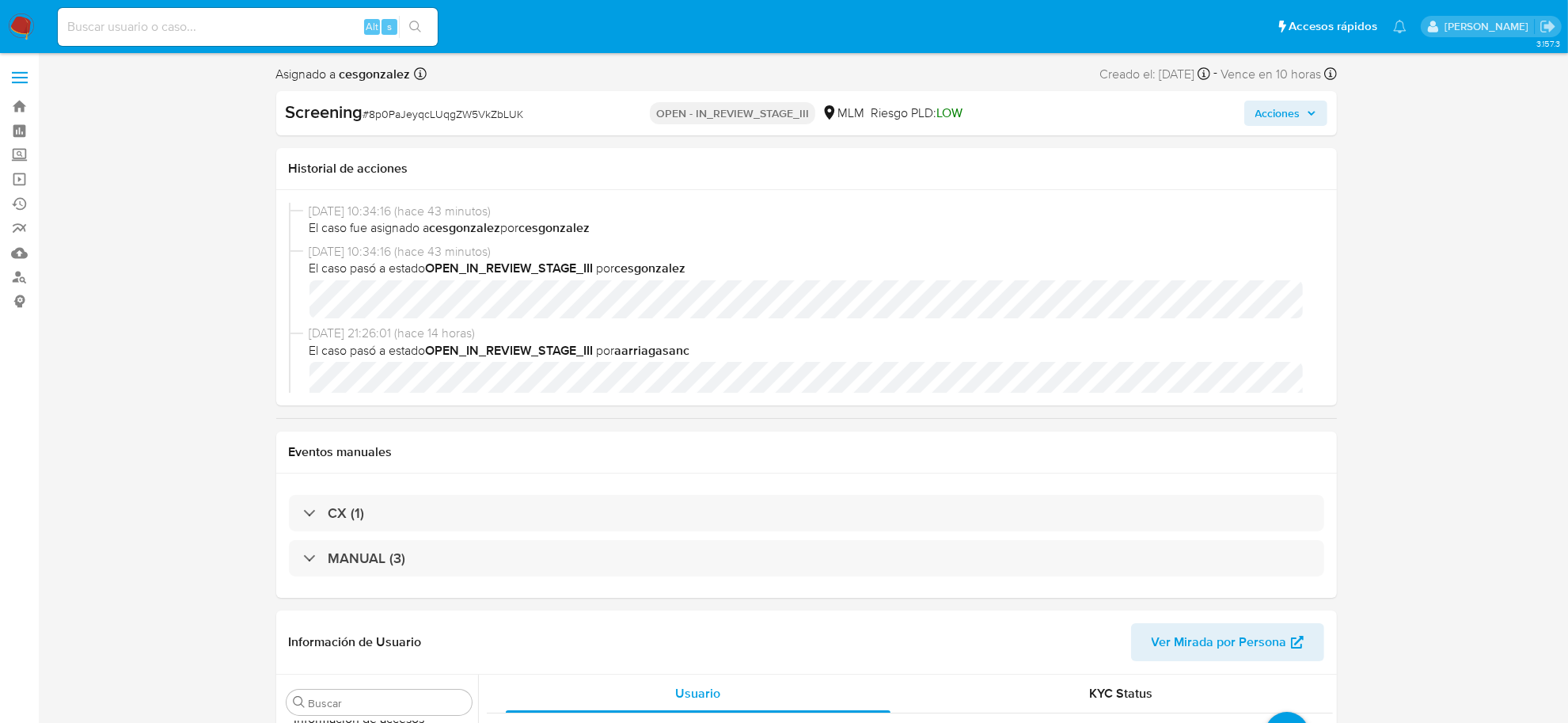
drag, startPoint x: 1292, startPoint y: 111, endPoint x: 1279, endPoint y: 117, distance: 14.3
click at [1292, 111] on span "Acciones" at bounding box center [1278, 113] width 45 height 25
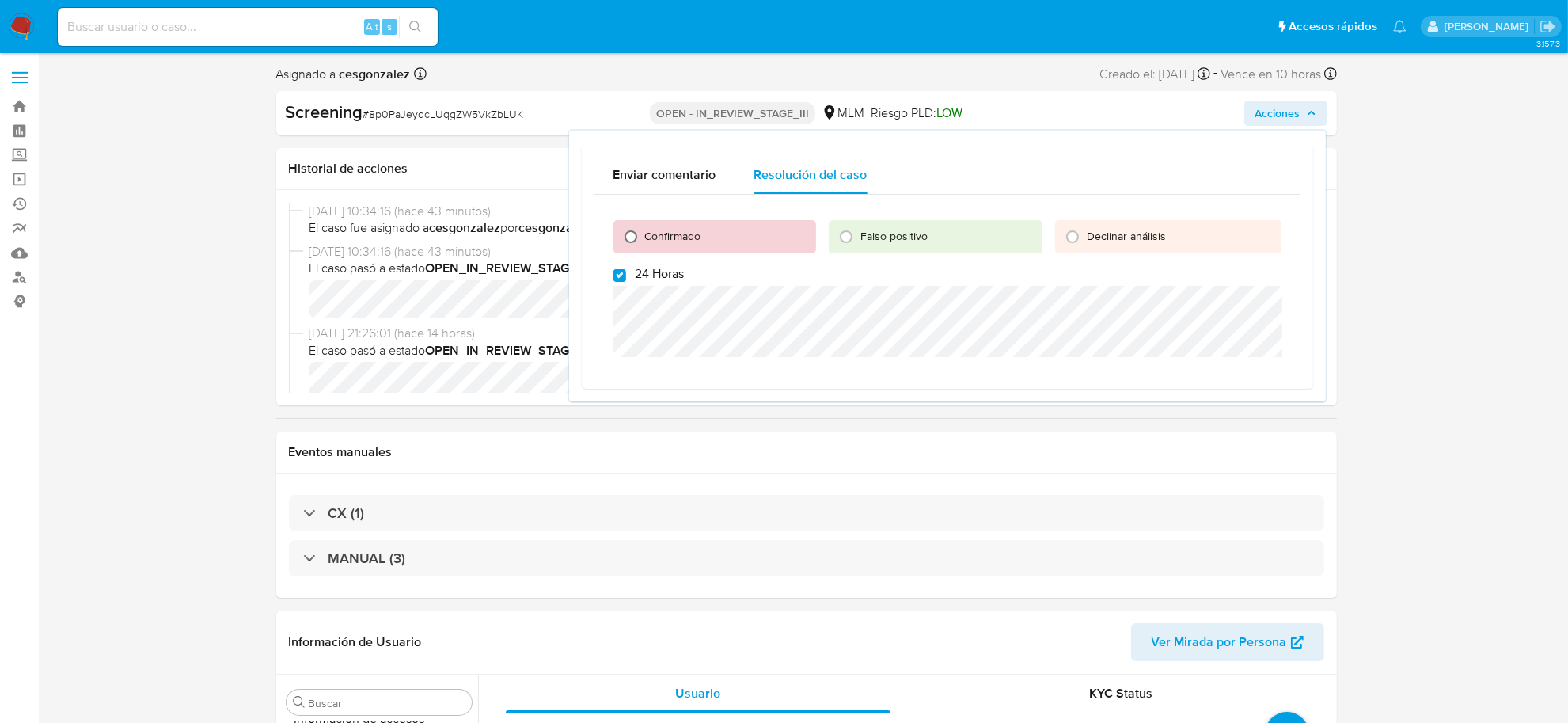
click at [631, 235] on input "Confirmado" at bounding box center [631, 236] width 25 height 25
radio input "true"
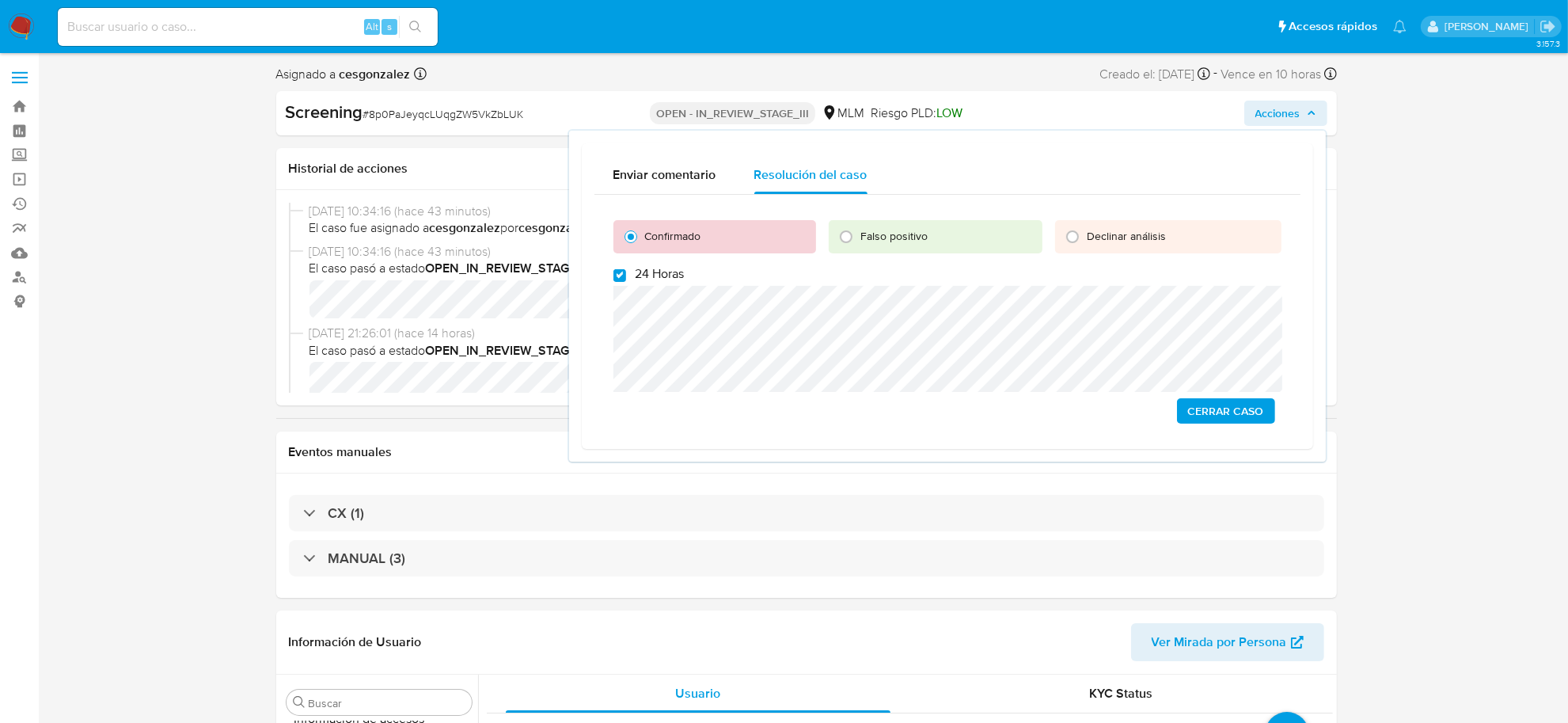
click at [1211, 415] on span "Cerrar Caso" at bounding box center [1225, 411] width 76 height 23
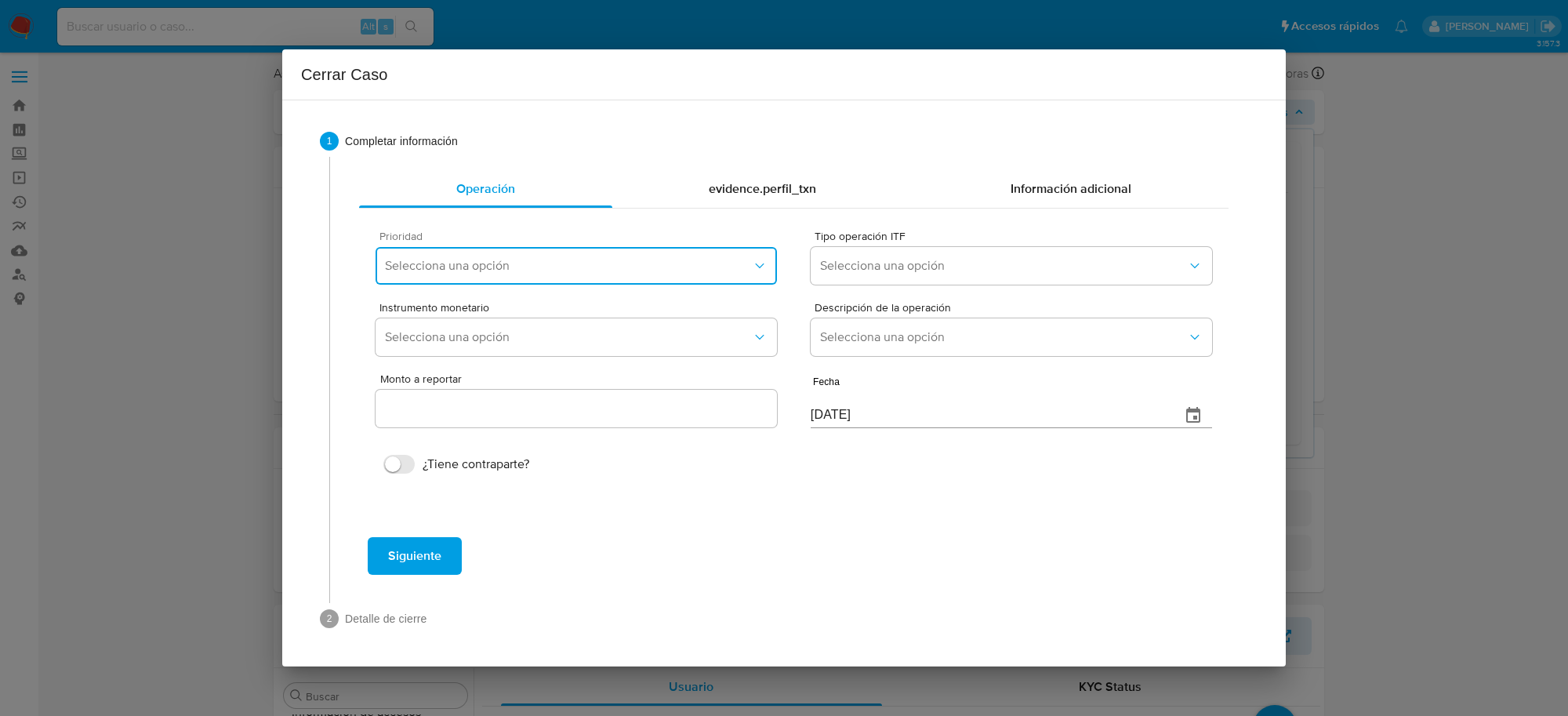
click at [565, 267] on span "Selecciona una opción" at bounding box center [568, 266] width 367 height 15
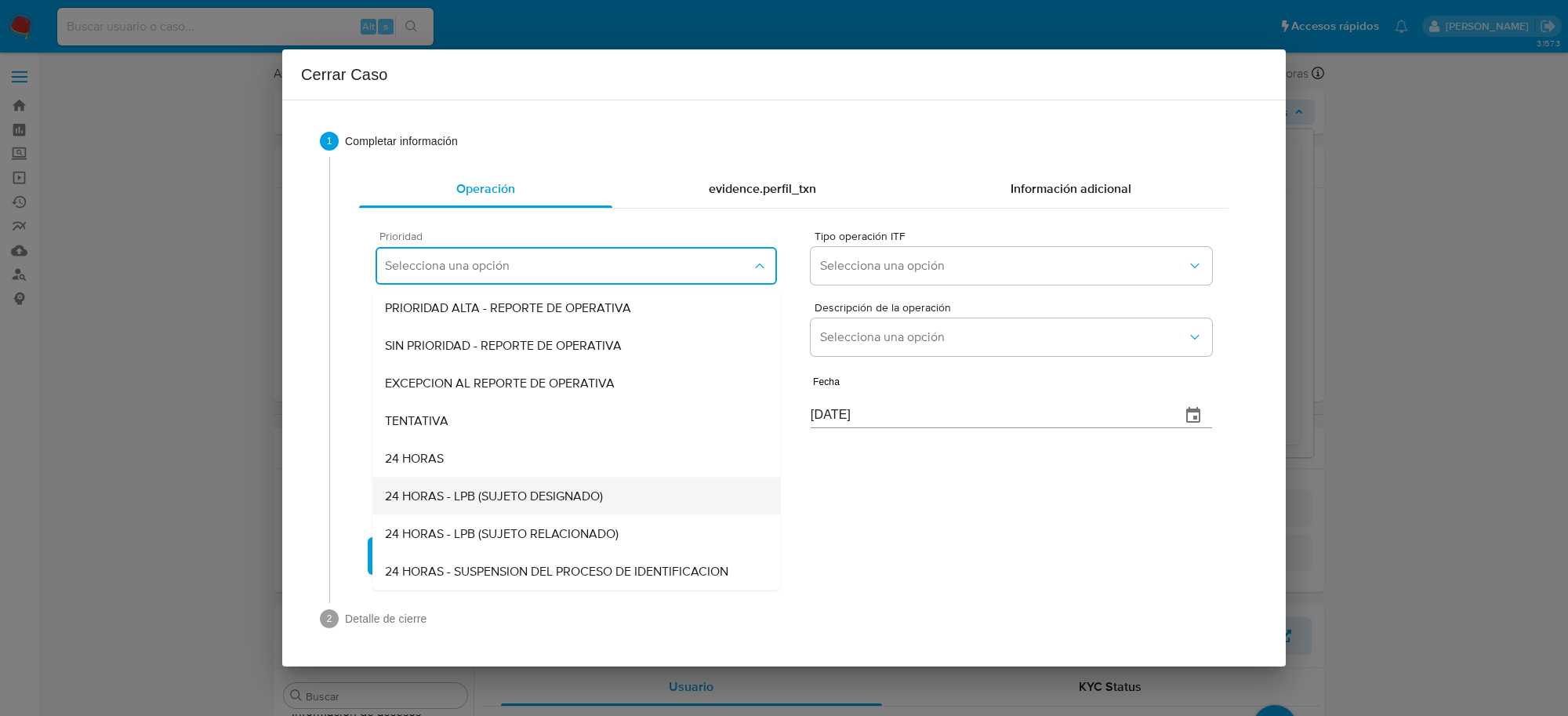
click at [467, 498] on span "24 HORAS - LPB (SUJETO DESIGNADO)" at bounding box center [493, 497] width 218 height 15
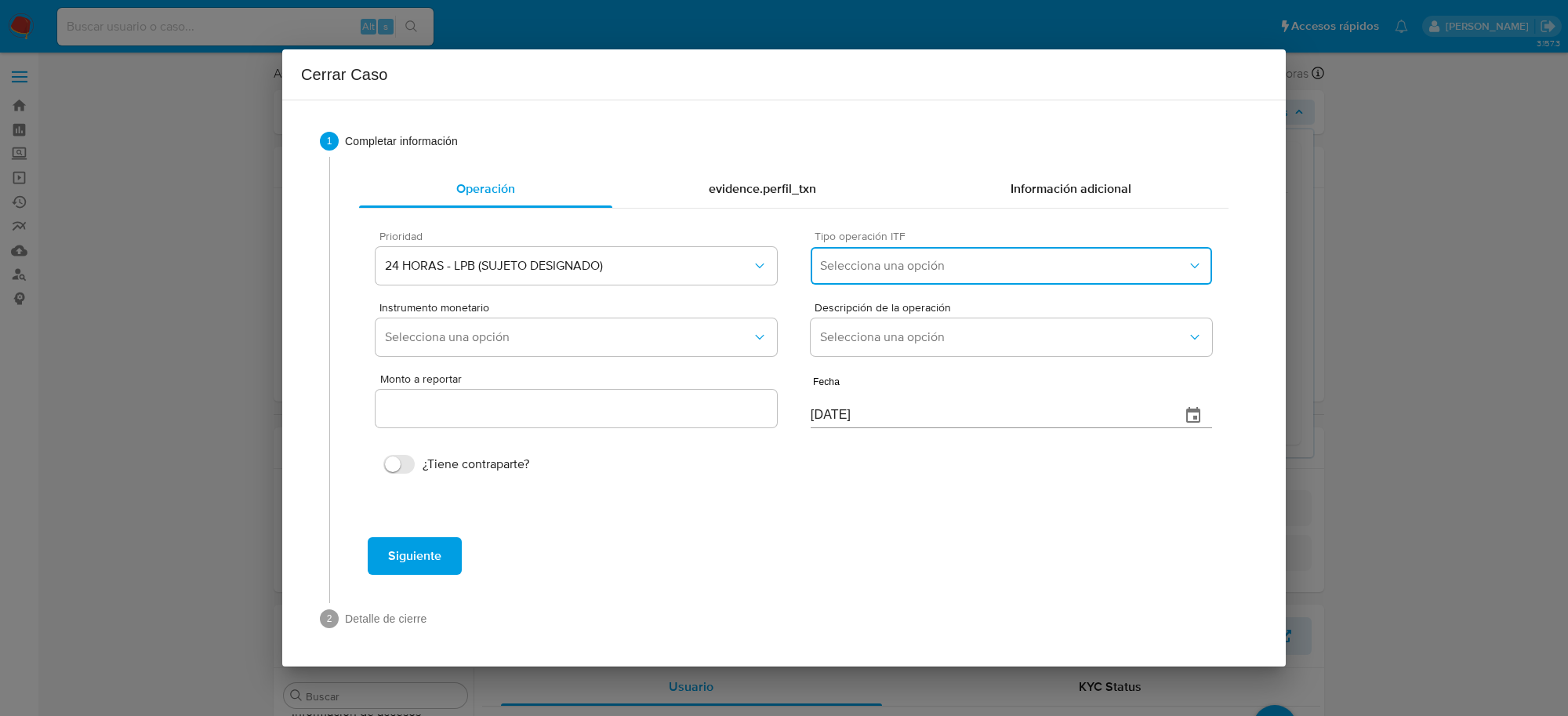
click at [931, 275] on button "Selecciona una opción" at bounding box center [1011, 266] width 401 height 38
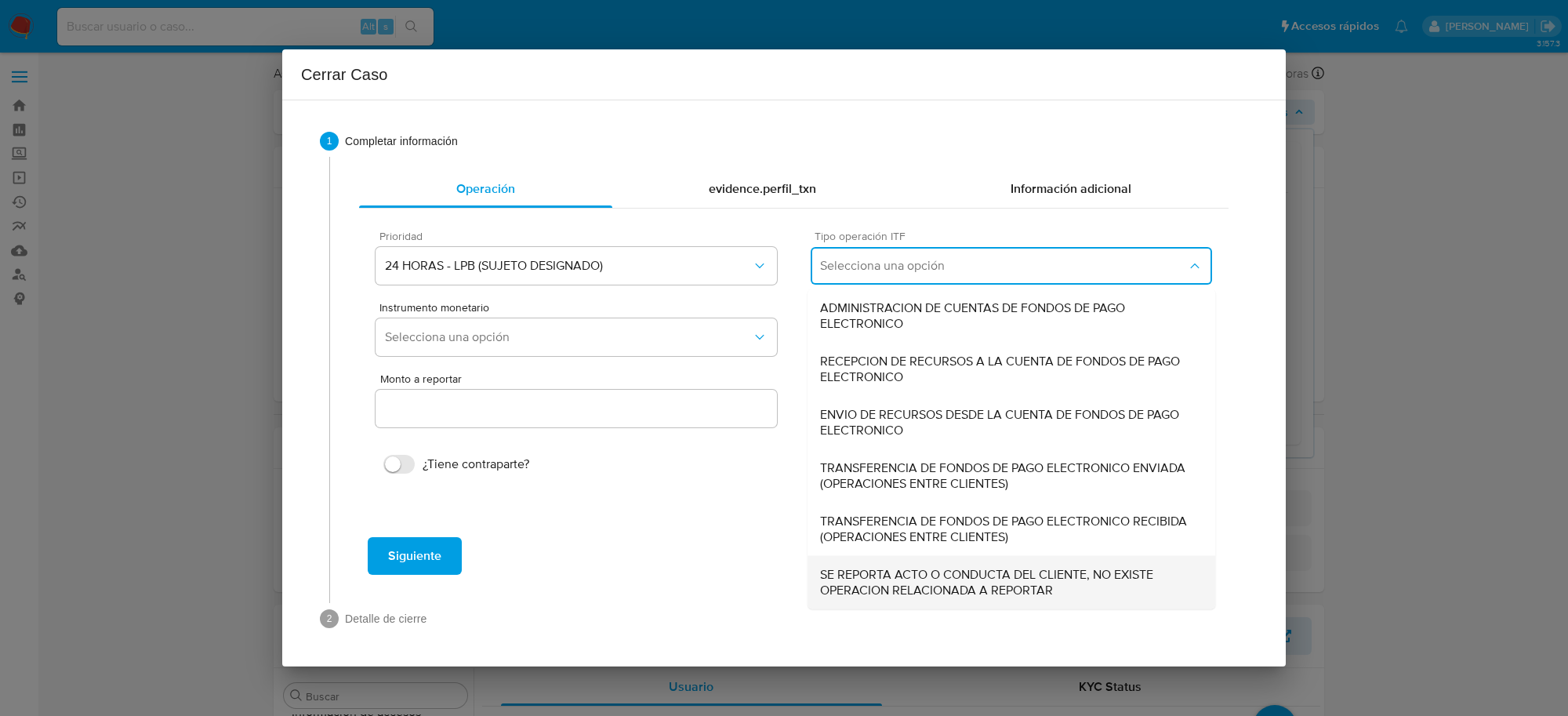
click at [960, 577] on span "SE REPORTA ACTO O CONDUCTA DEL CLIENTE, NO EXISTE OPERACION RELACIONADA A REPOR…" at bounding box center [1011, 583] width 383 height 31
type input "0.00"
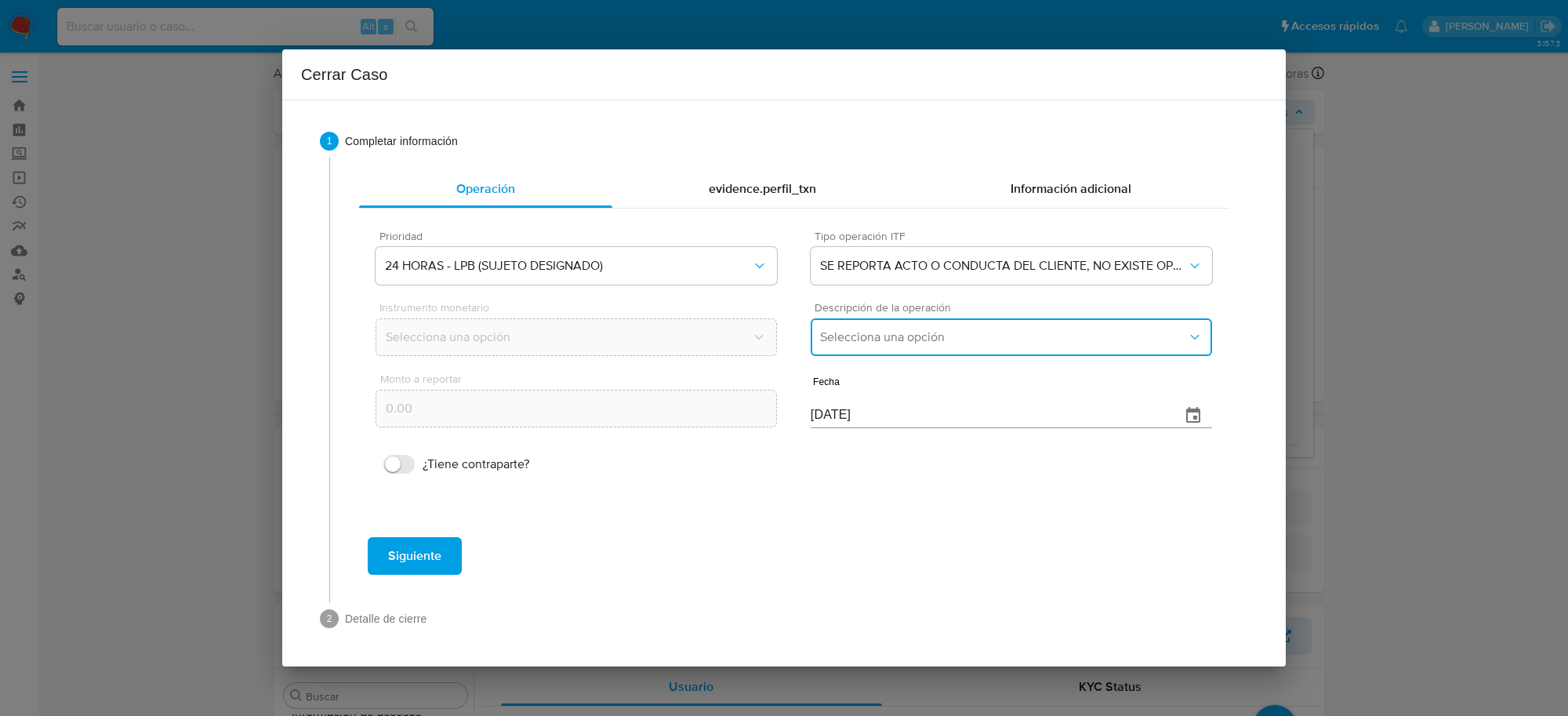
click at [895, 345] on span "Selecciona una opción" at bounding box center [1003, 337] width 367 height 15
click at [923, 420] on span "LISTA DE PERSONAS BLOQUEADAS" at bounding box center [919, 417] width 199 height 15
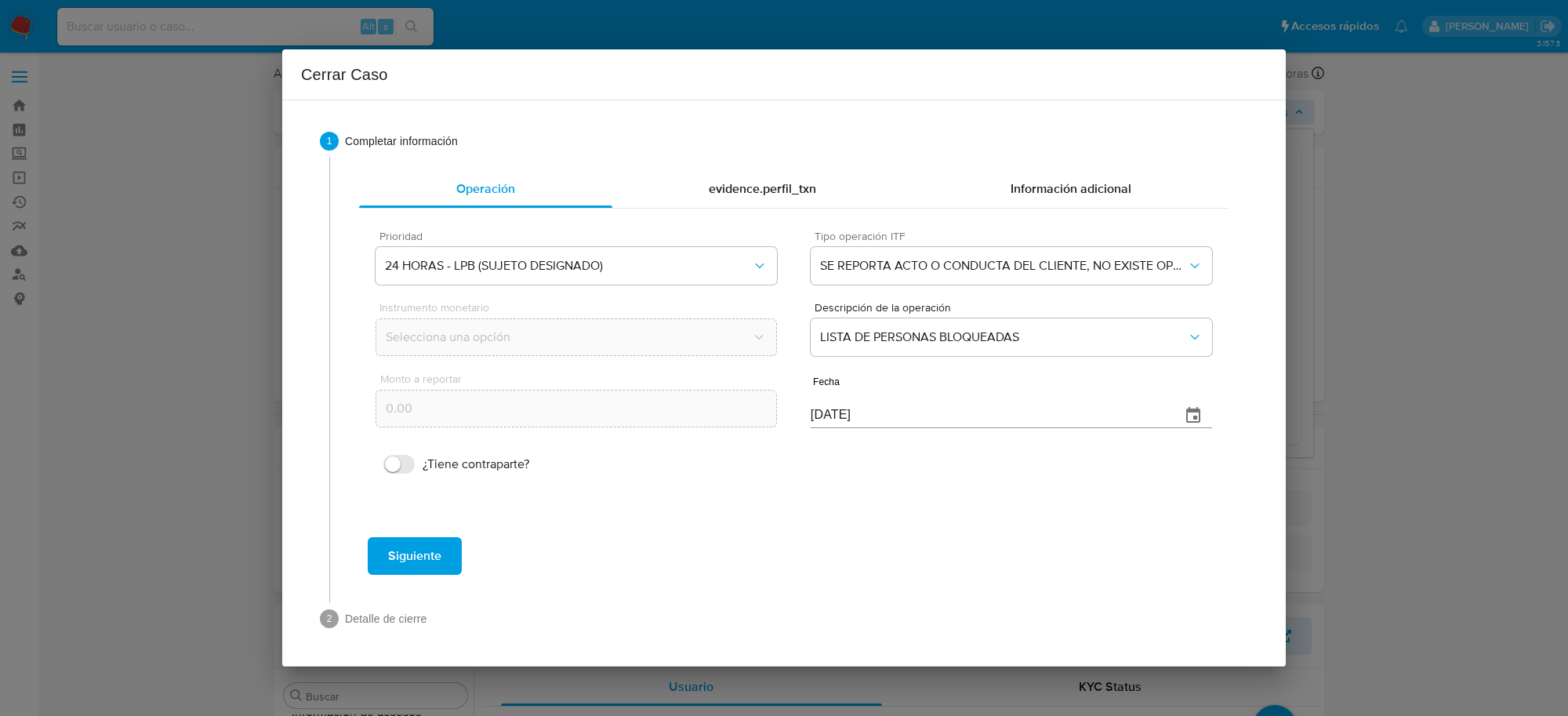
click at [161, 285] on div "Cerrar Caso 1 Completar información Operación evidence.perfil_txn Información a…" at bounding box center [784, 358] width 1568 height 716
click at [812, 414] on input "[DATE]" at bounding box center [989, 415] width 357 height 25
click at [822, 414] on input "[DATE]" at bounding box center [989, 415] width 357 height 25
type input "08/09/2025"
click at [432, 551] on span "Siguiente" at bounding box center [415, 556] width 53 height 34
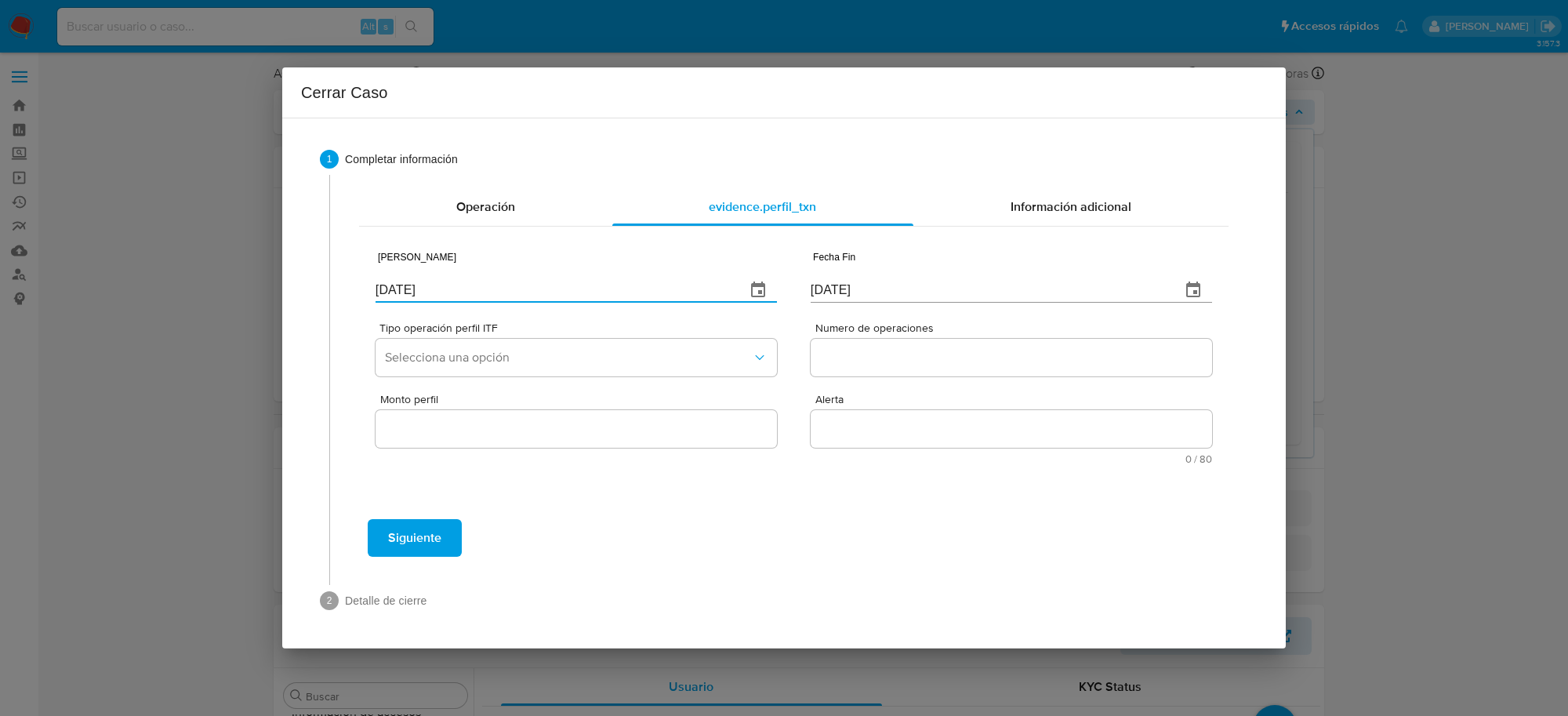
click at [413, 295] on input "[DATE]" at bounding box center [553, 290] width 357 height 25
type input "01/01/2025"
type input "01/07/2025"
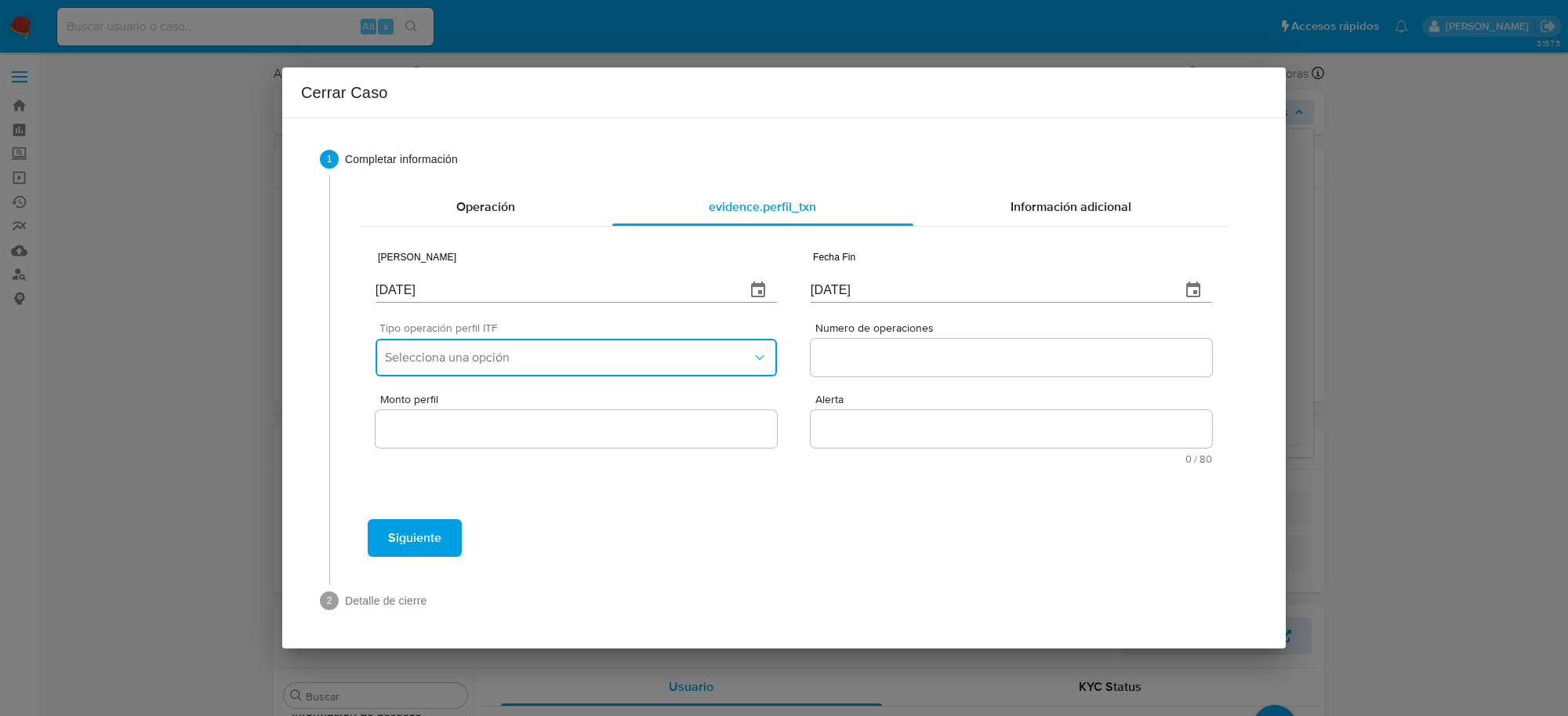
click at [695, 361] on span "Selecciona una opción" at bounding box center [568, 357] width 367 height 15
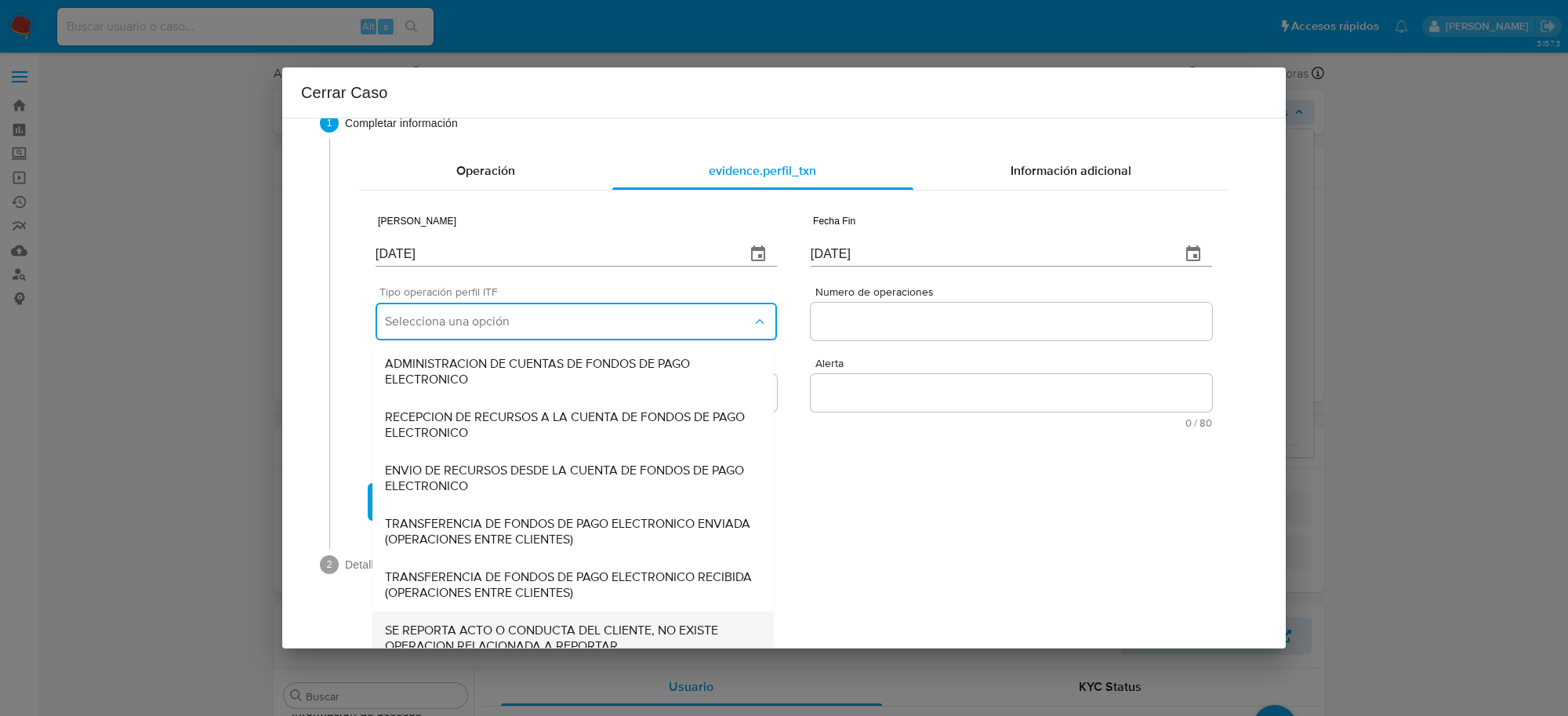
scroll to position [52, 0]
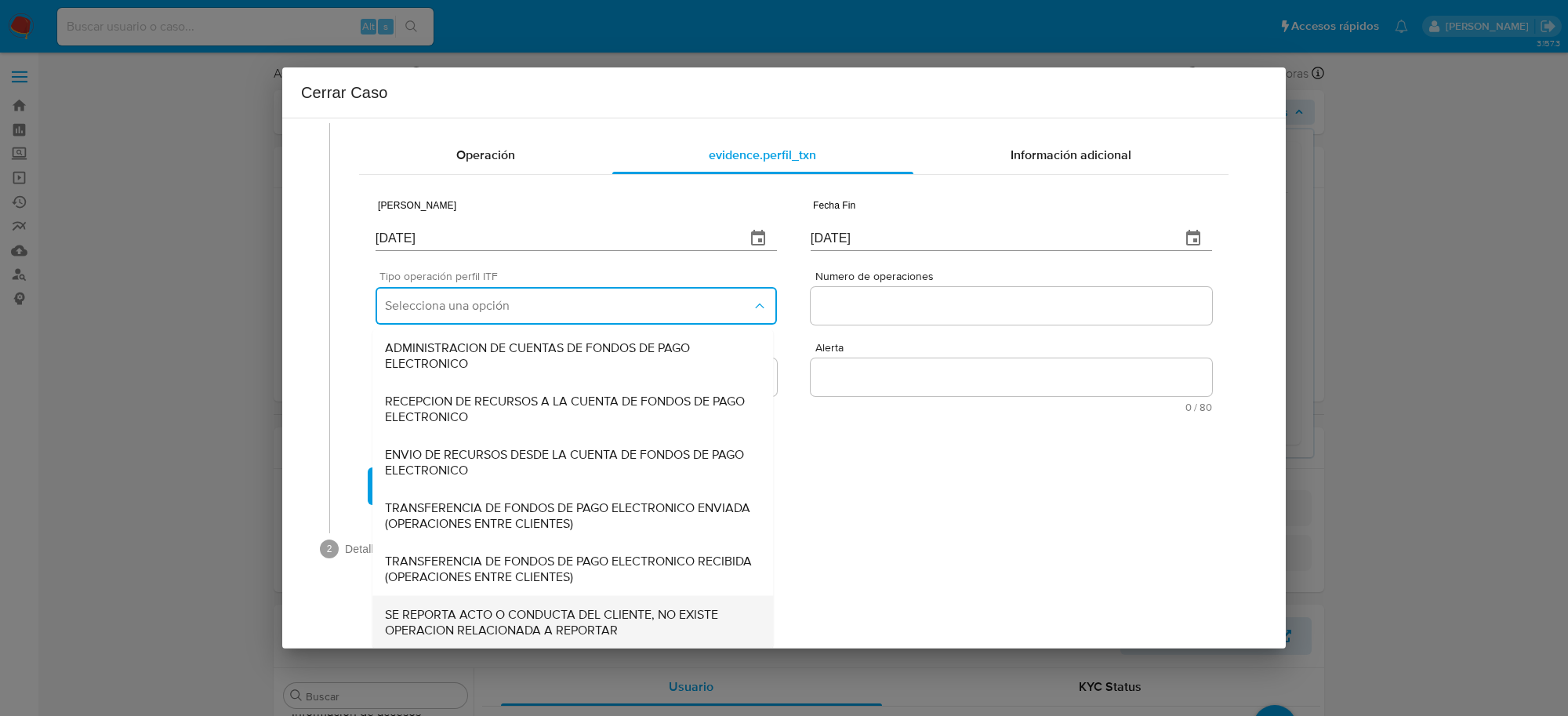
click at [545, 621] on span "SE REPORTA ACTO O CONDUCTA DEL CLIENTE, NO EXISTE OPERACION RELACIONADA A REPOR…" at bounding box center [572, 621] width 375 height 31
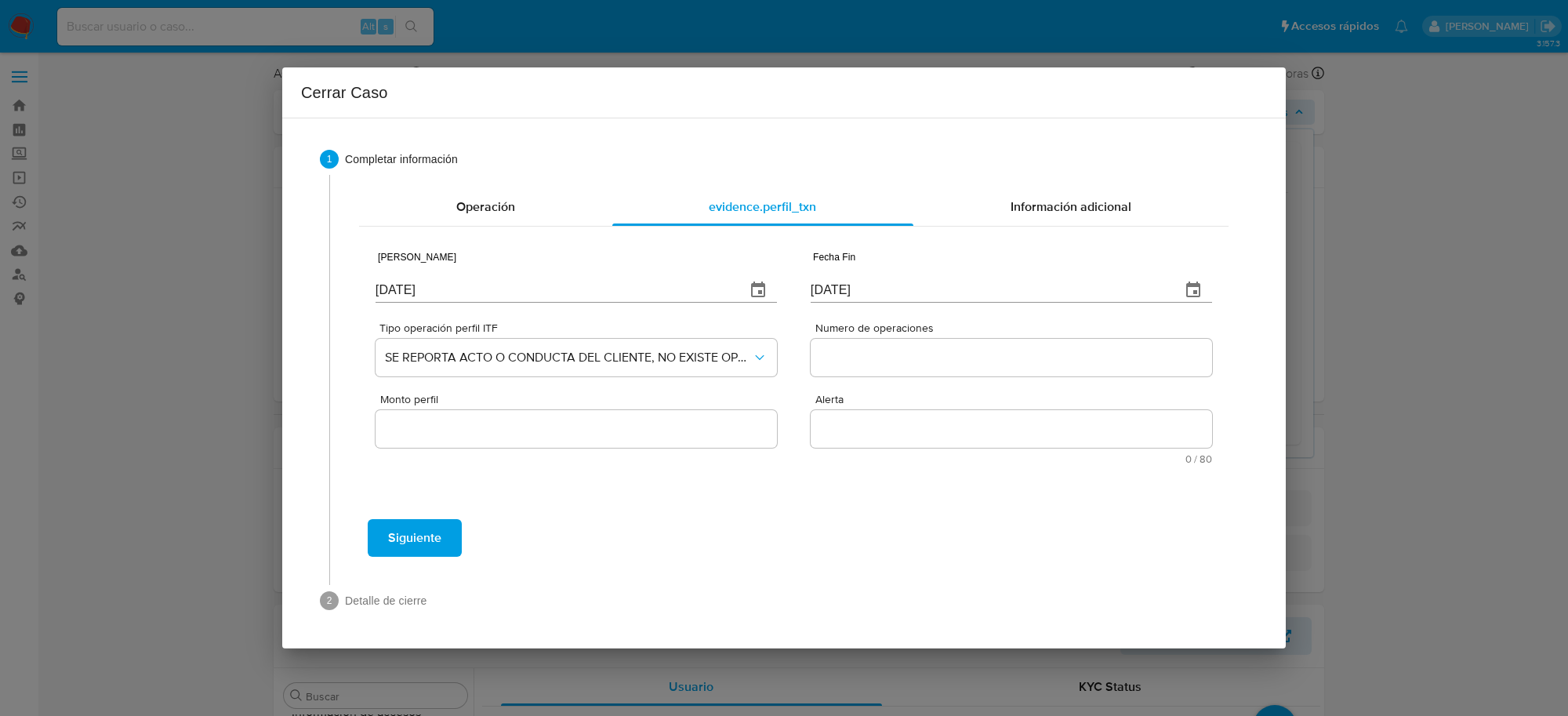
click at [841, 349] on input "Numero de operaciones" at bounding box center [1011, 358] width 401 height 21
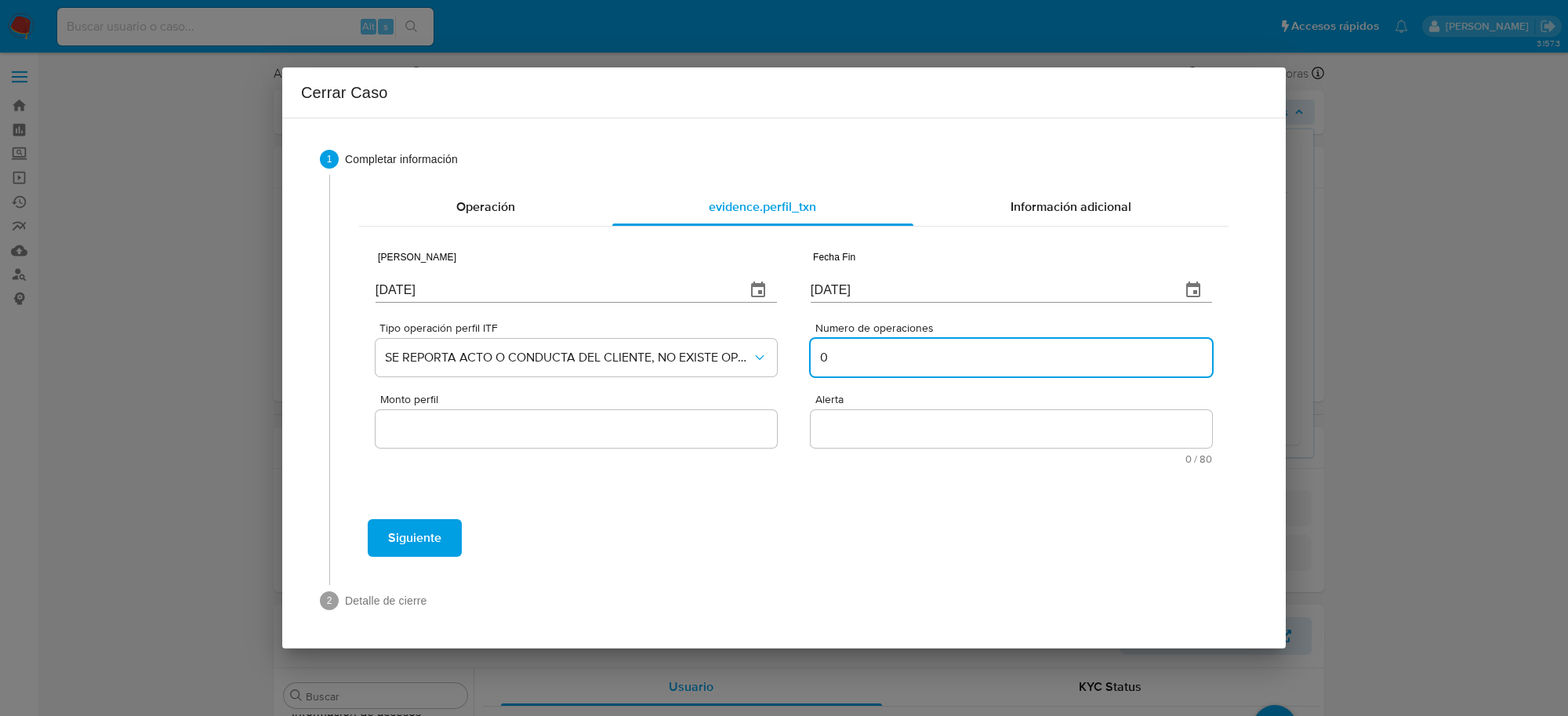
type input "0"
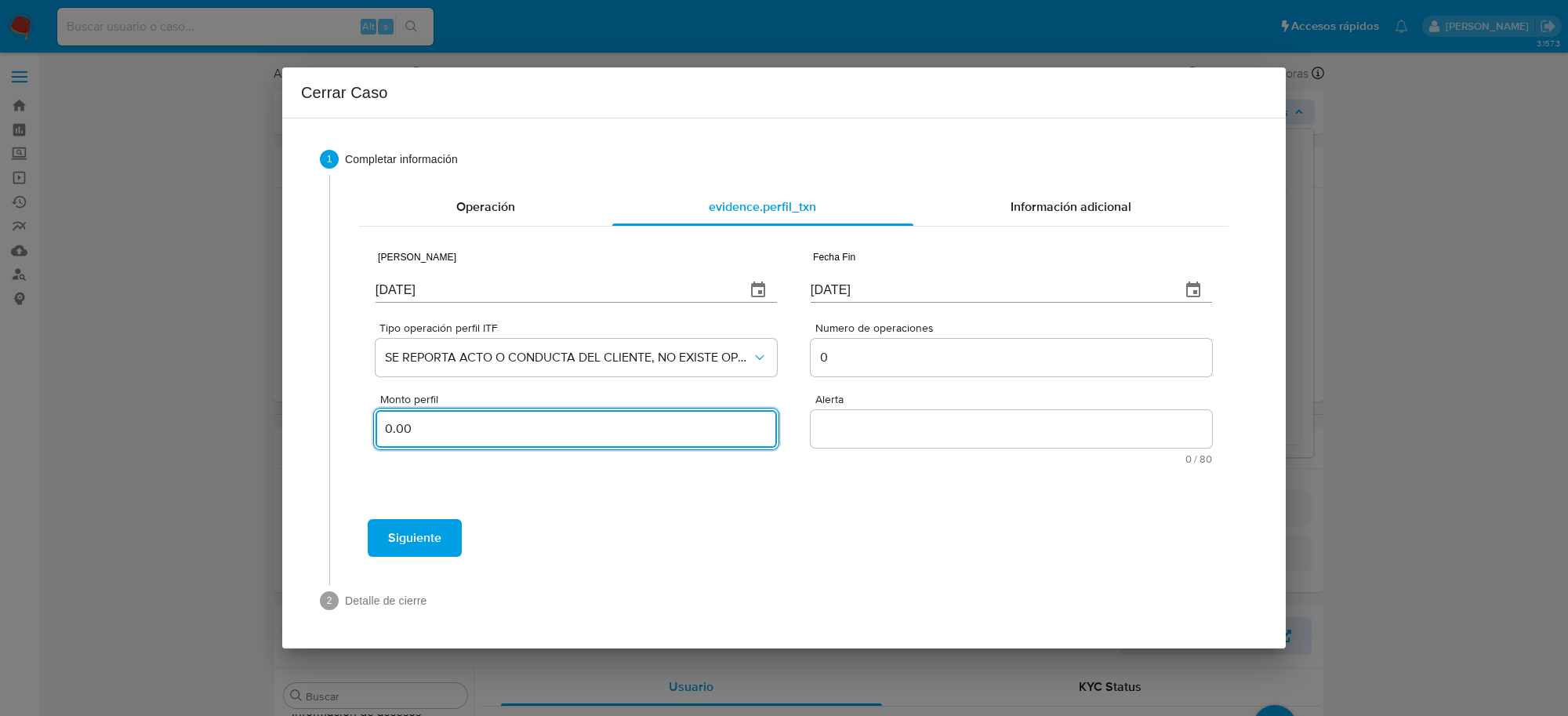
type input "0.00"
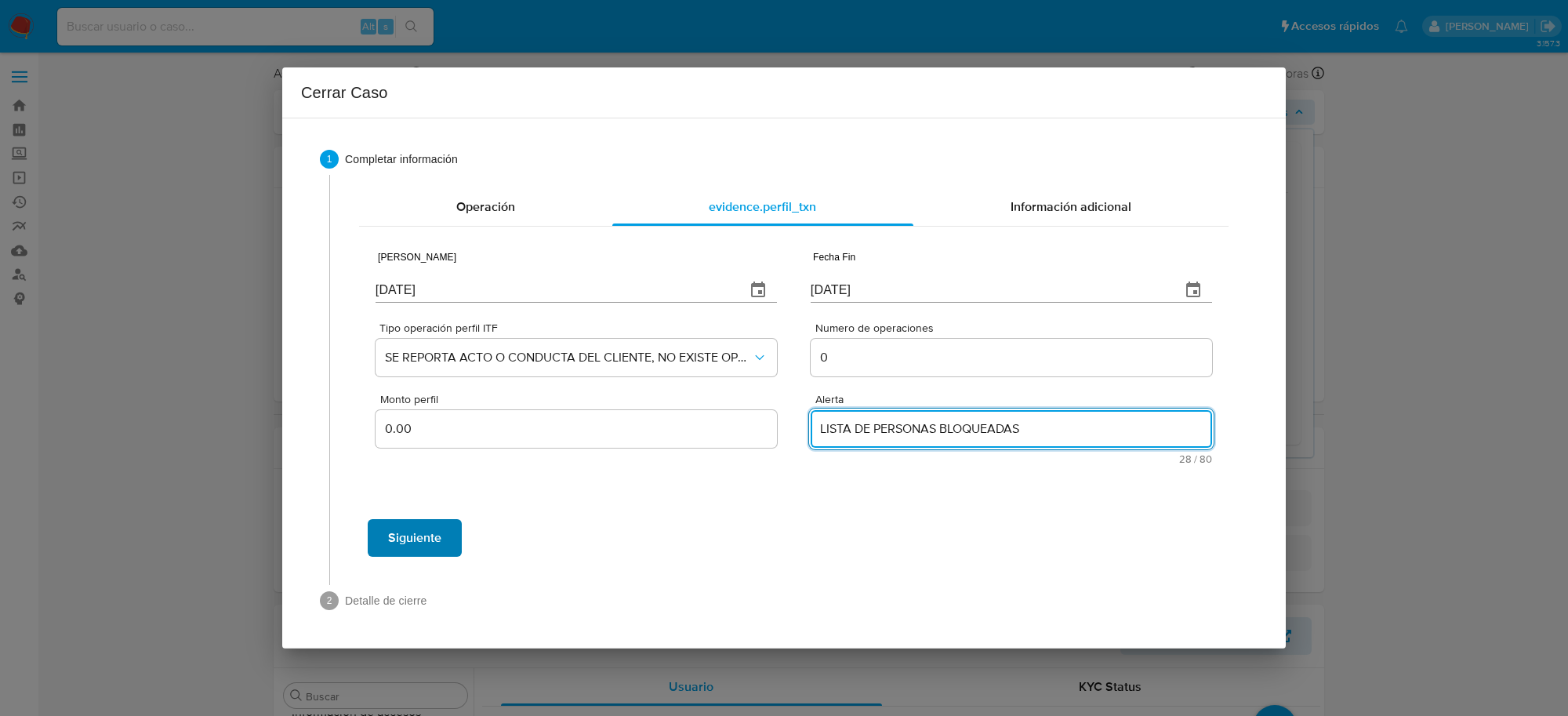
type textarea "LISTA DE PERSONAS BLOQUEADAS"
drag, startPoint x: 424, startPoint y: 542, endPoint x: 436, endPoint y: 535, distance: 13.9
click at [425, 542] on span "Siguiente" at bounding box center [415, 538] width 53 height 34
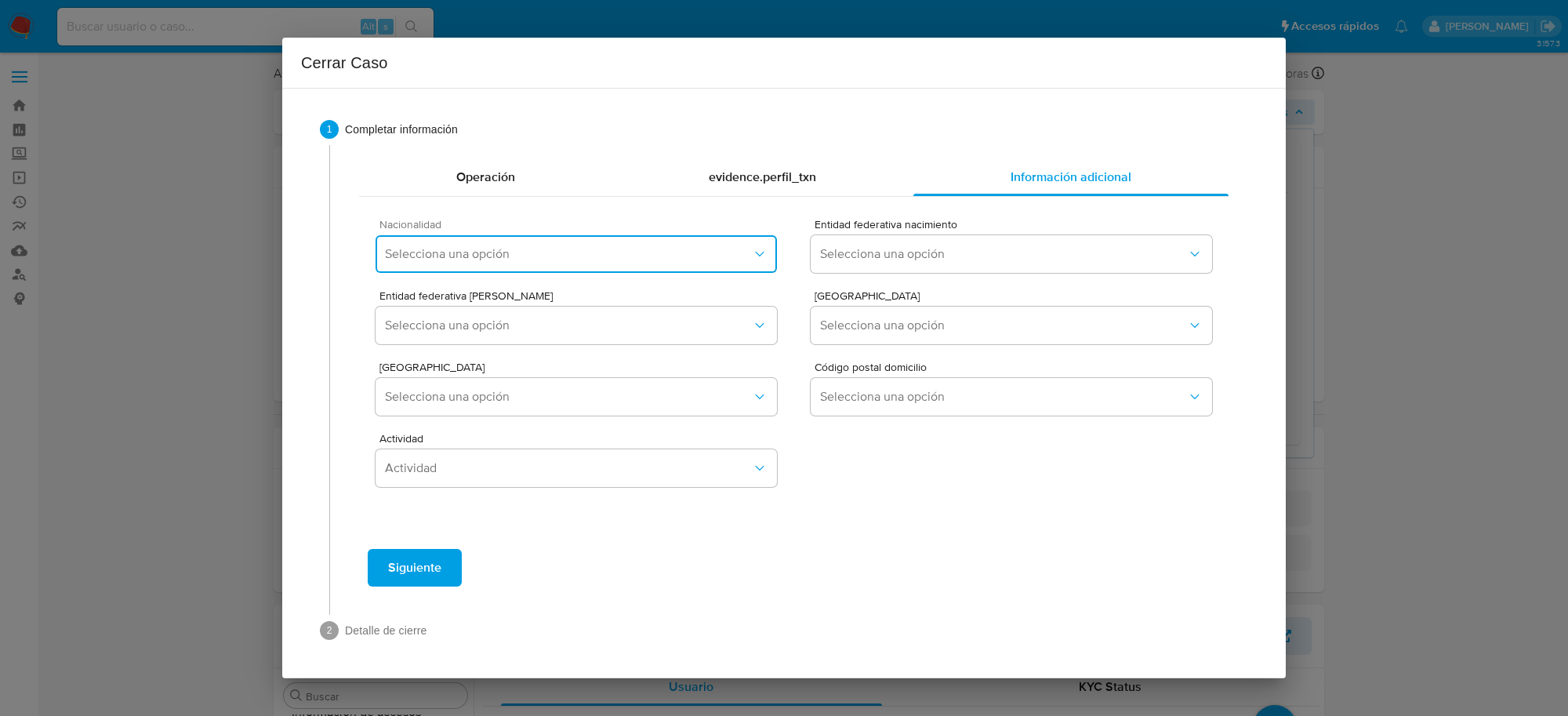
click at [692, 265] on button "Selecciona una opción" at bounding box center [576, 254] width 401 height 38
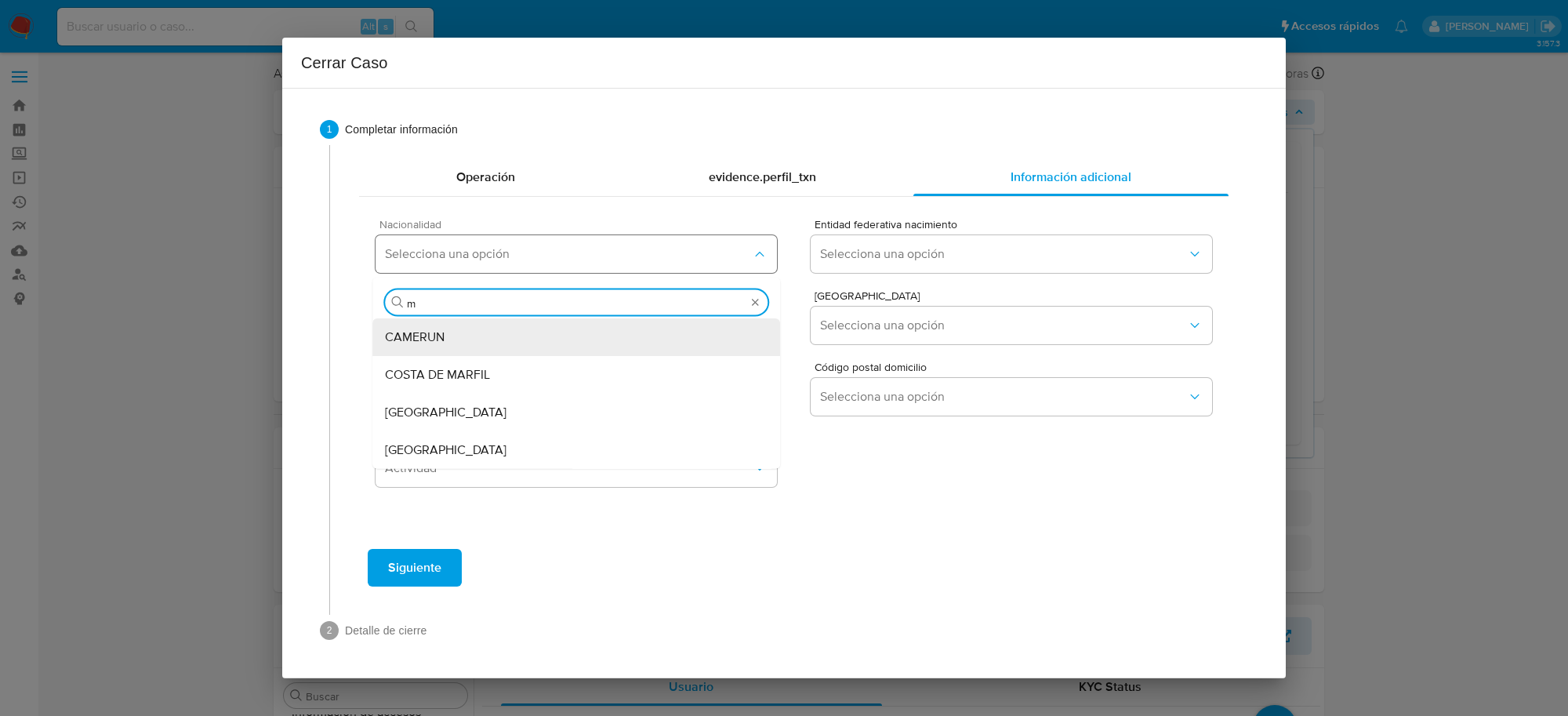
type input "me"
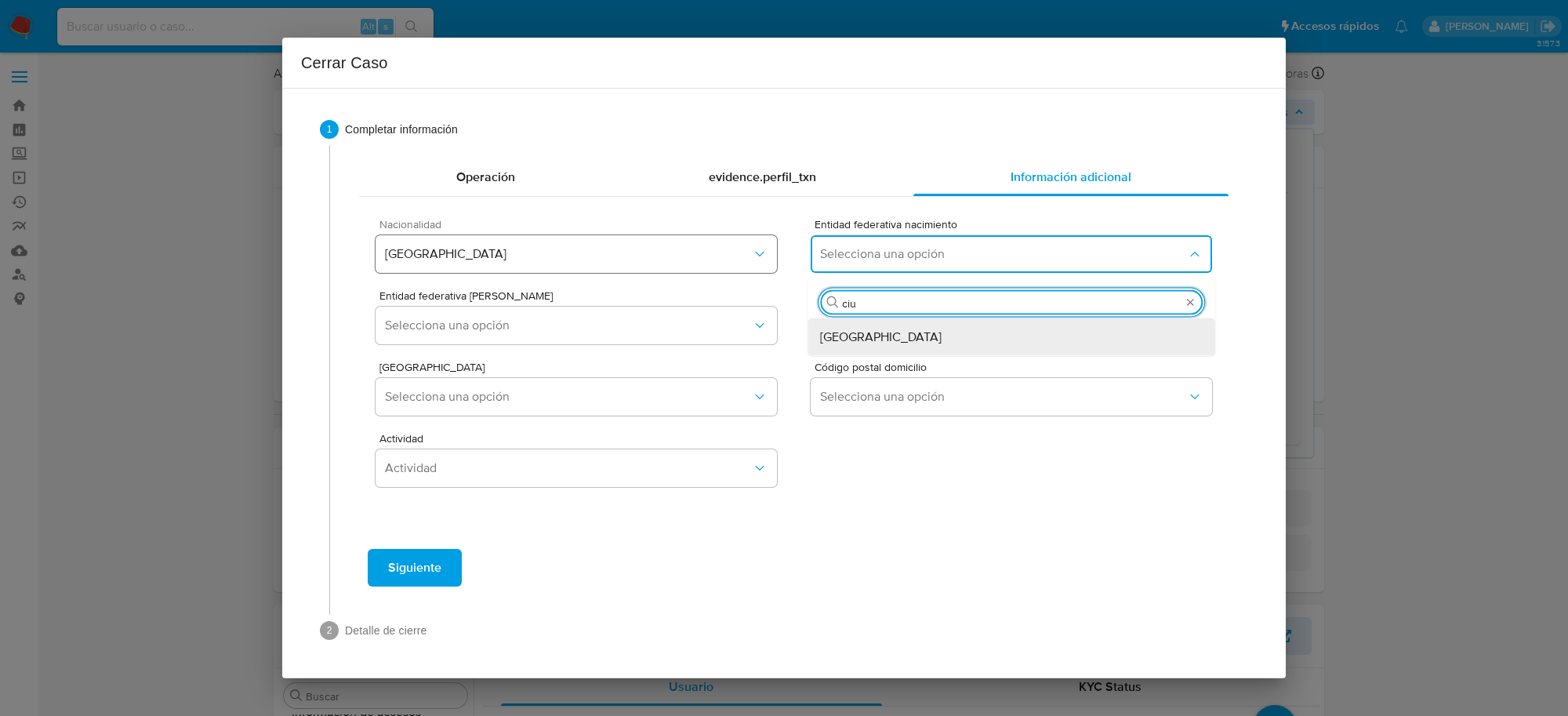
type input "ciud"
click at [879, 330] on span "Ciudad de México" at bounding box center [880, 337] width 121 height 15
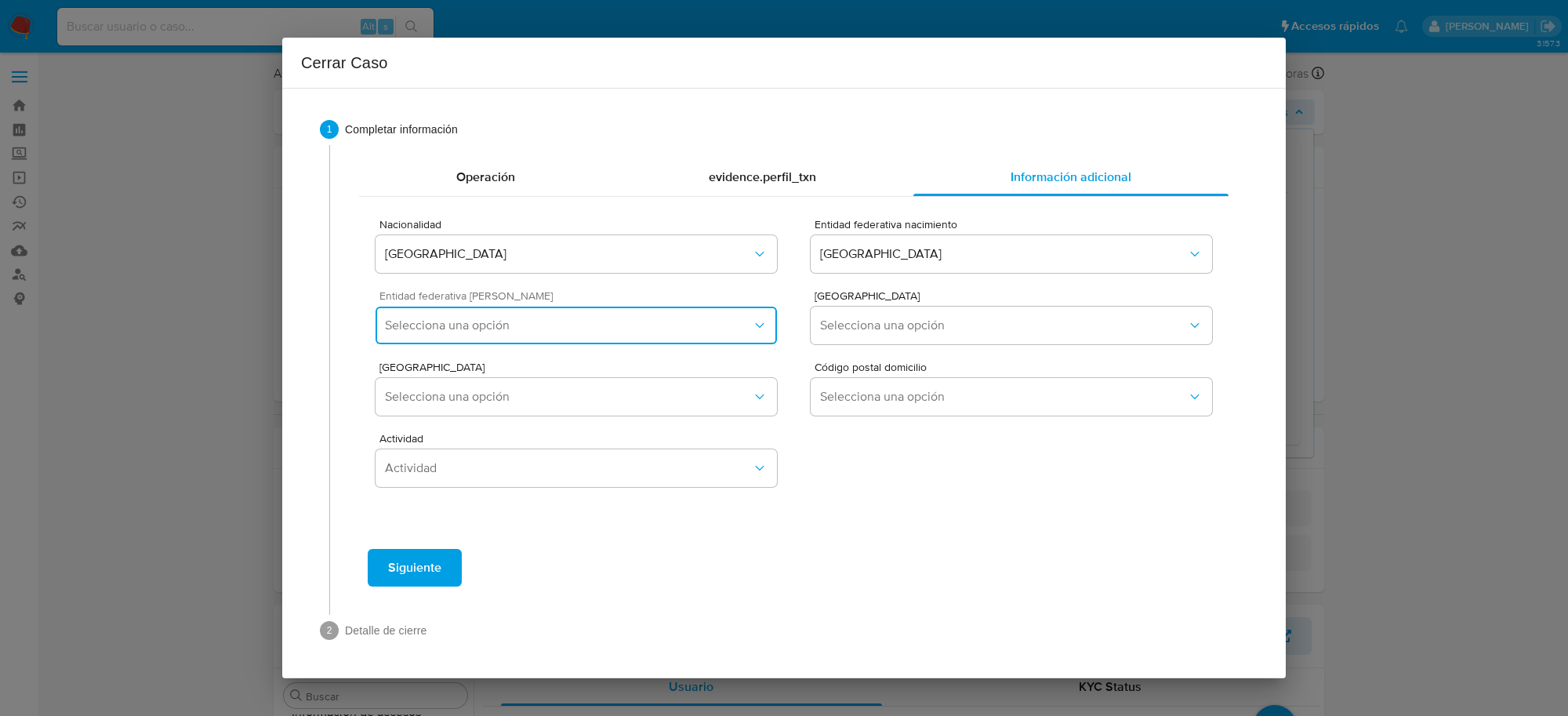
click at [719, 322] on span "Selecciona una opción" at bounding box center [568, 325] width 367 height 15
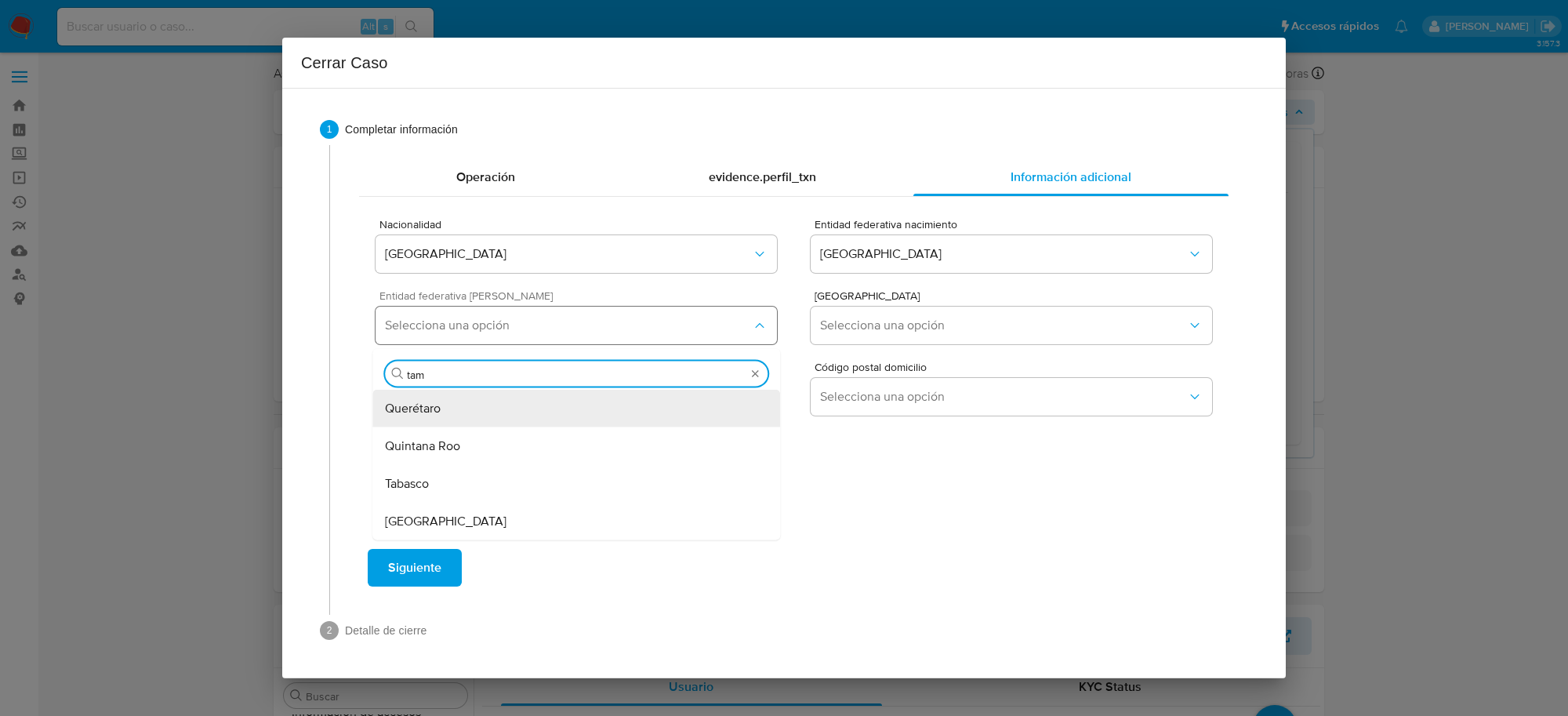
type input "tama"
drag, startPoint x: 635, startPoint y: 408, endPoint x: 542, endPoint y: 343, distance: 113.5
click at [636, 409] on div "Tamaulipas" at bounding box center [576, 409] width 383 height 38
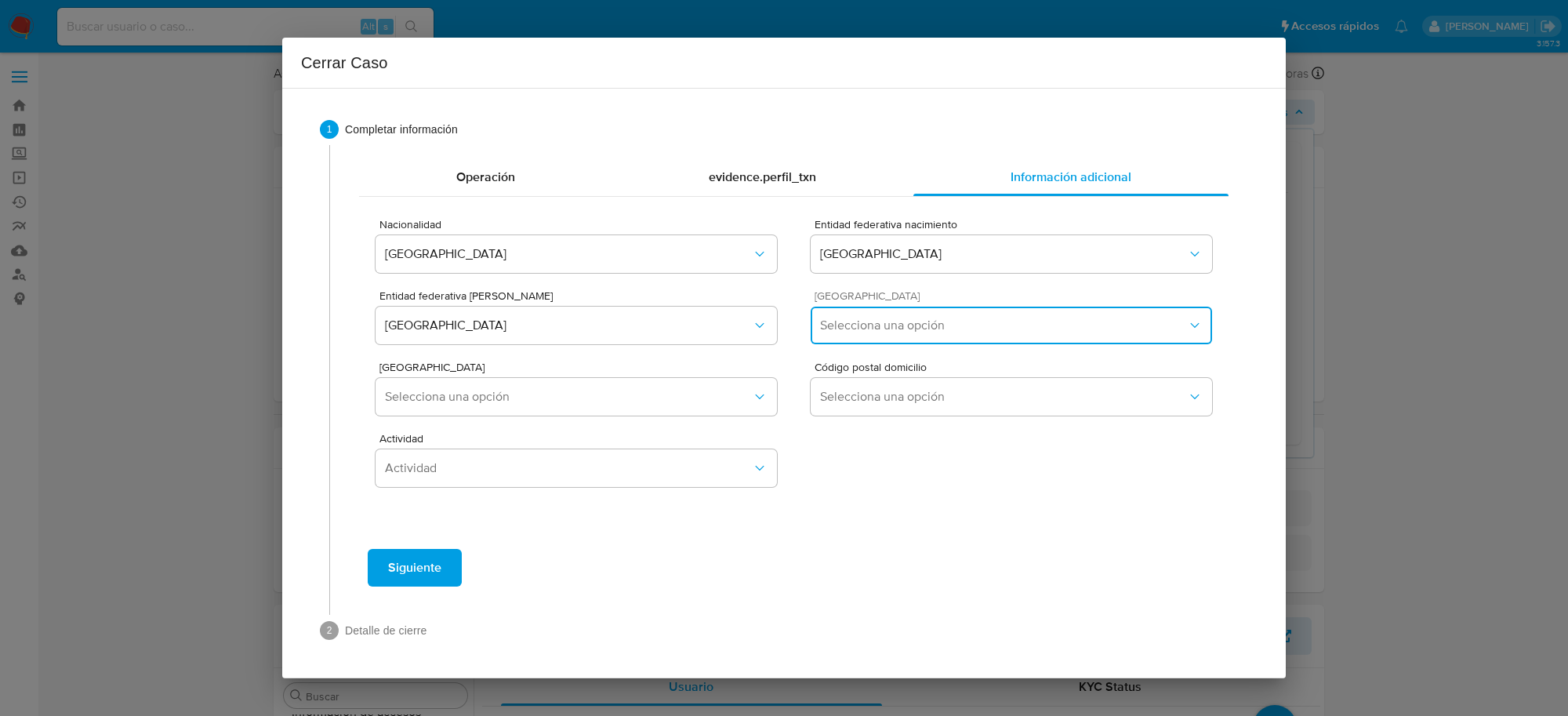
click at [1006, 324] on span "Selecciona una opción" at bounding box center [1003, 325] width 367 height 15
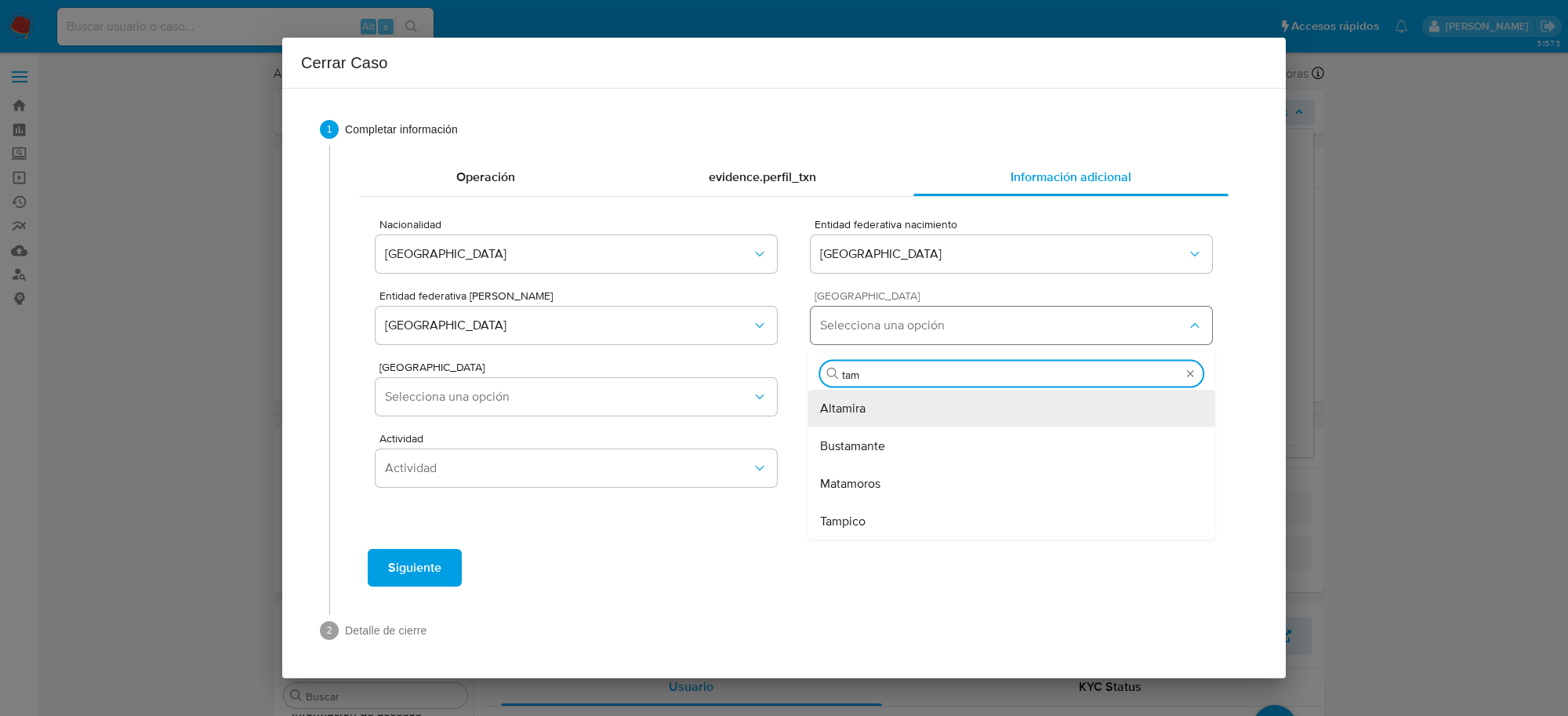
type input "tamp"
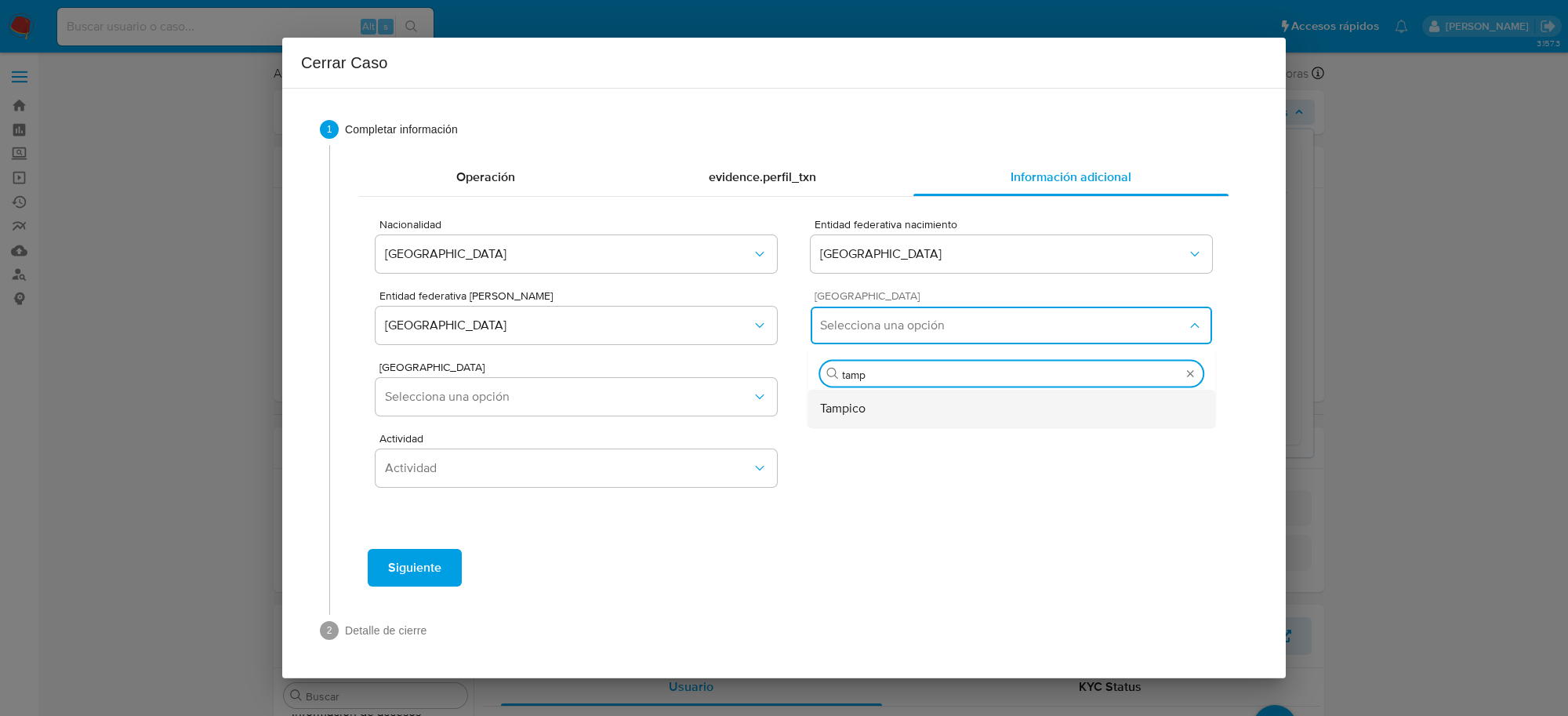
click at [958, 410] on div "Tampico" at bounding box center [1011, 409] width 383 height 38
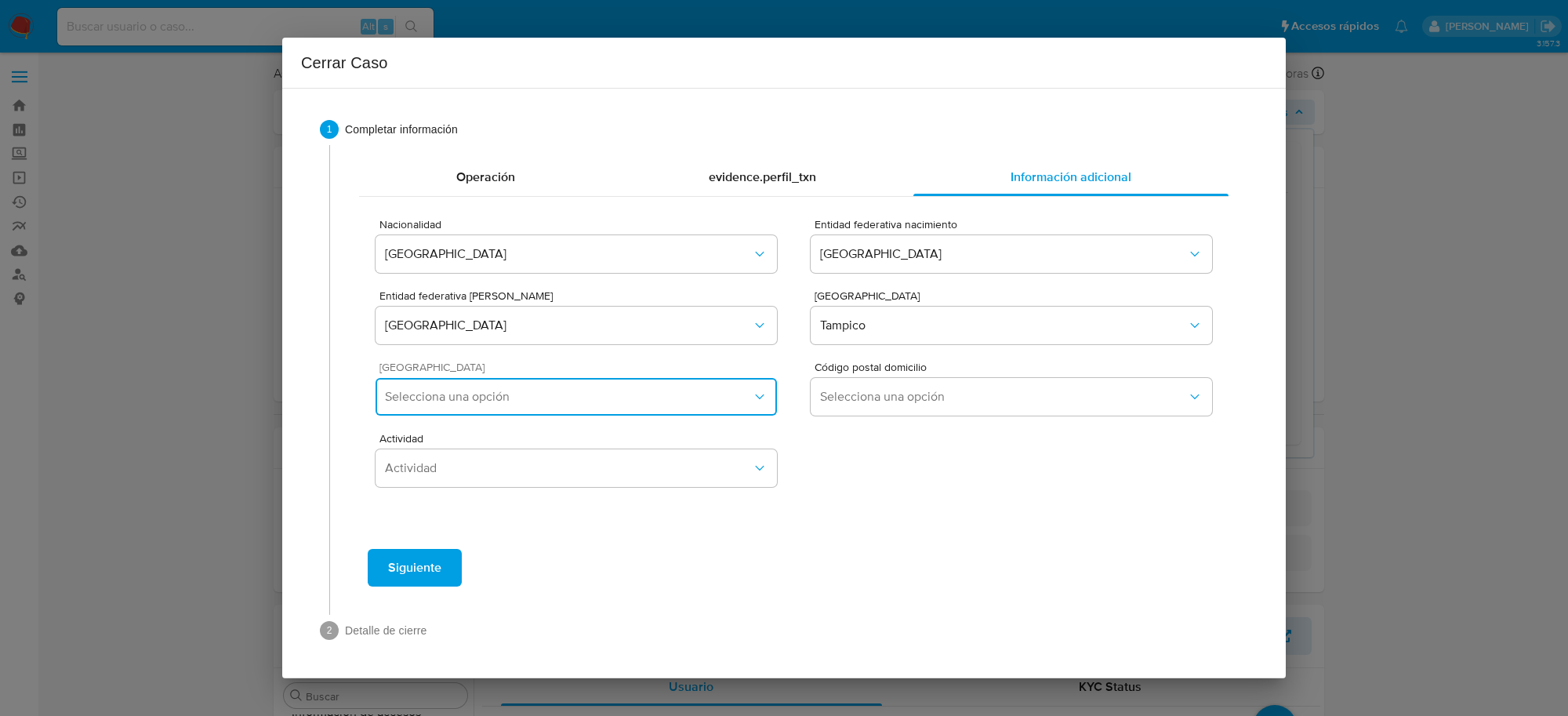
click at [701, 409] on button "Selecciona una opción" at bounding box center [576, 397] width 401 height 38
click at [593, 393] on span "Selecciona una opción" at bounding box center [568, 397] width 367 height 15
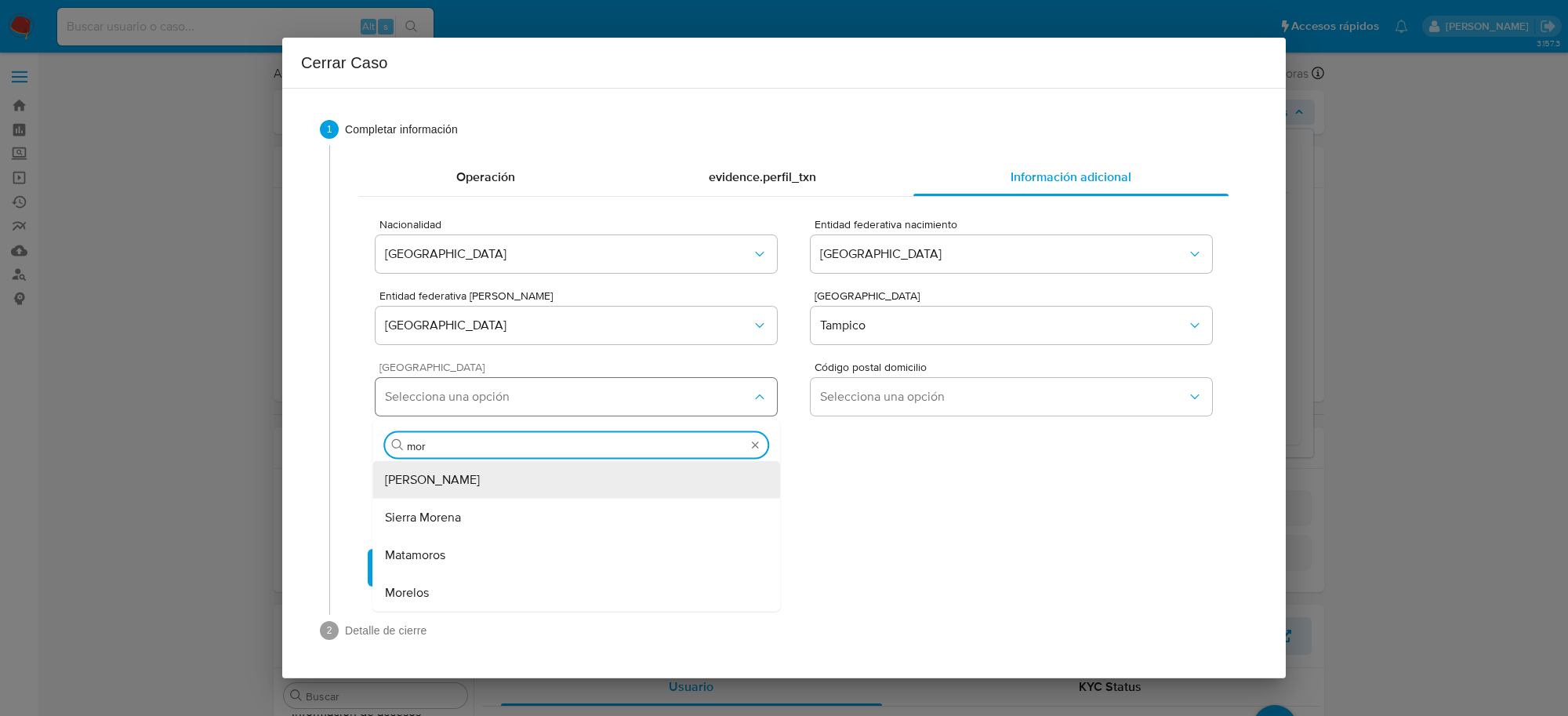
type input "more"
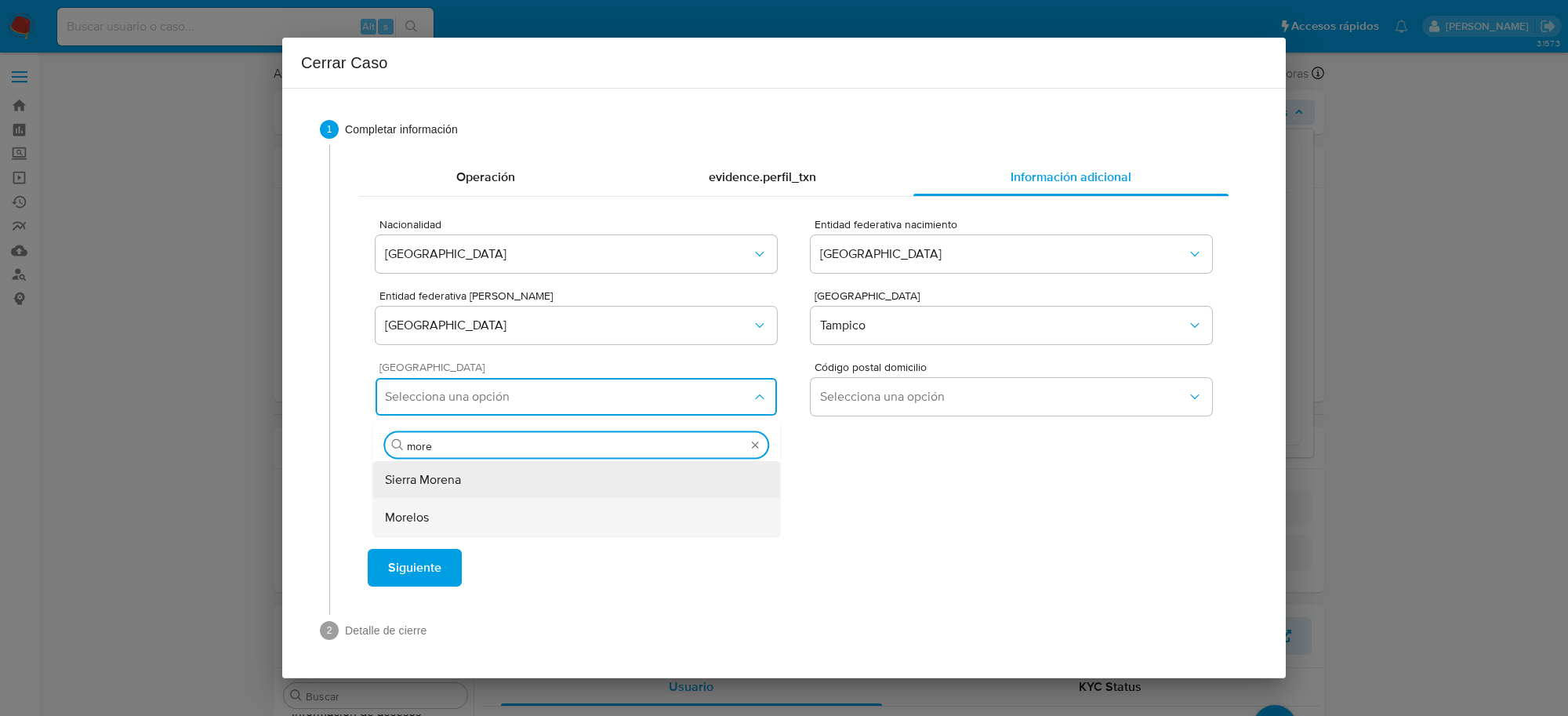
click at [489, 523] on div "Morelos" at bounding box center [576, 517] width 383 height 38
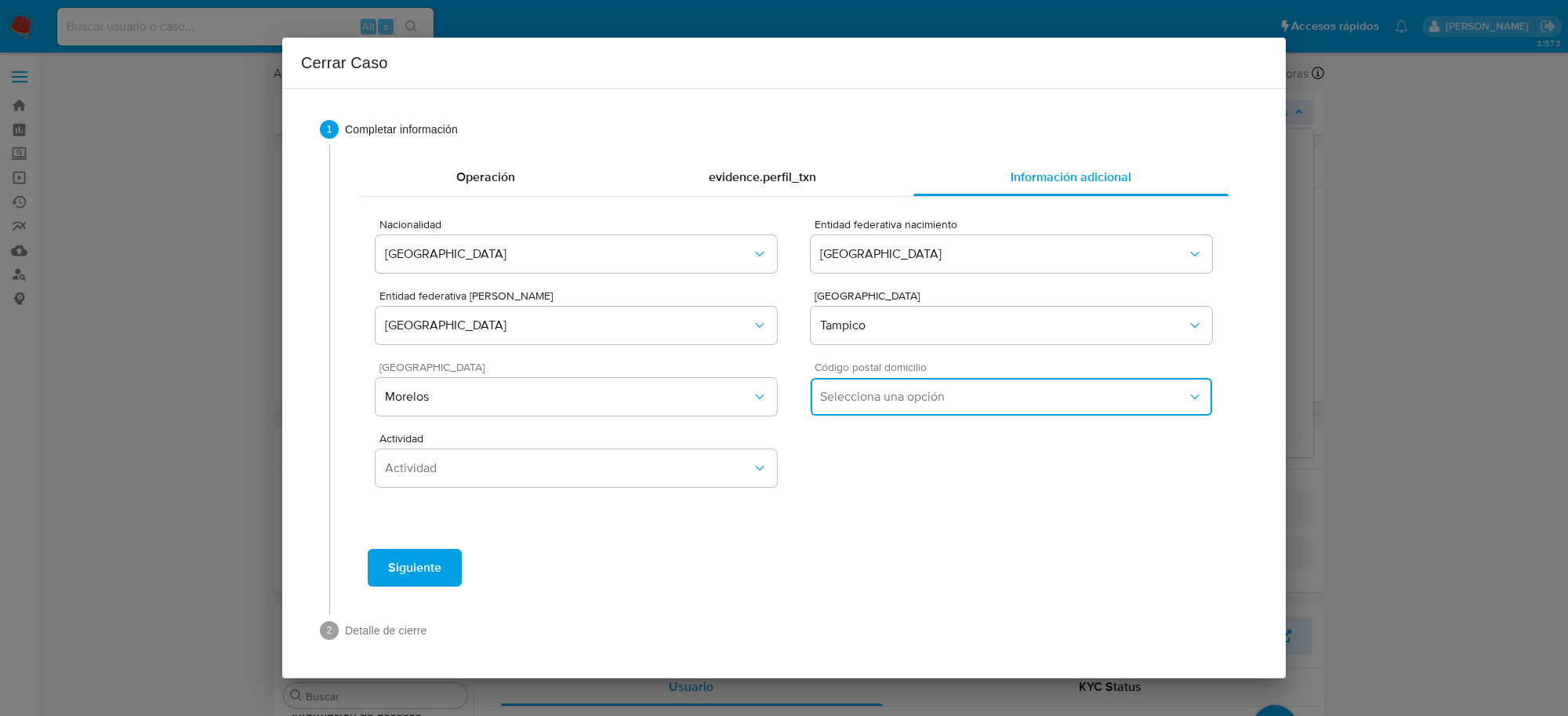
click at [880, 400] on span "Selecciona una opción" at bounding box center [1003, 397] width 367 height 15
click at [853, 484] on span "89290" at bounding box center [838, 479] width 36 height 15
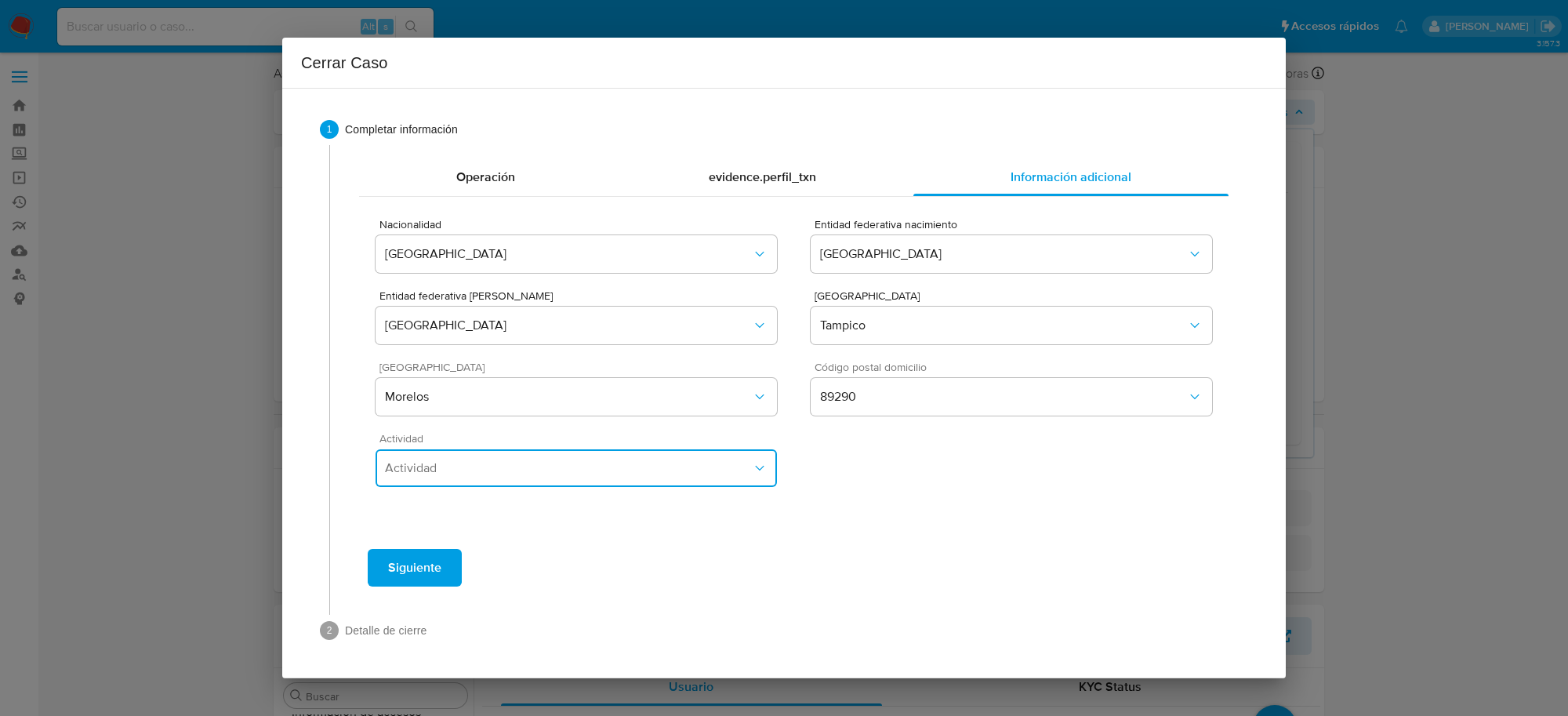
click at [621, 476] on button "Actividad" at bounding box center [576, 468] width 401 height 38
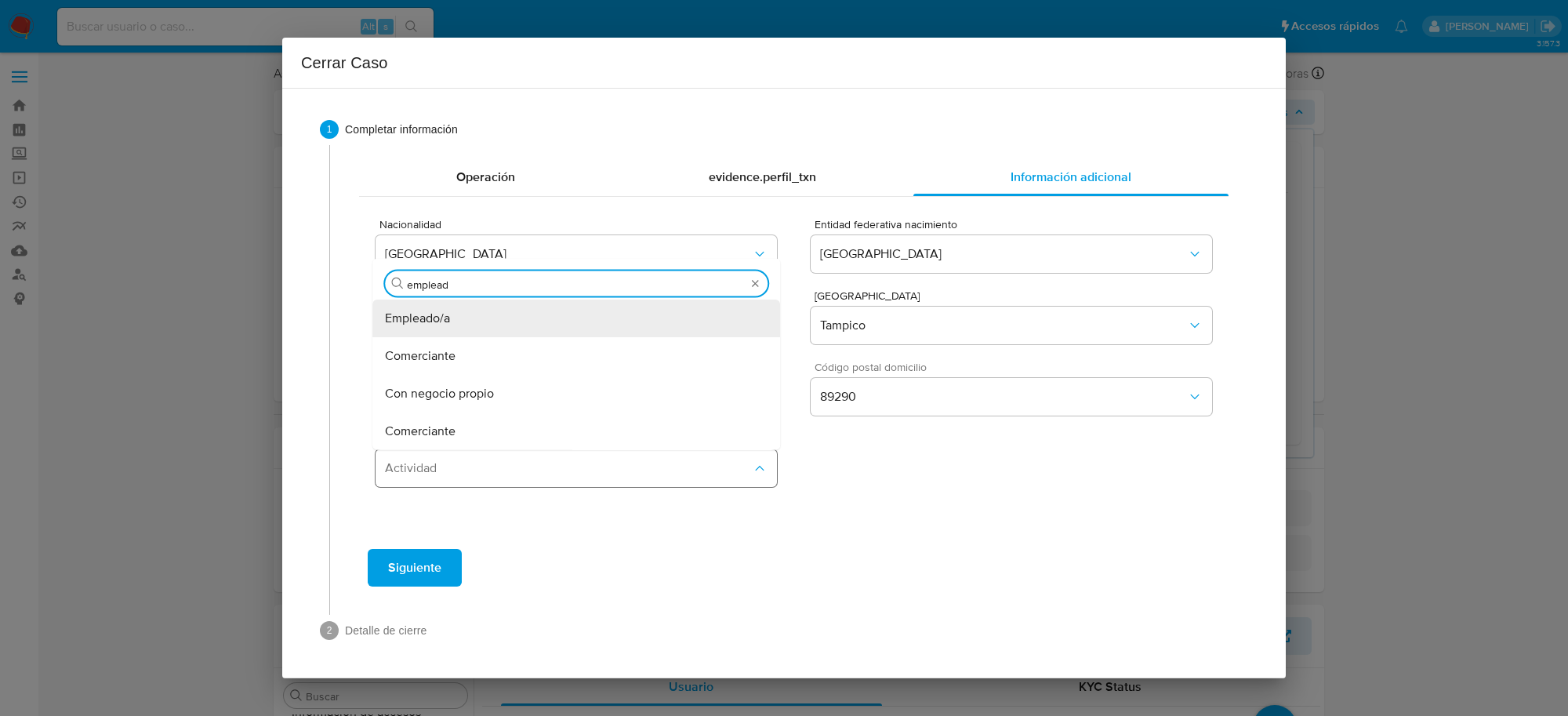
type input "empleado"
click at [534, 322] on div "Empleado/a" at bounding box center [576, 318] width 383 height 38
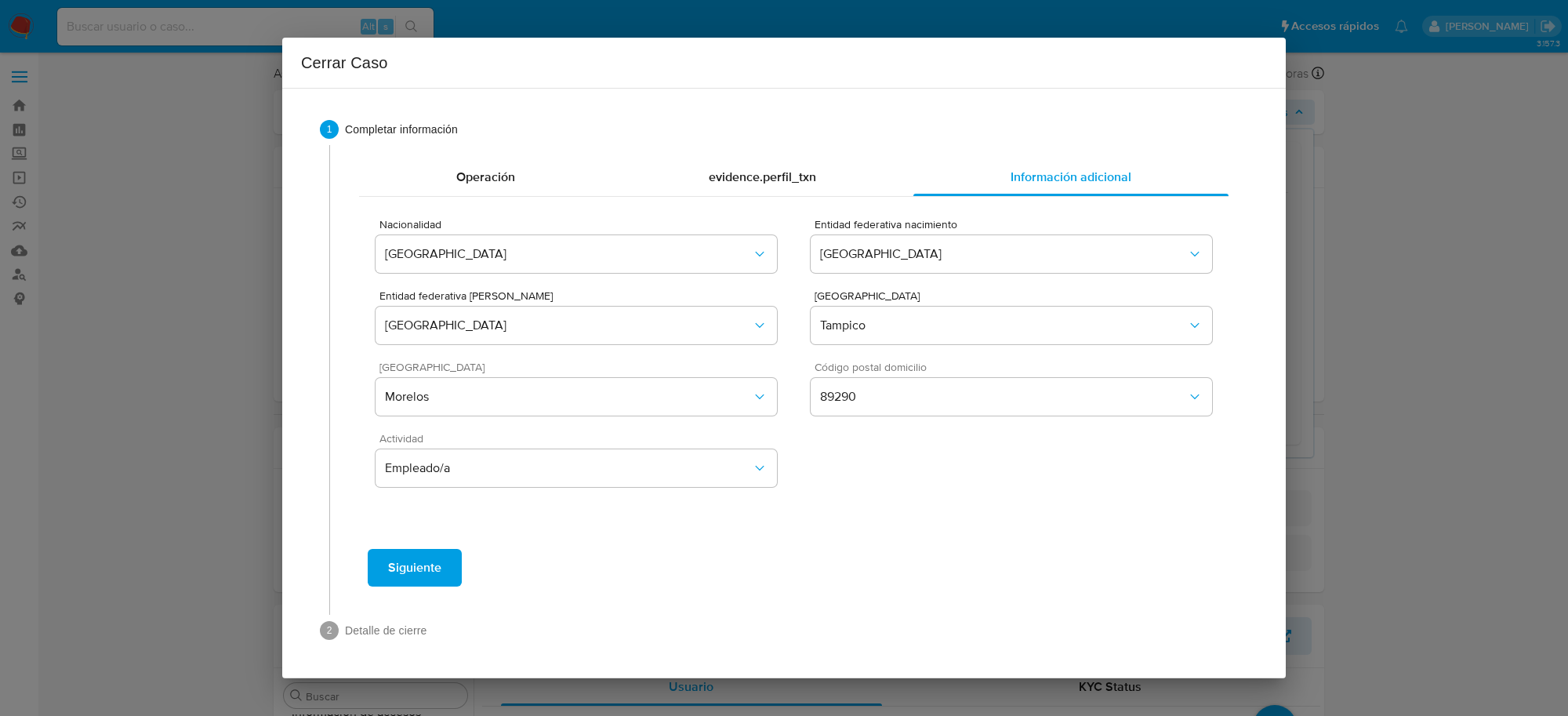
click at [699, 590] on div "Siguiente" at bounding box center [793, 568] width 896 height 57
click at [426, 575] on span "Siguiente" at bounding box center [415, 568] width 53 height 34
click at [422, 578] on span "Siguiente" at bounding box center [415, 568] width 53 height 34
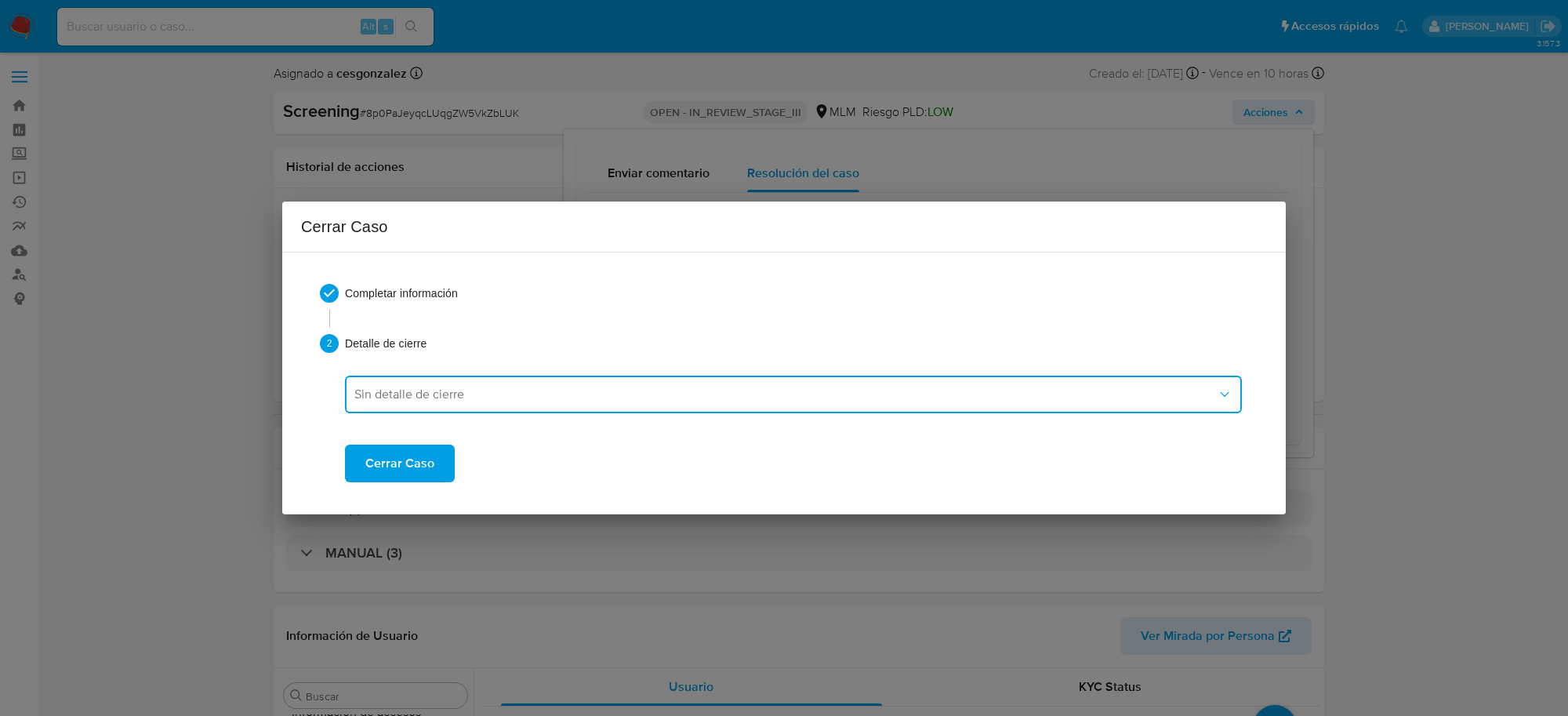
click at [953, 406] on button "Sin detalle de cierre" at bounding box center [793, 394] width 897 height 38
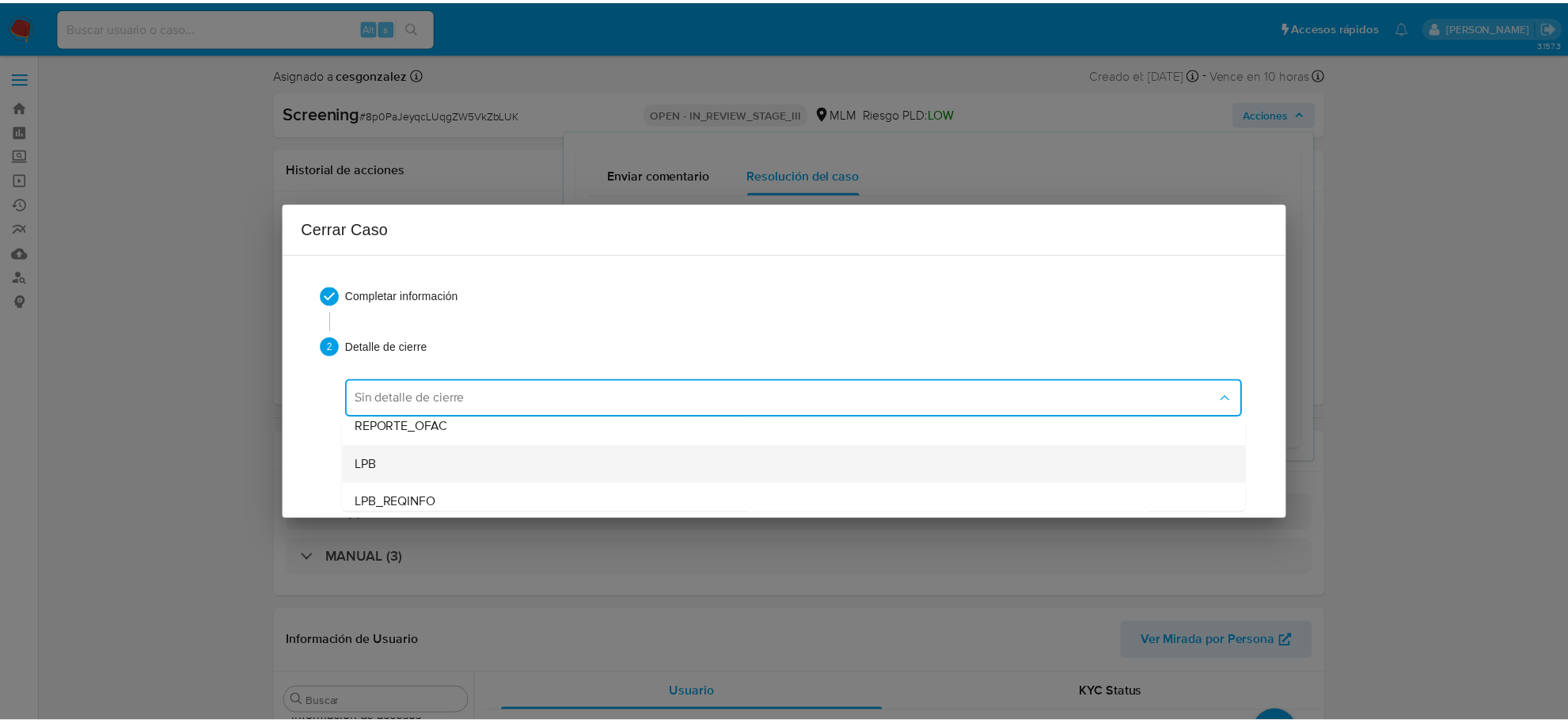
scroll to position [99, 0]
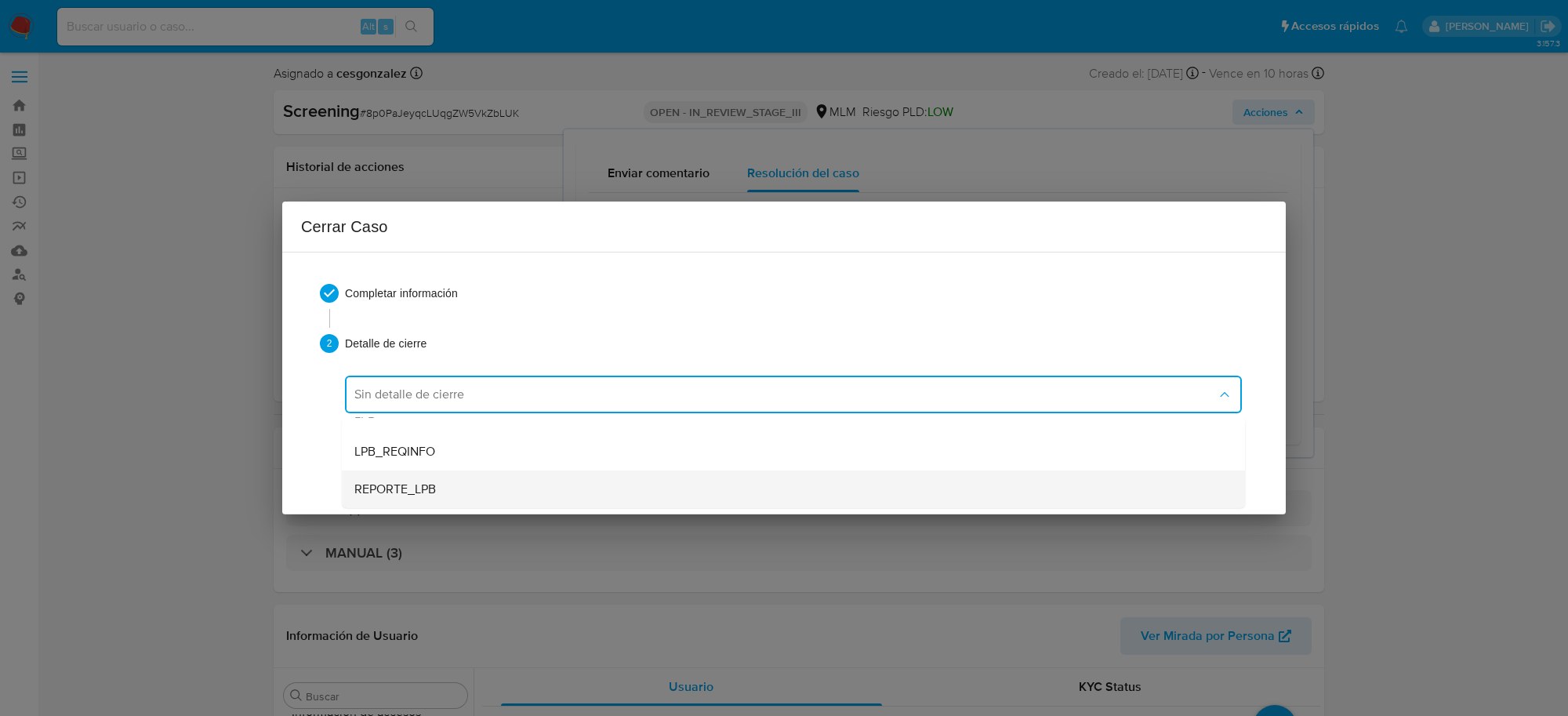
click at [519, 482] on div "REPORTE_LPB" at bounding box center [793, 490] width 878 height 38
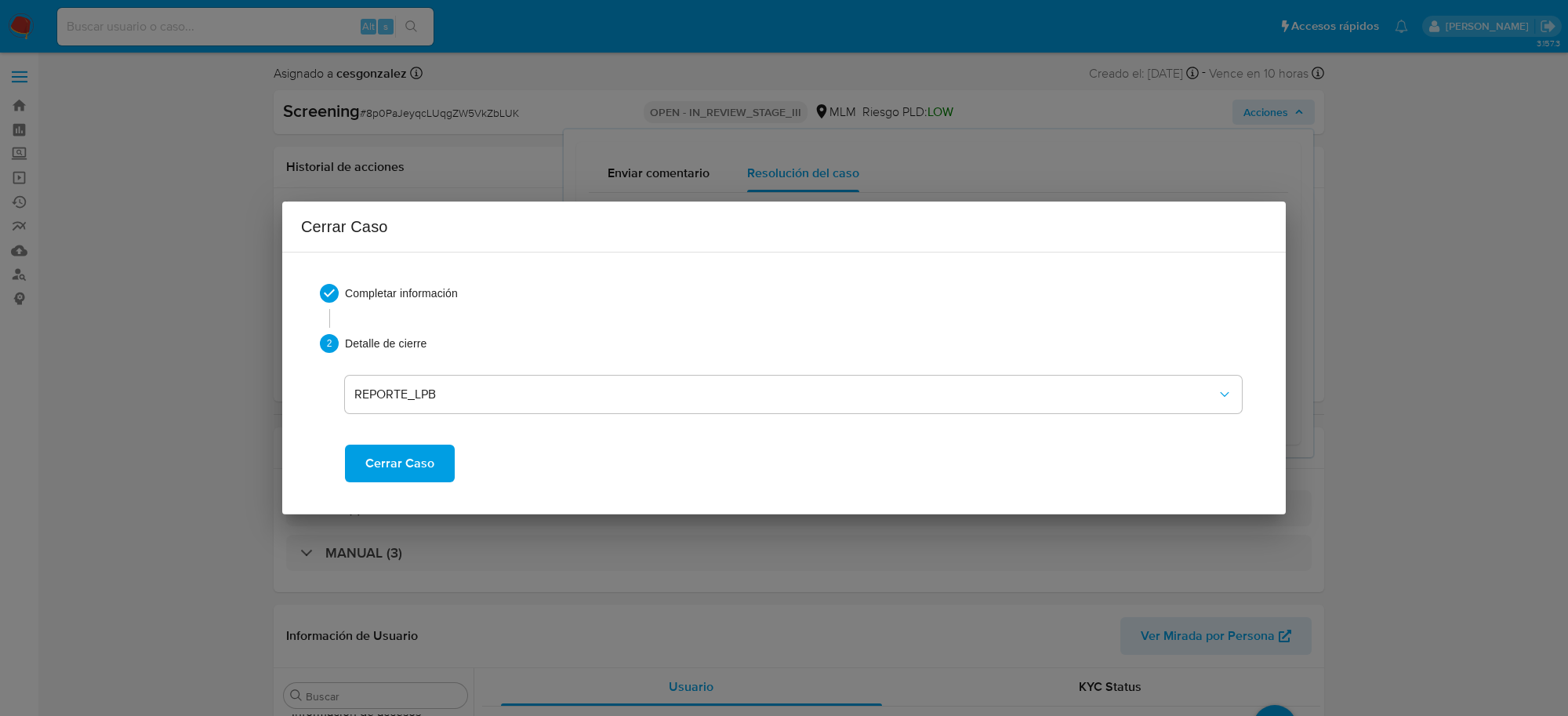
click at [425, 455] on span "Cerrar Caso" at bounding box center [400, 463] width 69 height 34
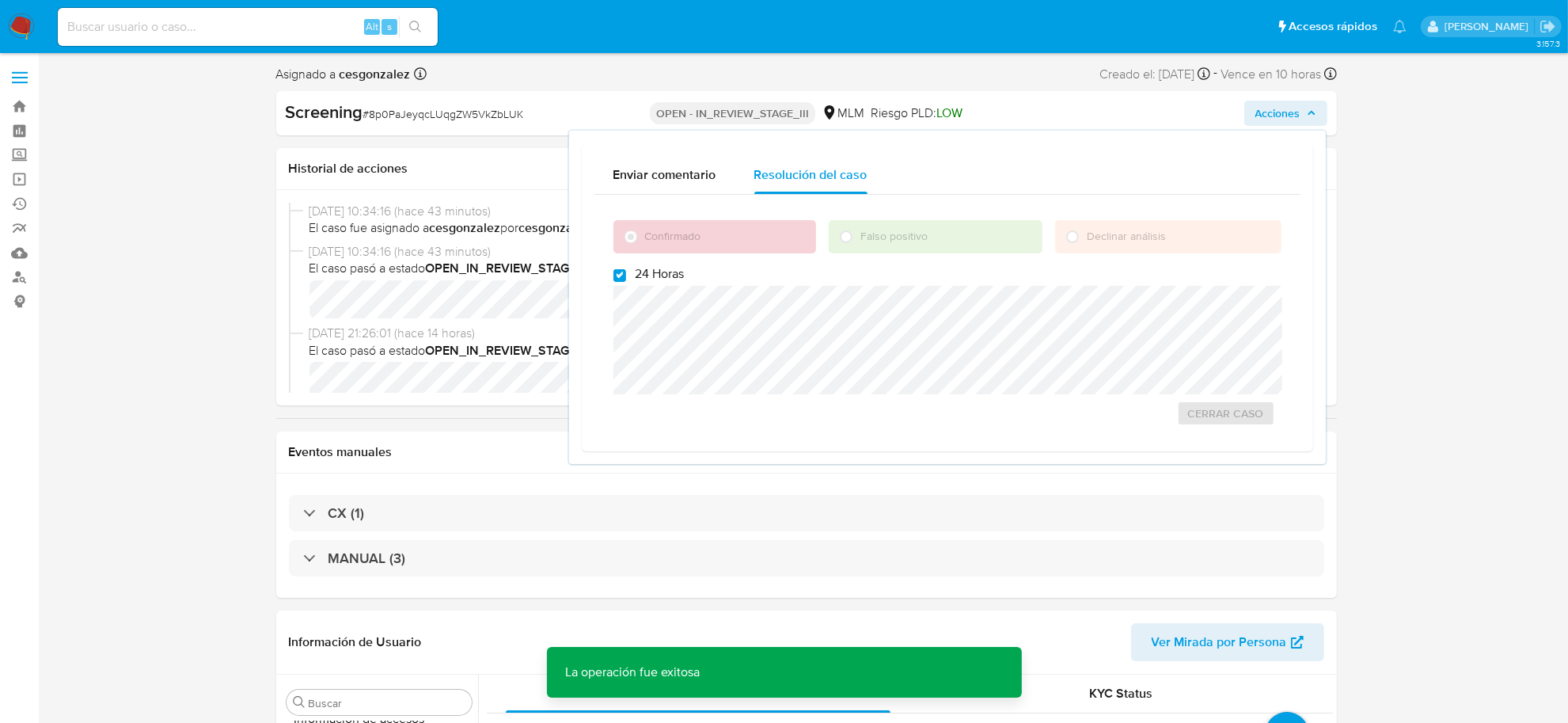
click at [486, 111] on span "# 8p0PaJeyqcLUqgZW5VkZbLUK" at bounding box center [443, 114] width 161 height 16
copy span "8p0PaJeyqcLUqgZW5VkZbLUK"
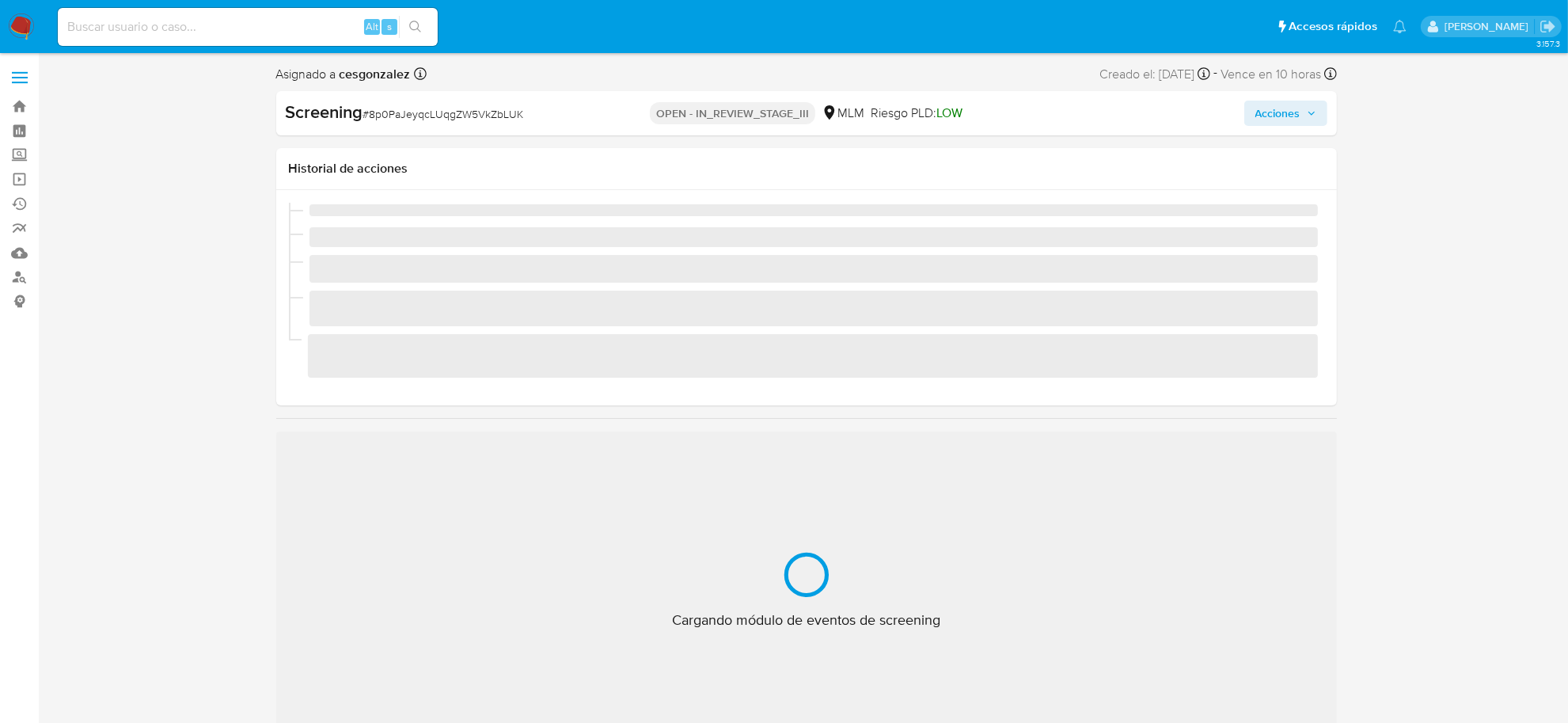
scroll to position [667, 0]
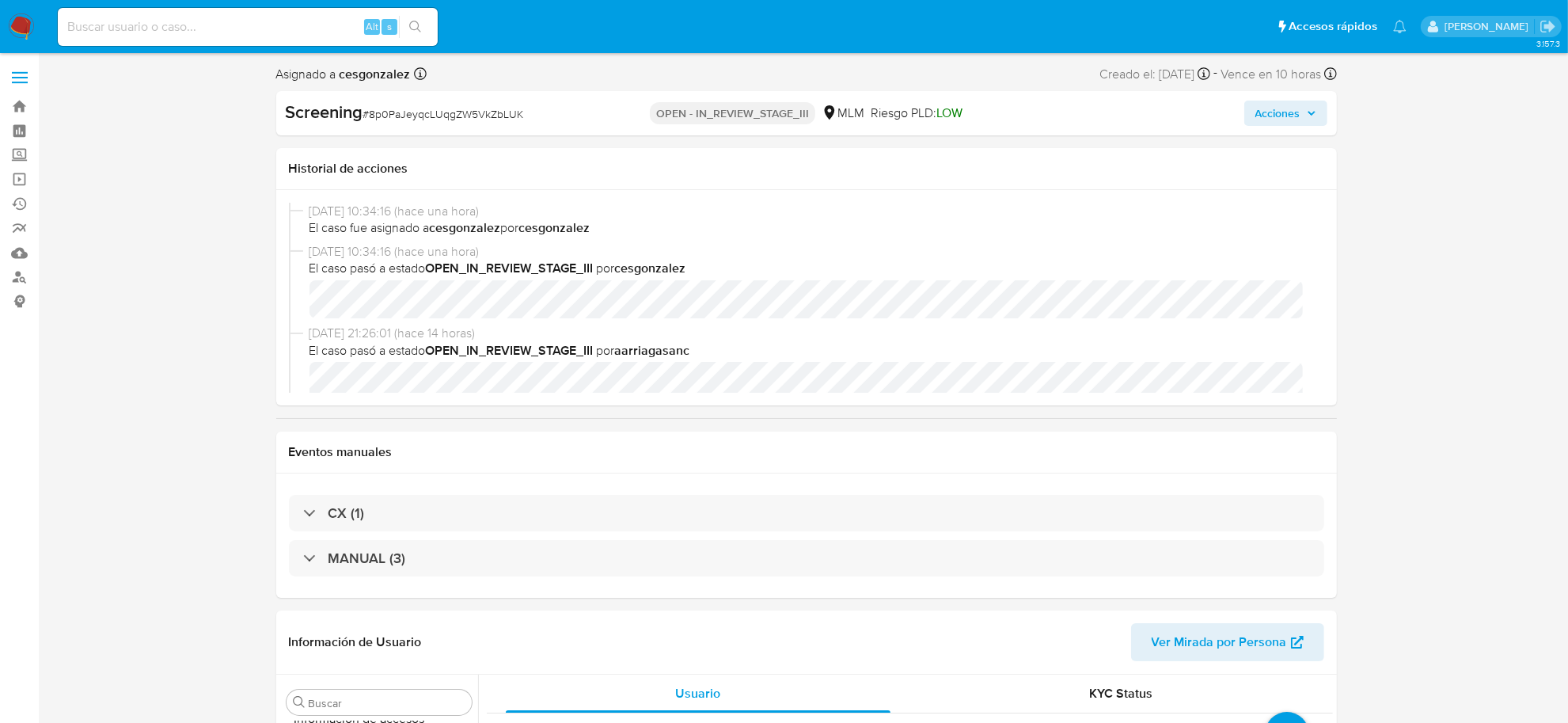
select select "10"
click at [1311, 117] on span "Acciones" at bounding box center [1286, 114] width 61 height 23
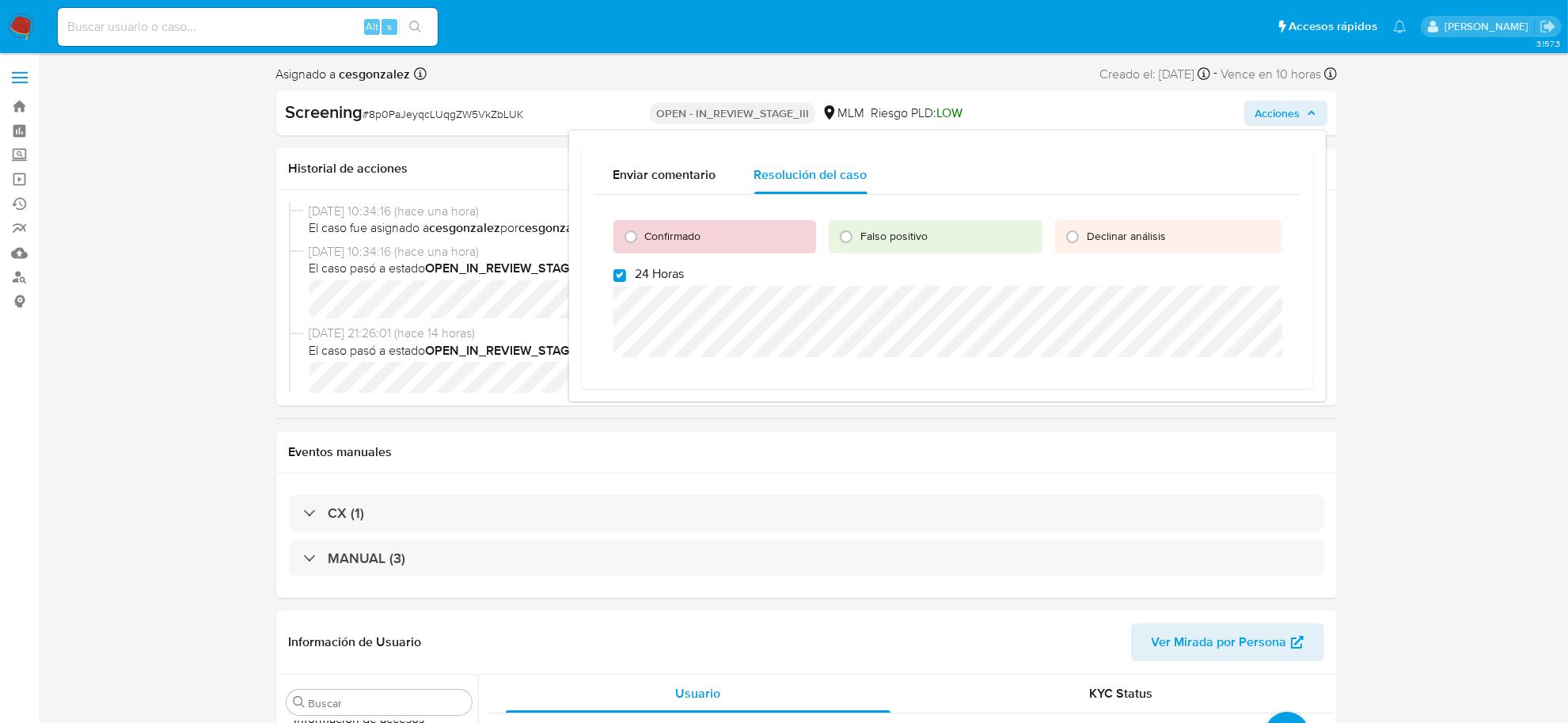
click at [359, 268] on span "El caso pasó a estado OPEN_IN_REVIEW_STAGE_III por cesgonzalez" at bounding box center [813, 269] width 1009 height 17
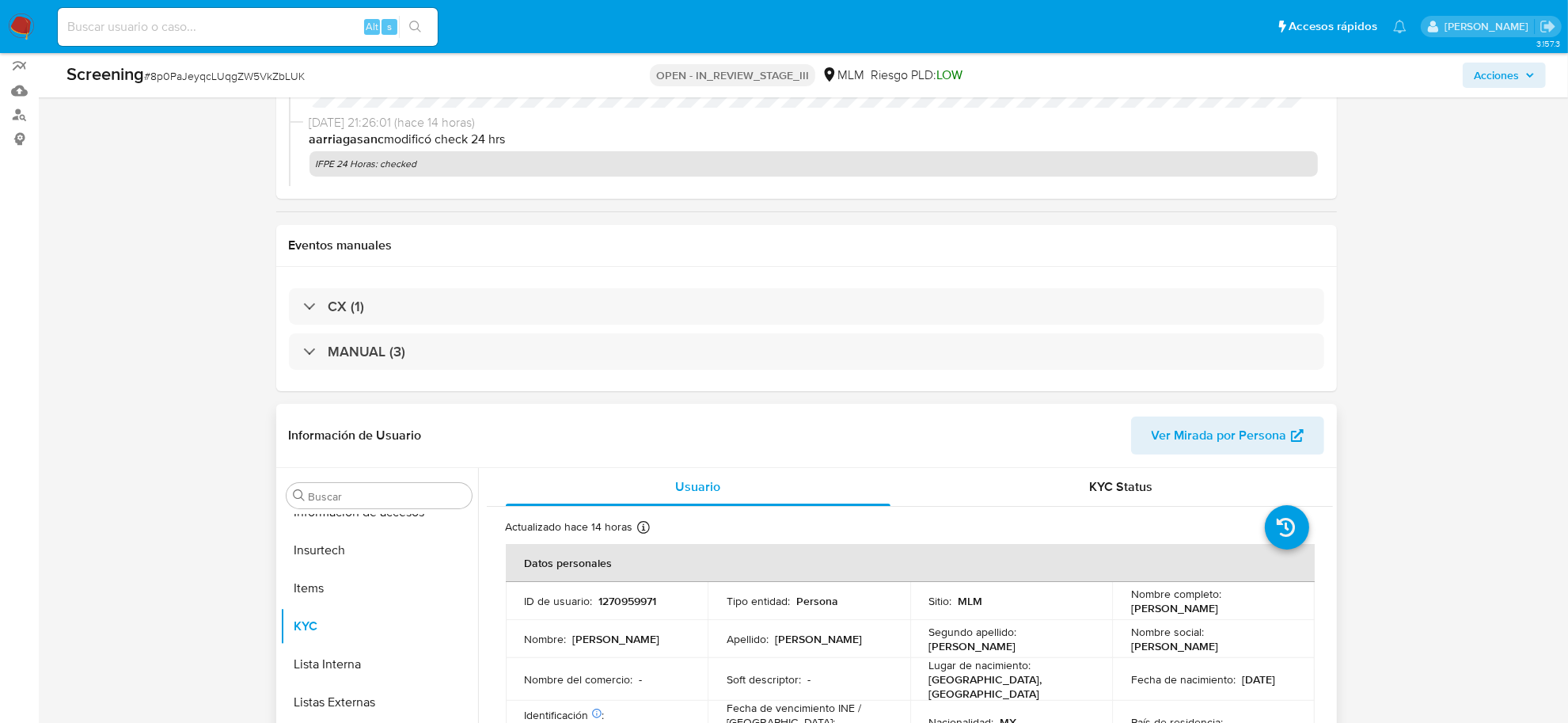
scroll to position [198, 0]
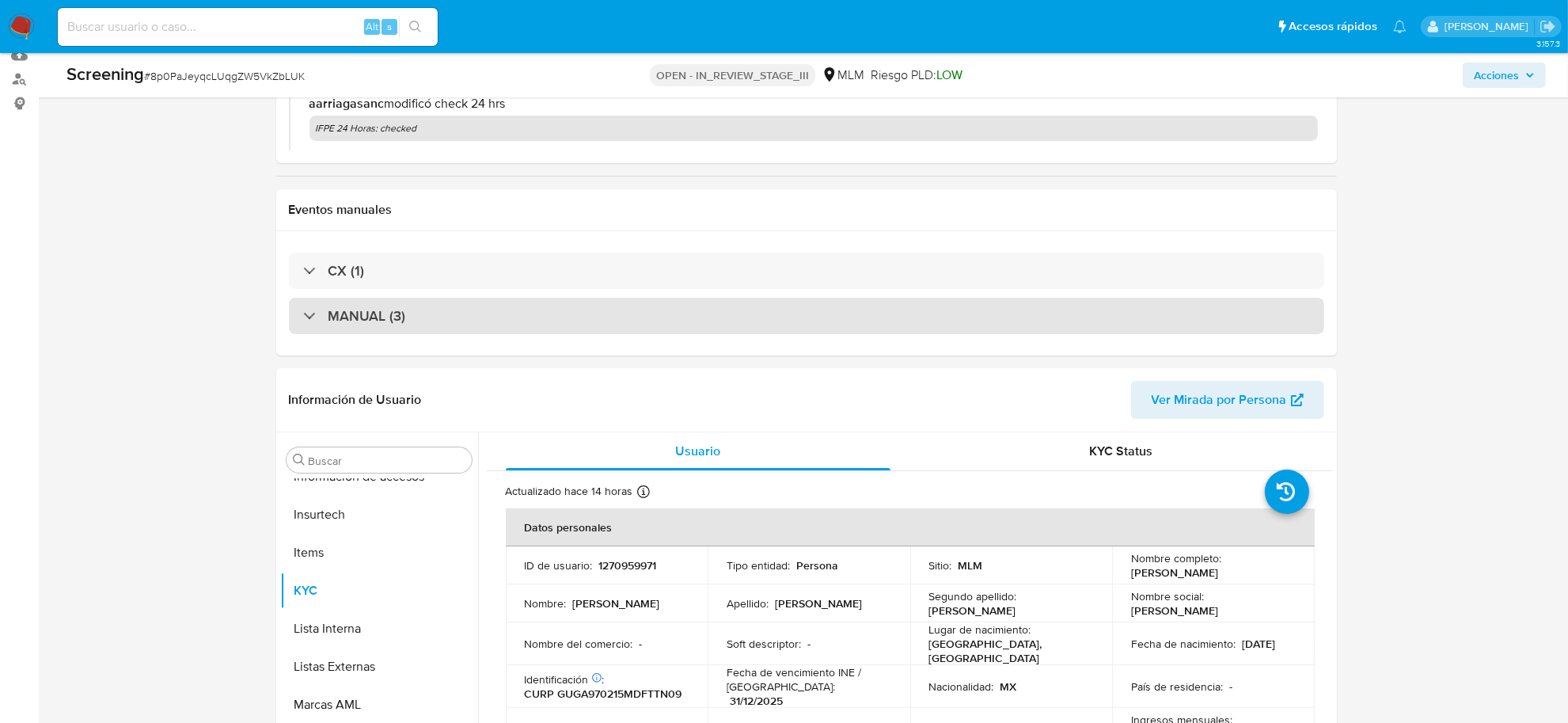
click at [303, 315] on div at bounding box center [303, 315] width 0 height 0
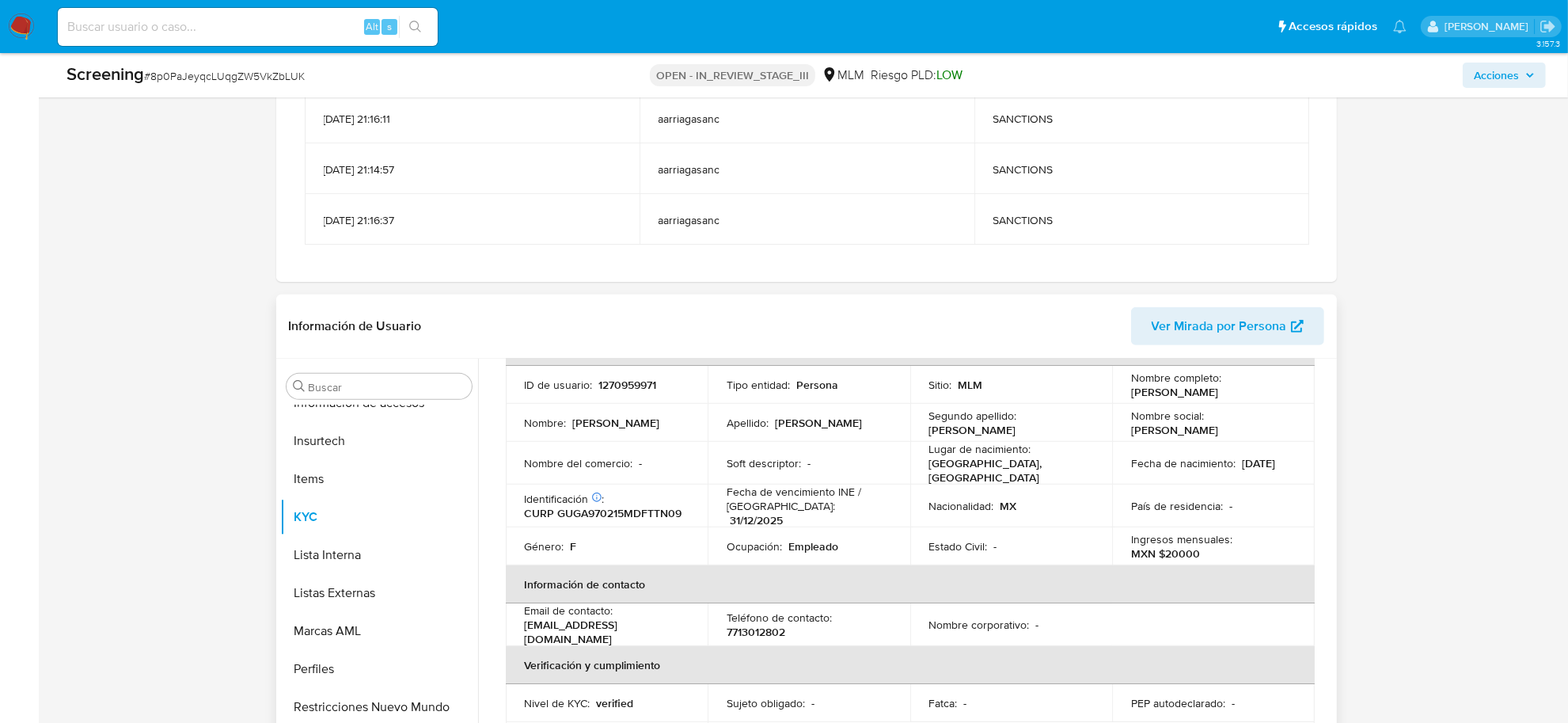
scroll to position [97, 0]
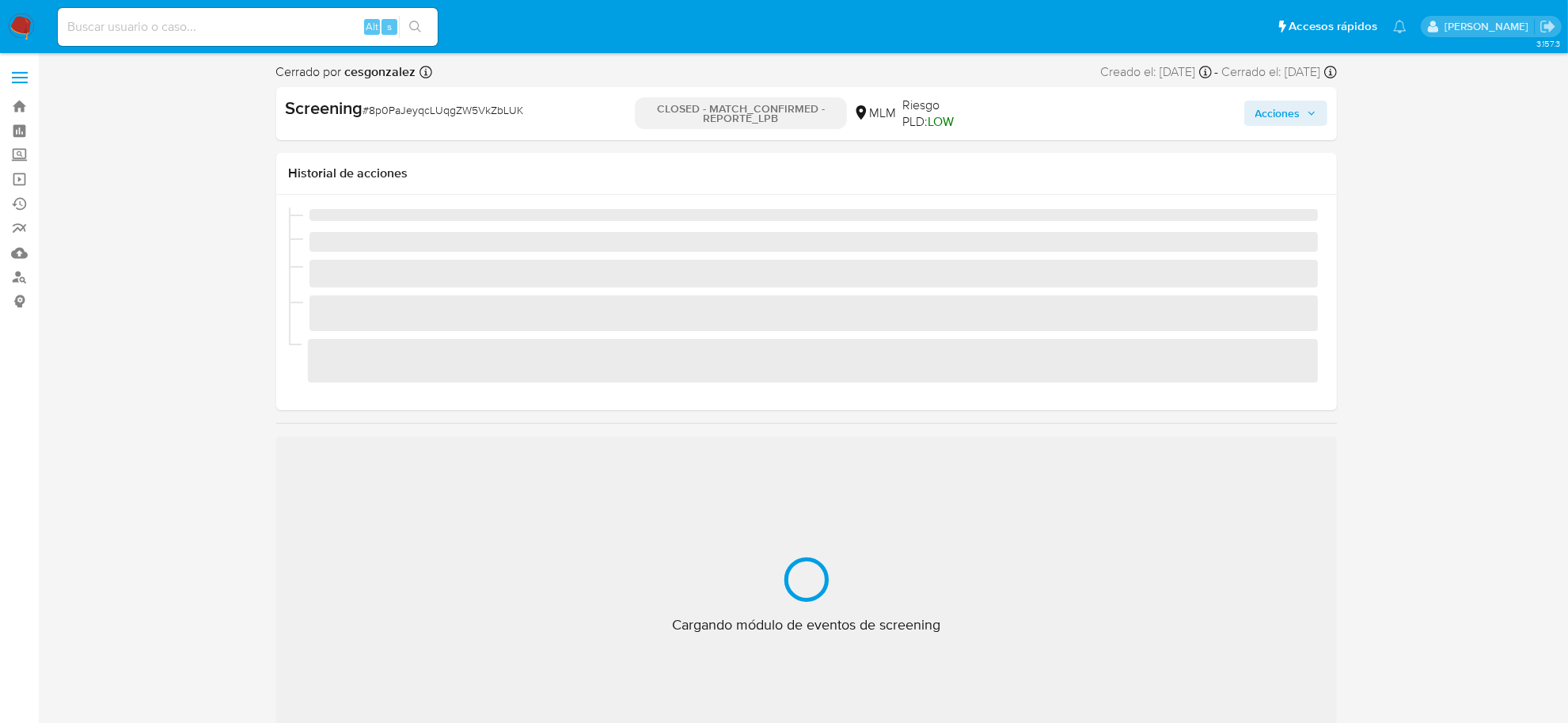
scroll to position [667, 0]
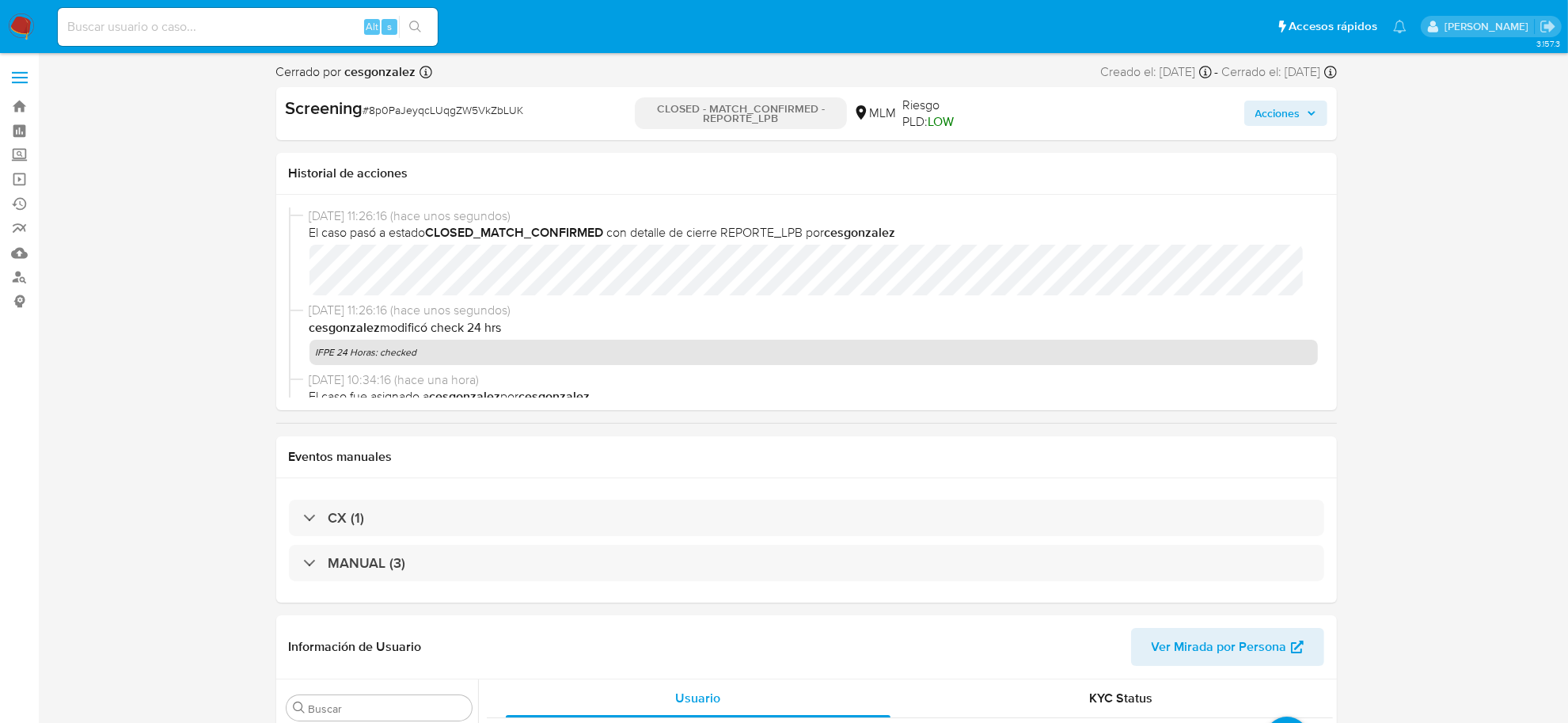
select select "10"
